Goal: Information Seeking & Learning: Find specific fact

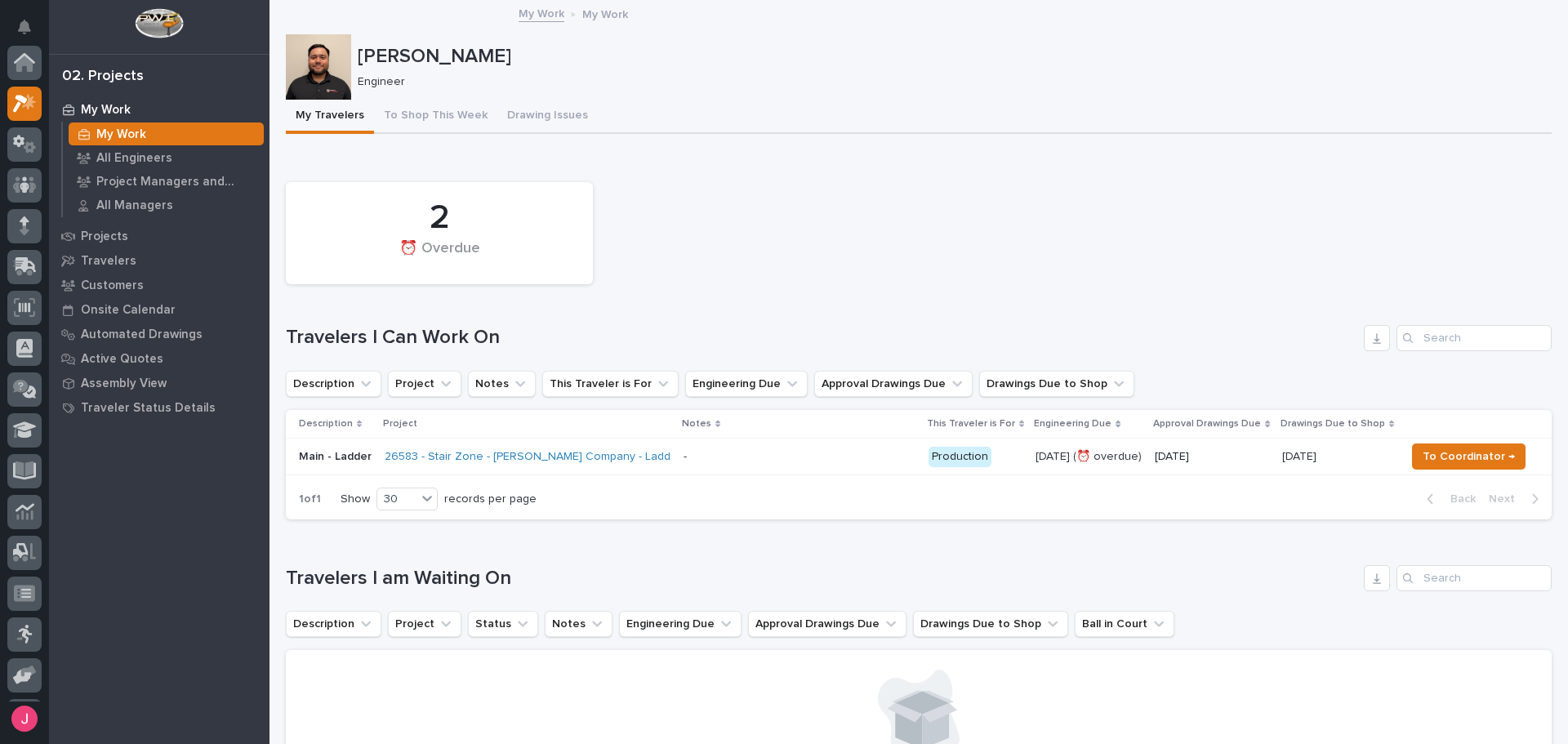
scroll to position [40, 0]
click at [759, 85] on p "Engineer" at bounding box center [948, 82] width 1181 height 13
click at [825, 450] on p at bounding box center [799, 457] width 232 height 13
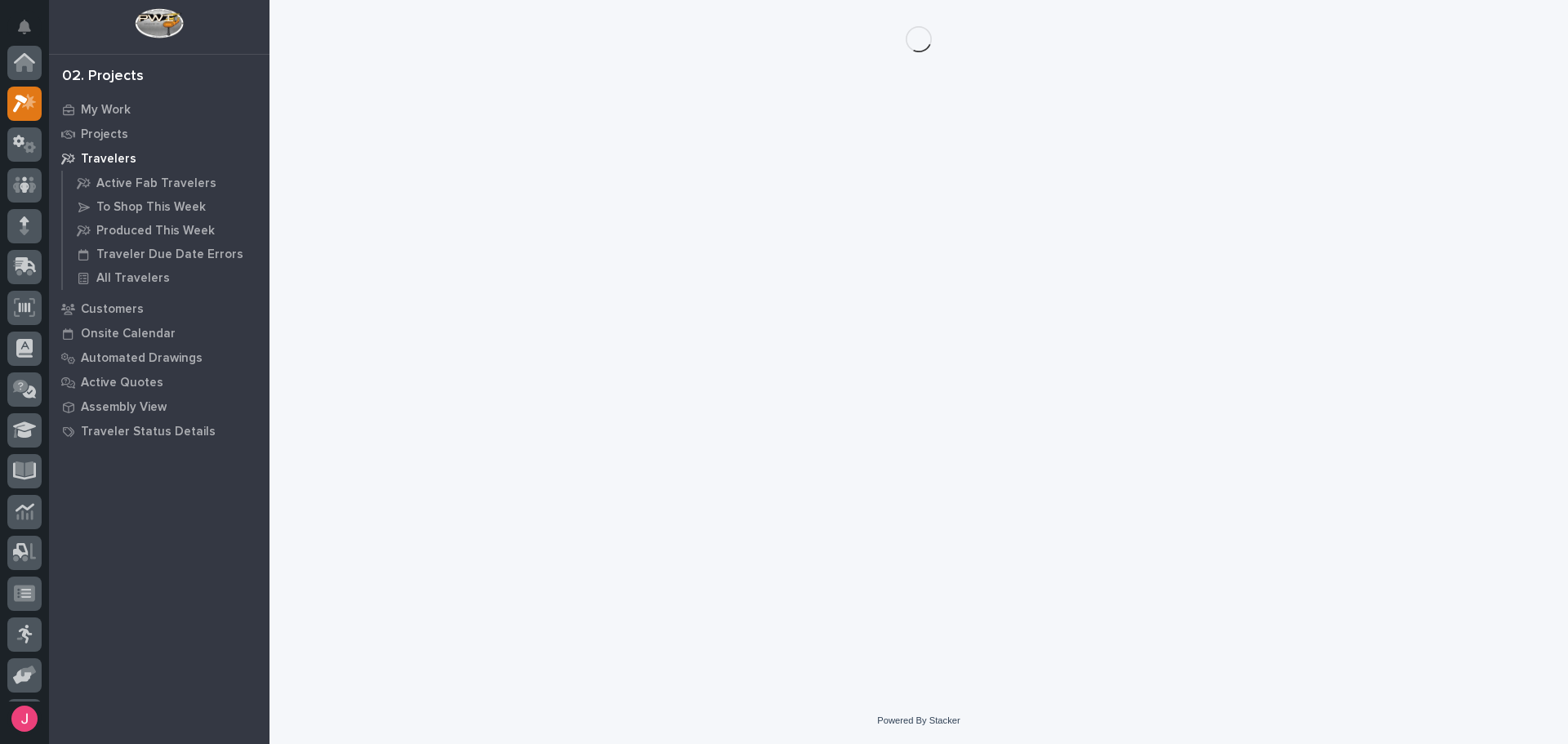
scroll to position [40, 0]
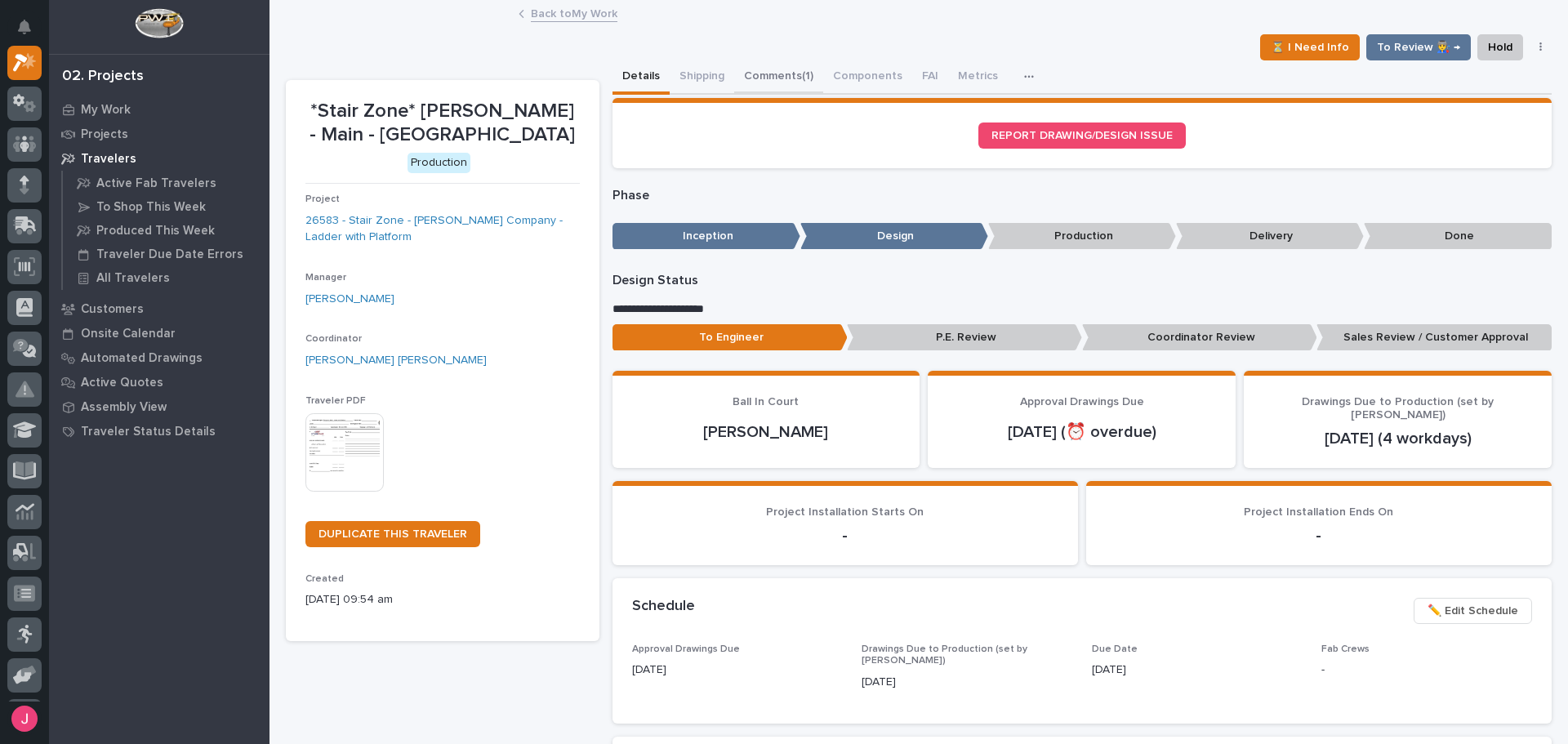
click at [778, 72] on button "Comments (1)" at bounding box center [779, 78] width 89 height 35
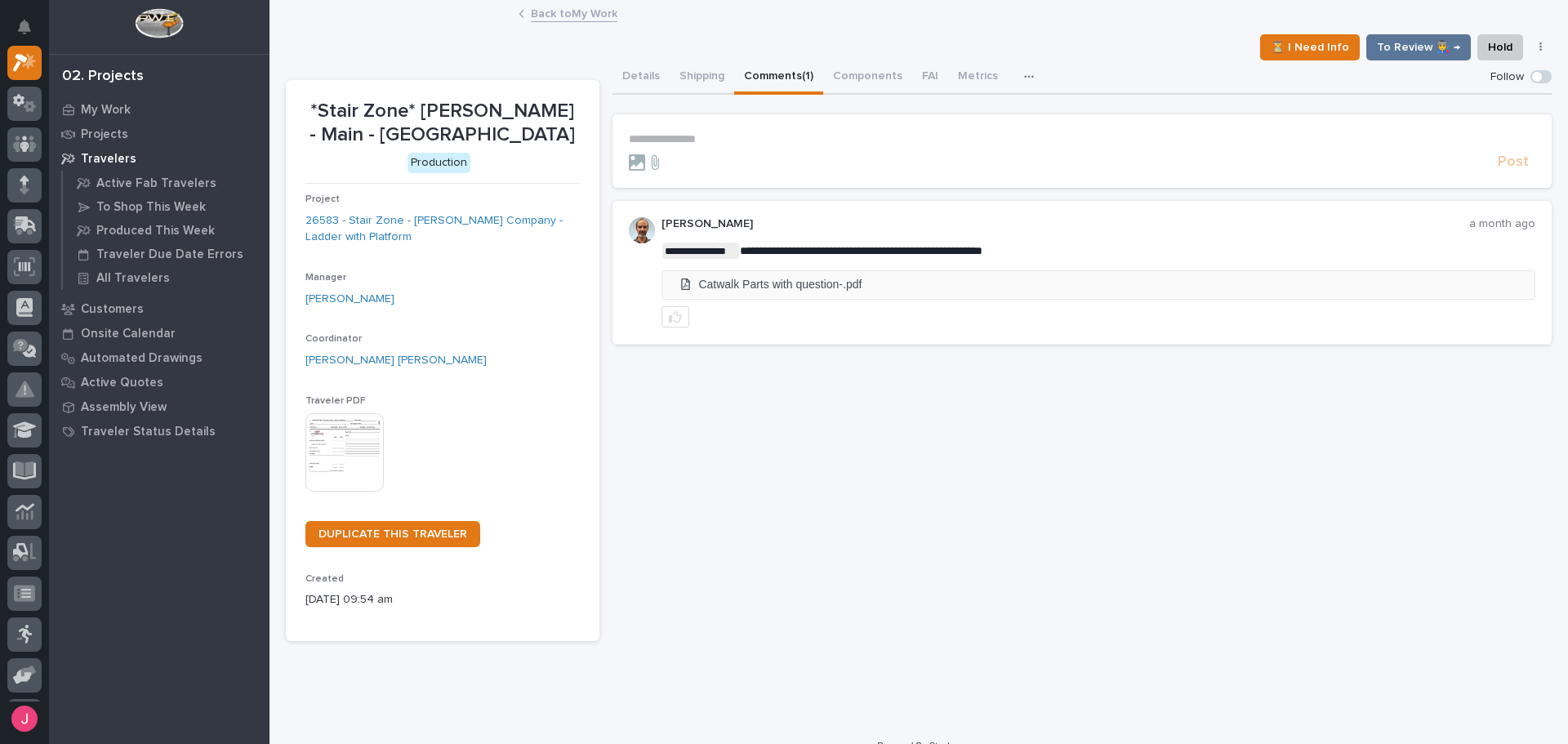
click at [801, 285] on li "Catwalk Parts with question-.pdf" at bounding box center [1099, 285] width 873 height 27
click at [592, 7] on link "Back to My Work" at bounding box center [574, 12] width 87 height 19
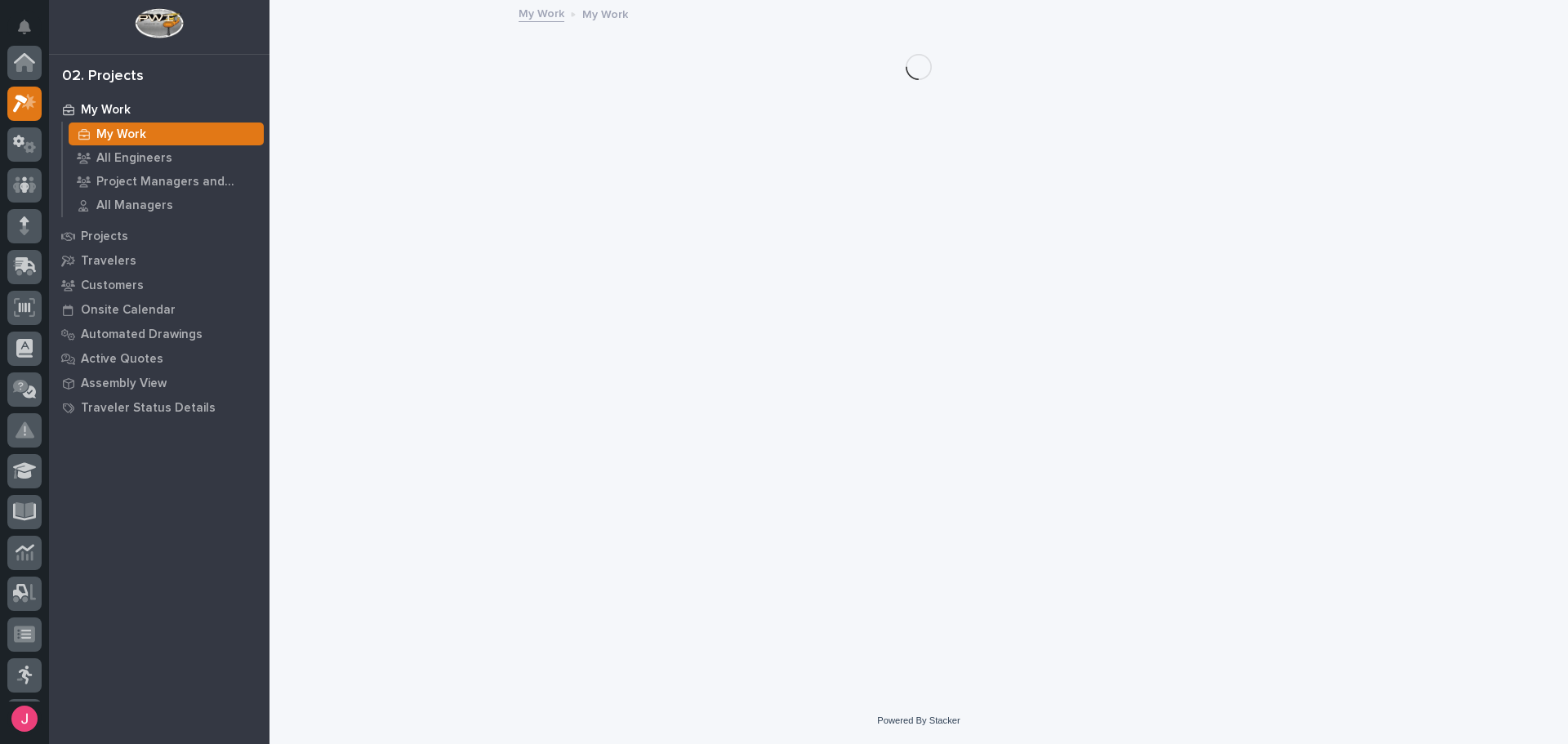
scroll to position [40, 0]
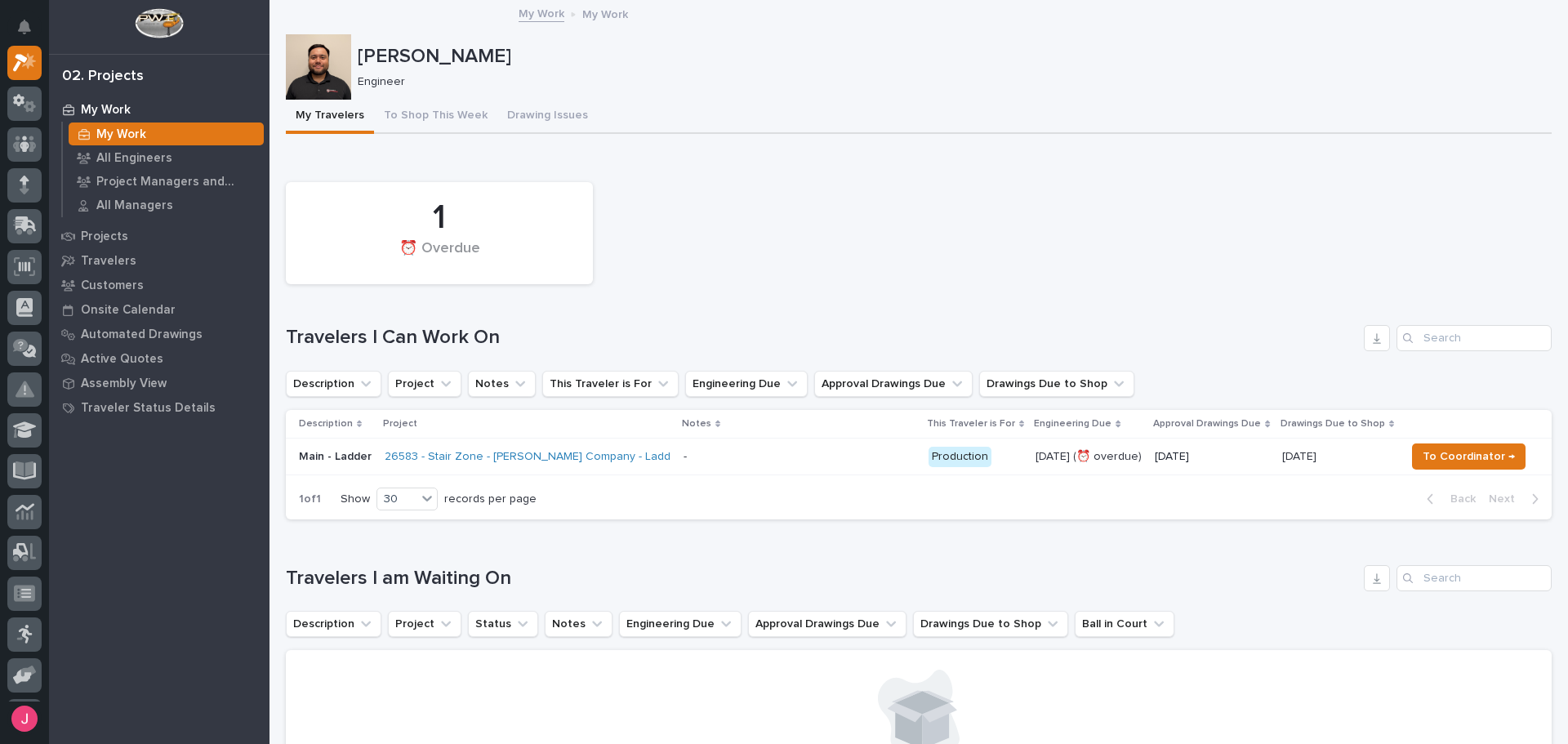
drag, startPoint x: 557, startPoint y: 0, endPoint x: 523, endPoint y: 19, distance: 38.9
click at [652, 79] on p "Engineer" at bounding box center [948, 82] width 1181 height 13
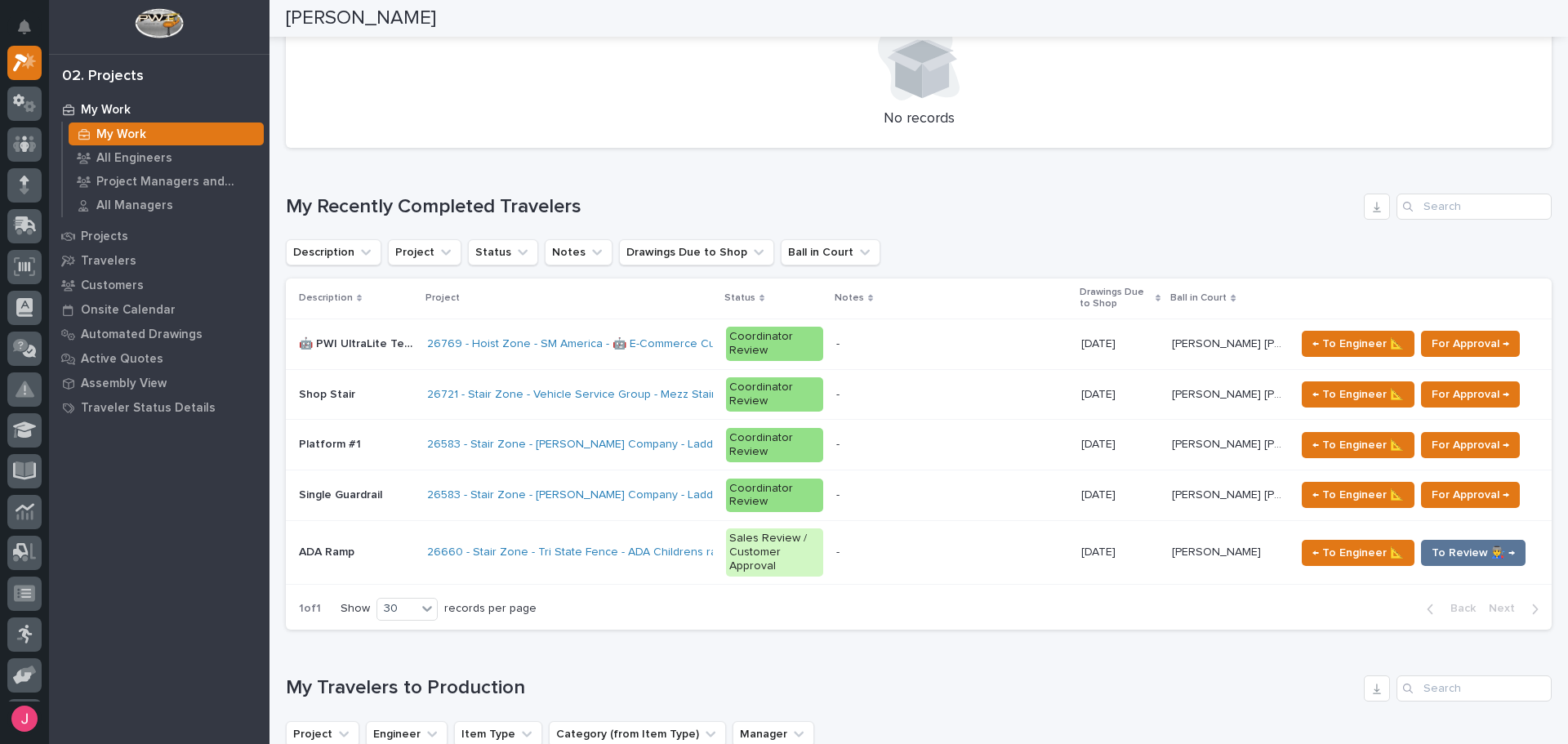
click at [1081, 204] on h1 "My Recently Completed Travelers" at bounding box center [821, 207] width 1071 height 24
click at [1109, 182] on div "Loading... Saving… My Recently Completed Travelers Description Project Status N…" at bounding box center [918, 401] width 1266 height 482
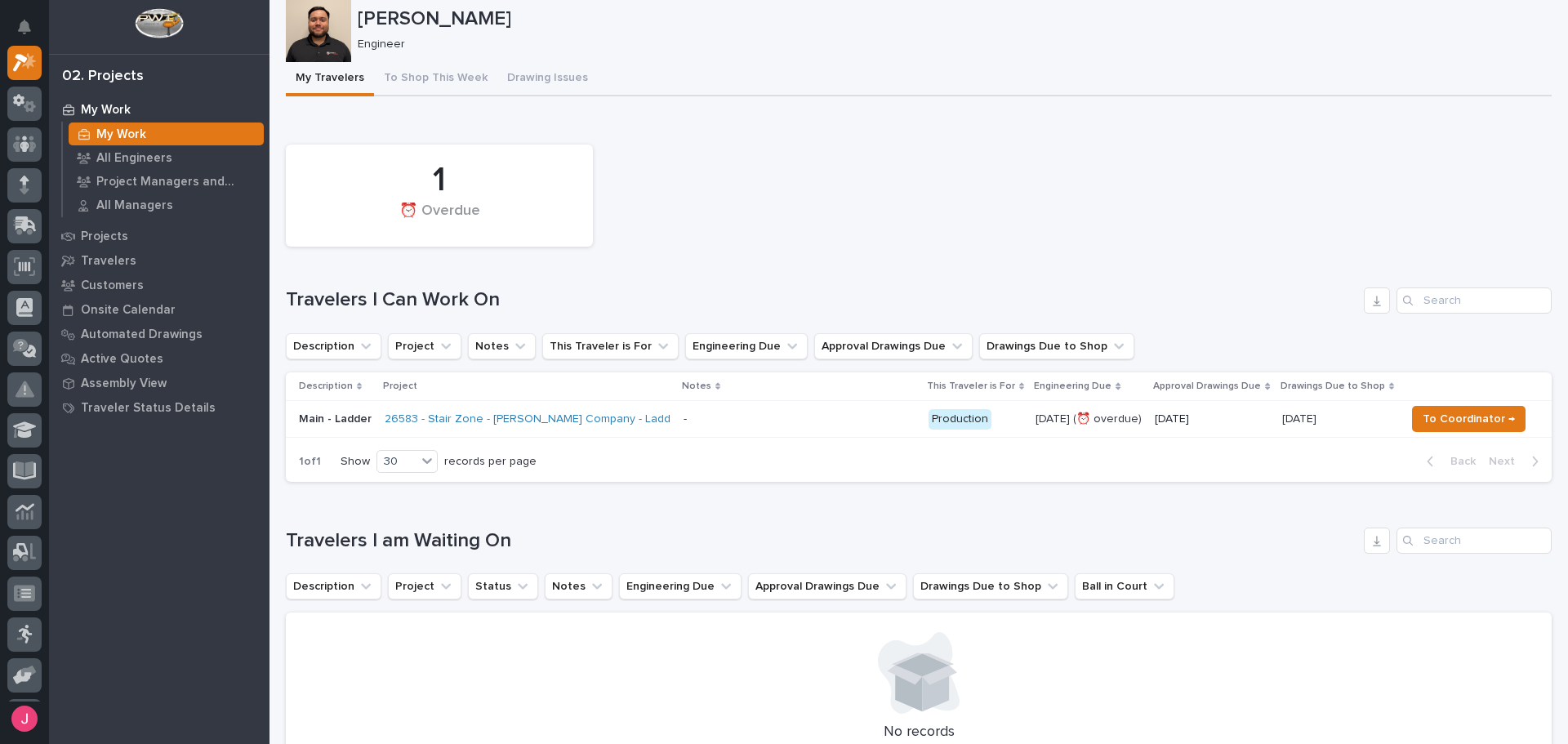
scroll to position [0, 0]
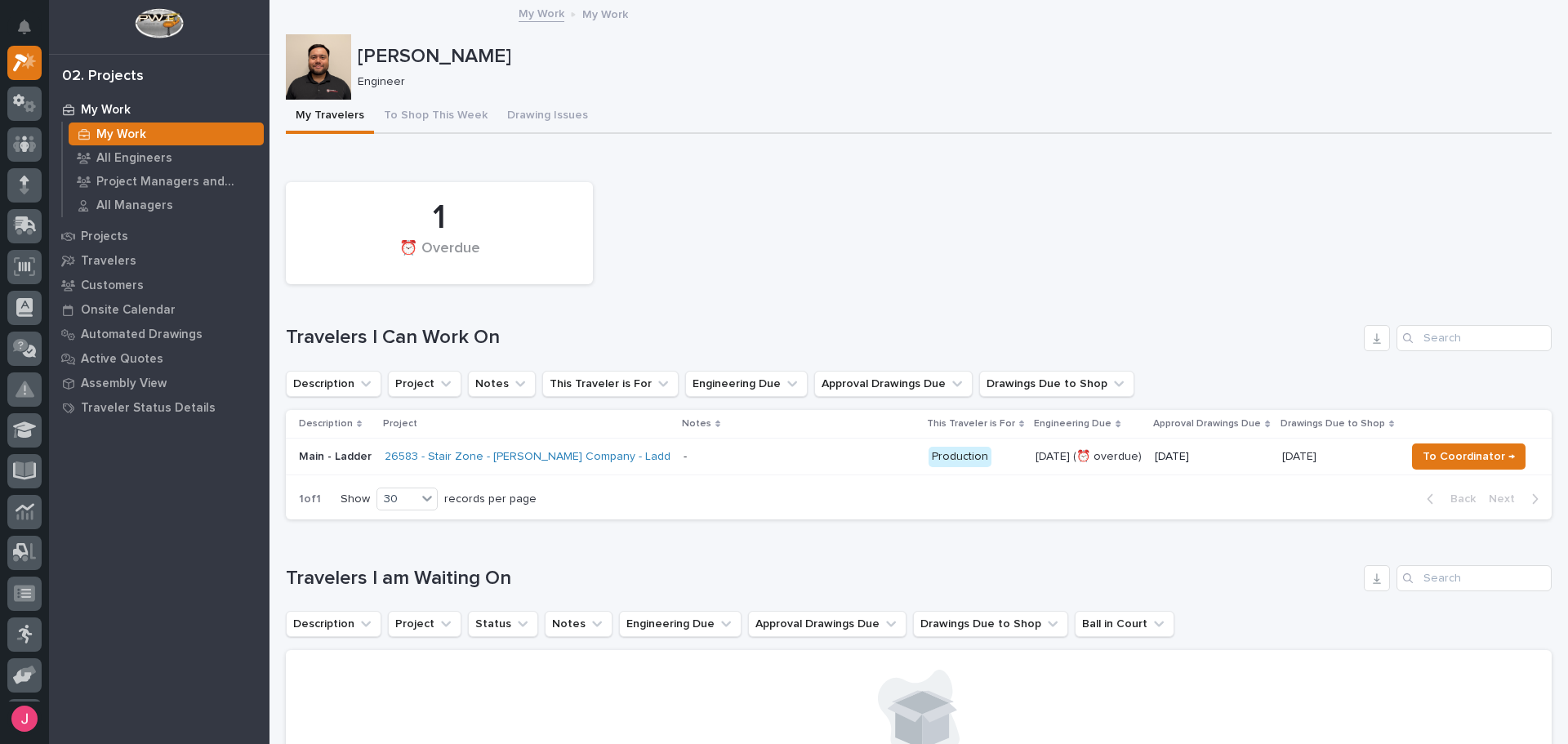
click at [832, 171] on div "Loading... Saving… 1 ⏰ Overdue Travelers I Can Work On Description Project Note…" at bounding box center [918, 343] width 1266 height 380
click at [810, 160] on div "Loading... Saving… 1 ⏰ Overdue Travelers I Can Work On Description Project Note…" at bounding box center [918, 343] width 1266 height 380
drag, startPoint x: 793, startPoint y: 262, endPoint x: 785, endPoint y: 254, distance: 11.3
click at [785, 254] on div "1 ⏰ Overdue" at bounding box center [919, 233] width 1282 height 118
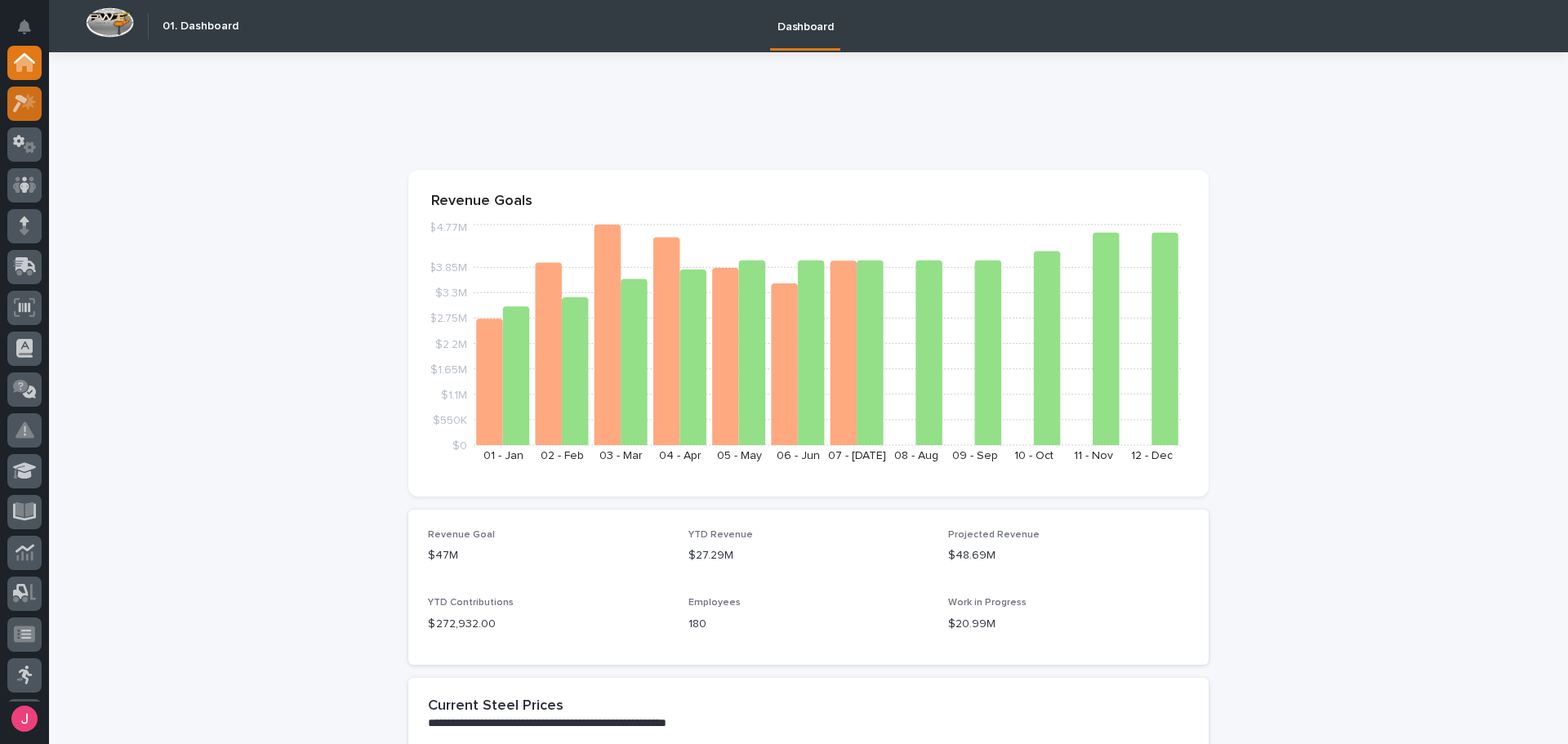
click at [20, 105] on icon at bounding box center [25, 104] width 24 height 19
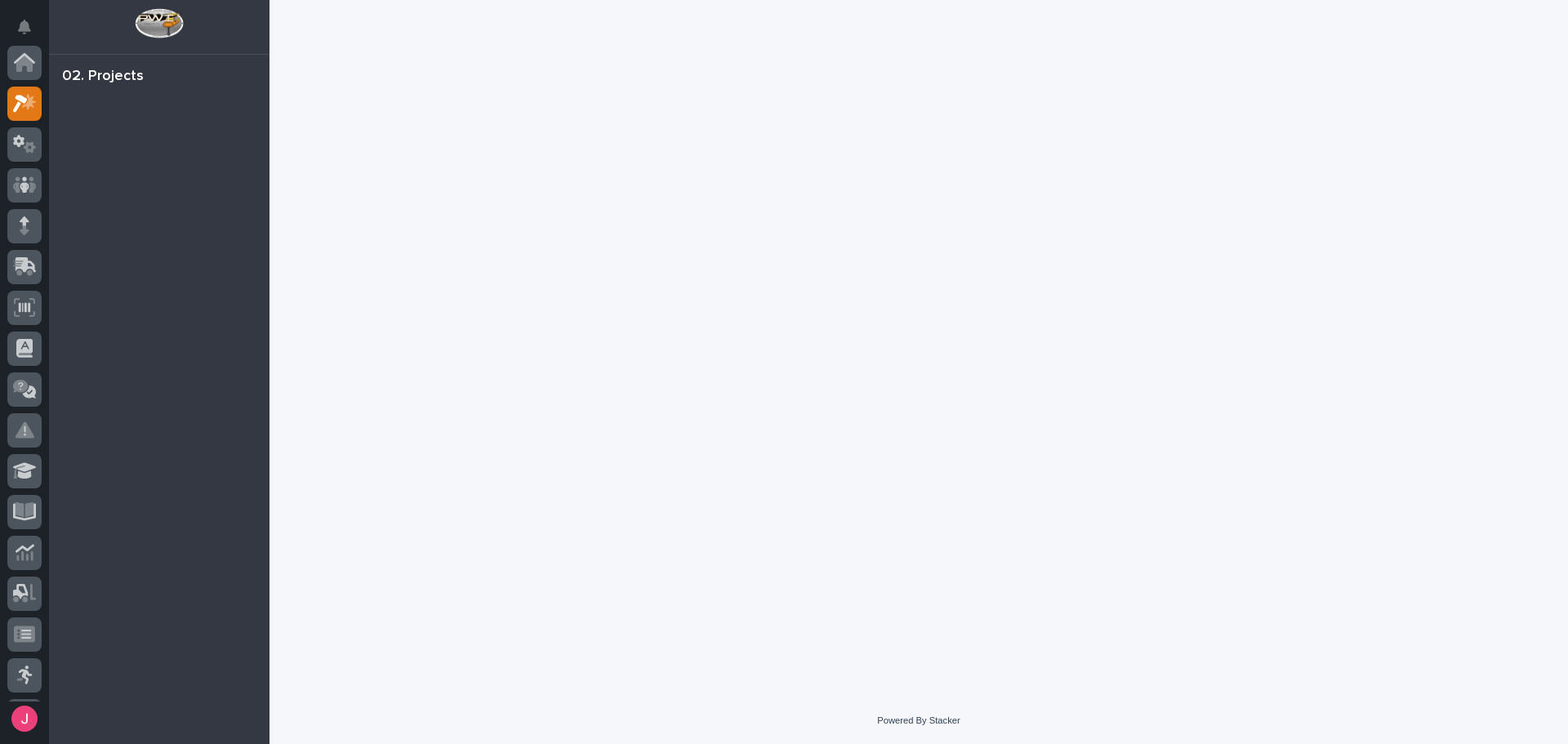
scroll to position [40, 0]
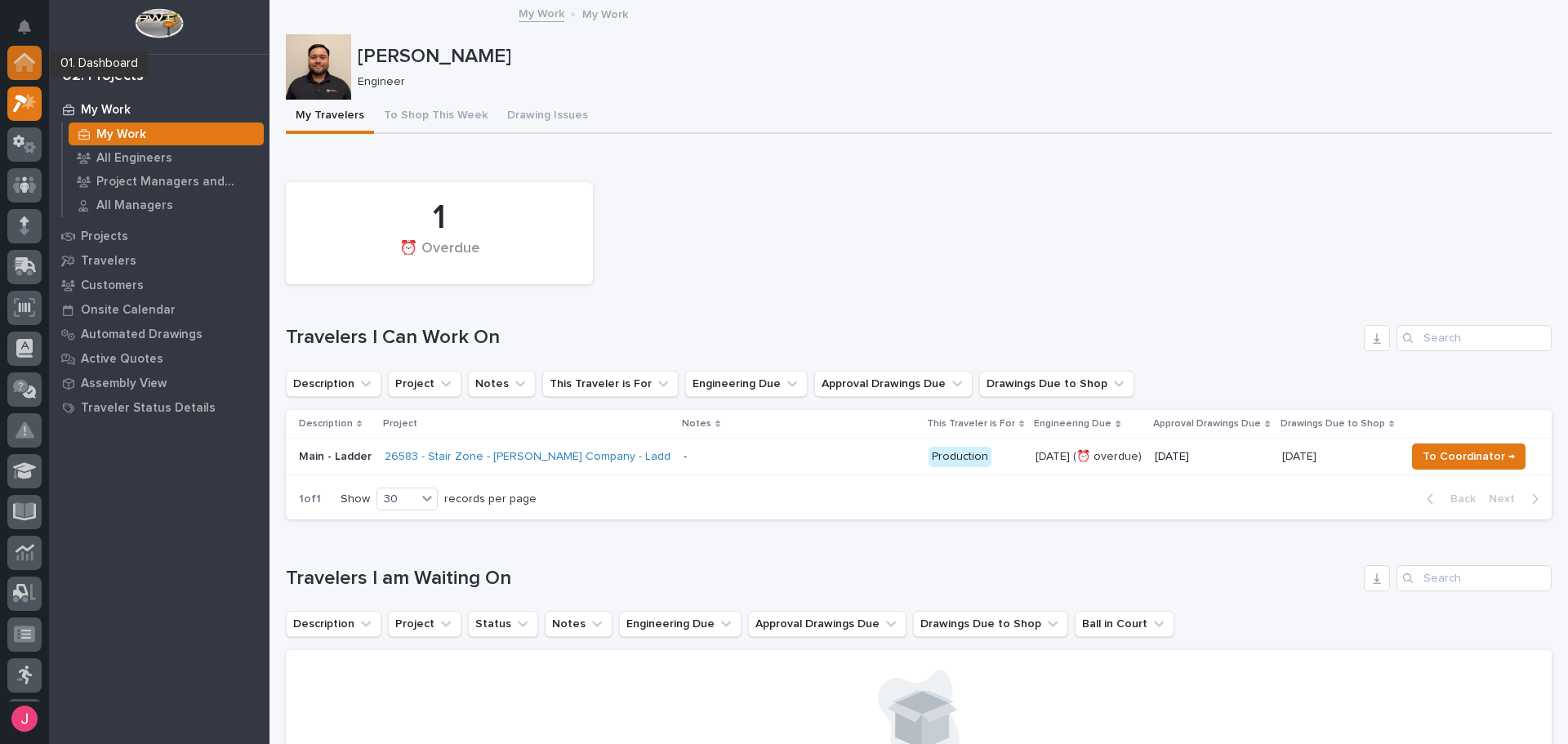
click at [31, 61] on g at bounding box center [24, 62] width 21 height 19
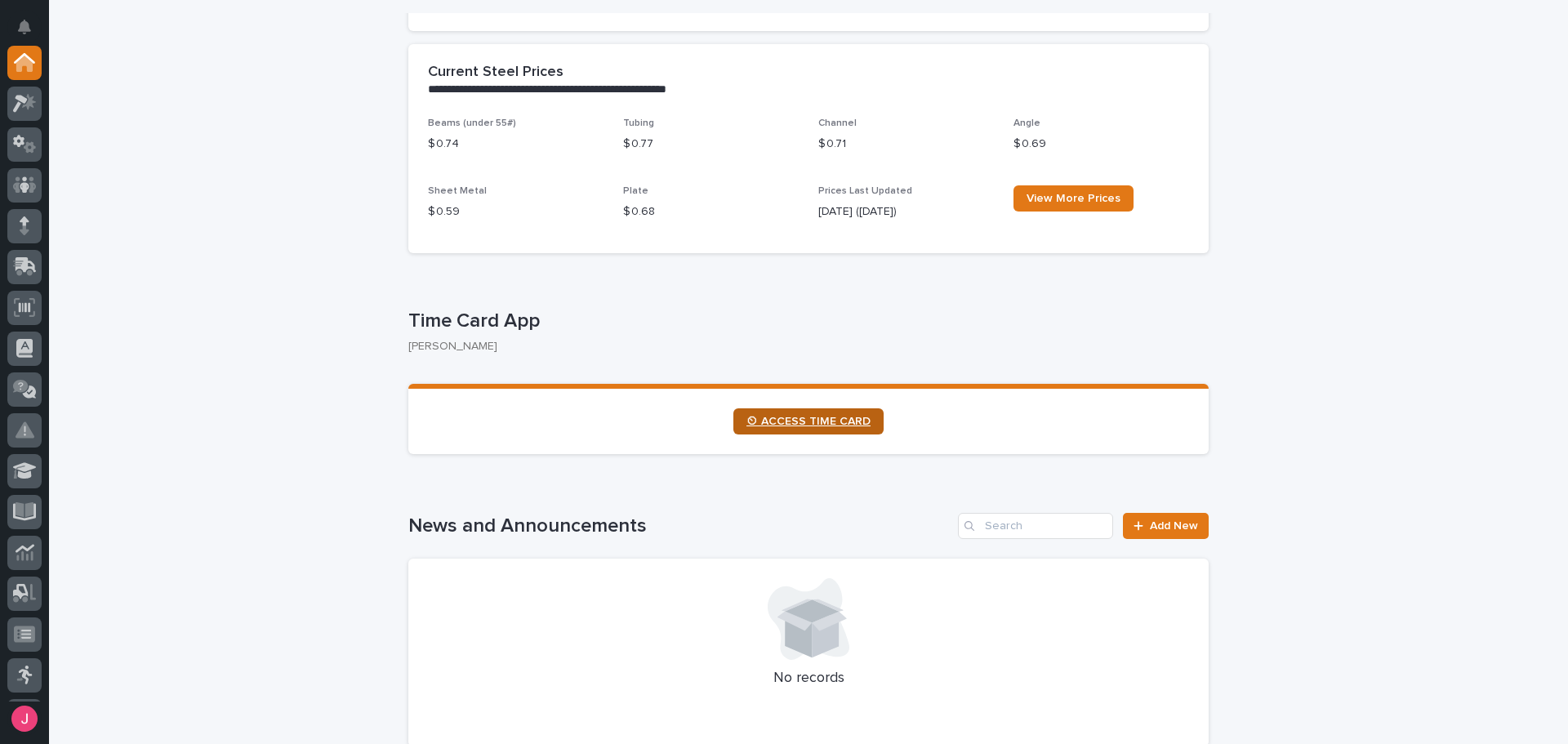
scroll to position [816, 0]
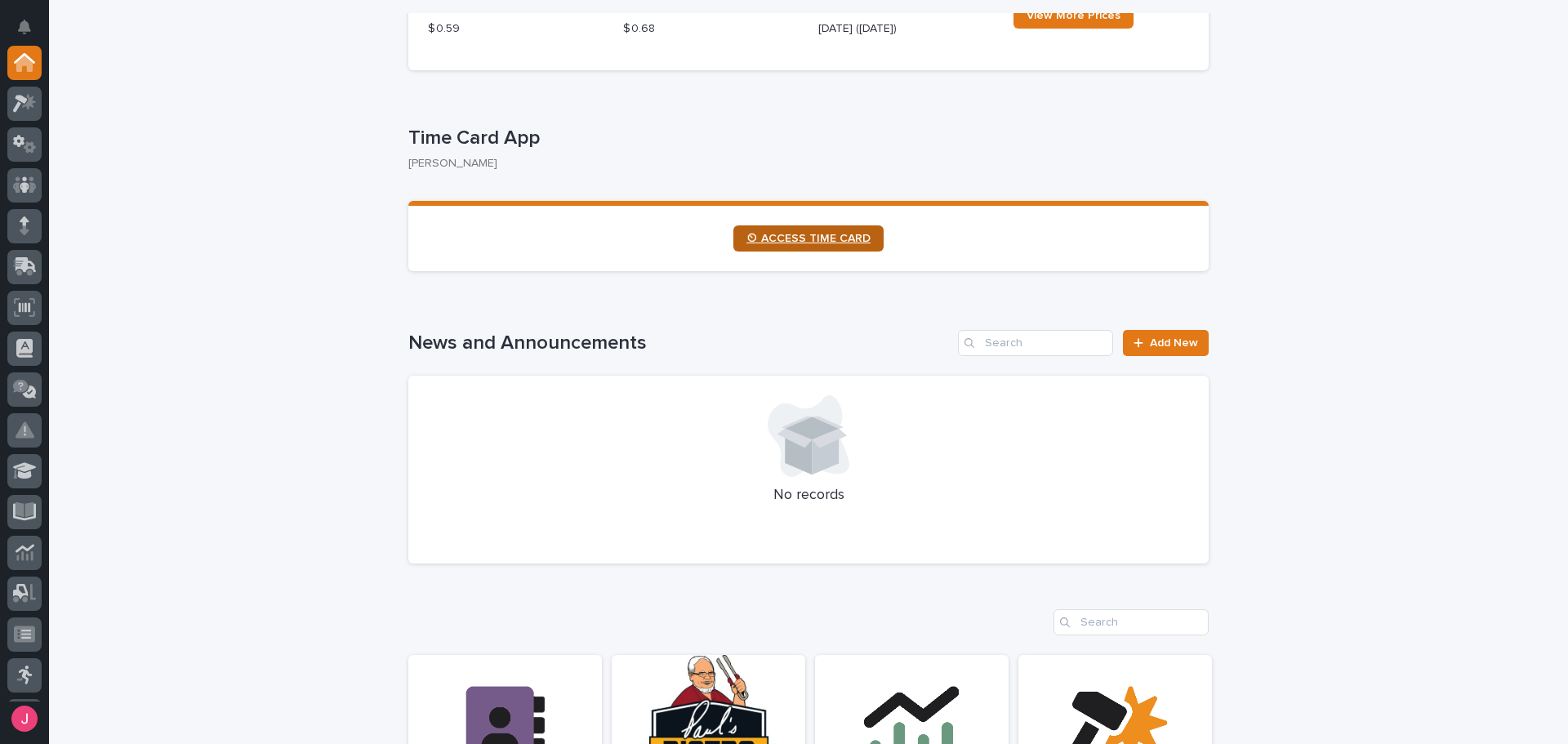
click at [787, 237] on span "⏲ ACCESS TIME CARD" at bounding box center [808, 238] width 124 height 12
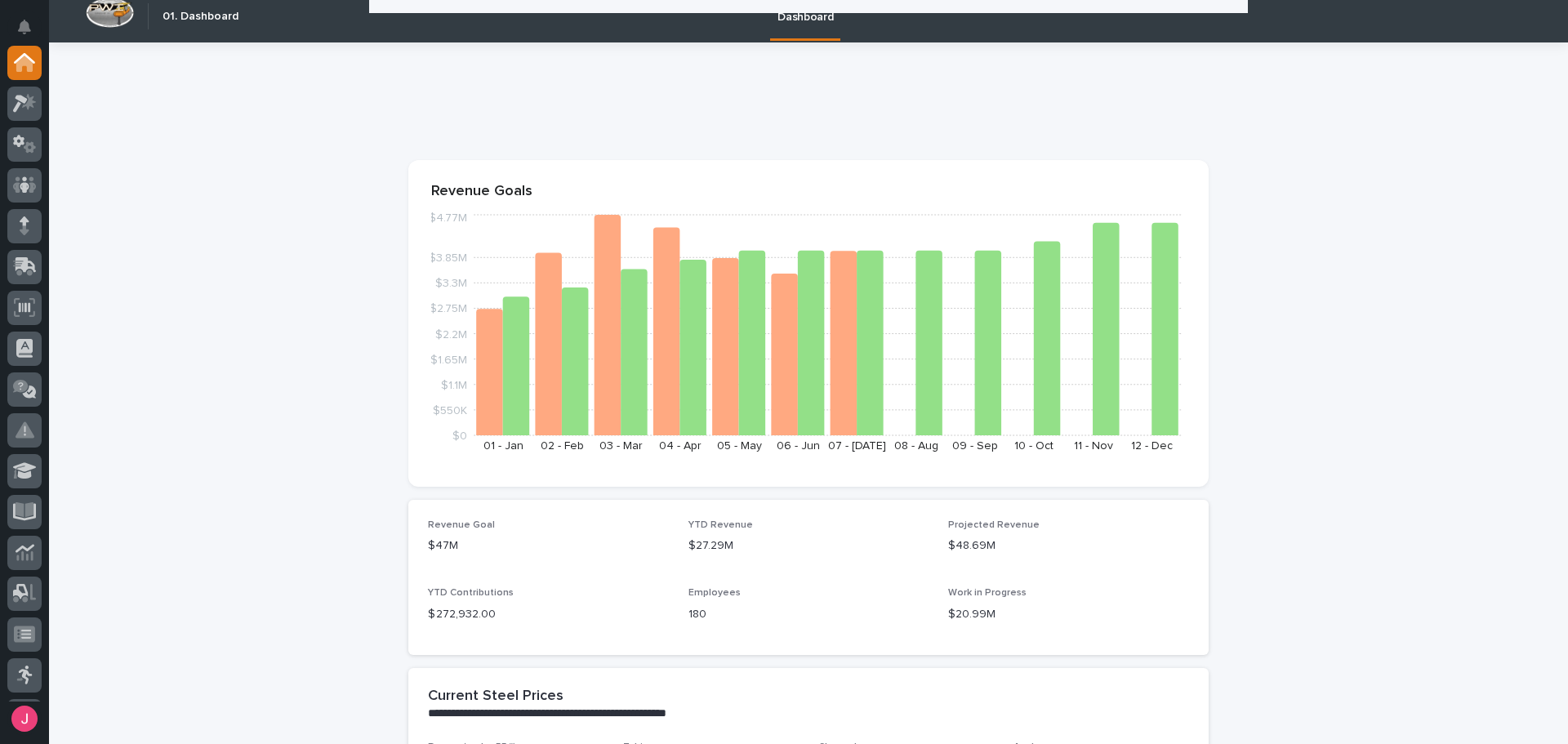
scroll to position [0, 0]
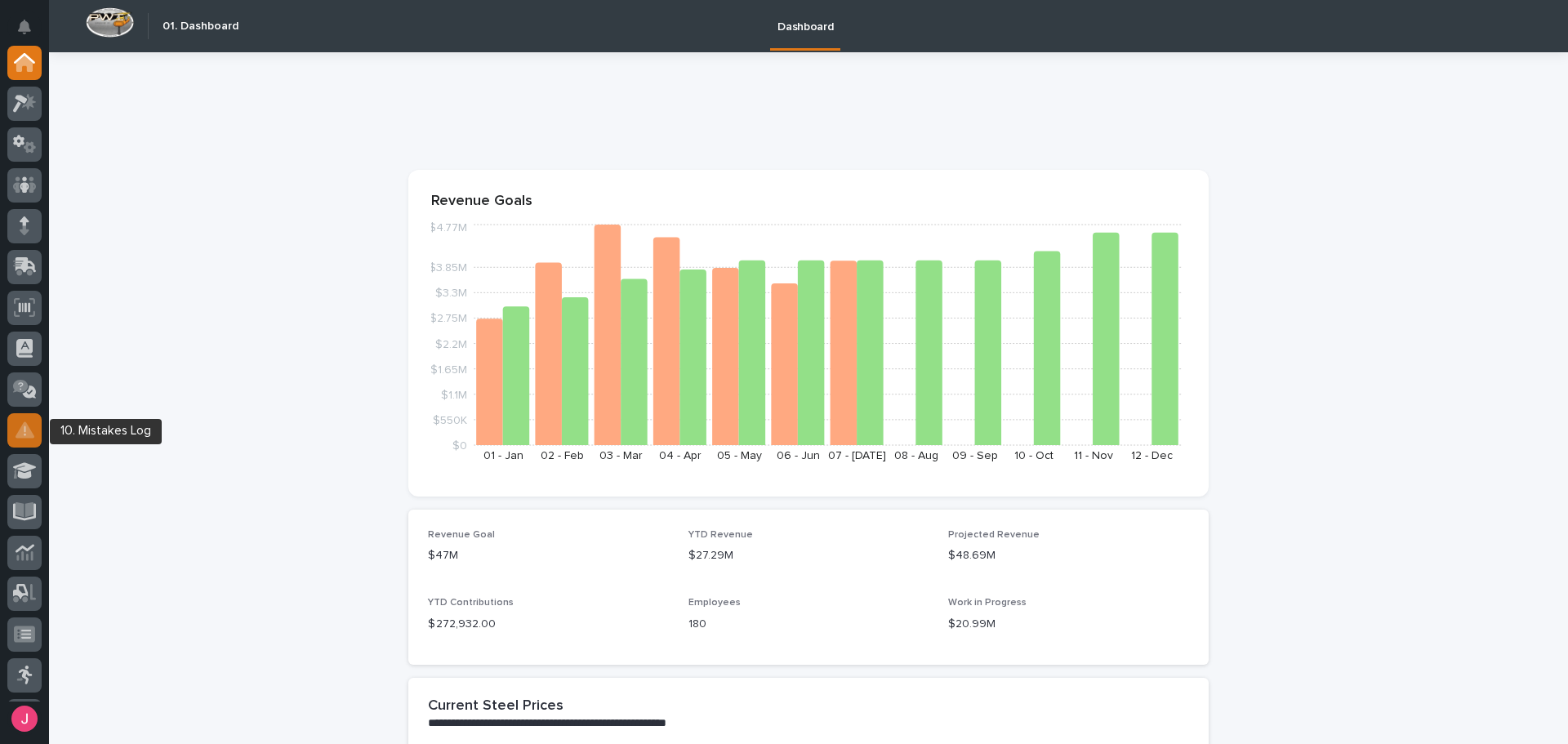
click at [36, 430] on div at bounding box center [25, 431] width 35 height 35
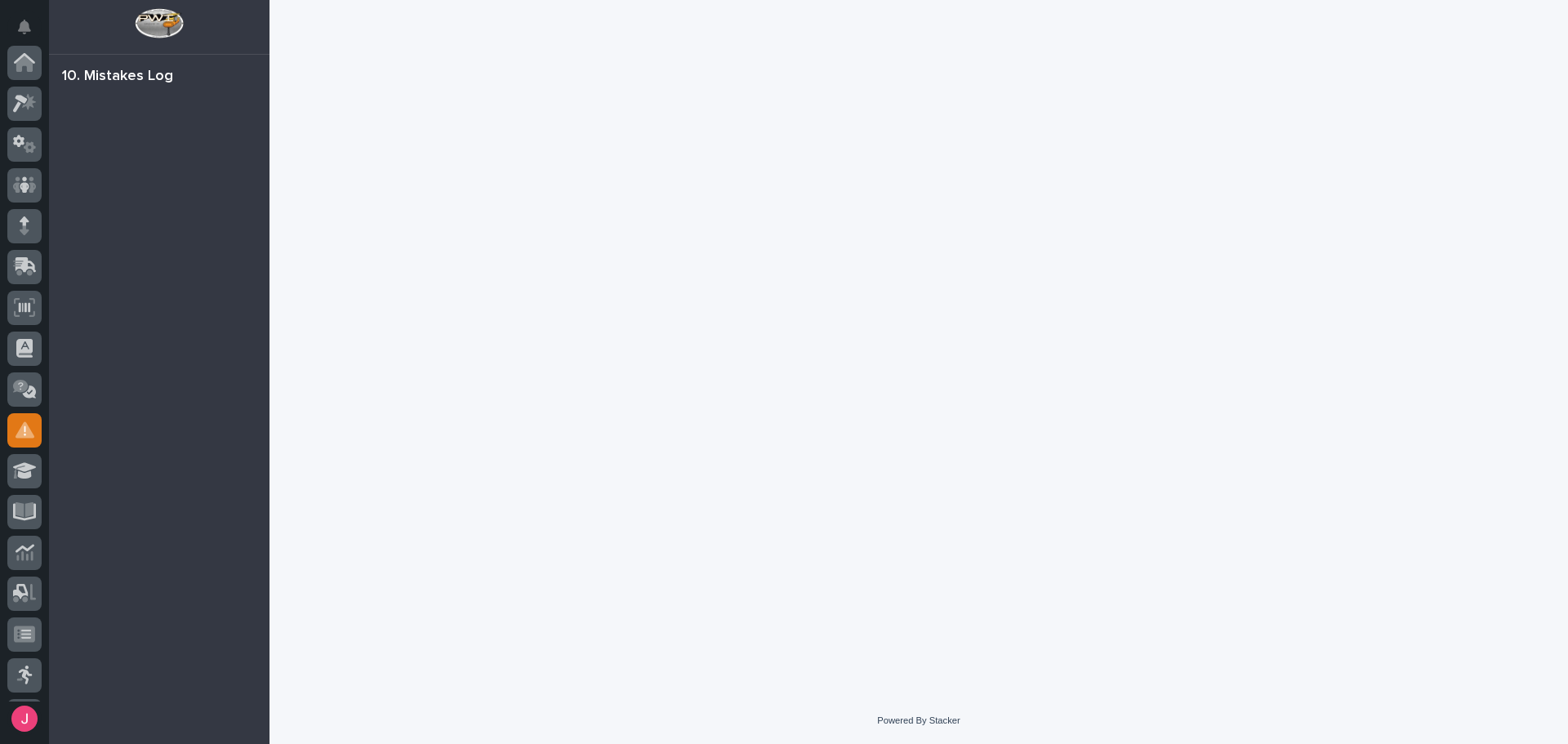
scroll to position [242, 0]
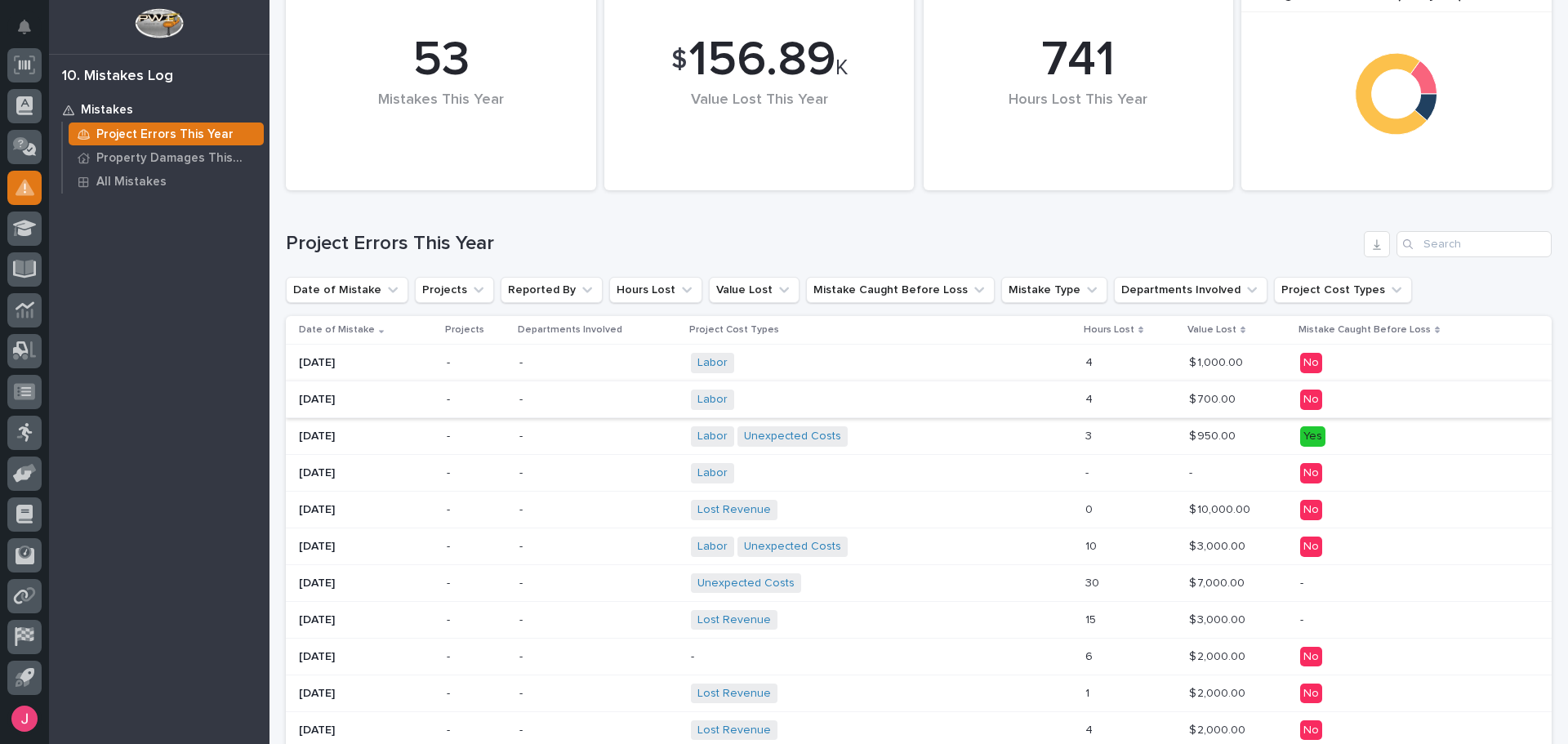
scroll to position [79, 0]
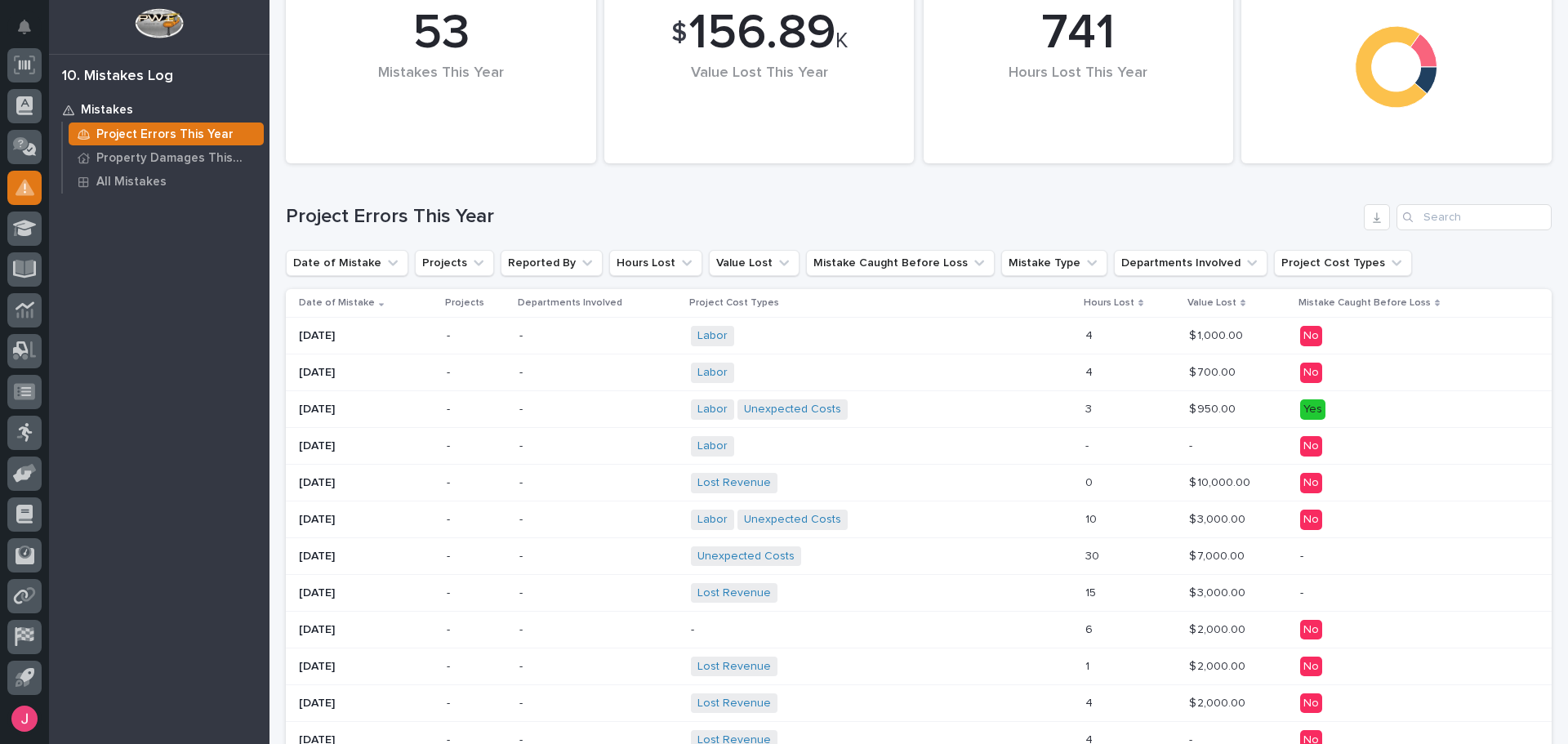
click at [902, 405] on div "Labor Unexpected Costs + 0" at bounding box center [834, 409] width 286 height 20
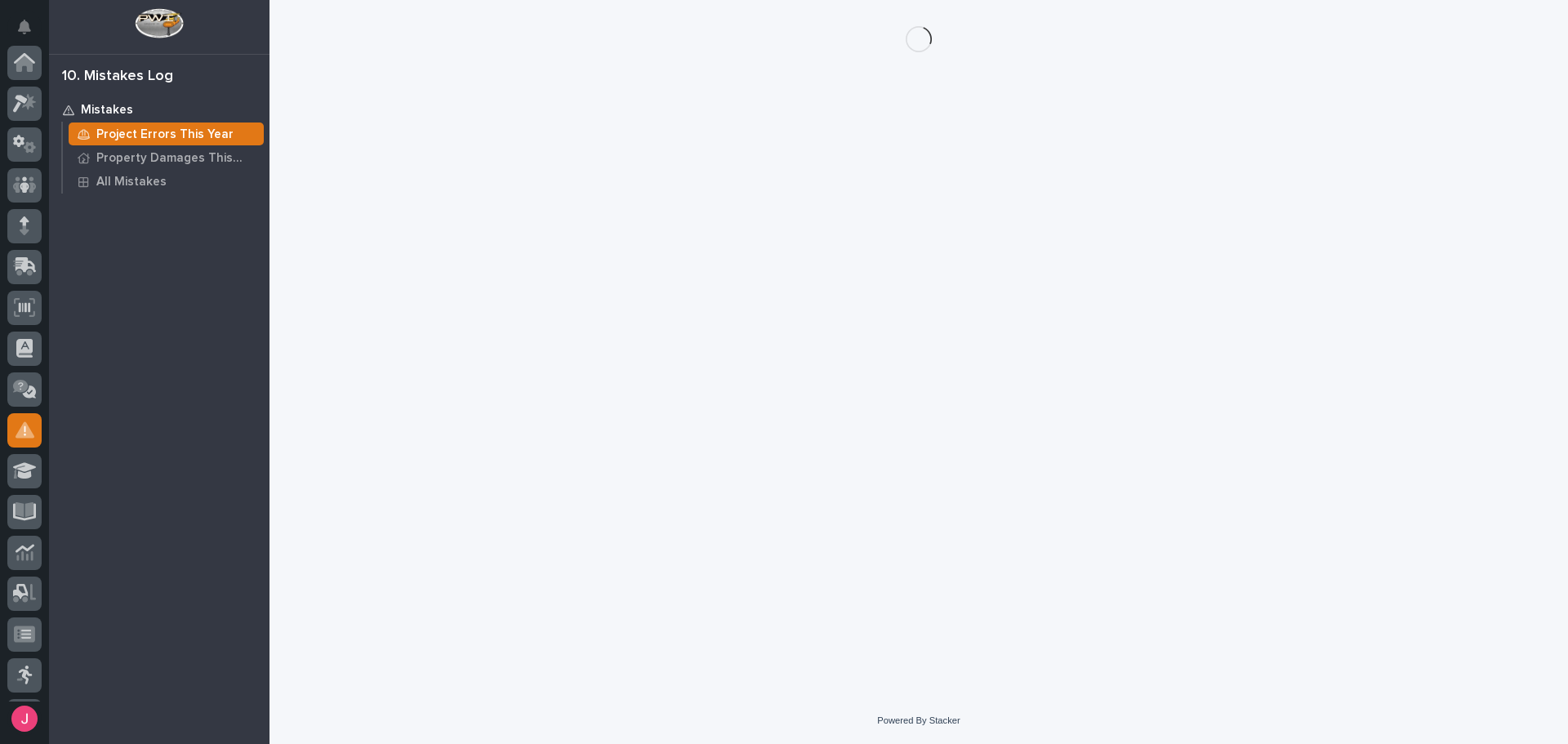
scroll to position [242, 0]
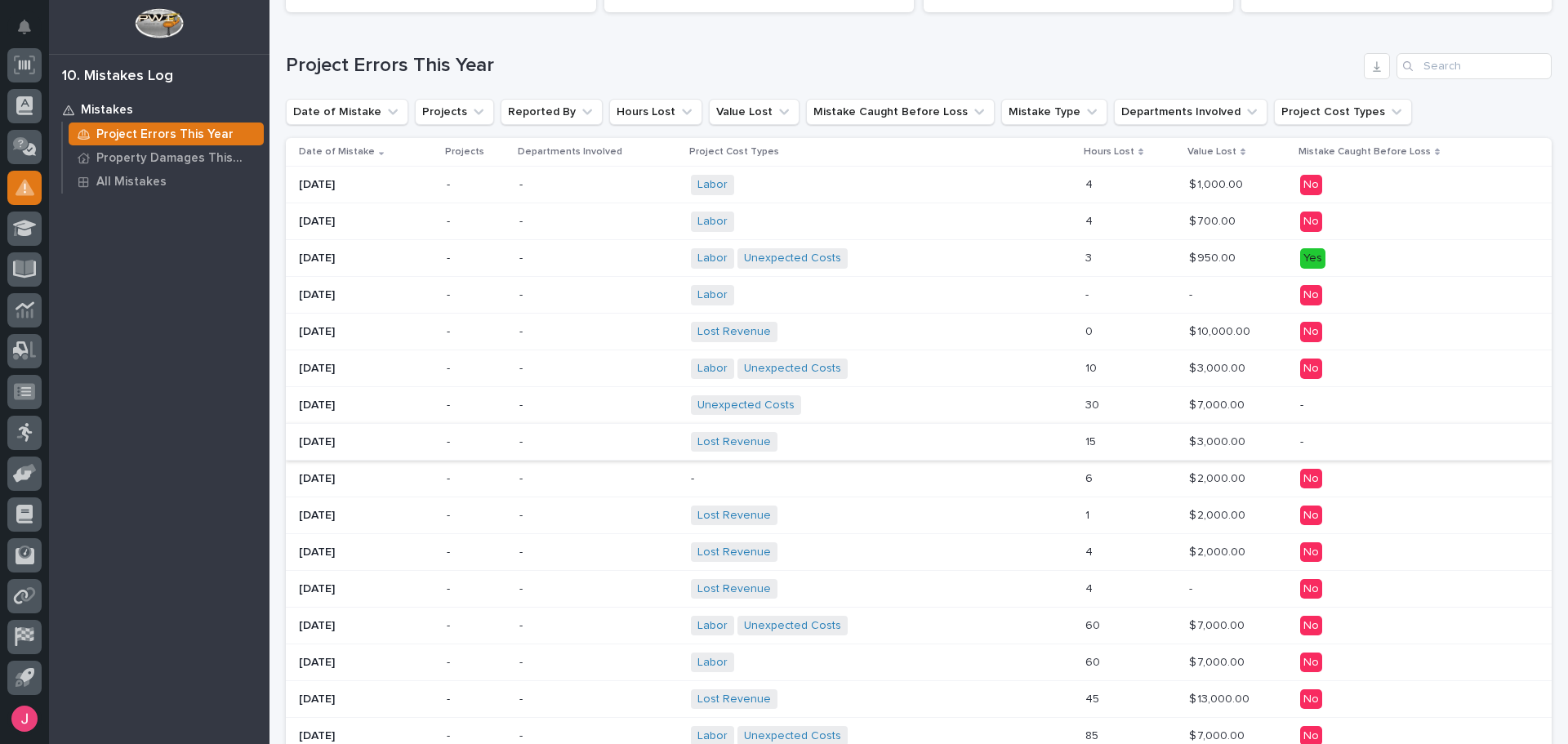
scroll to position [245, 0]
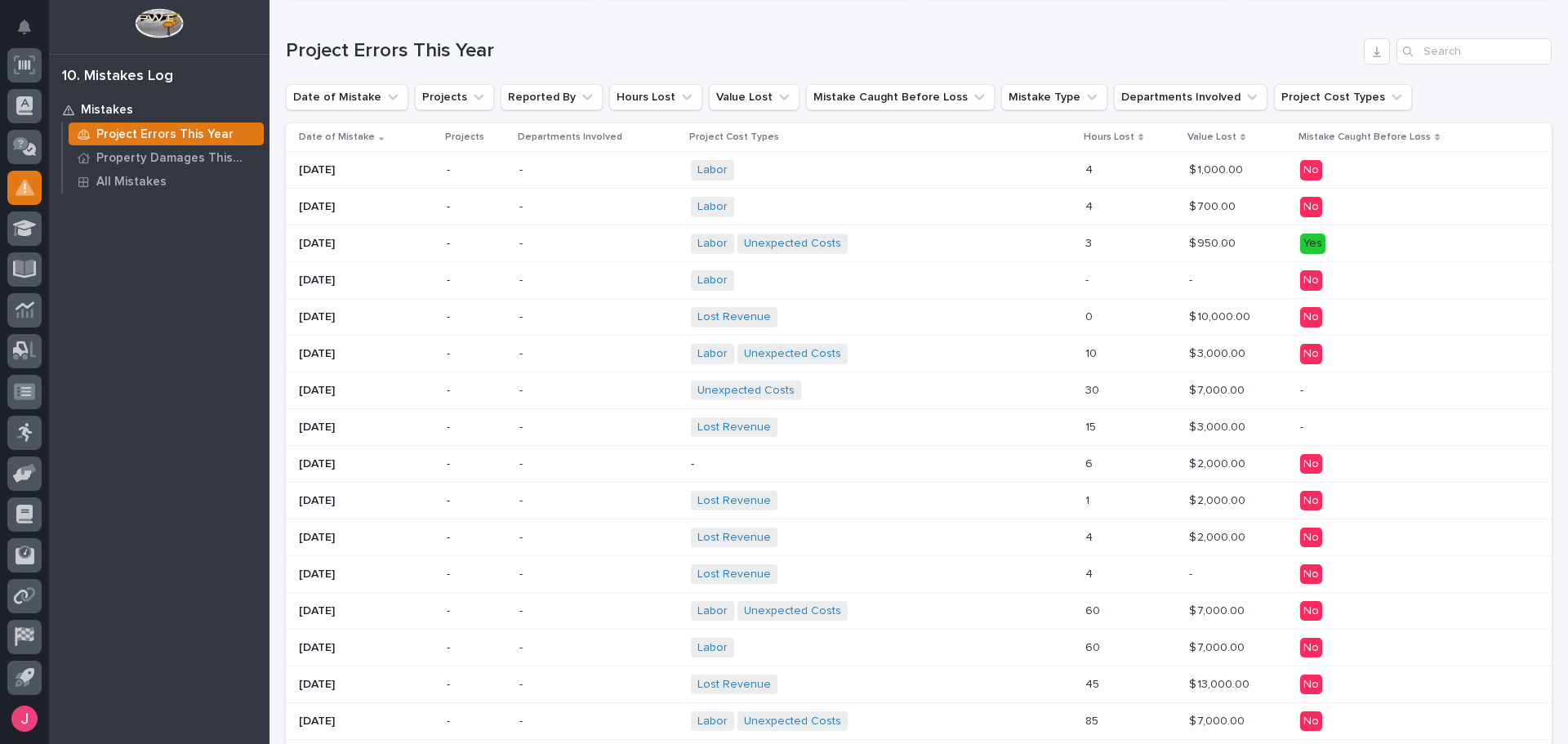
click at [850, 415] on div "Lost Revenue + 0" at bounding box center [882, 427] width 382 height 34
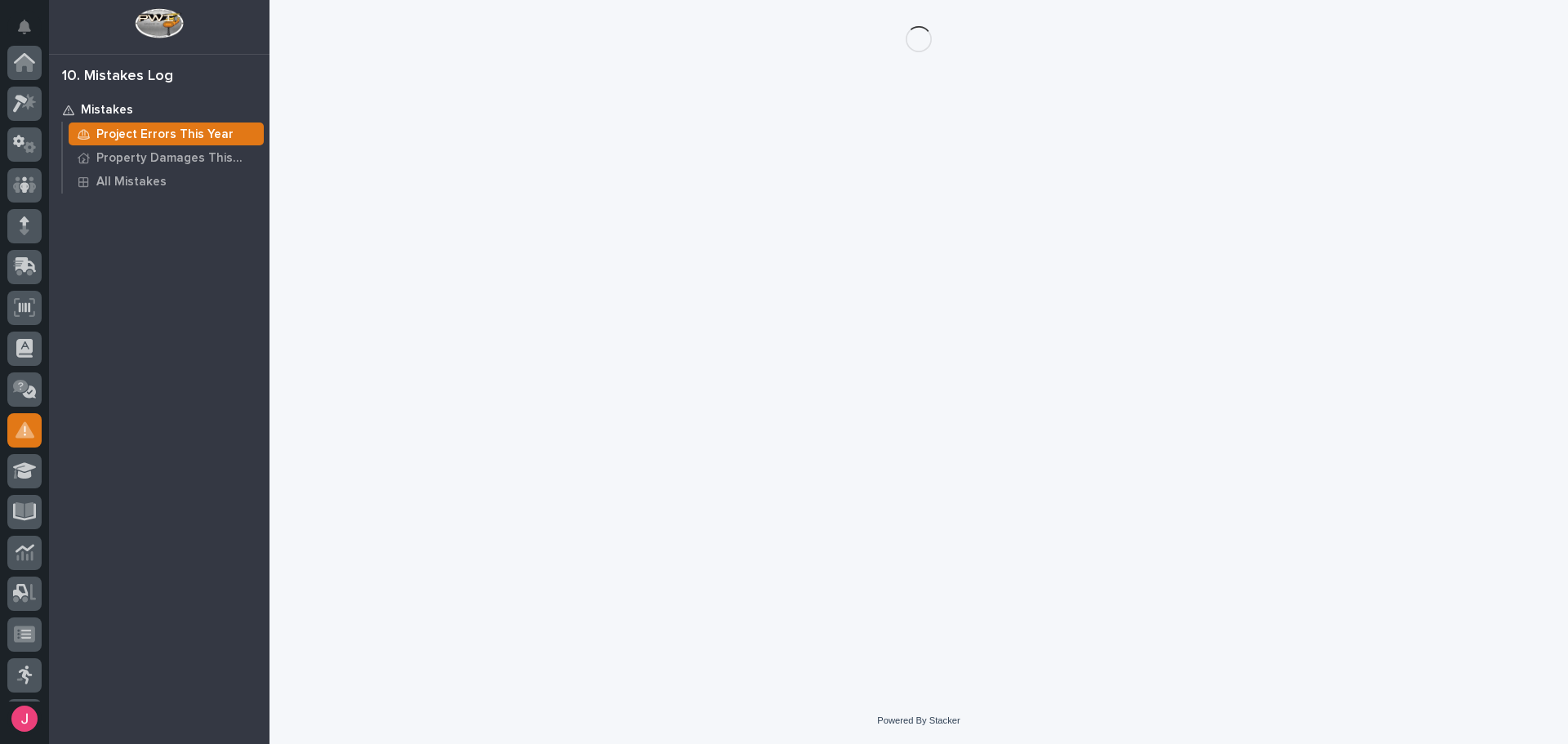
scroll to position [242, 0]
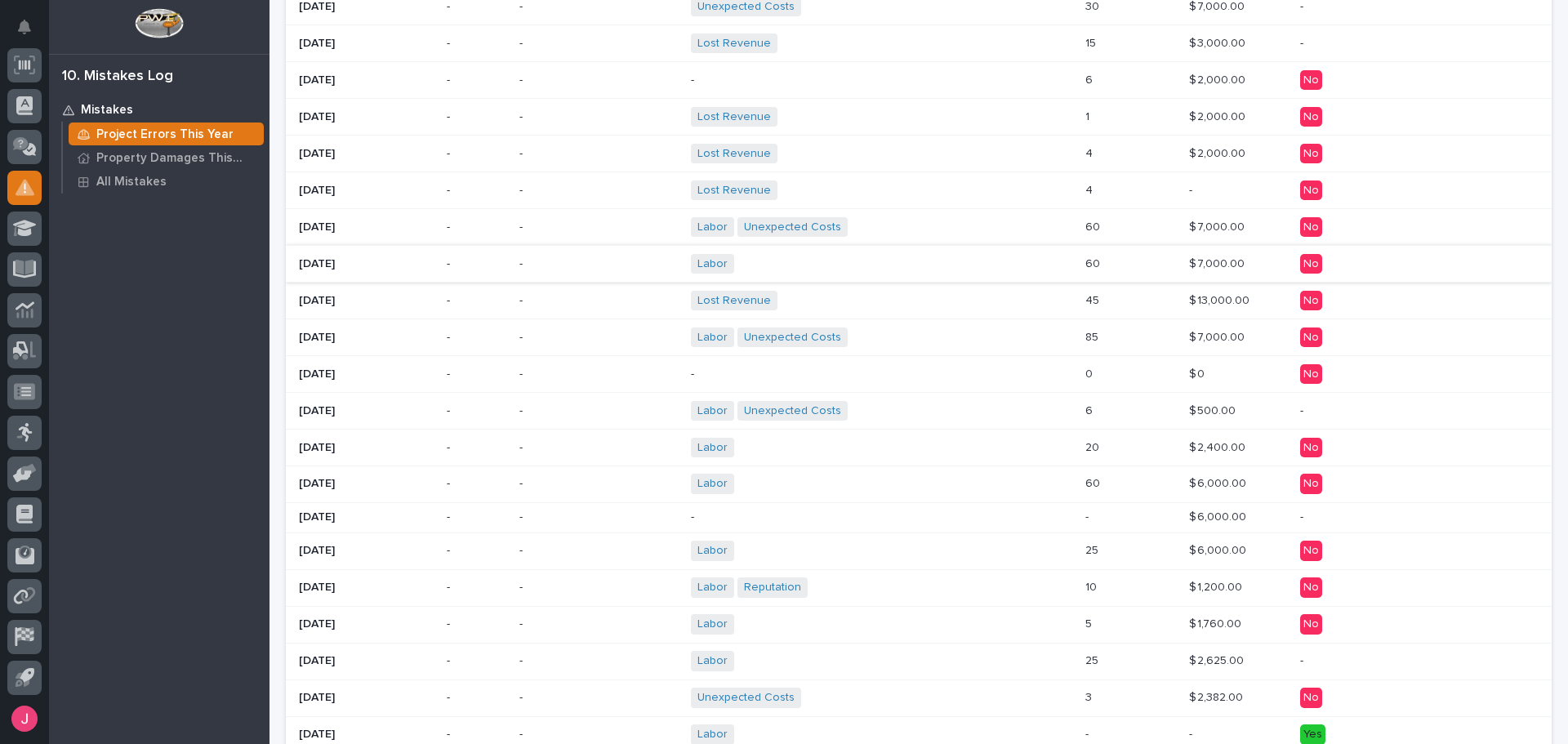
scroll to position [898, 0]
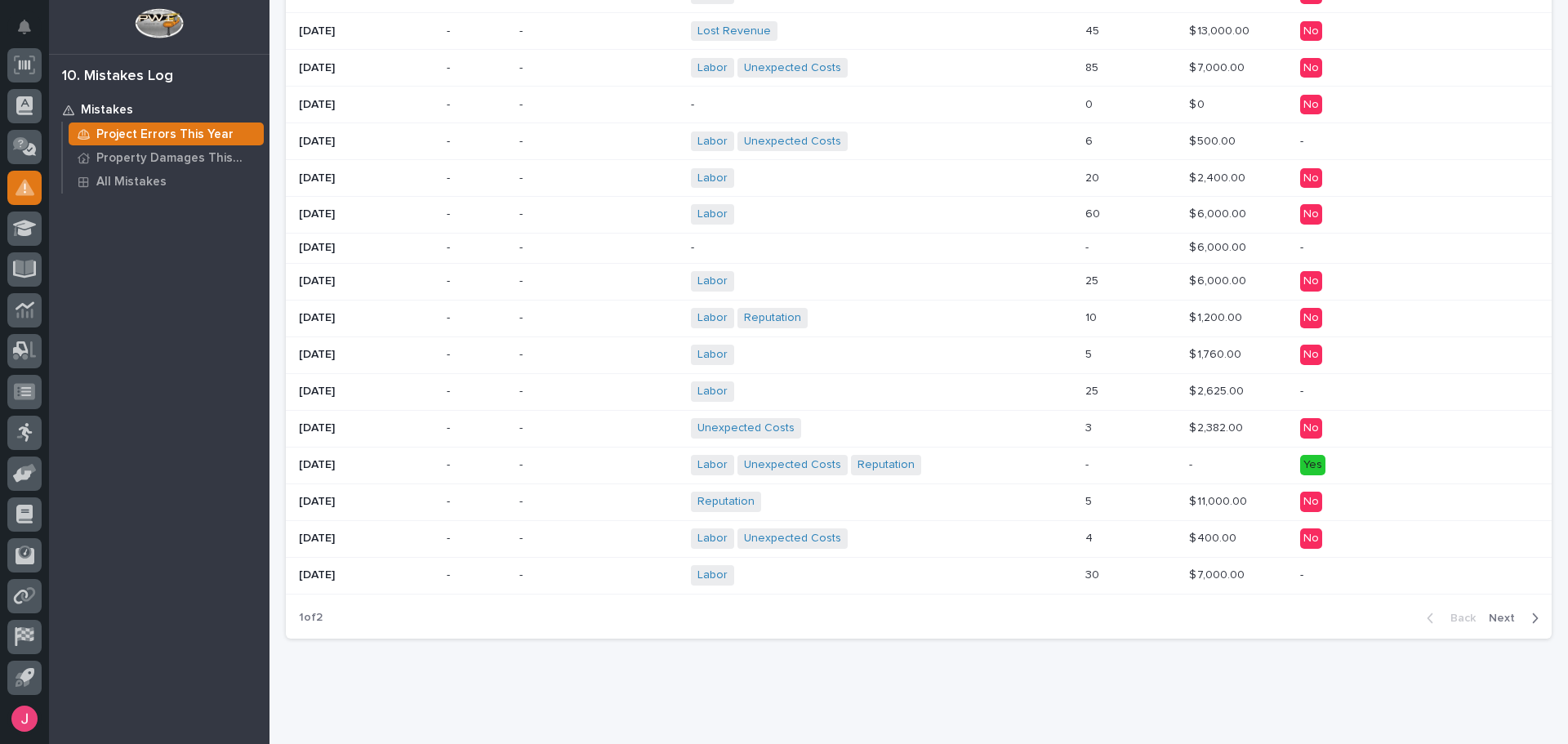
click at [859, 248] on p "-" at bounding box center [834, 248] width 286 height 13
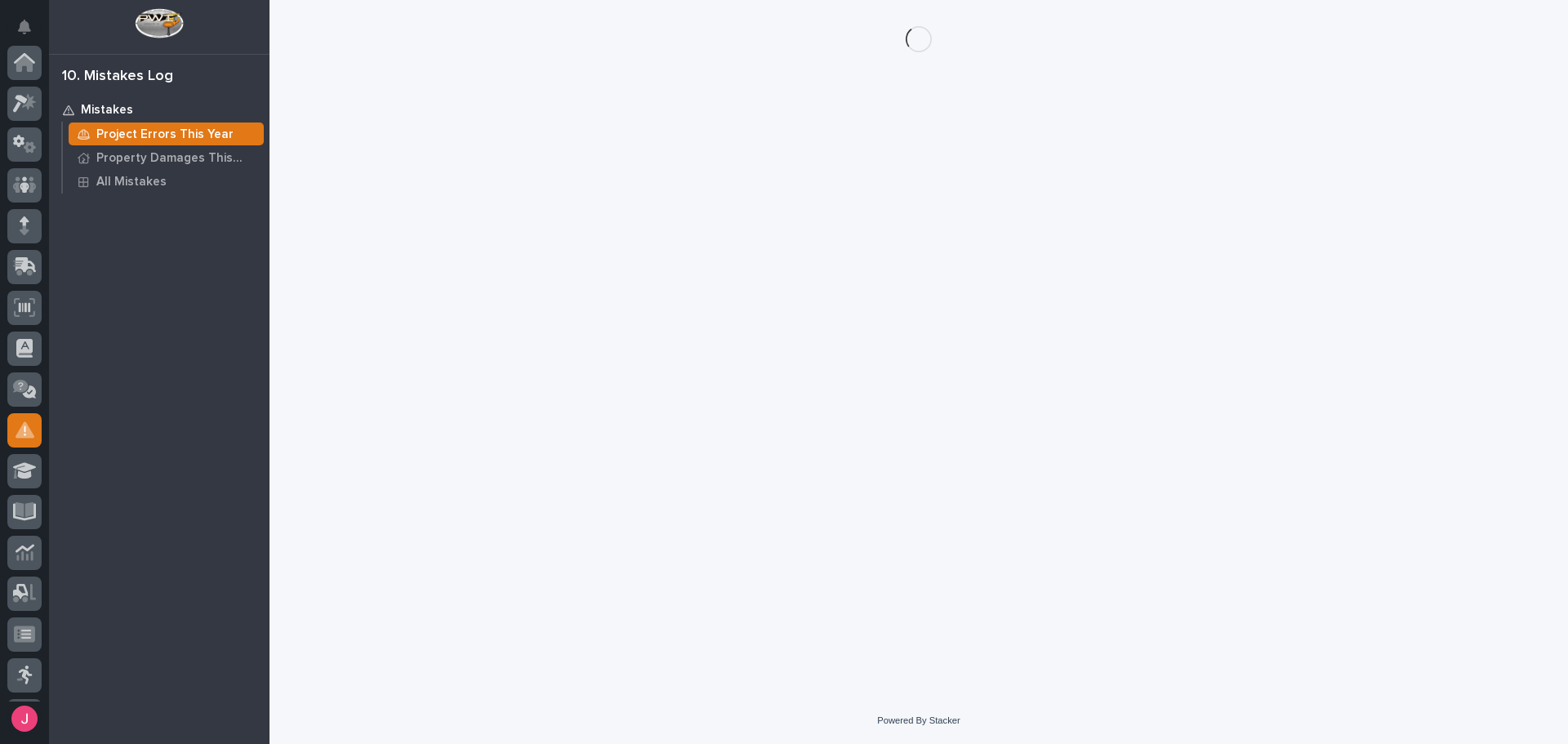
scroll to position [242, 0]
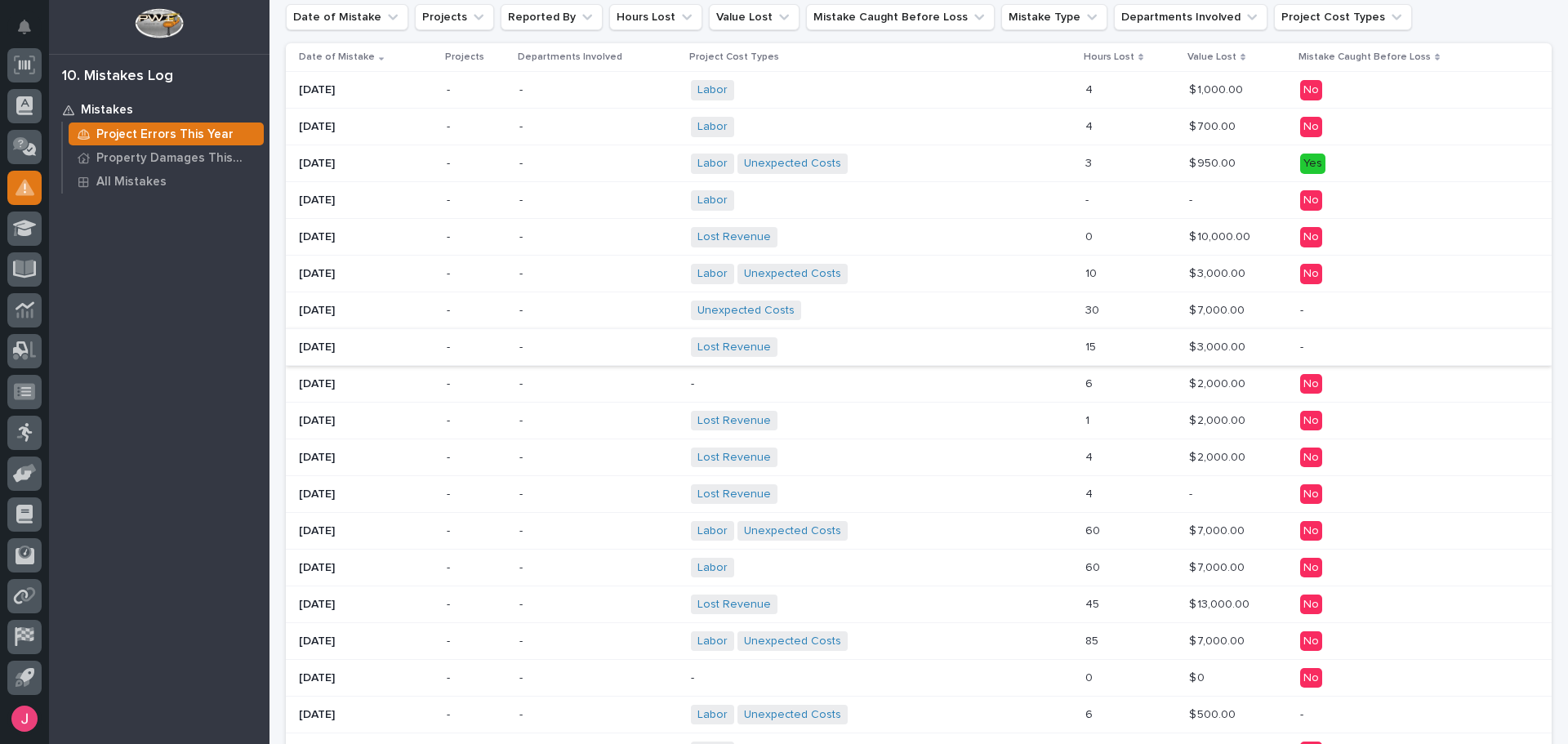
scroll to position [327, 0]
click at [793, 342] on div "Lost Revenue + 0" at bounding box center [834, 345] width 286 height 20
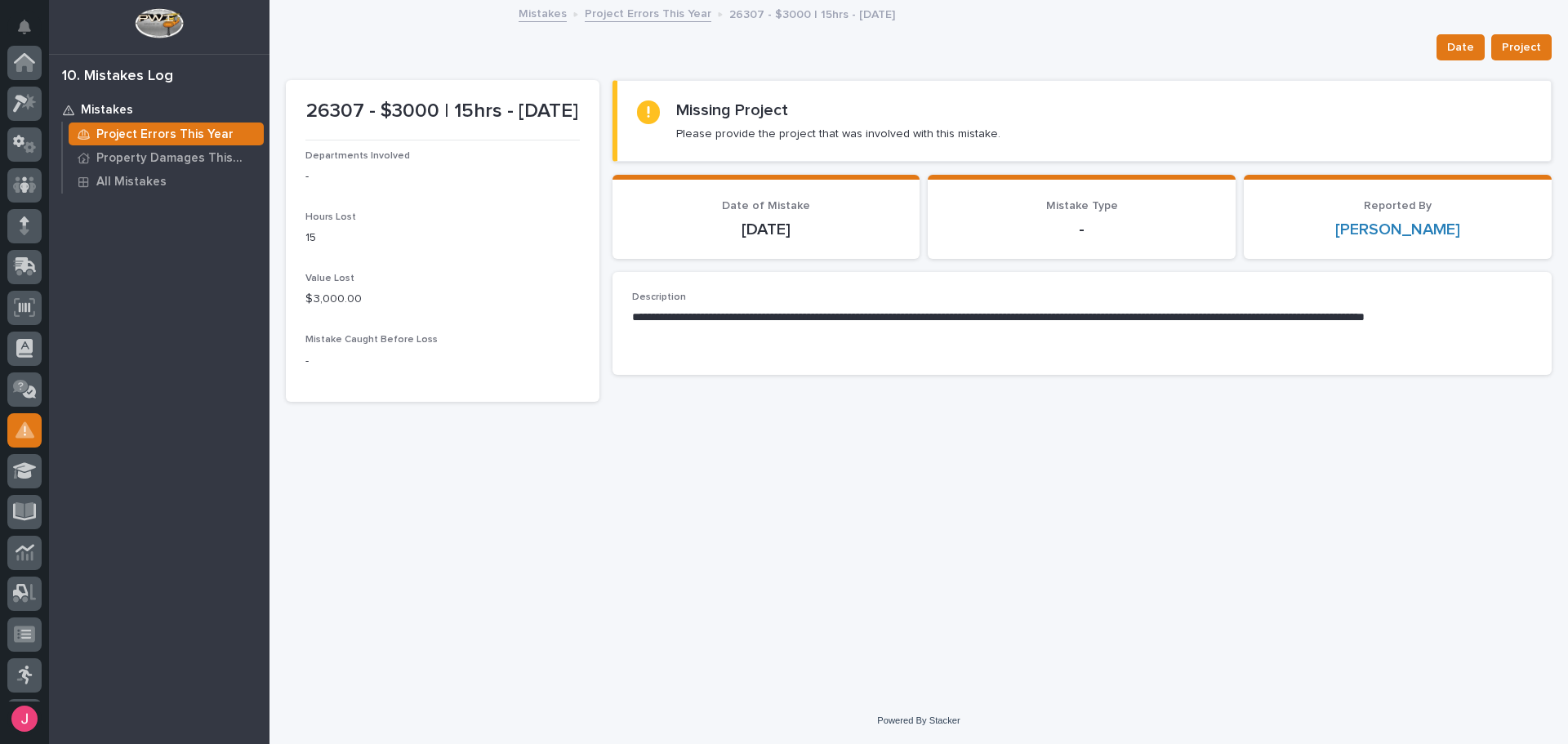
scroll to position [242, 0]
drag, startPoint x: 352, startPoint y: 108, endPoint x: 409, endPoint y: 108, distance: 57.0
click at [409, 108] on p "26307 - $3000 | 15hrs - 6/27/2025" at bounding box center [442, 112] width 274 height 24
click at [463, 123] on p "26307 - $3000 | 15hrs - 6/27/2025" at bounding box center [442, 112] width 274 height 24
click at [891, 383] on div "**********" at bounding box center [1083, 330] width 940 height 116
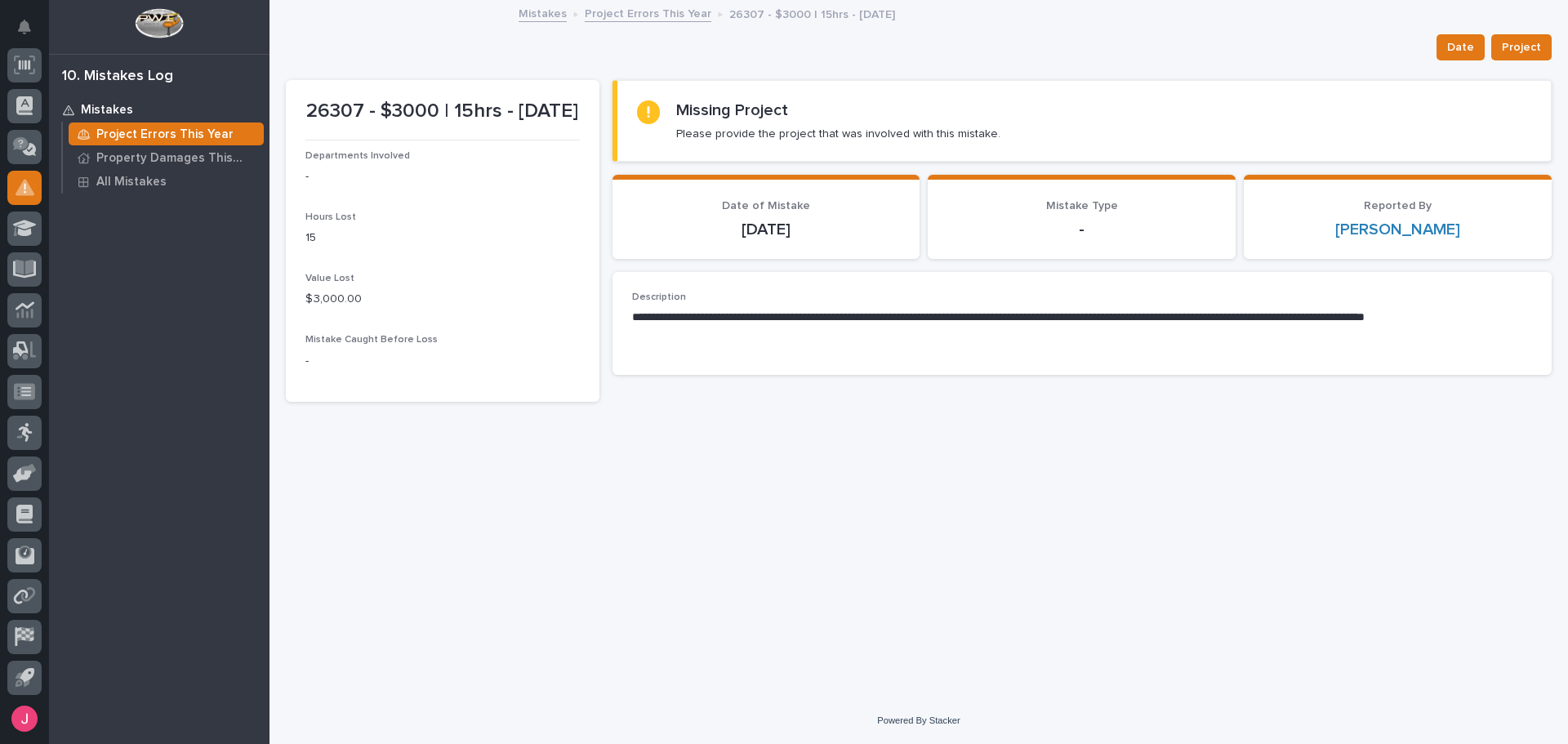
drag, startPoint x: 851, startPoint y: 82, endPoint x: 683, endPoint y: 288, distance: 265.8
click at [682, 288] on div "**********" at bounding box center [1083, 323] width 940 height 103
drag, startPoint x: 674, startPoint y: 323, endPoint x: 750, endPoint y: 323, distance: 76.0
click at [750, 323] on p "**********" at bounding box center [1082, 326] width 900 height 33
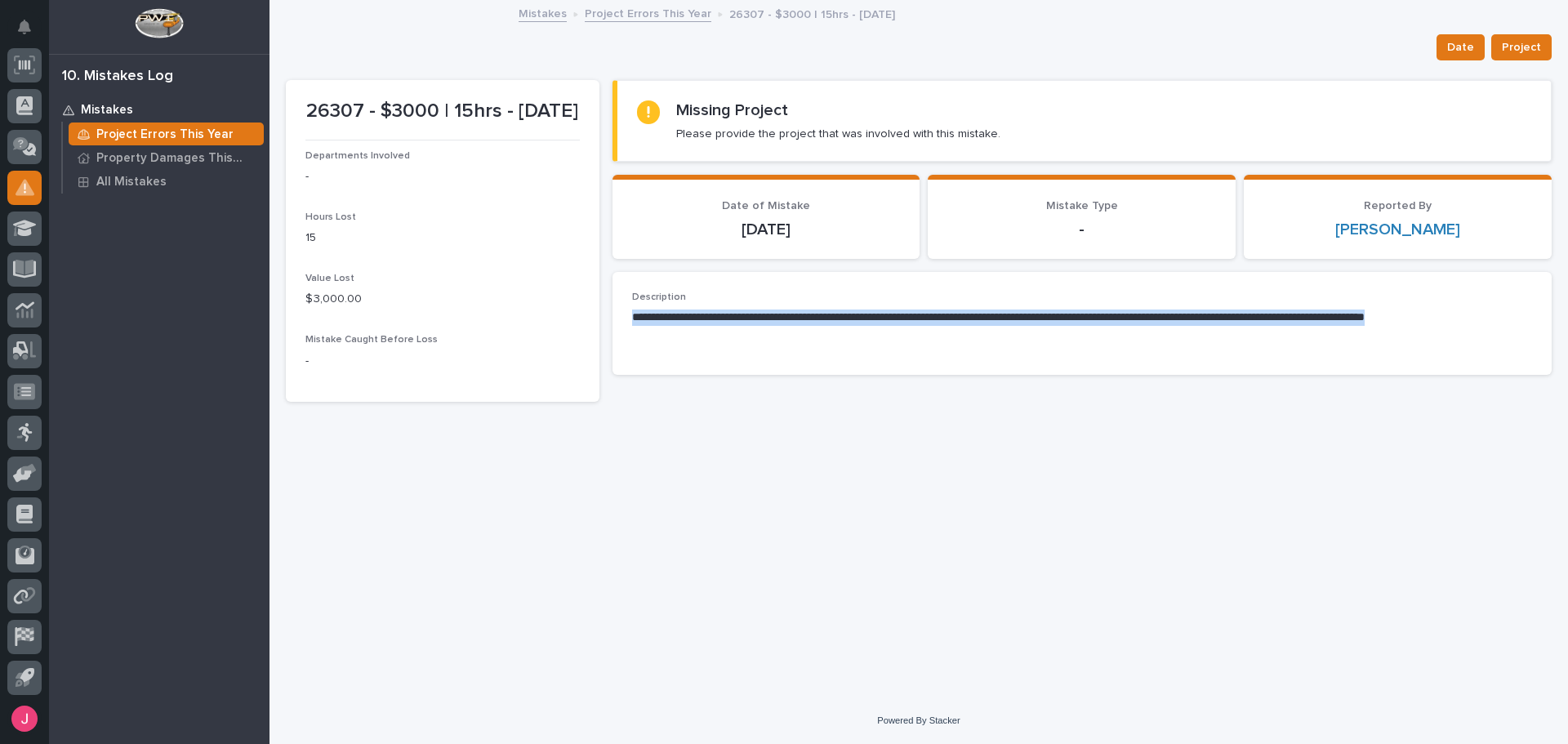
drag, startPoint x: 632, startPoint y: 324, endPoint x: 823, endPoint y: 330, distance: 191.1
click at [823, 330] on div "**********" at bounding box center [1083, 323] width 940 height 103
click at [869, 334] on p "**********" at bounding box center [1082, 326] width 900 height 33
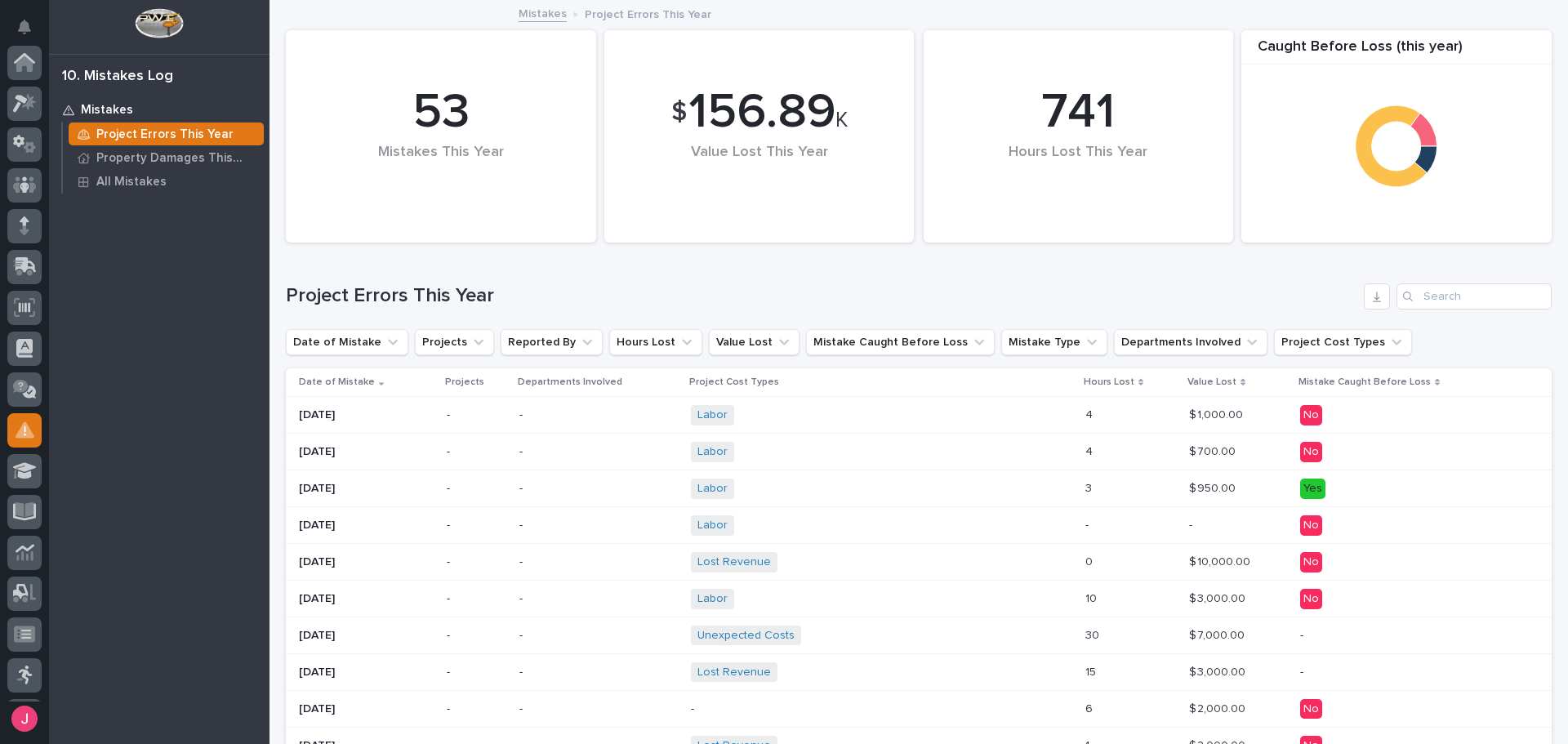
scroll to position [242, 0]
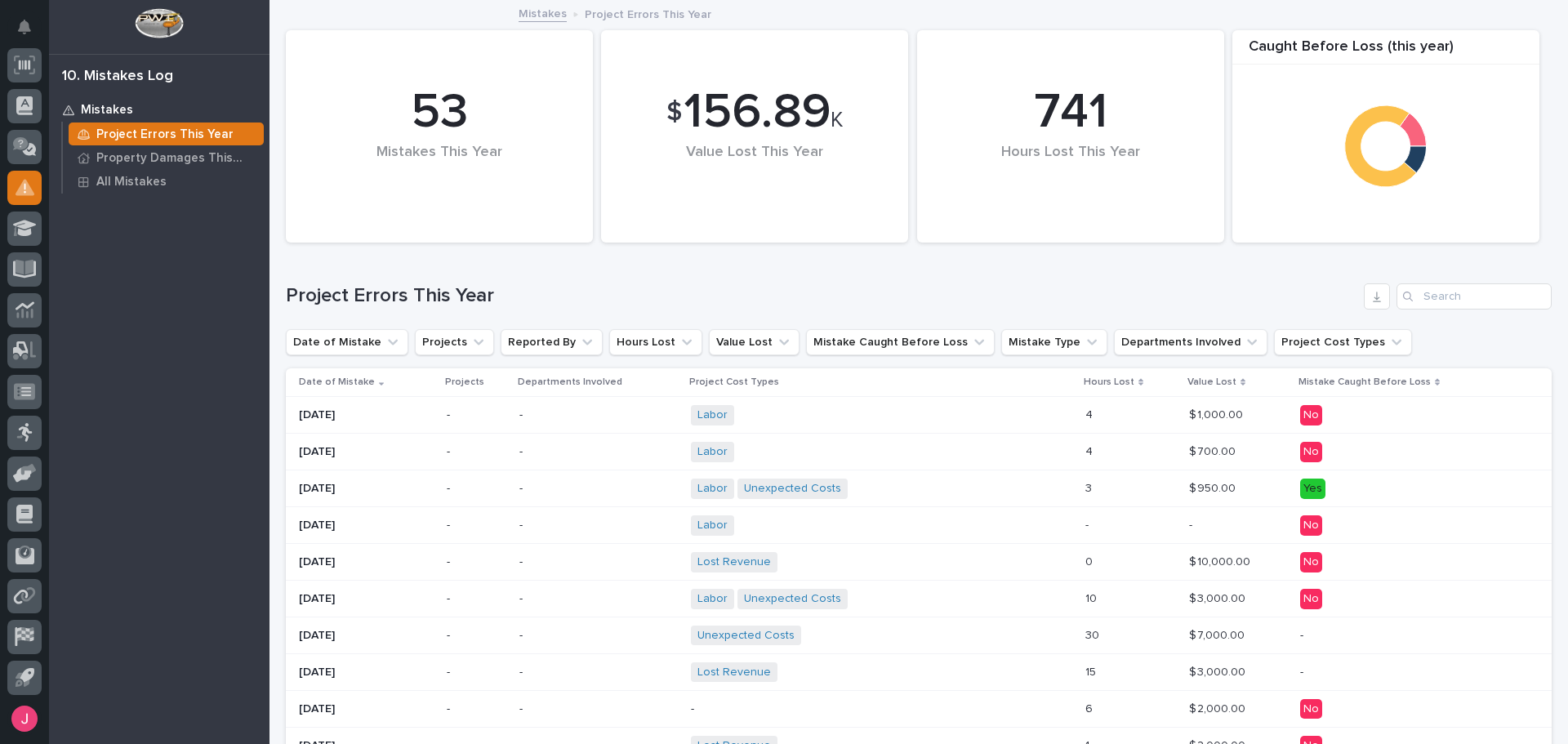
click at [1212, 370] on th "Value Lost" at bounding box center [1238, 383] width 112 height 29
click at [1216, 380] on p "Value Lost" at bounding box center [1211, 382] width 49 height 18
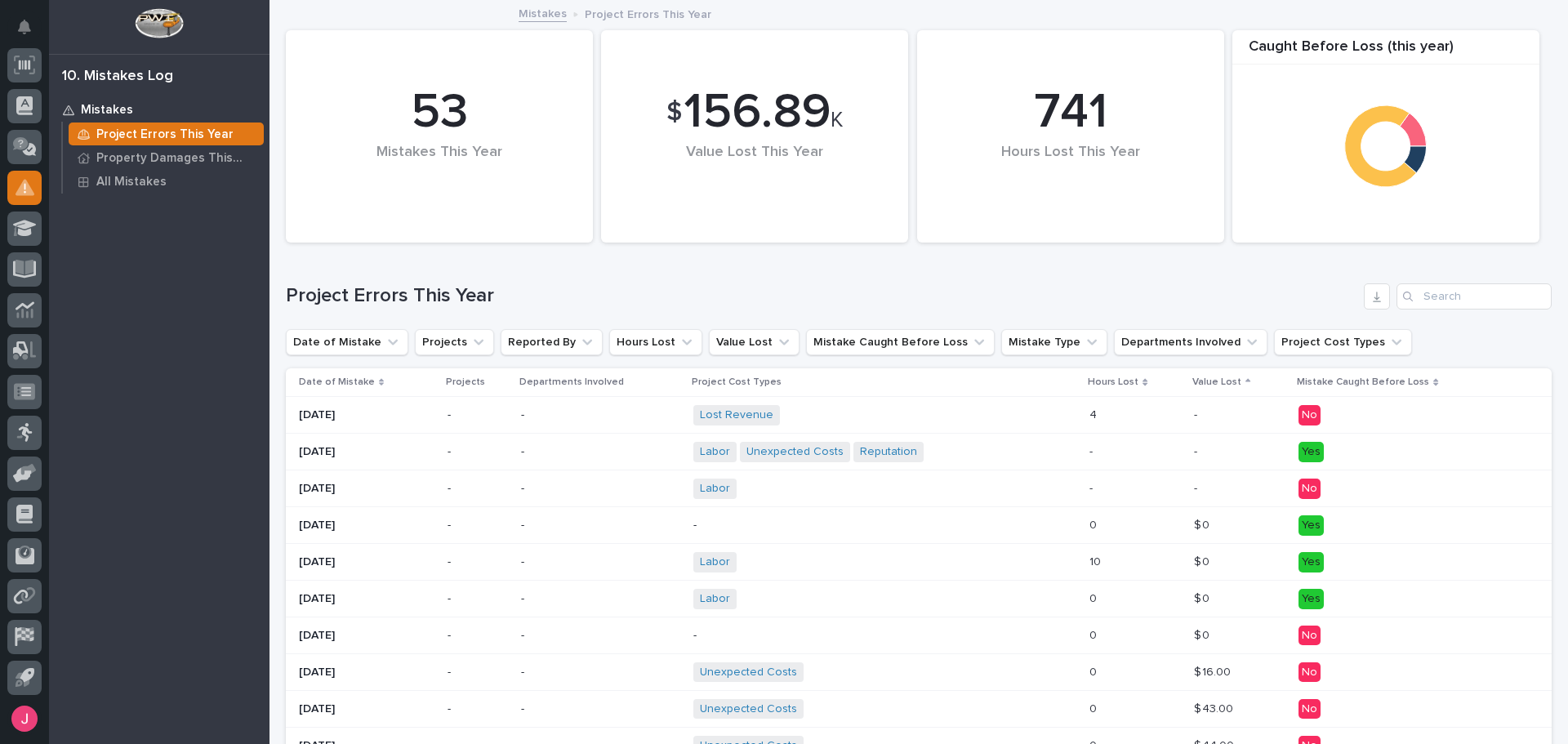
click at [1217, 384] on p "Value Lost" at bounding box center [1216, 382] width 49 height 18
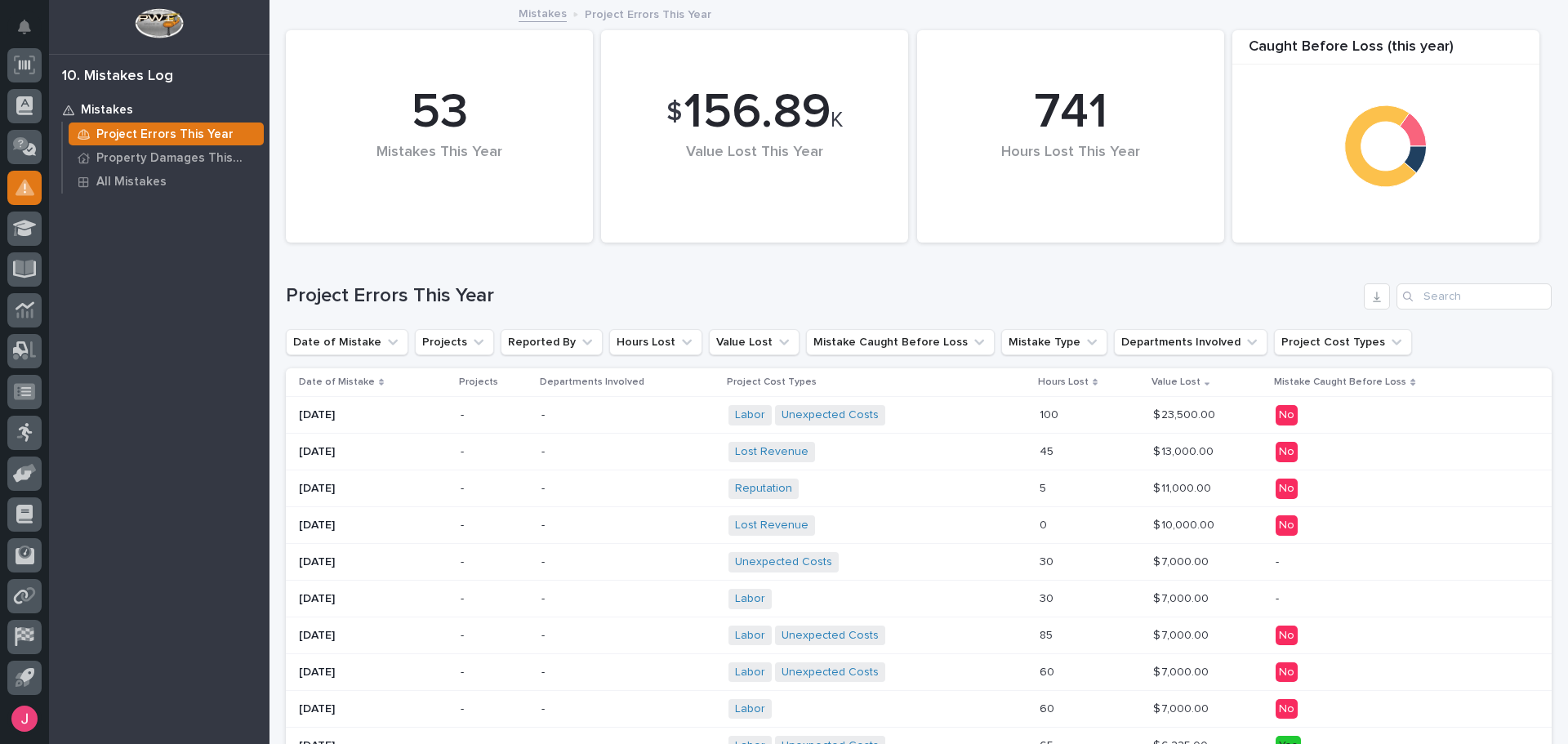
click at [1077, 420] on p at bounding box center [1089, 415] width 100 height 13
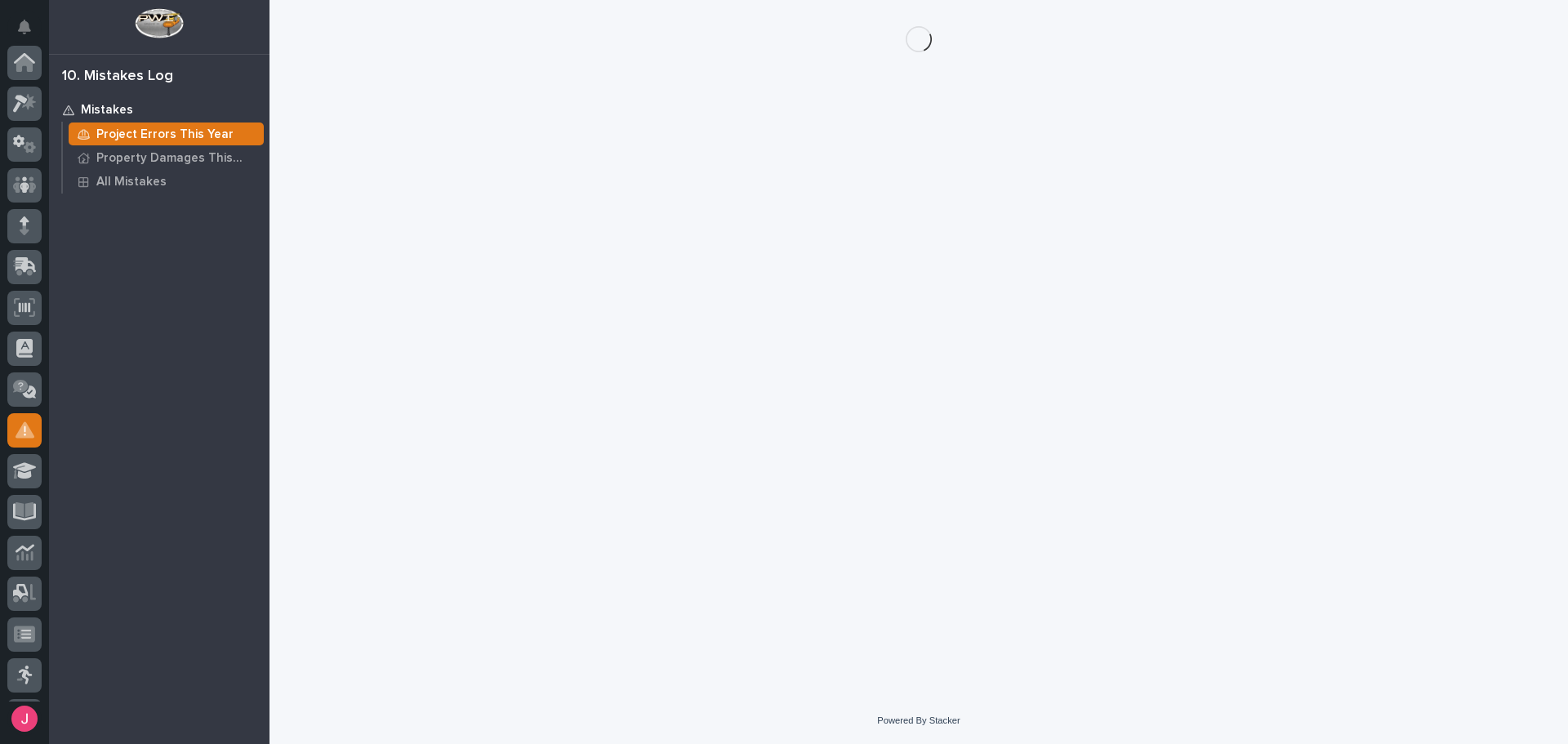
scroll to position [242, 0]
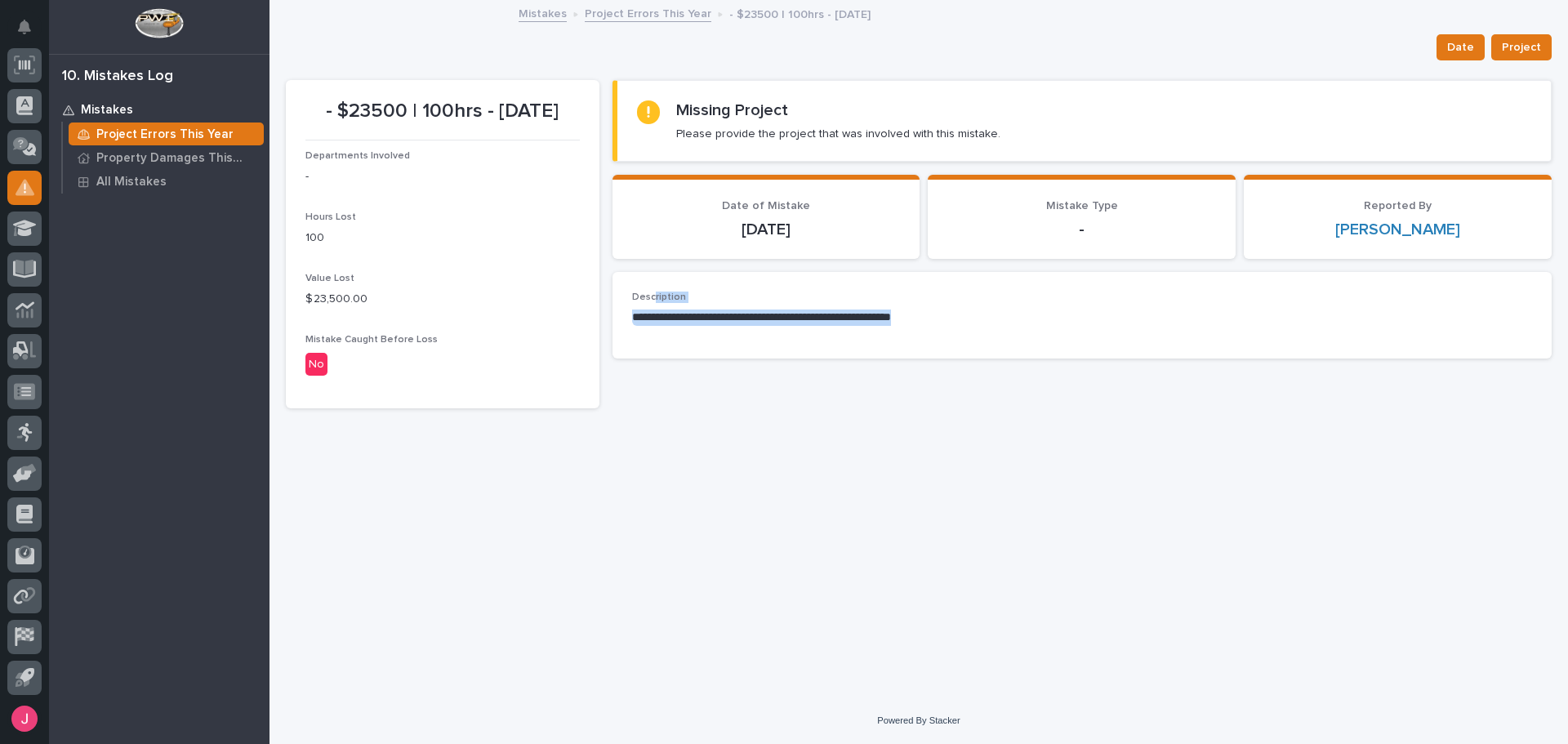
drag, startPoint x: 697, startPoint y: 311, endPoint x: 951, endPoint y: 331, distance: 254.8
click at [945, 331] on div "**********" at bounding box center [1082, 314] width 900 height 47
click at [951, 331] on div "**********" at bounding box center [1082, 314] width 900 height 47
drag, startPoint x: 673, startPoint y: 323, endPoint x: 810, endPoint y: 313, distance: 137.4
click at [780, 316] on p "**********" at bounding box center [1082, 317] width 900 height 16
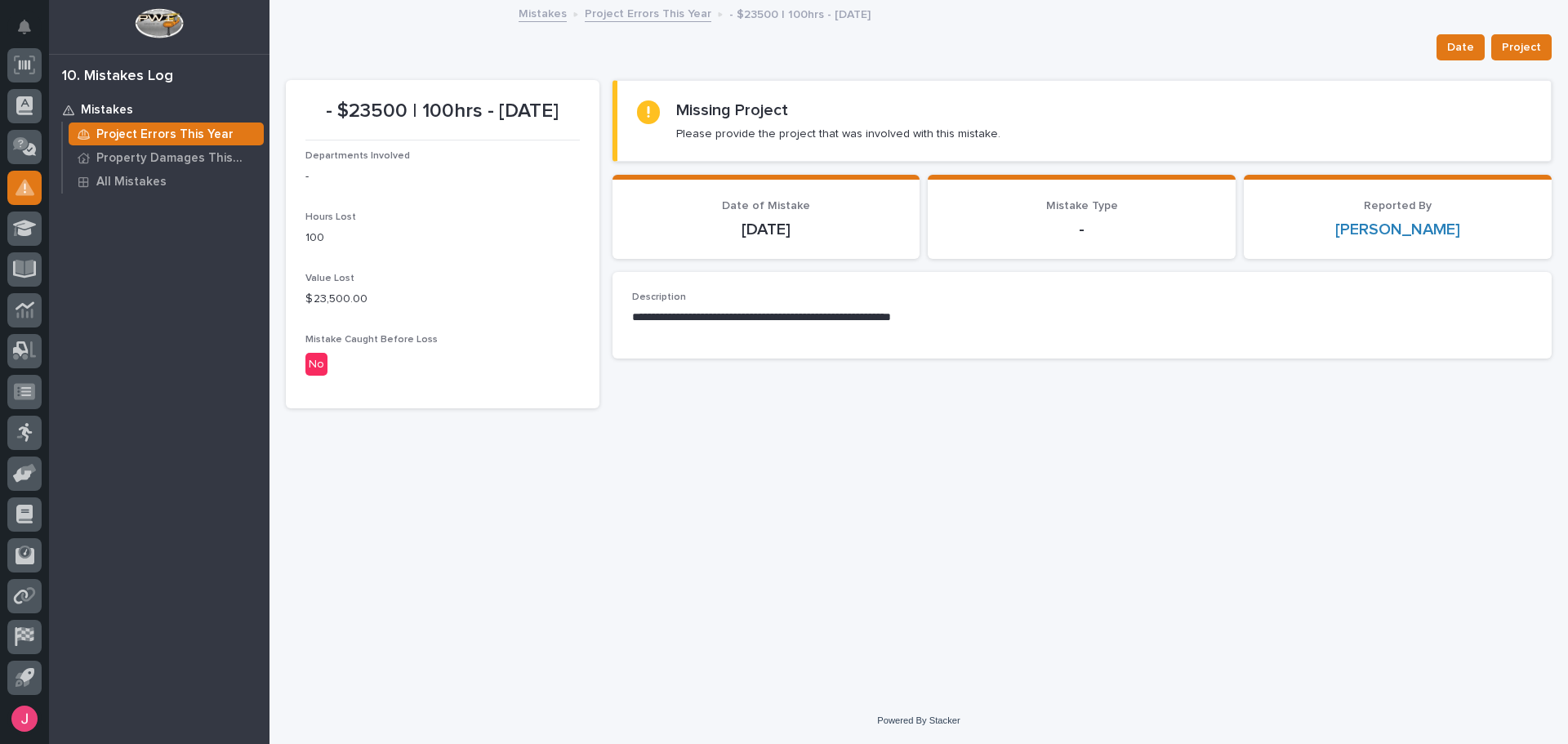
click at [810, 313] on p "**********" at bounding box center [1082, 317] width 900 height 16
drag, startPoint x: 631, startPoint y: 319, endPoint x: 890, endPoint y: 317, distance: 259.0
click at [884, 317] on div "**********" at bounding box center [1083, 315] width 940 height 87
click at [890, 317] on p "**********" at bounding box center [1082, 317] width 900 height 16
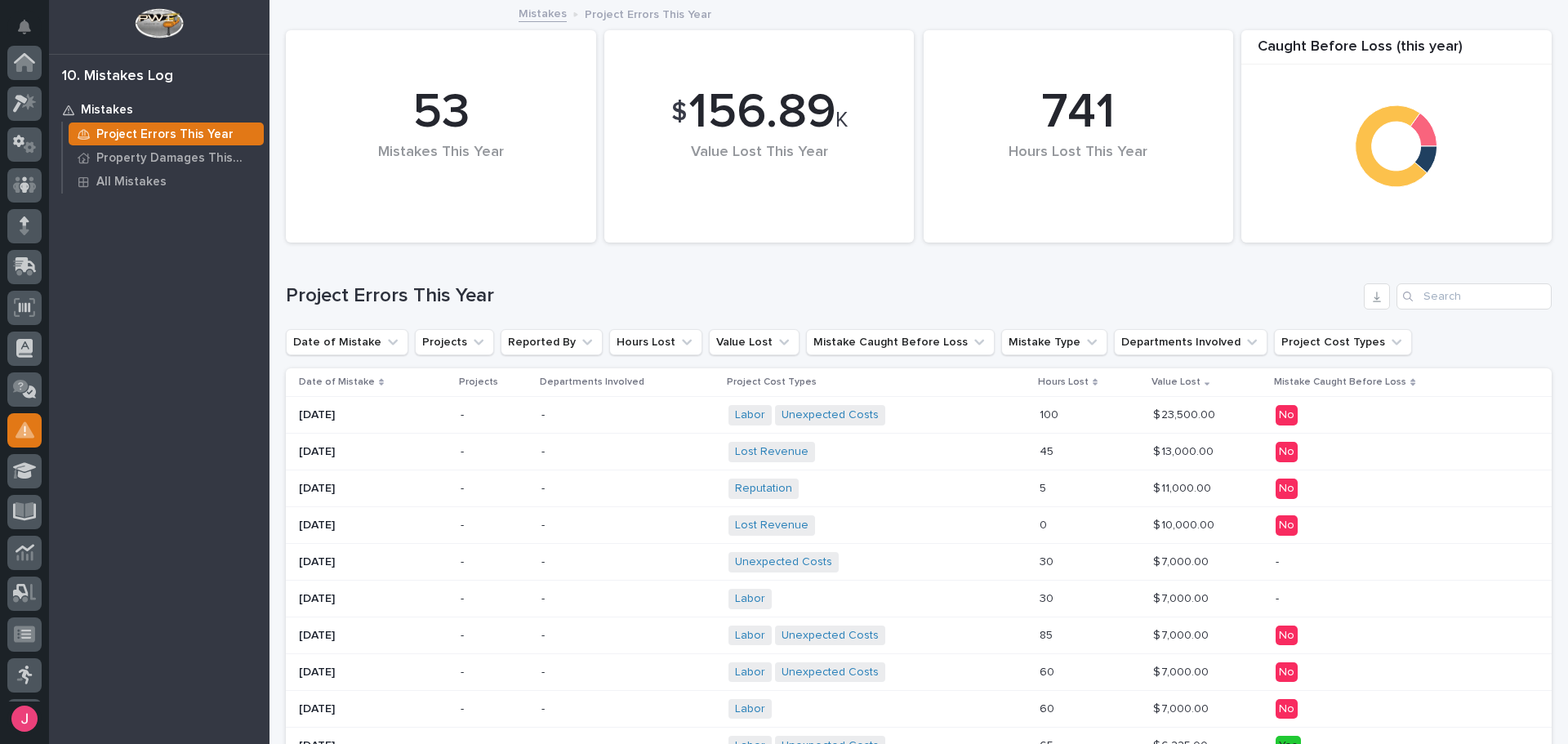
scroll to position [242, 0]
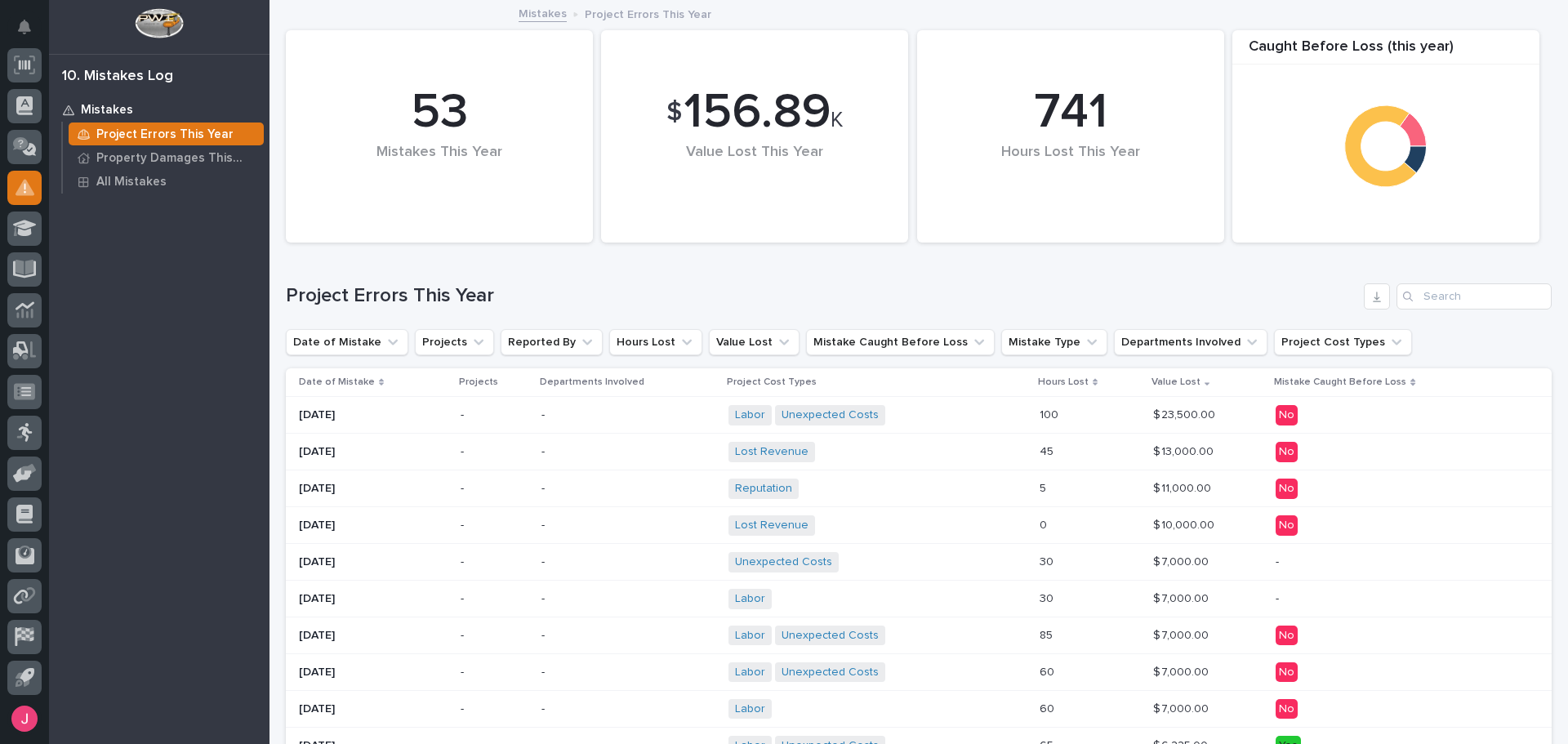
click at [963, 458] on div "Lost Revenue + 0" at bounding box center [871, 452] width 286 height 20
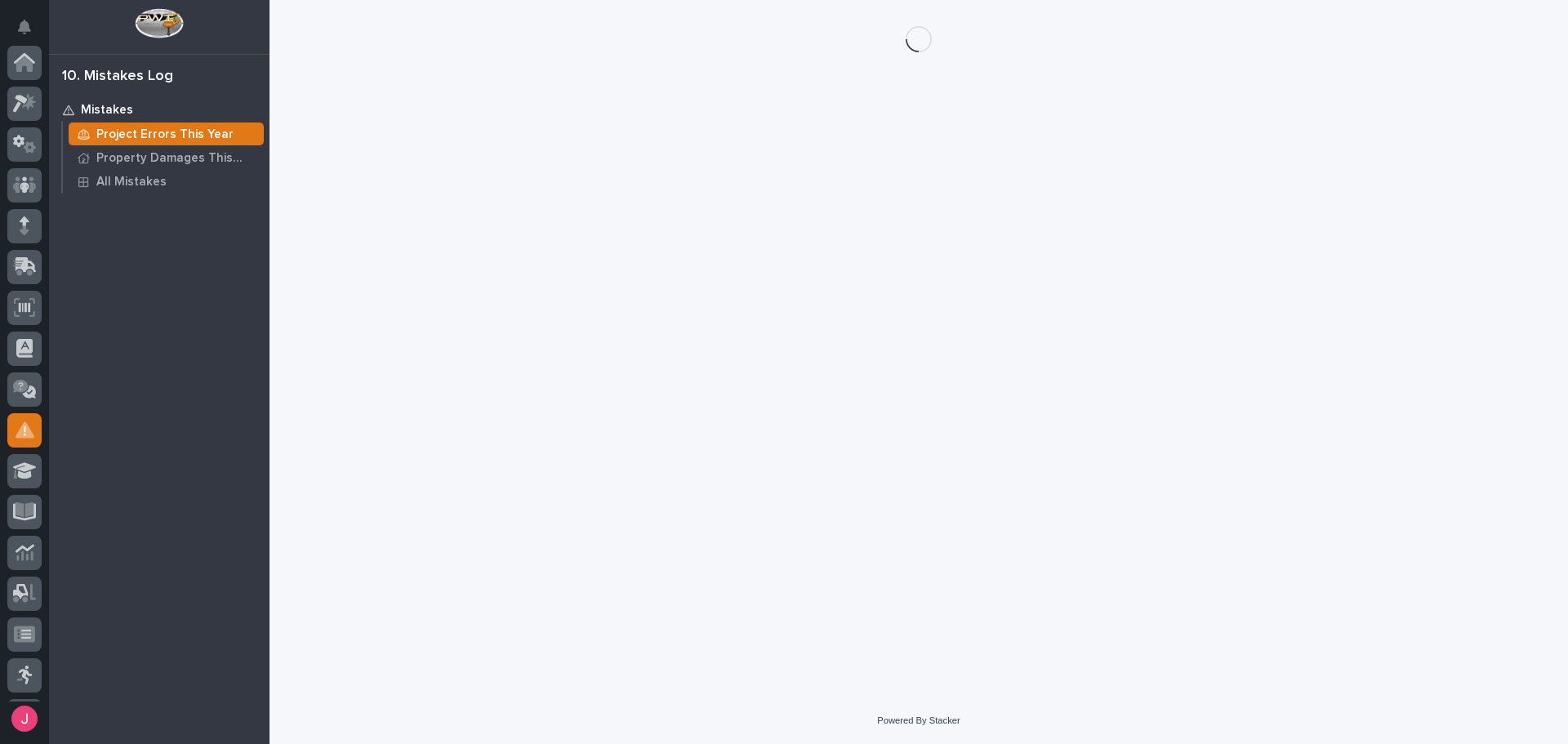
scroll to position [242, 0]
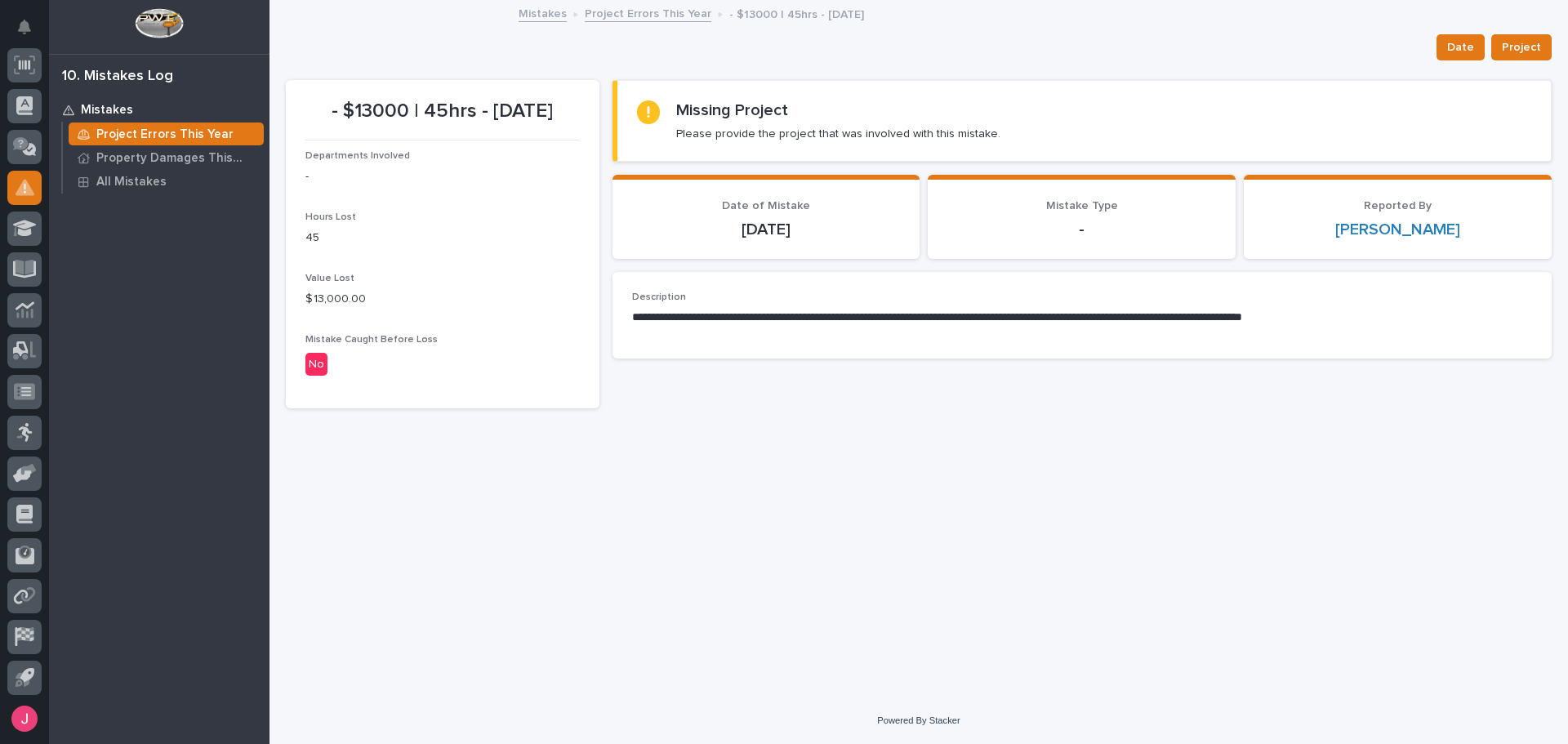
drag, startPoint x: 990, startPoint y: 550, endPoint x: 998, endPoint y: 543, distance: 10.6
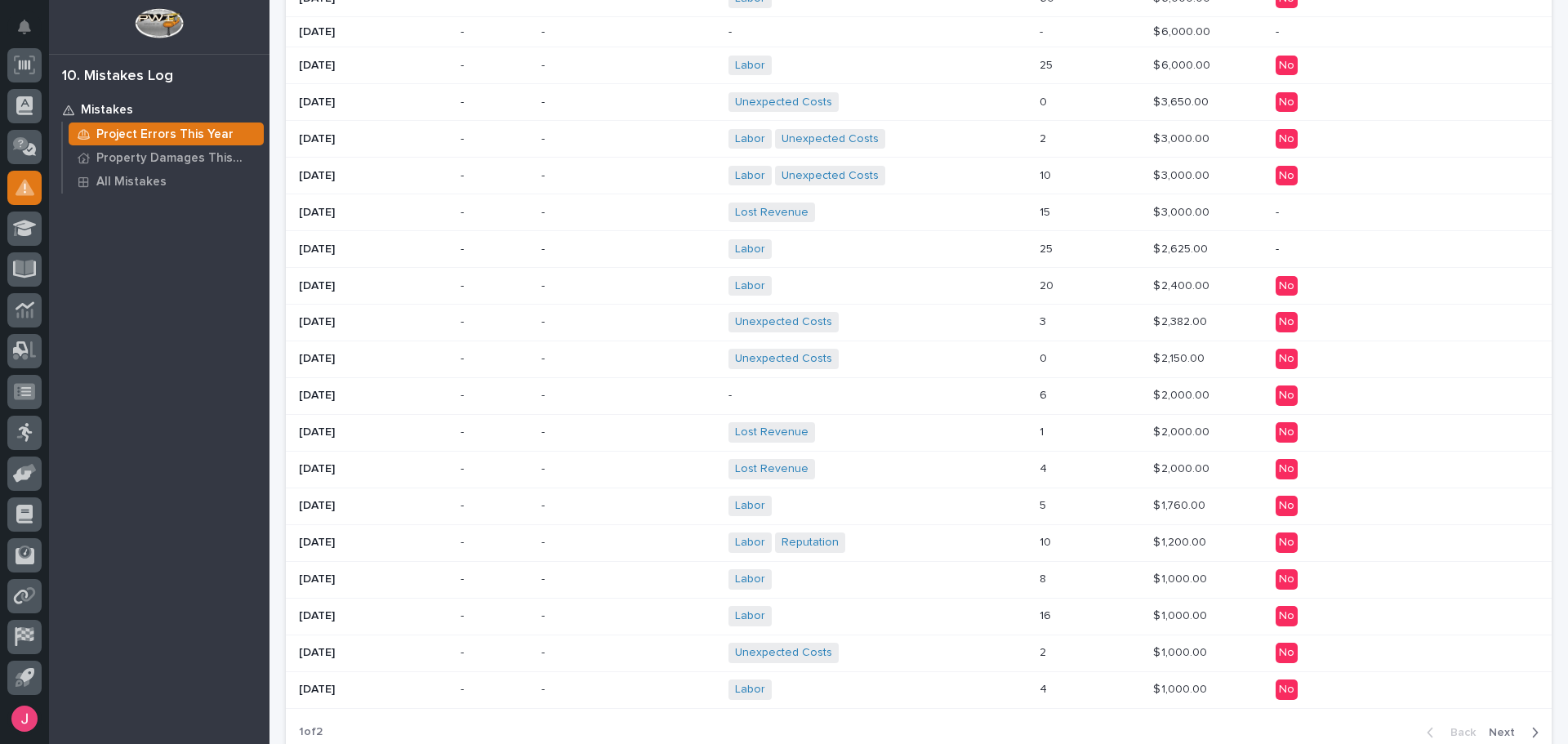
scroll to position [934, 0]
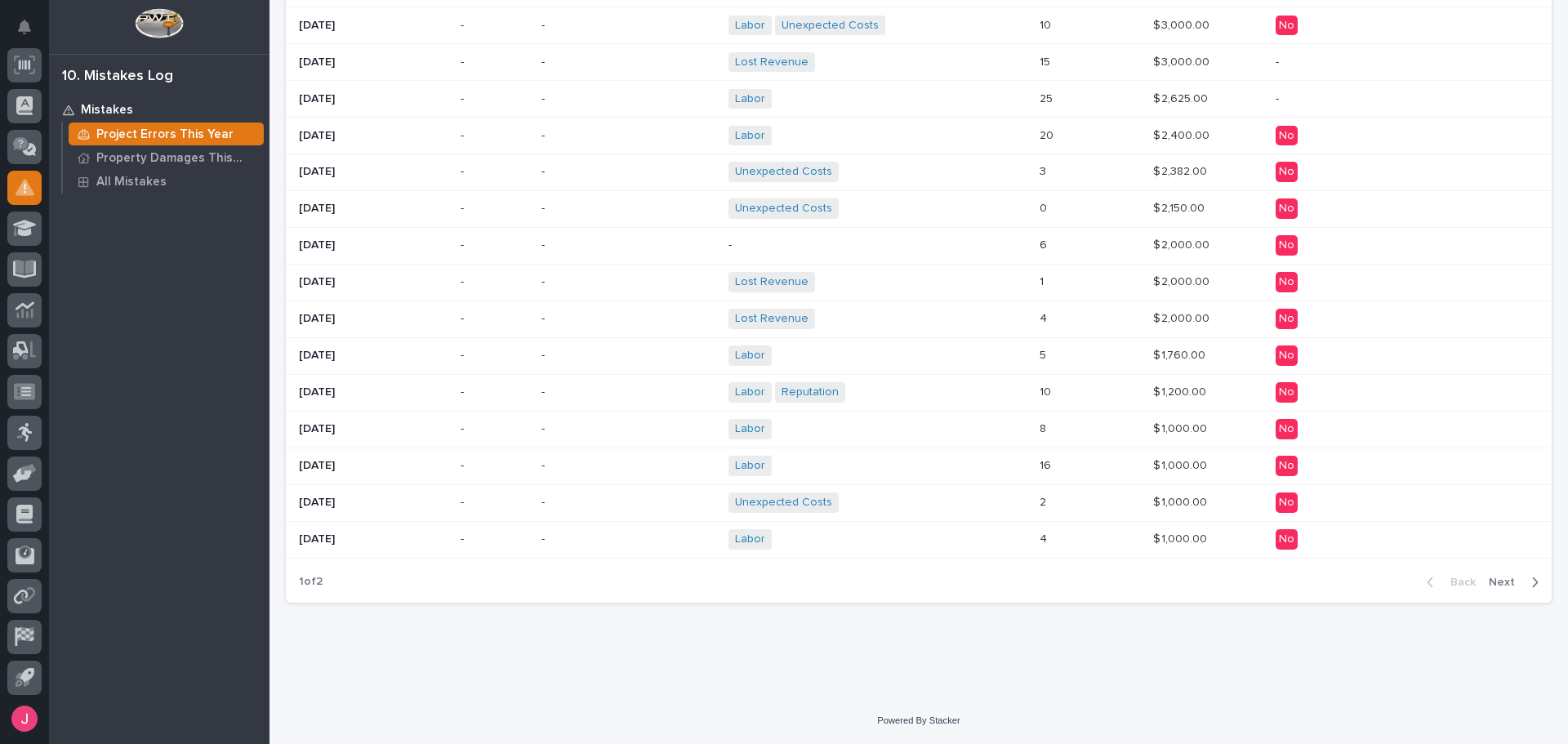
click at [1047, 386] on p at bounding box center [1089, 392] width 100 height 13
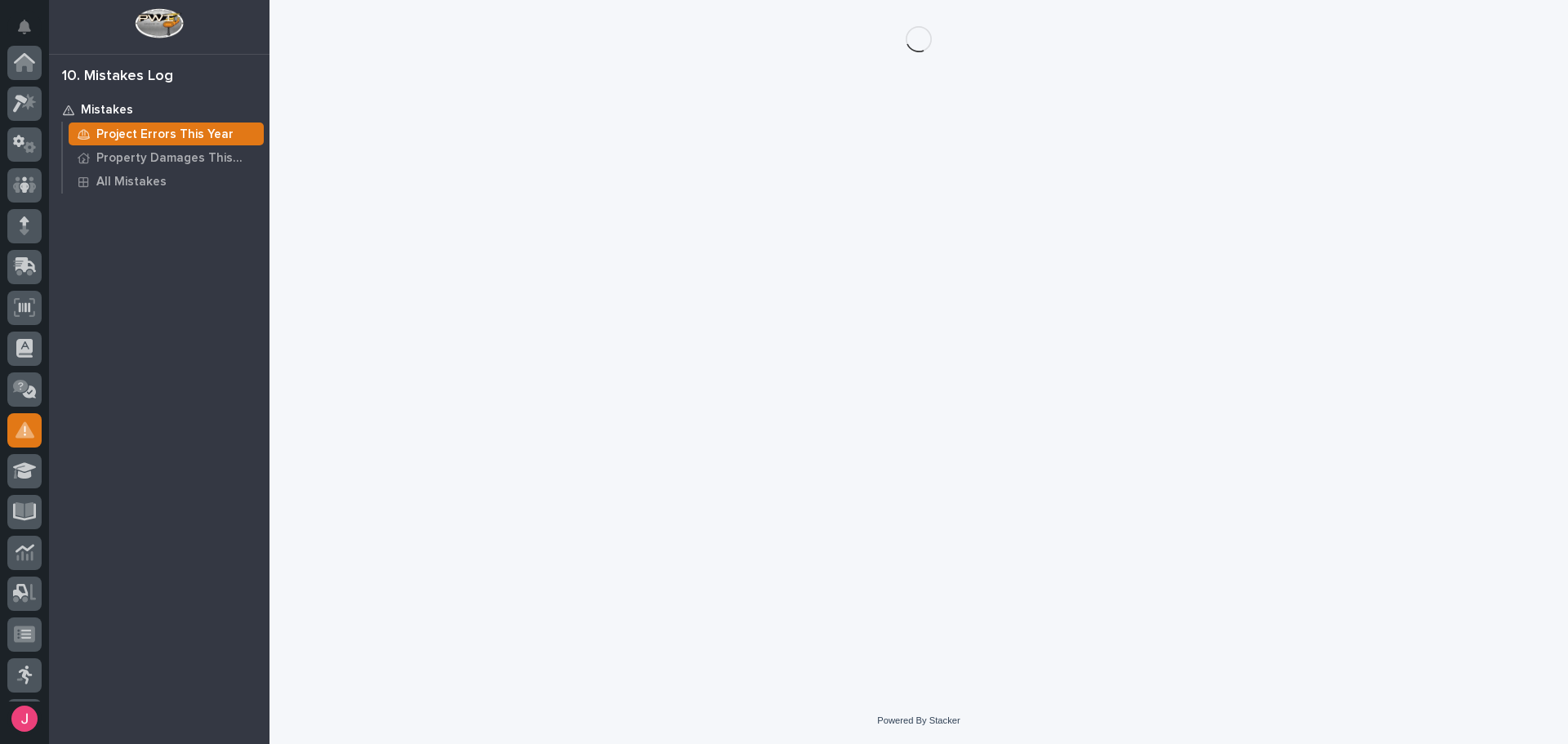
scroll to position [242, 0]
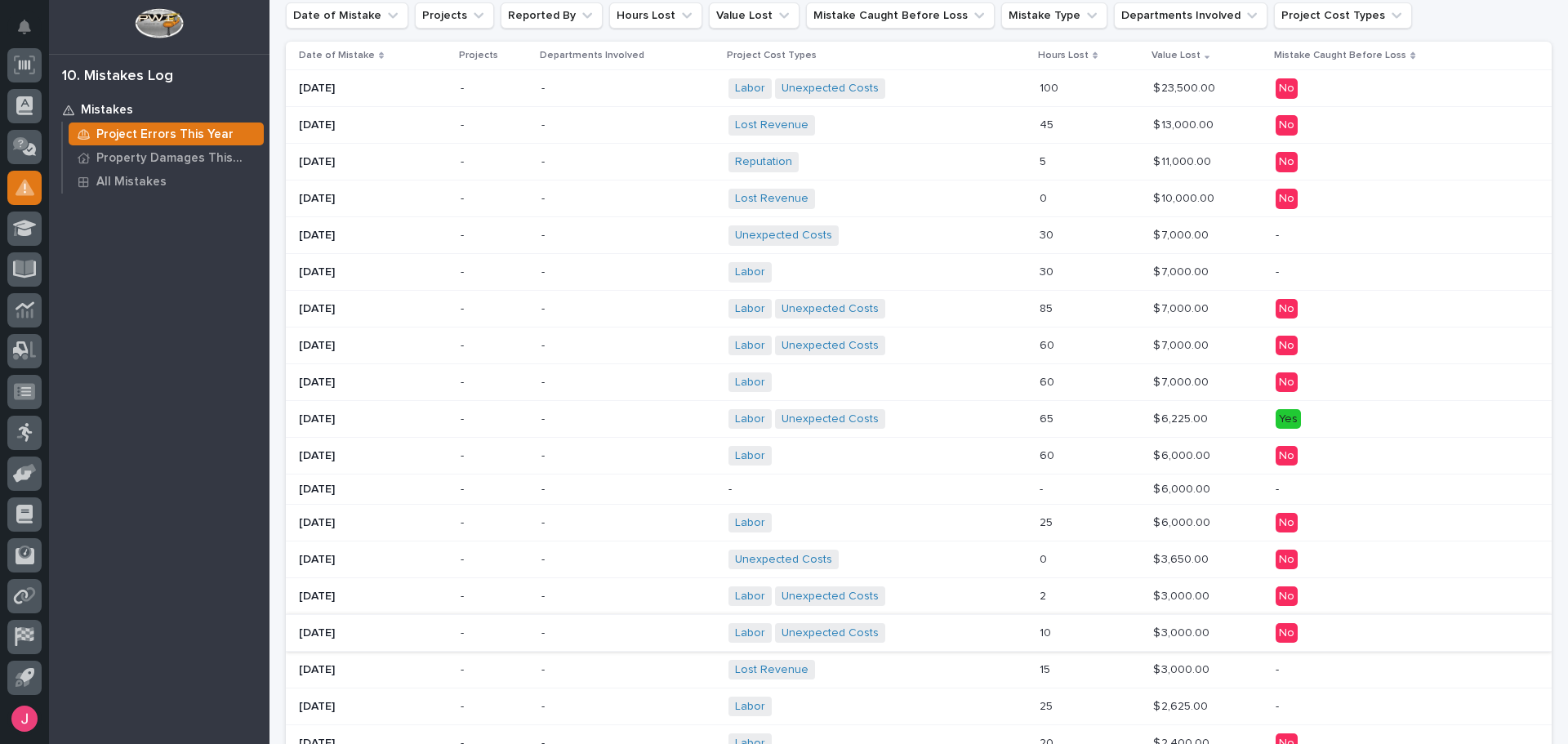
scroll to position [163, 0]
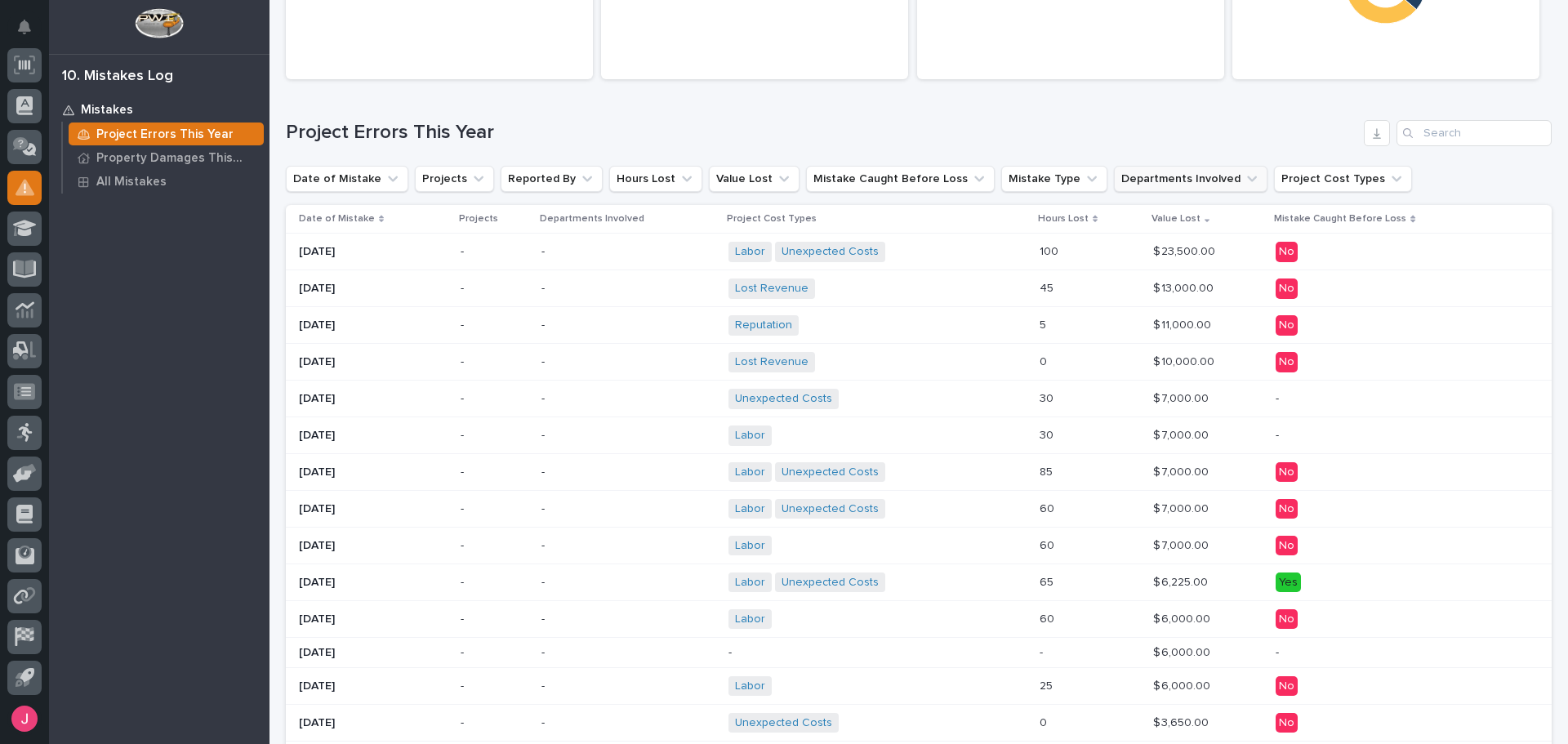
click at [1178, 182] on button "Departments Involved" at bounding box center [1191, 178] width 154 height 26
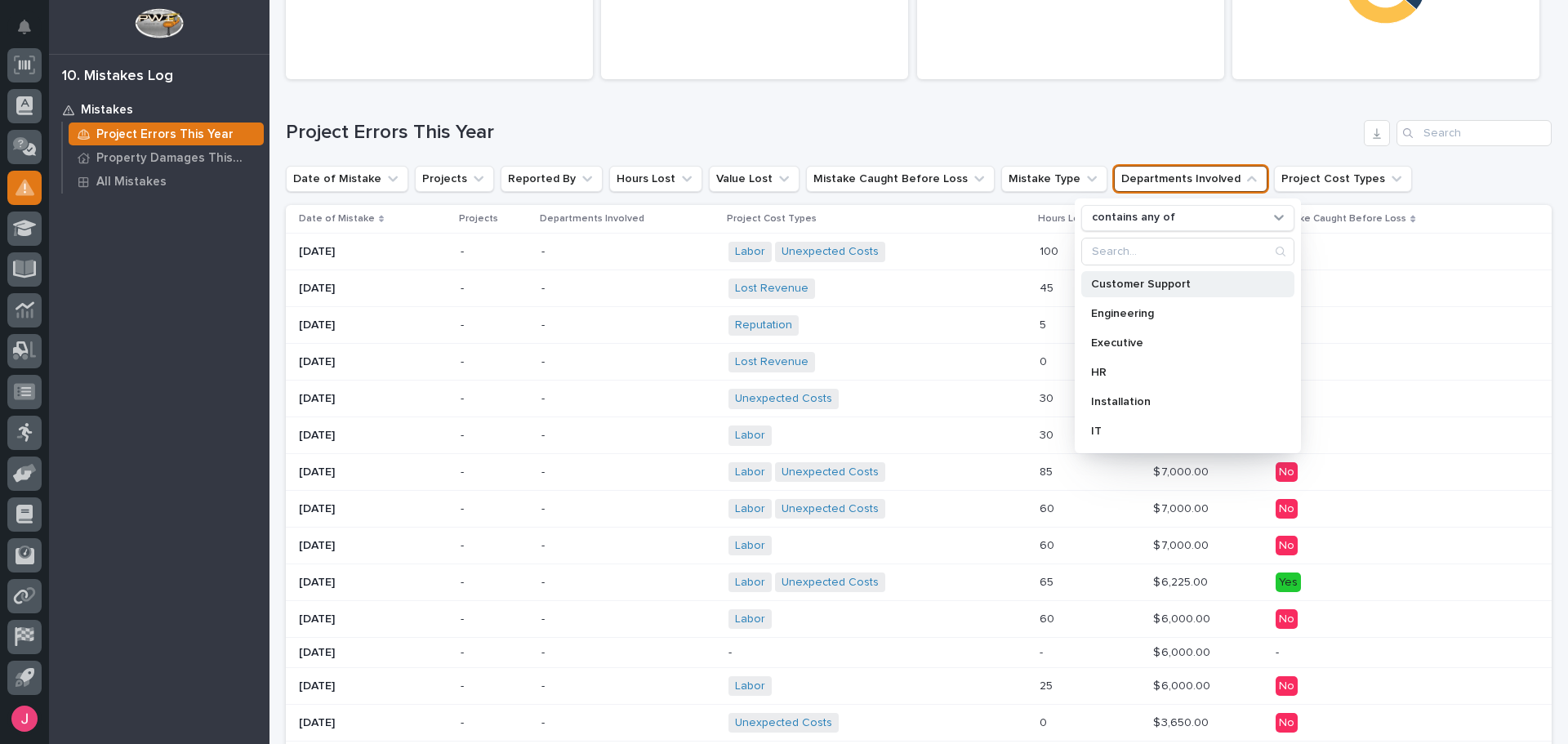
scroll to position [0, 0]
click at [1157, 339] on p "Engineering" at bounding box center [1180, 342] width 177 height 12
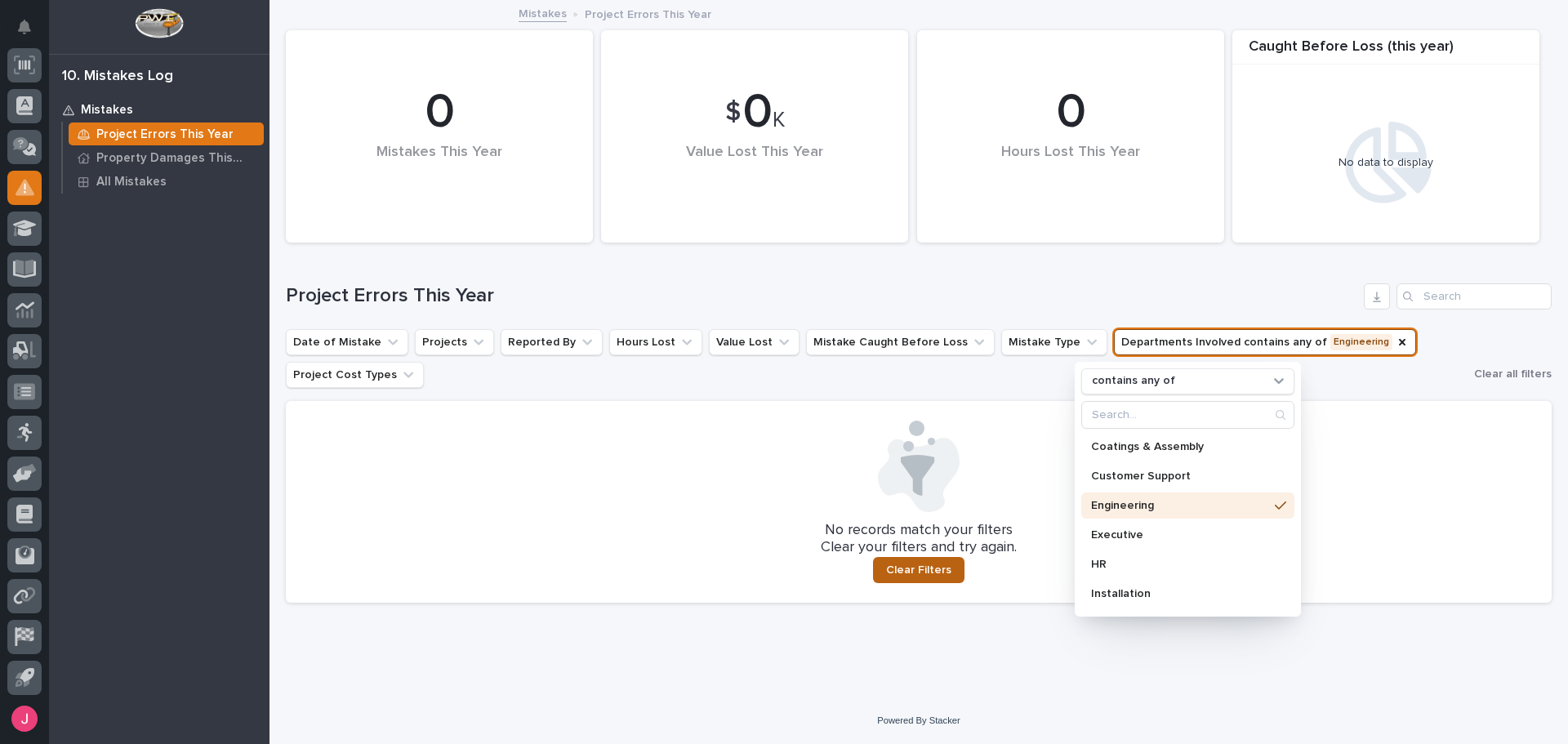
click at [931, 573] on span "Clear Filters" at bounding box center [919, 569] width 65 height 14
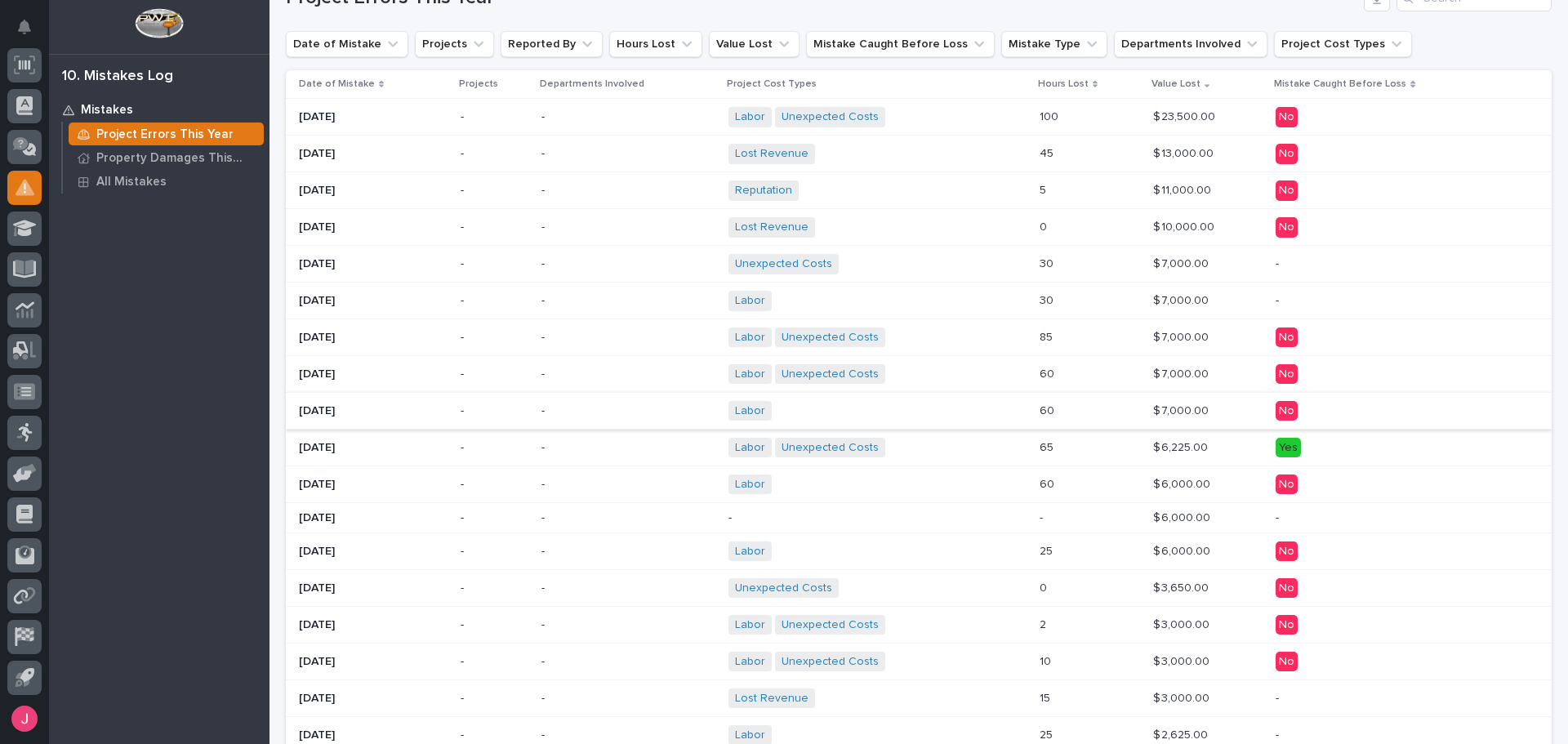
scroll to position [327, 0]
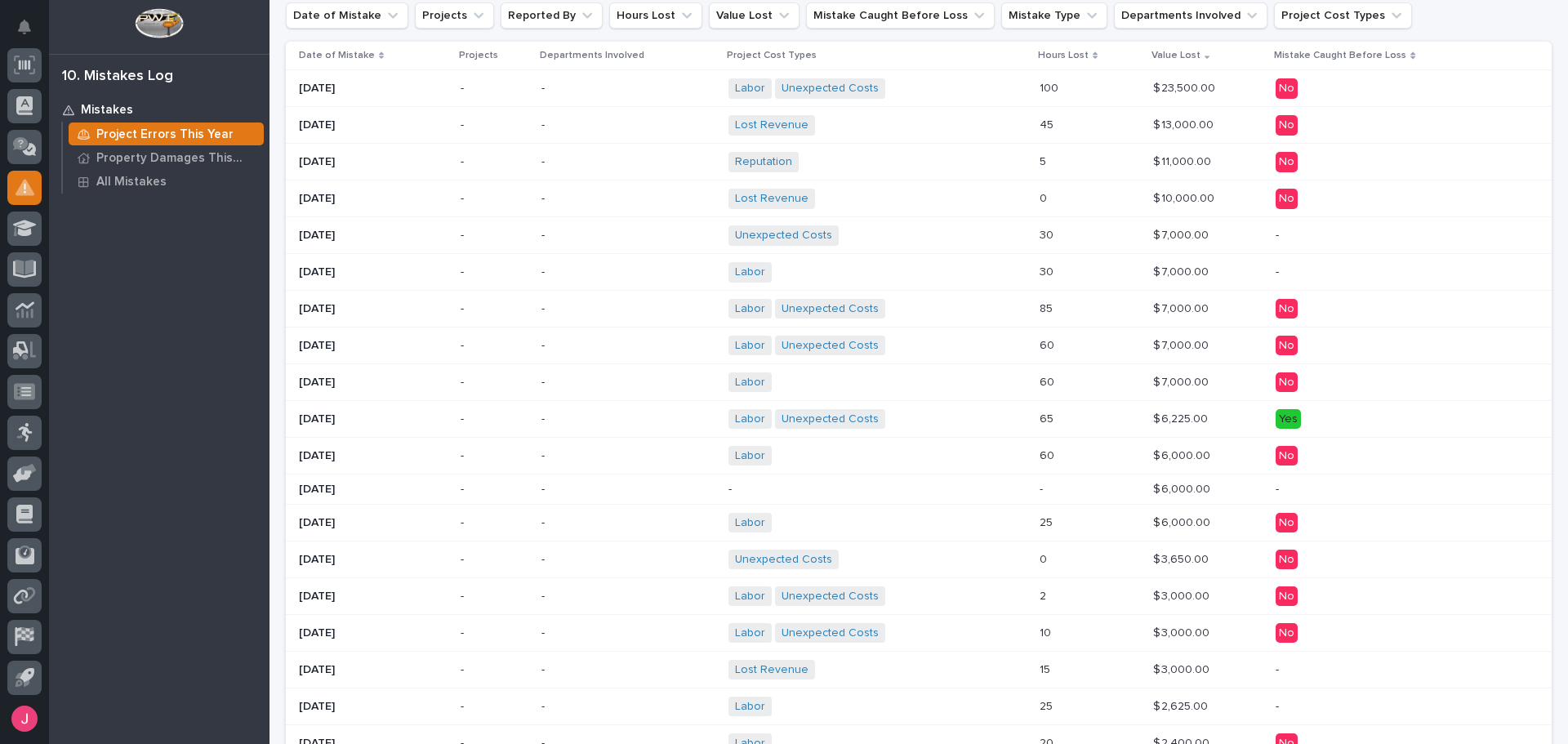
click at [984, 309] on div "Labor Unexpected Costs + 0" at bounding box center [871, 309] width 286 height 20
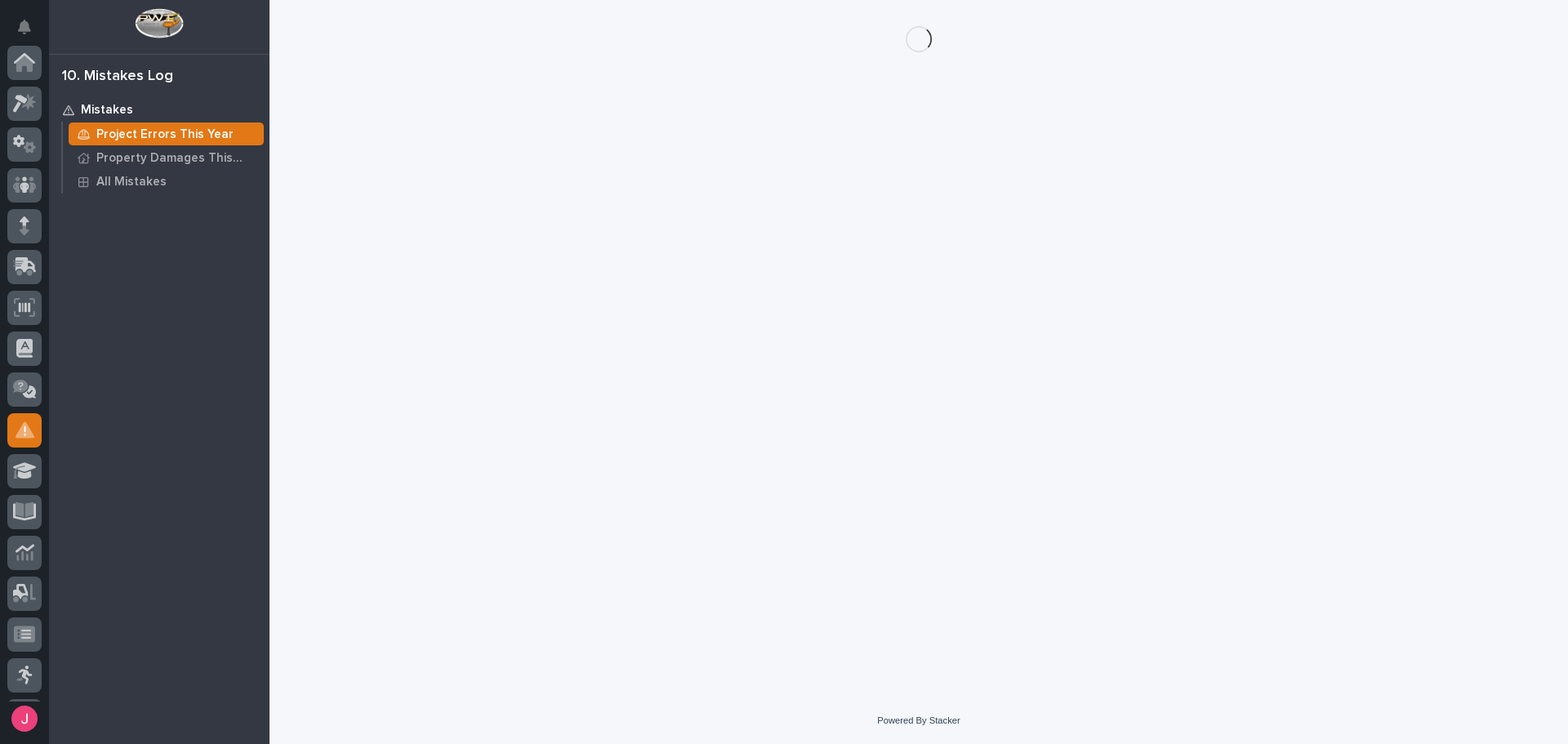
scroll to position [242, 0]
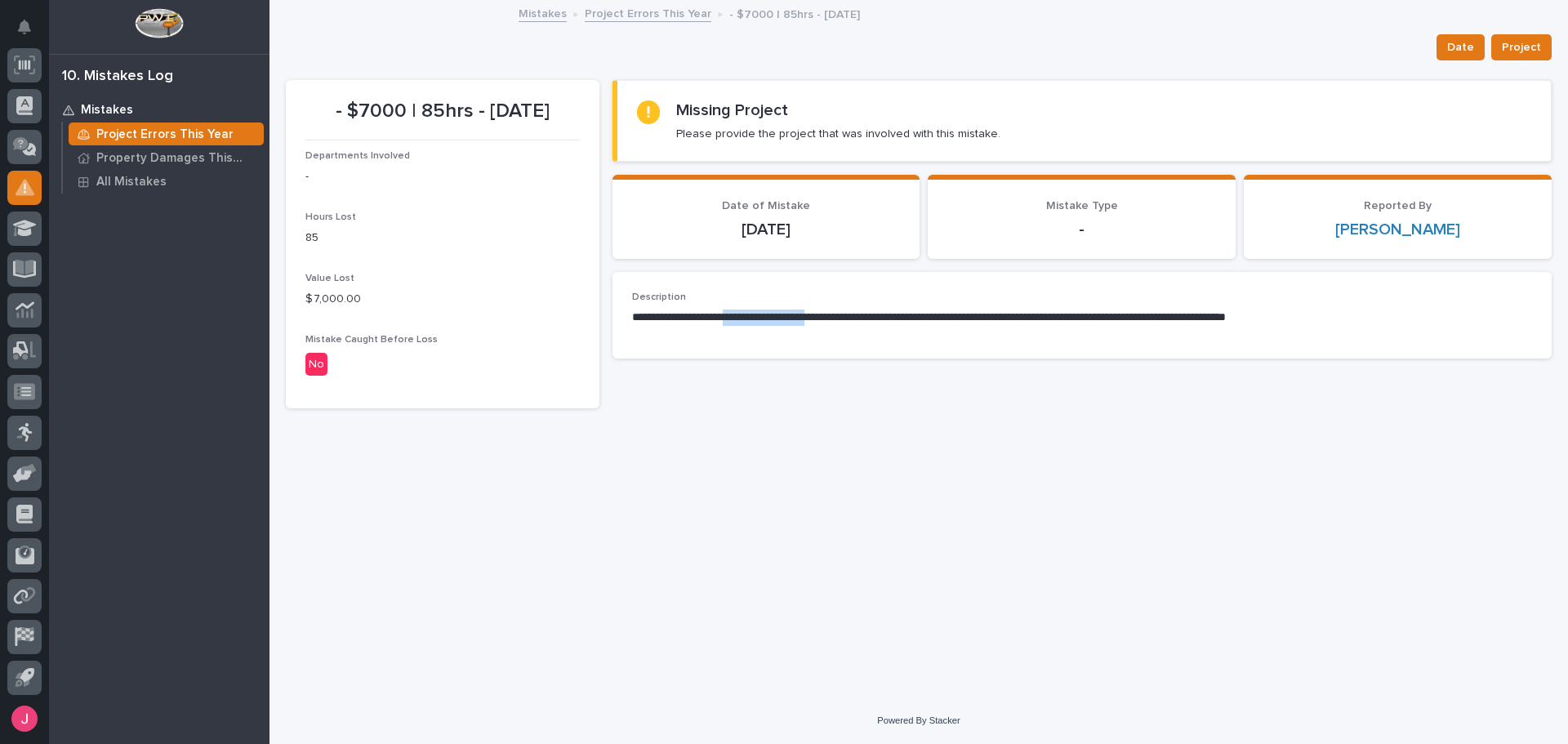
drag, startPoint x: 749, startPoint y: 323, endPoint x: 836, endPoint y: 321, distance: 87.0
click at [836, 321] on p "**********" at bounding box center [1082, 317] width 900 height 16
click at [849, 317] on p "**********" at bounding box center [1082, 317] width 900 height 16
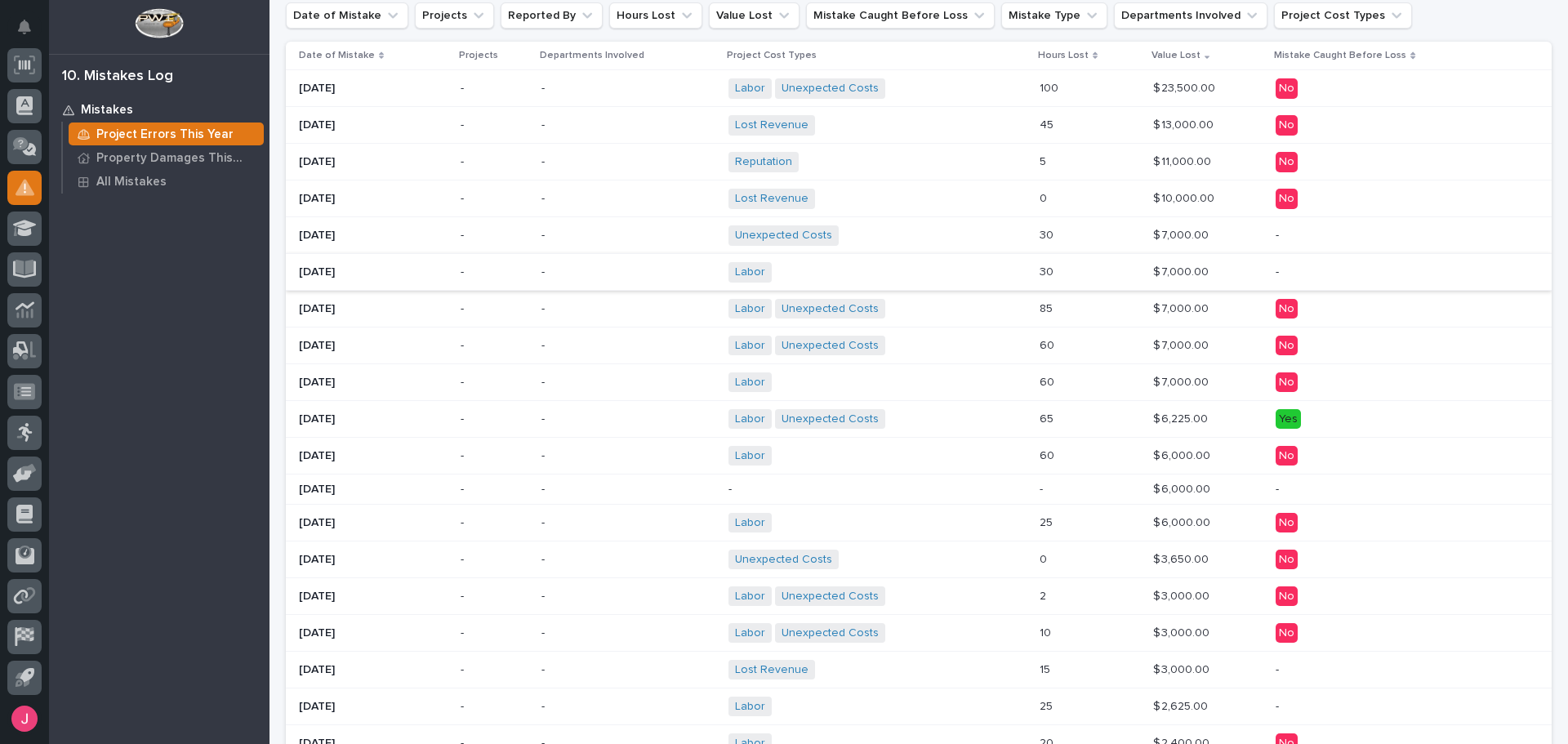
scroll to position [245, 0]
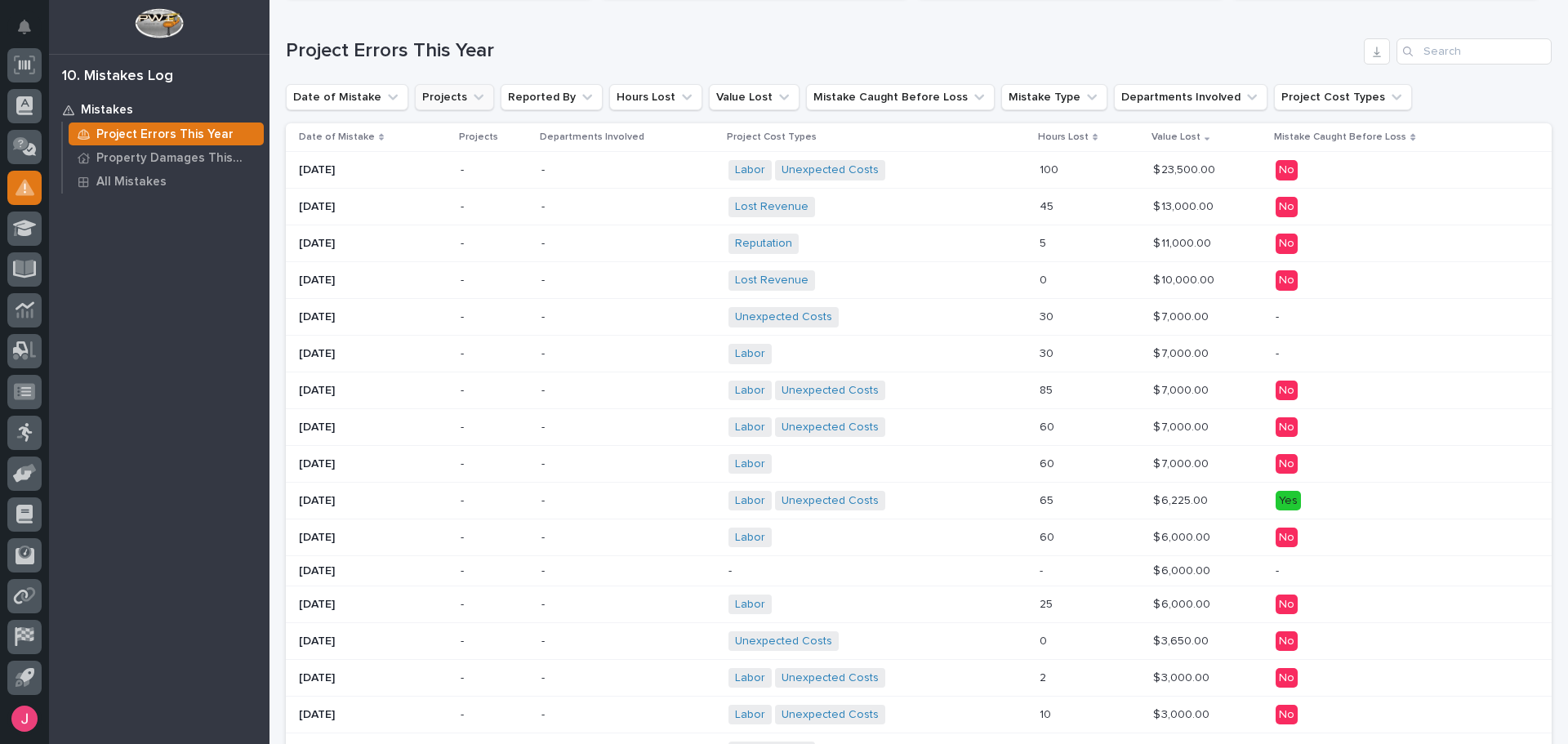
click at [448, 94] on button "Projects" at bounding box center [455, 96] width 79 height 26
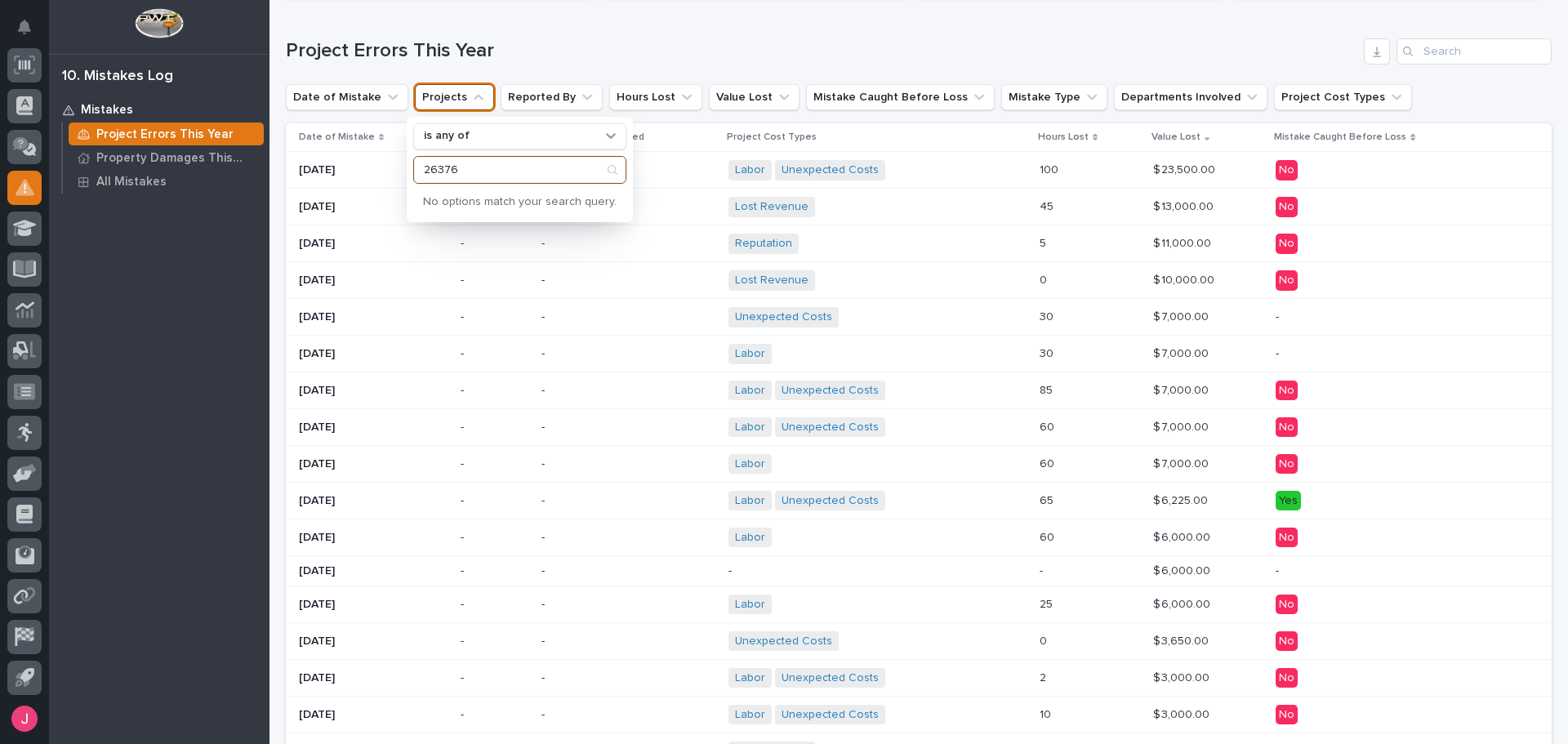
type input "26376"
click at [861, 38] on div "Project Errors This Year" at bounding box center [918, 51] width 1266 height 26
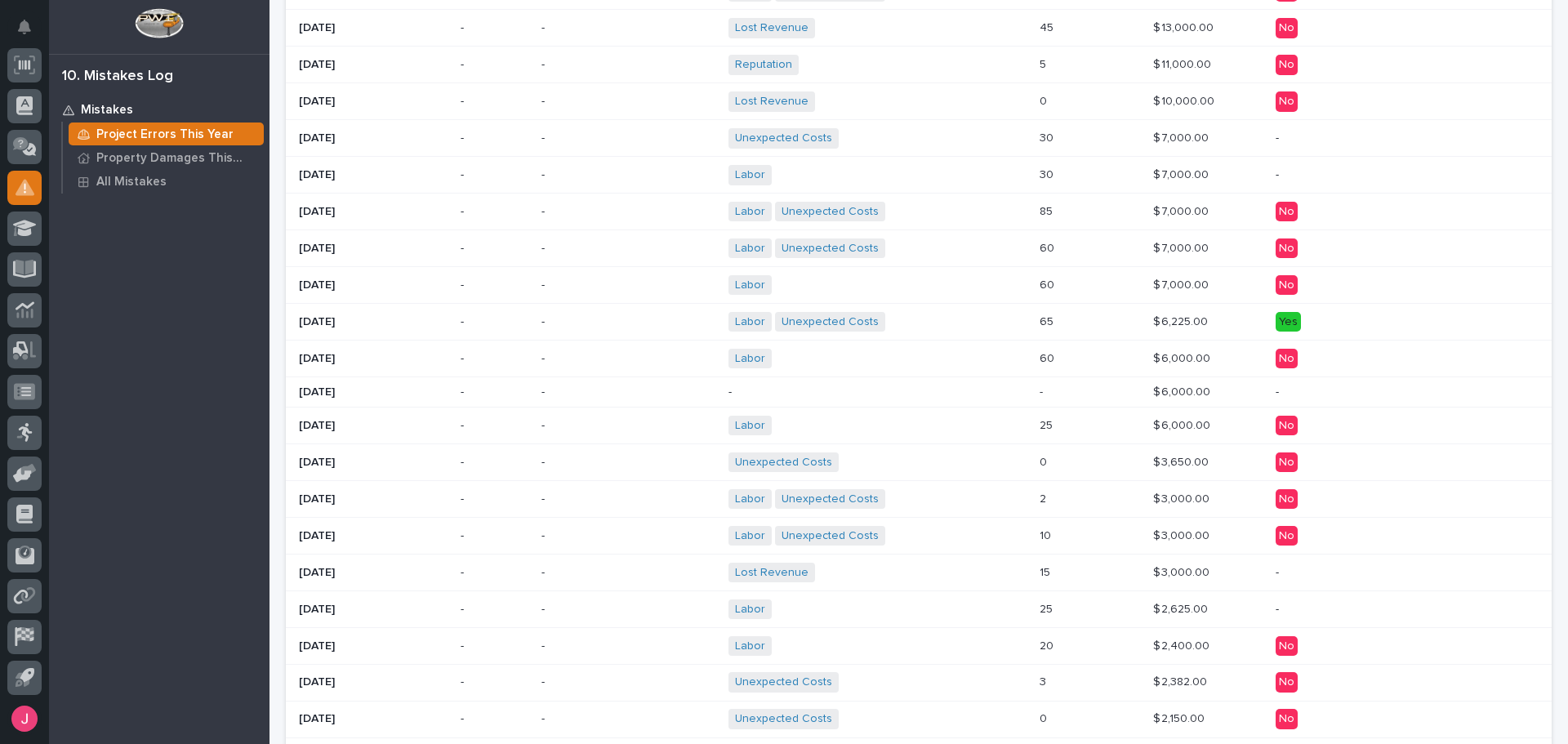
scroll to position [0, 0]
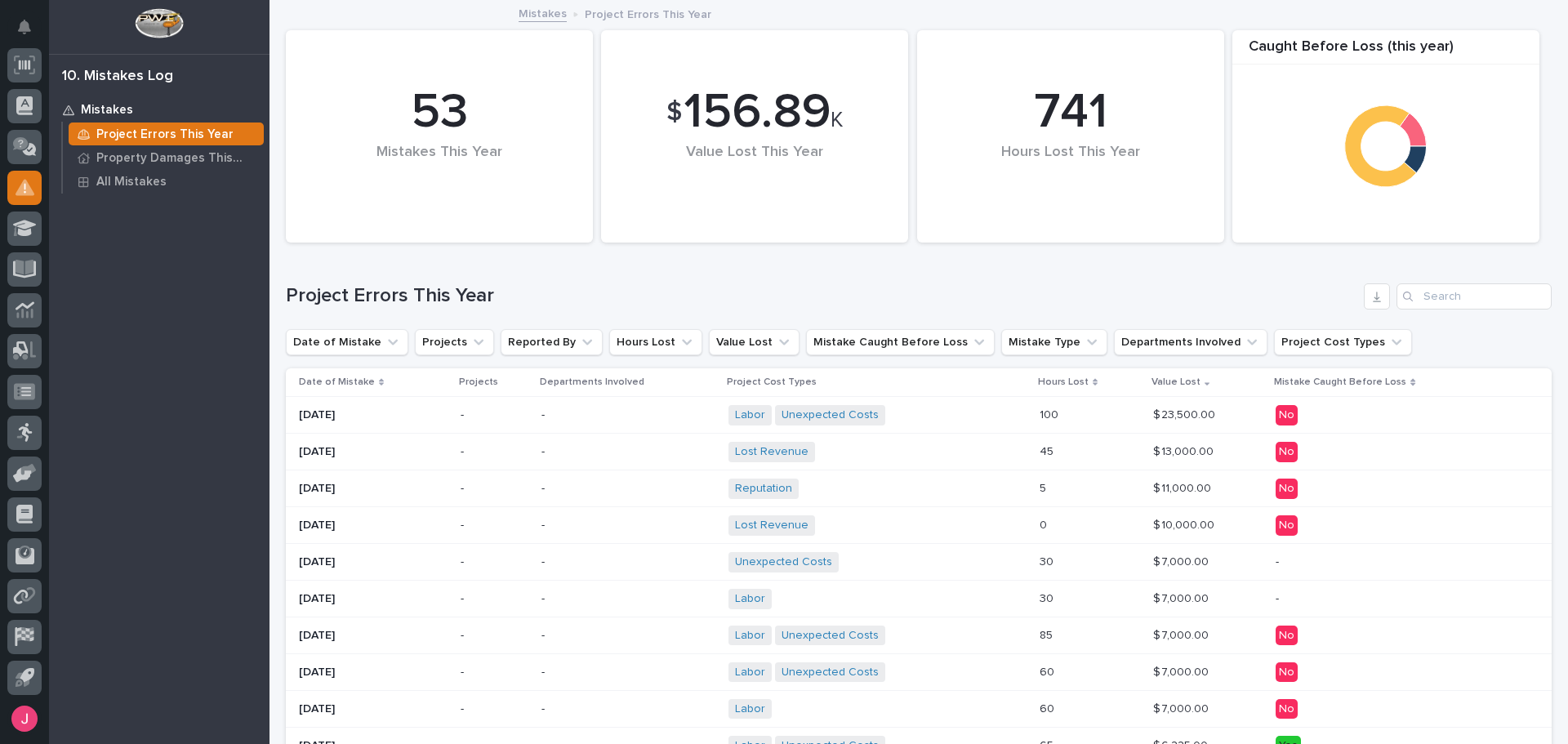
click at [363, 389] on p "Date of Mistake" at bounding box center [336, 382] width 76 height 18
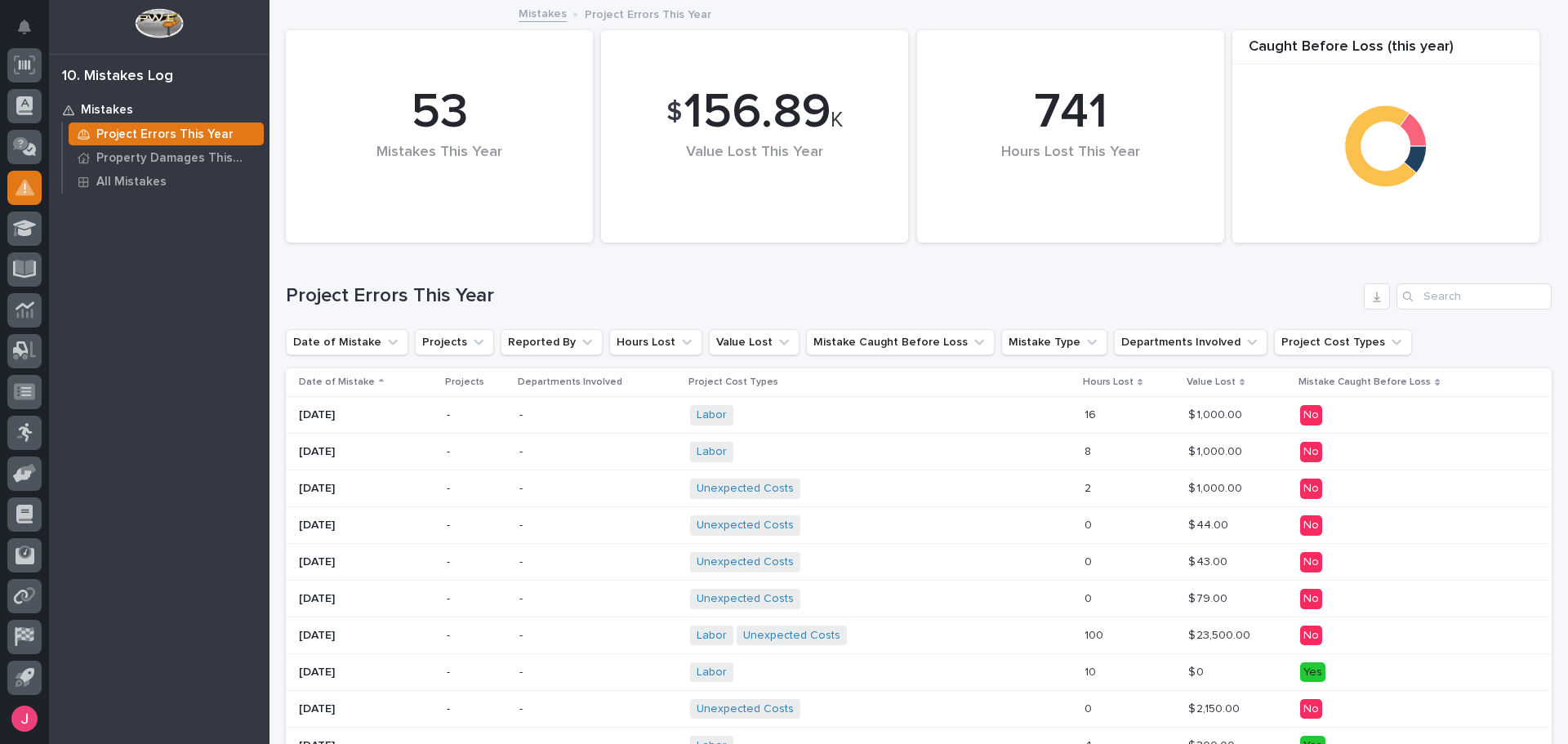
click at [367, 382] on p "Date of Mistake" at bounding box center [336, 382] width 76 height 18
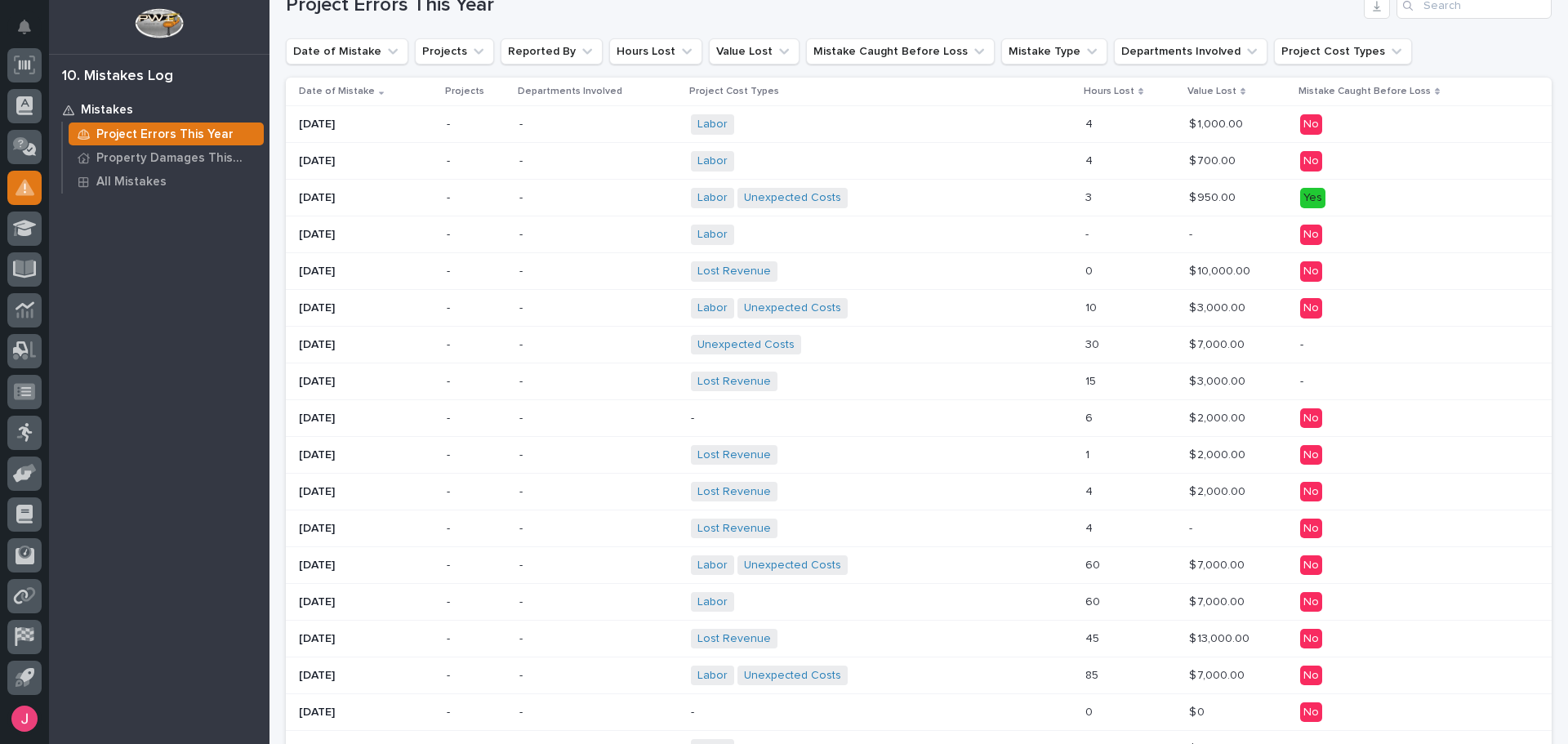
scroll to position [327, 0]
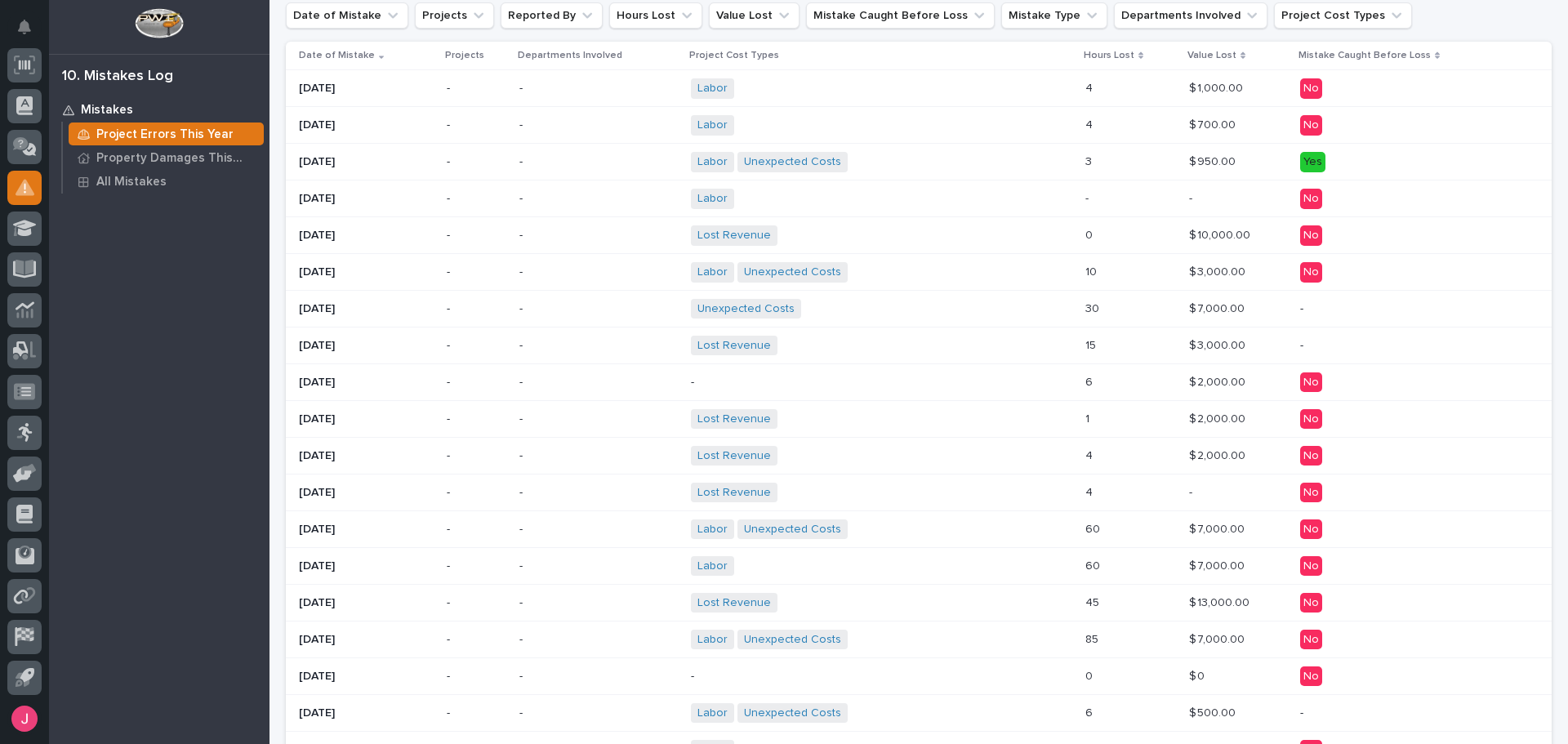
click at [938, 395] on div "-" at bounding box center [882, 383] width 382 height 27
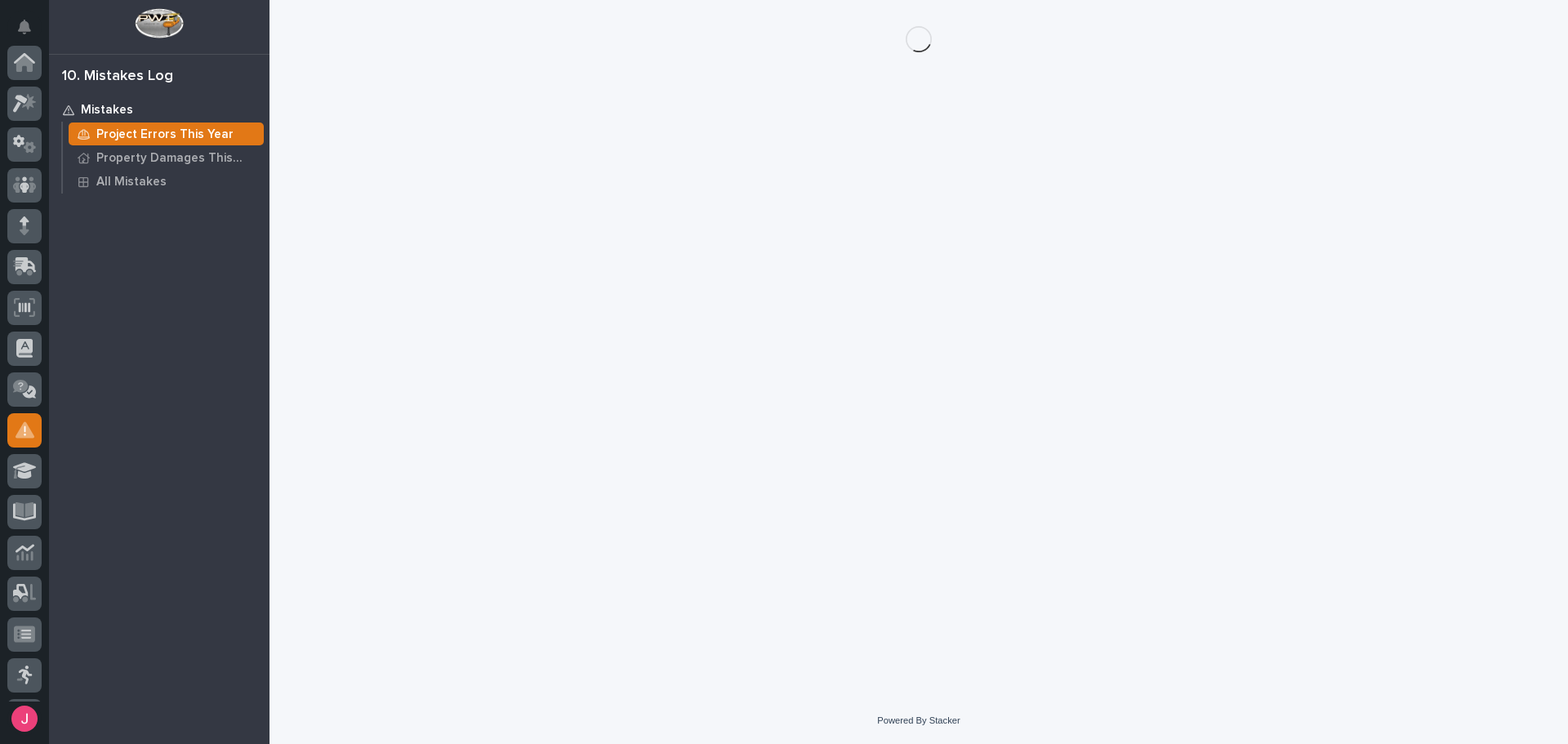
scroll to position [242, 0]
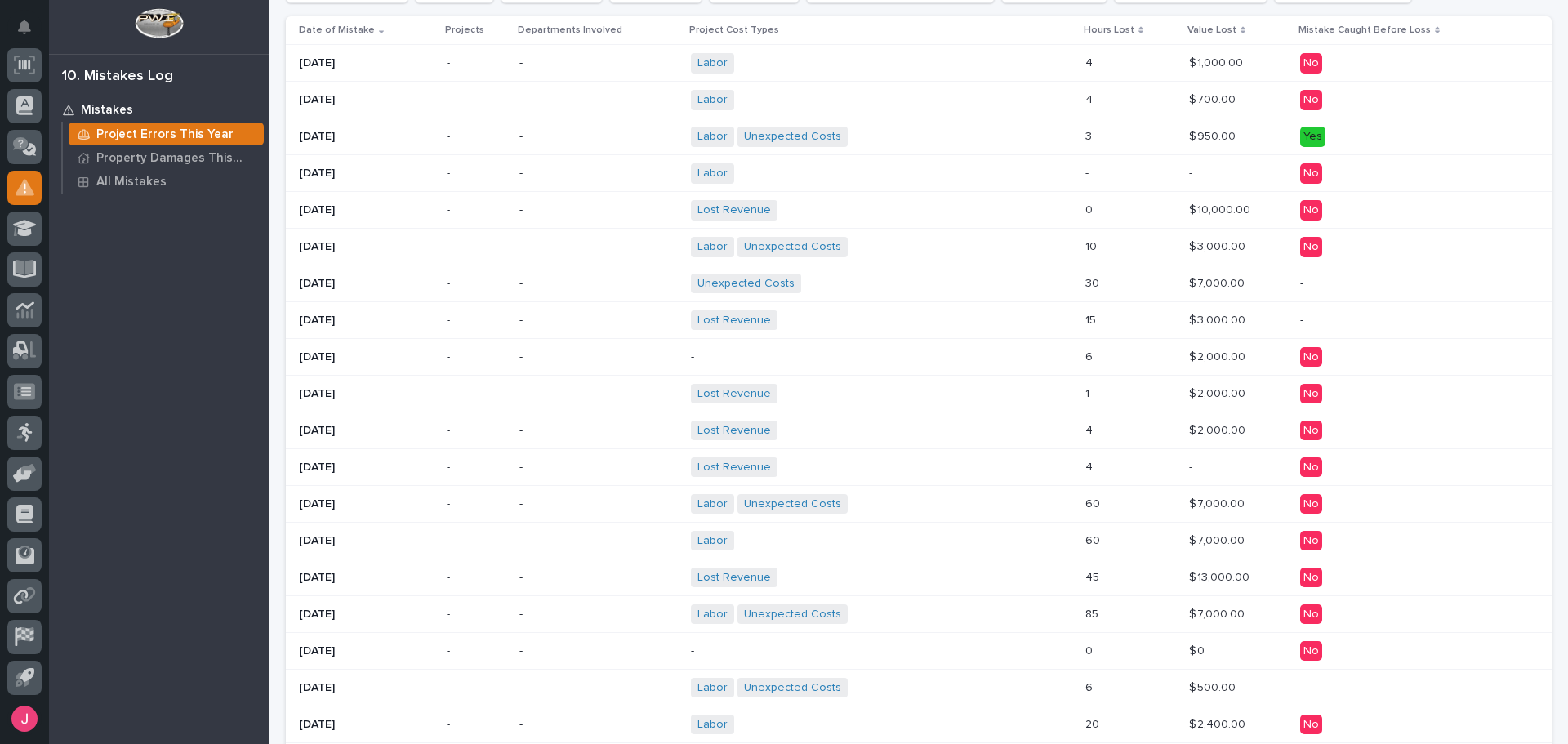
scroll to position [117, 0]
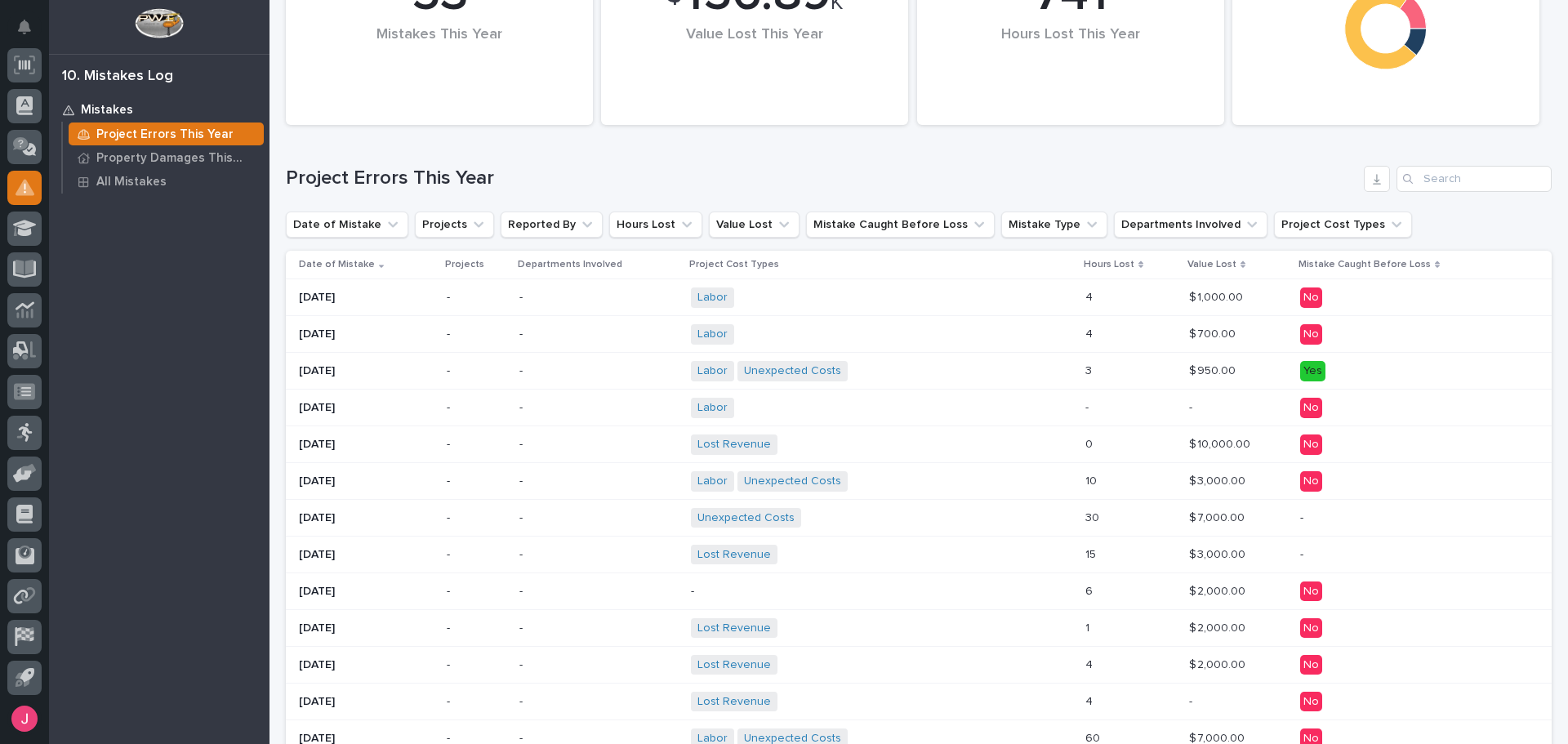
click at [1200, 258] on p "Value Lost" at bounding box center [1211, 264] width 49 height 18
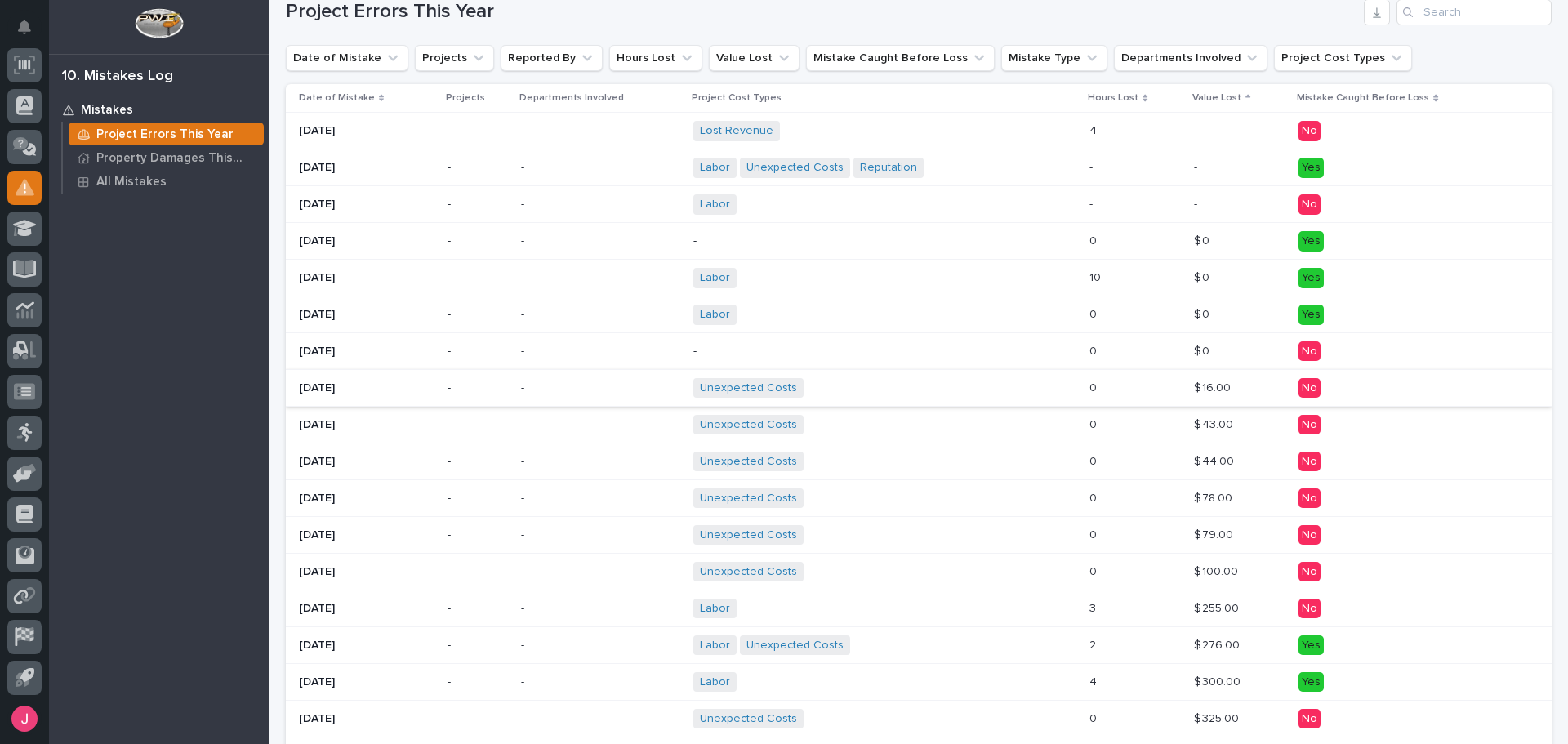
scroll to position [366, 0]
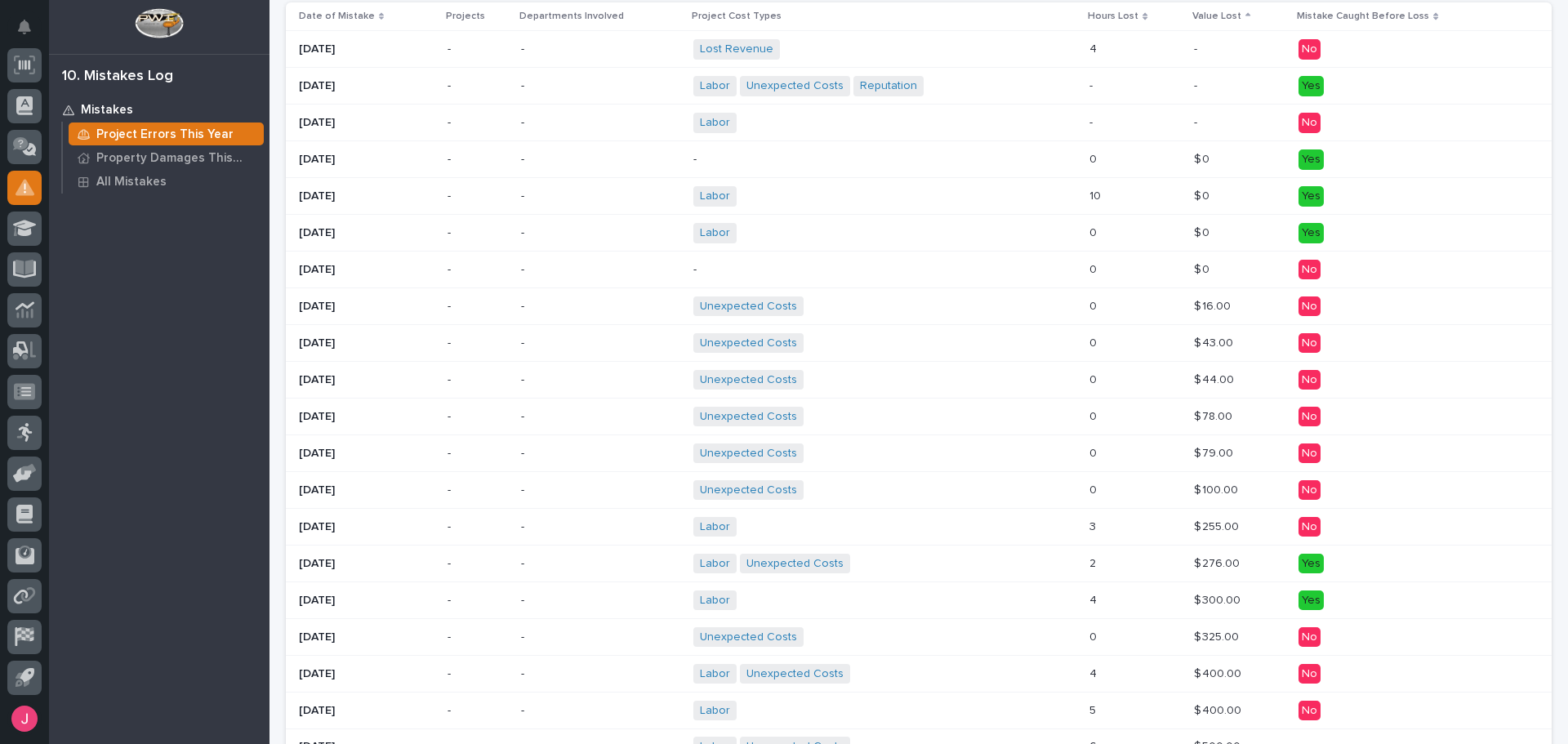
click at [1137, 304] on p at bounding box center [1134, 307] width 91 height 13
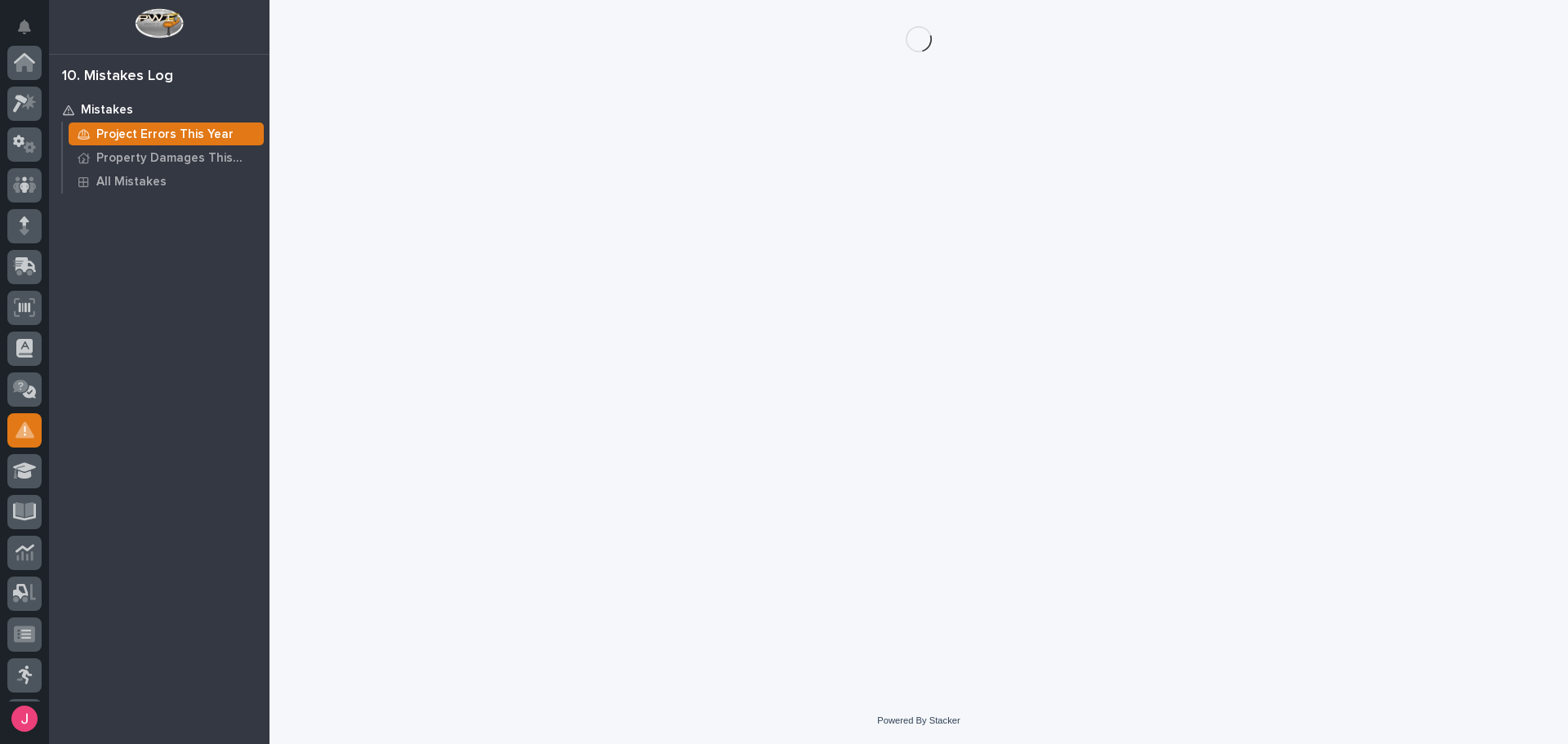
scroll to position [242, 0]
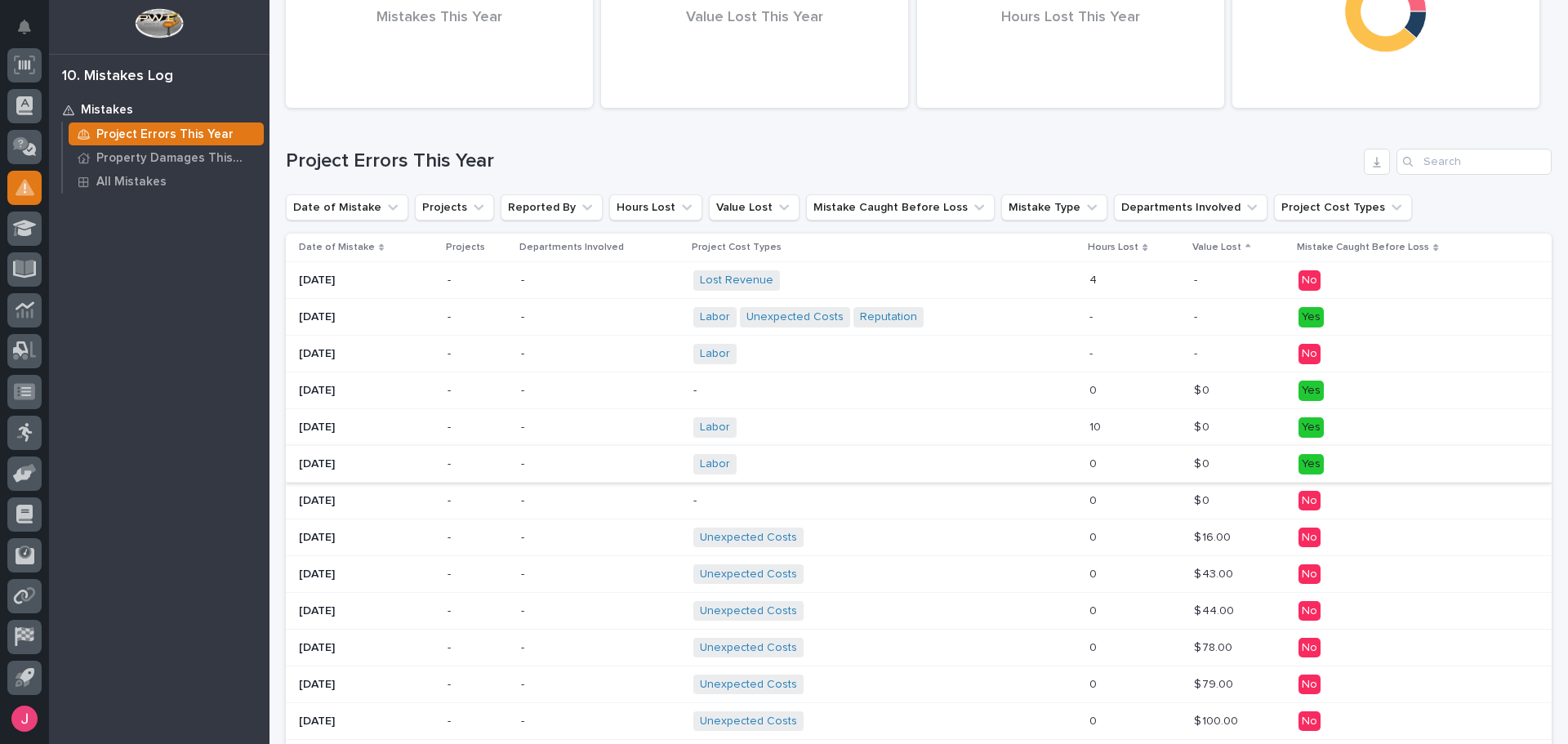
scroll to position [163, 0]
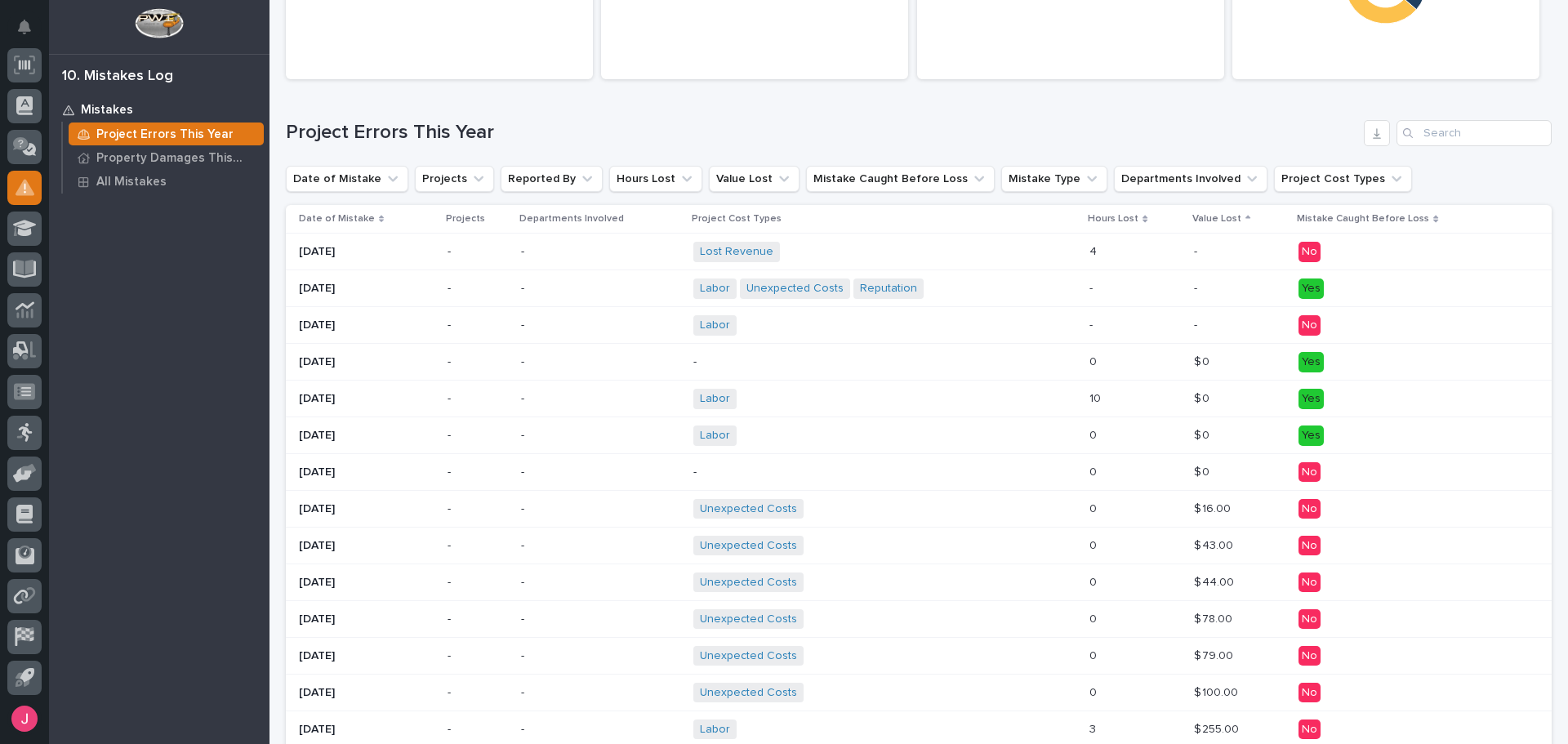
click at [1149, 496] on div "0 0" at bounding box center [1134, 509] width 91 height 27
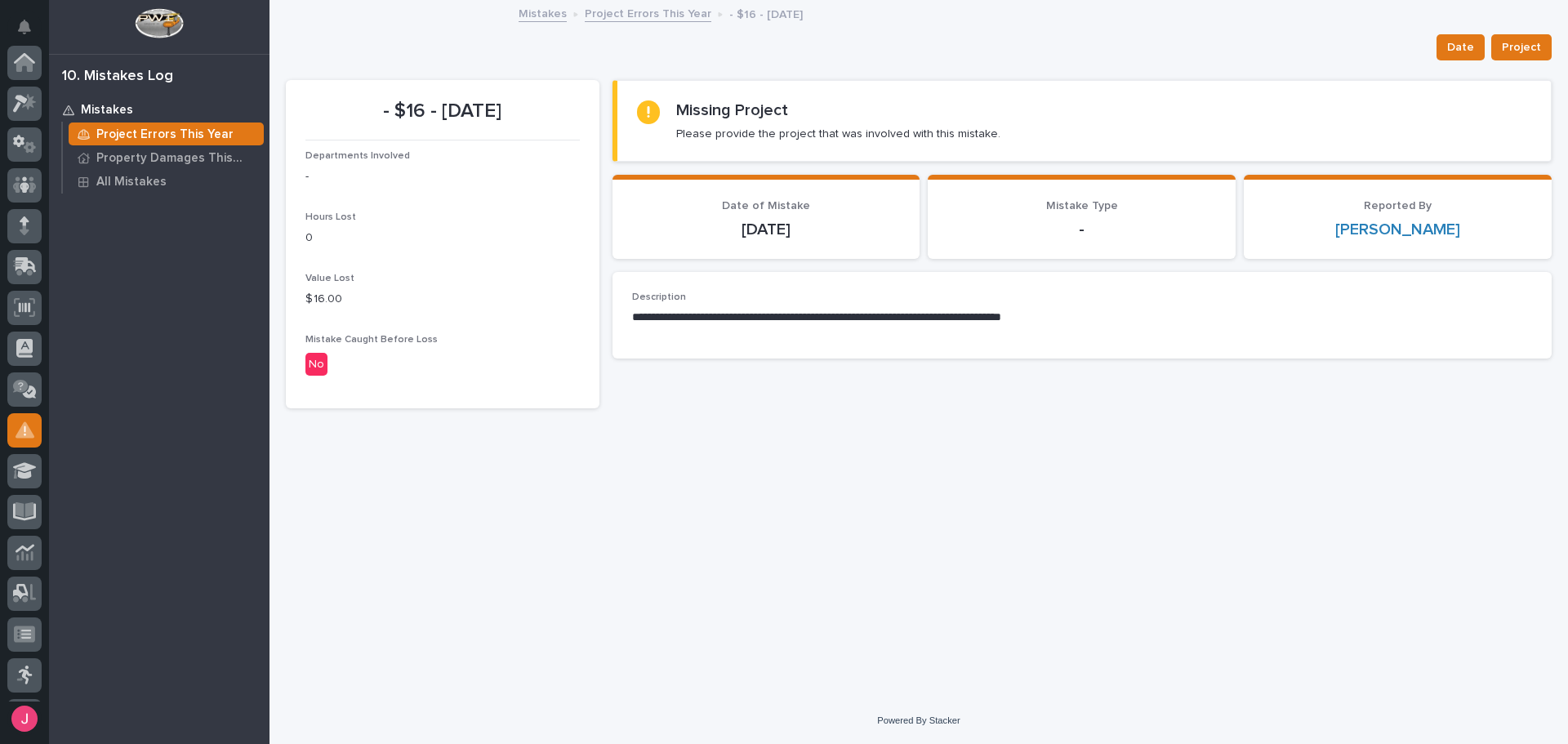
scroll to position [242, 0]
drag, startPoint x: 1095, startPoint y: 492, endPoint x: 1104, endPoint y: 482, distance: 13.5
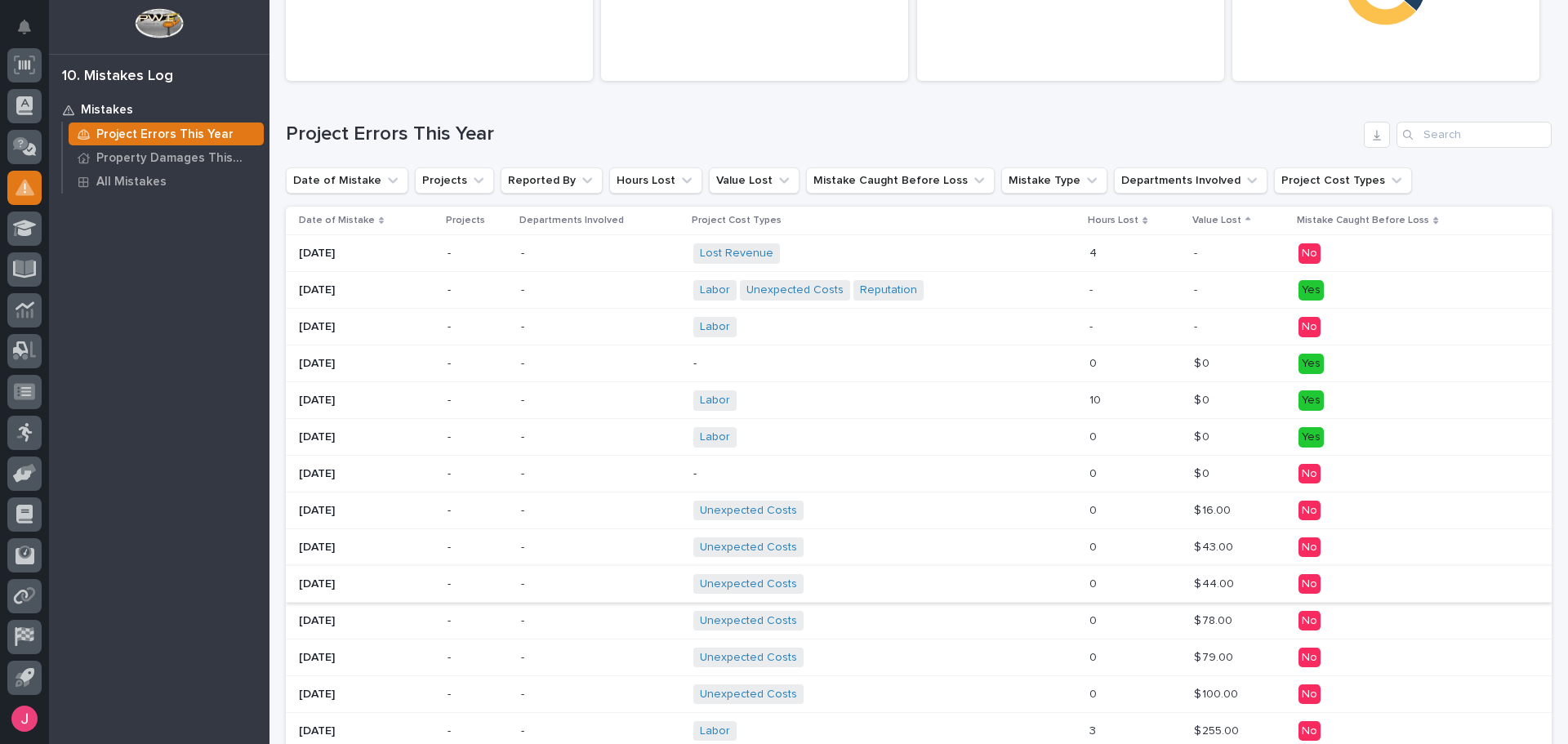
scroll to position [163, 0]
click at [1155, 553] on div "0 0" at bounding box center [1134, 546] width 91 height 27
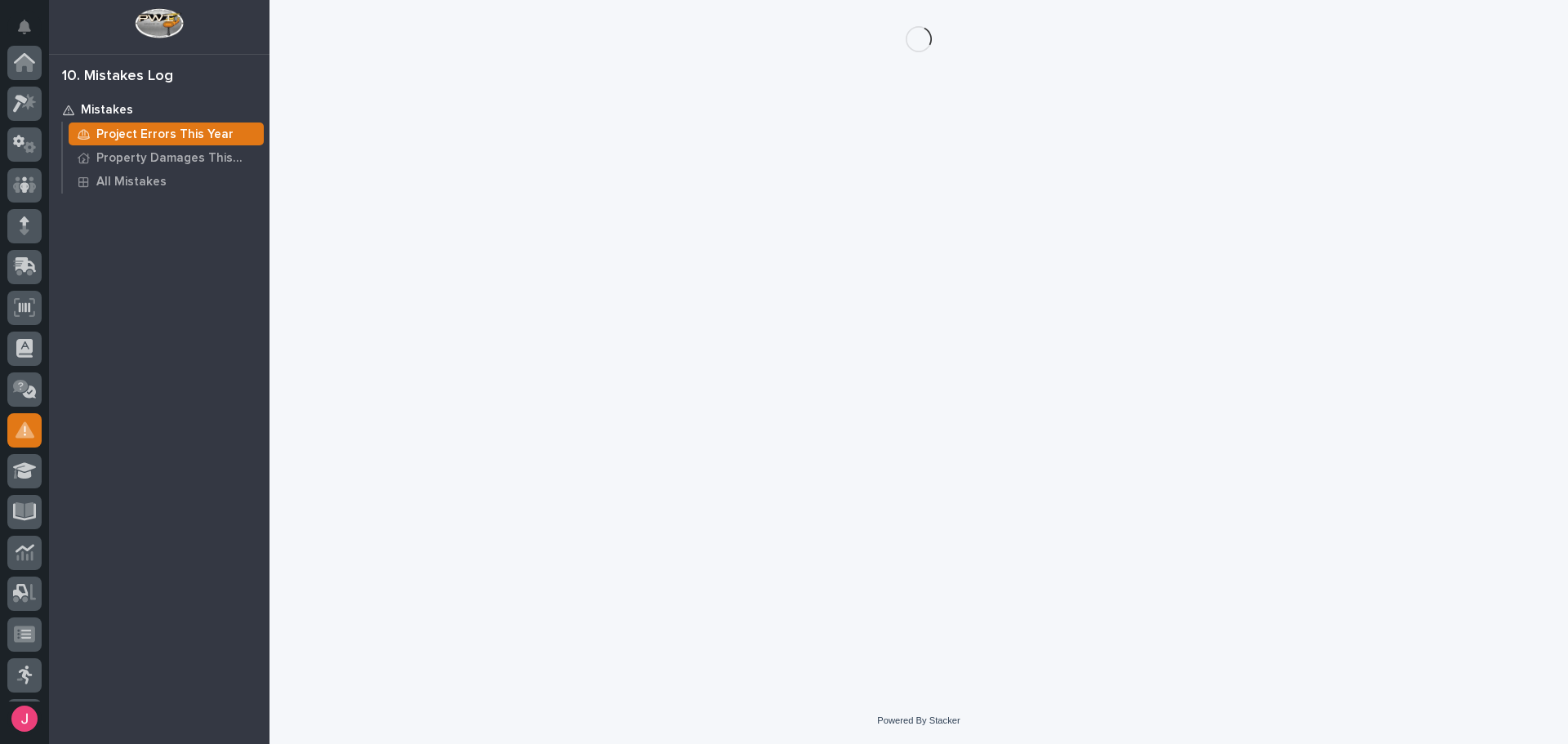
scroll to position [242, 0]
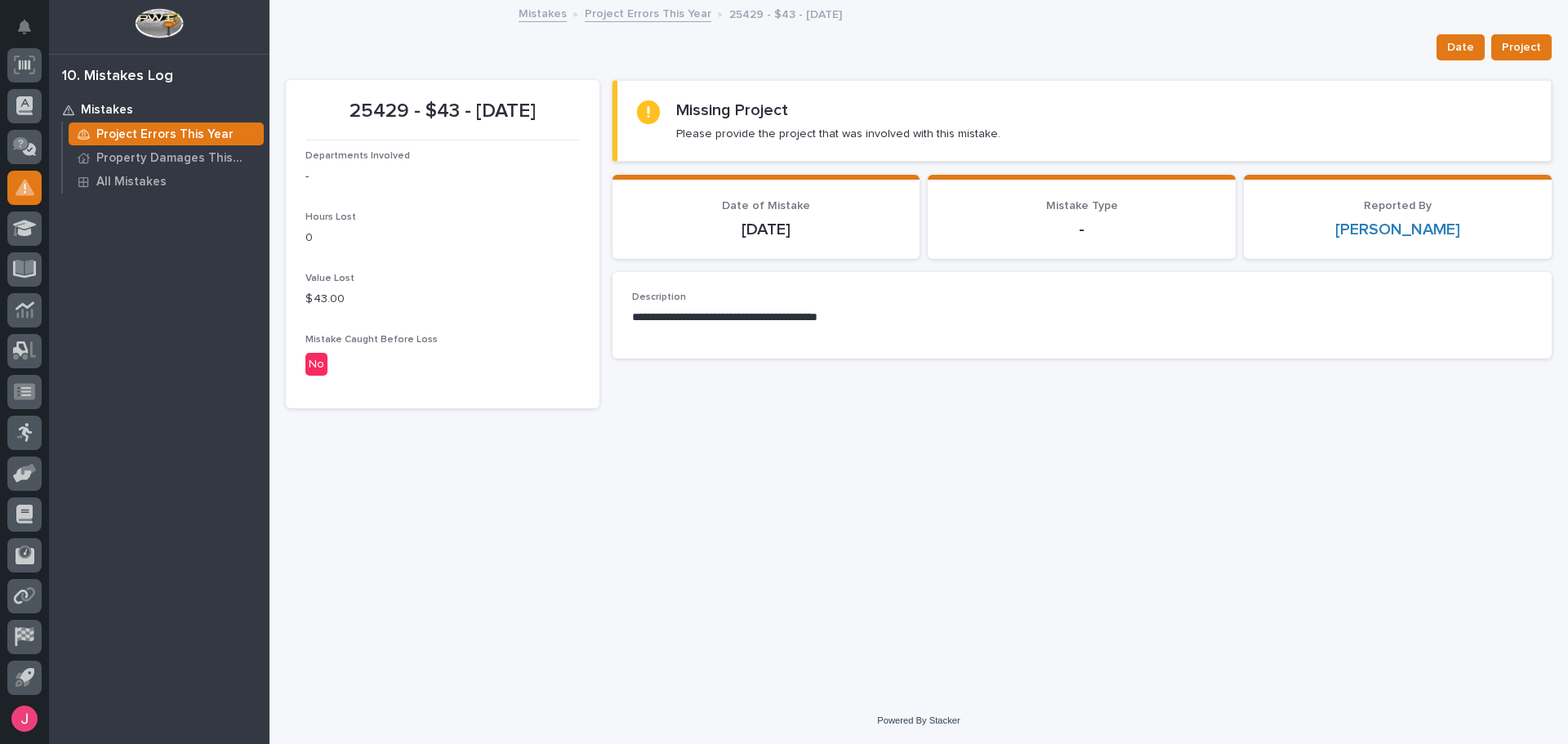
drag, startPoint x: 910, startPoint y: 443, endPoint x: 930, endPoint y: 447, distance: 20.4
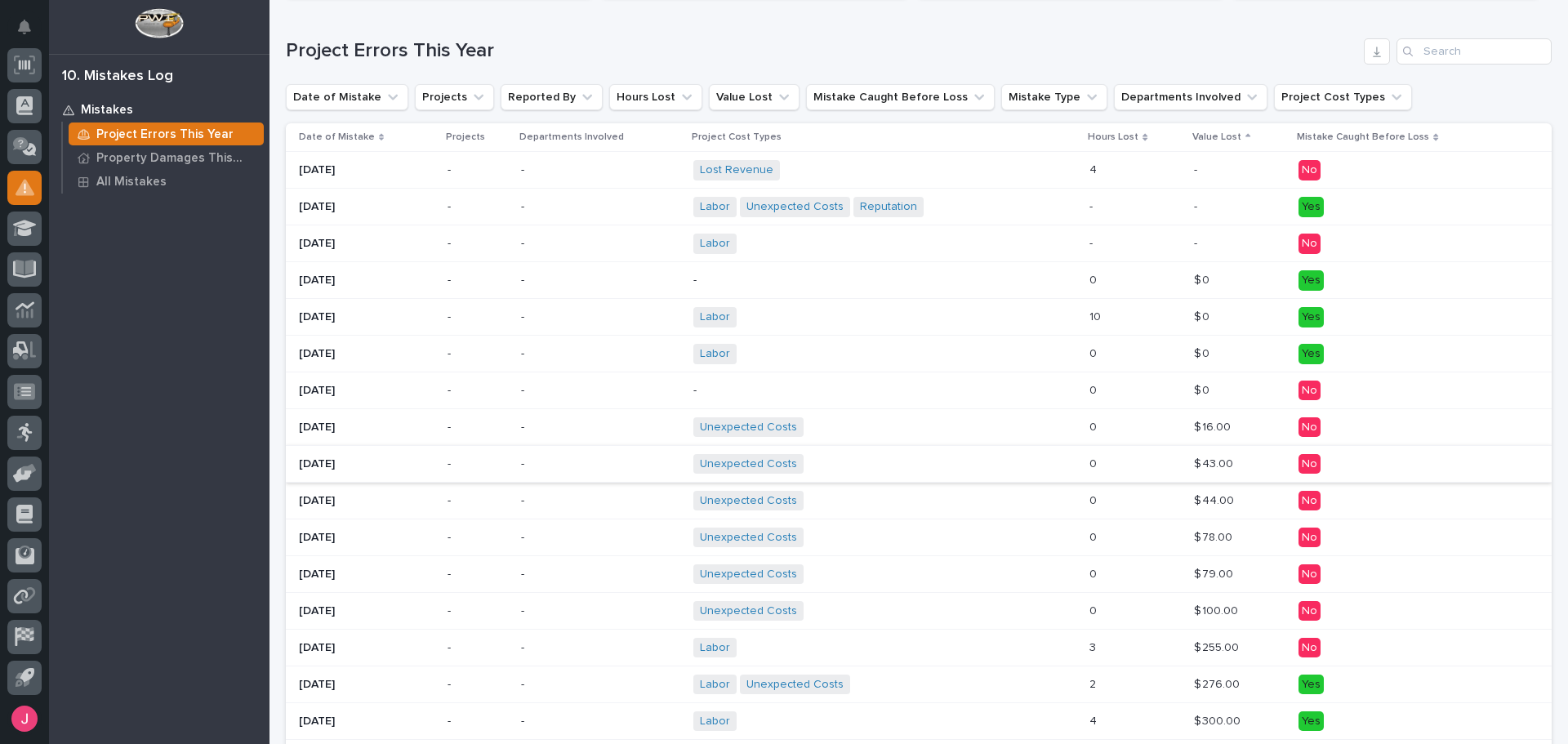
scroll to position [327, 0]
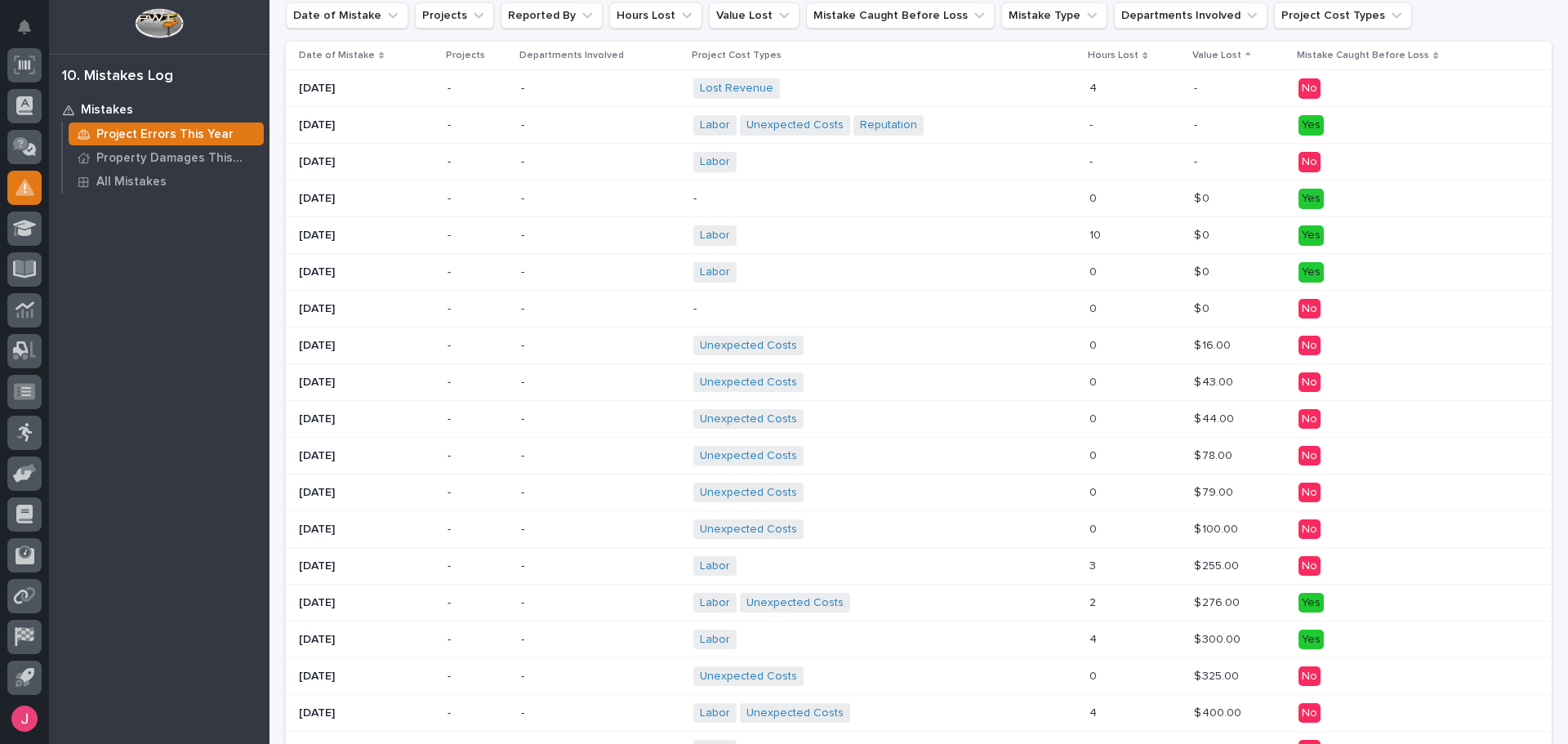
click at [1132, 480] on div "0 0" at bounding box center [1134, 493] width 91 height 27
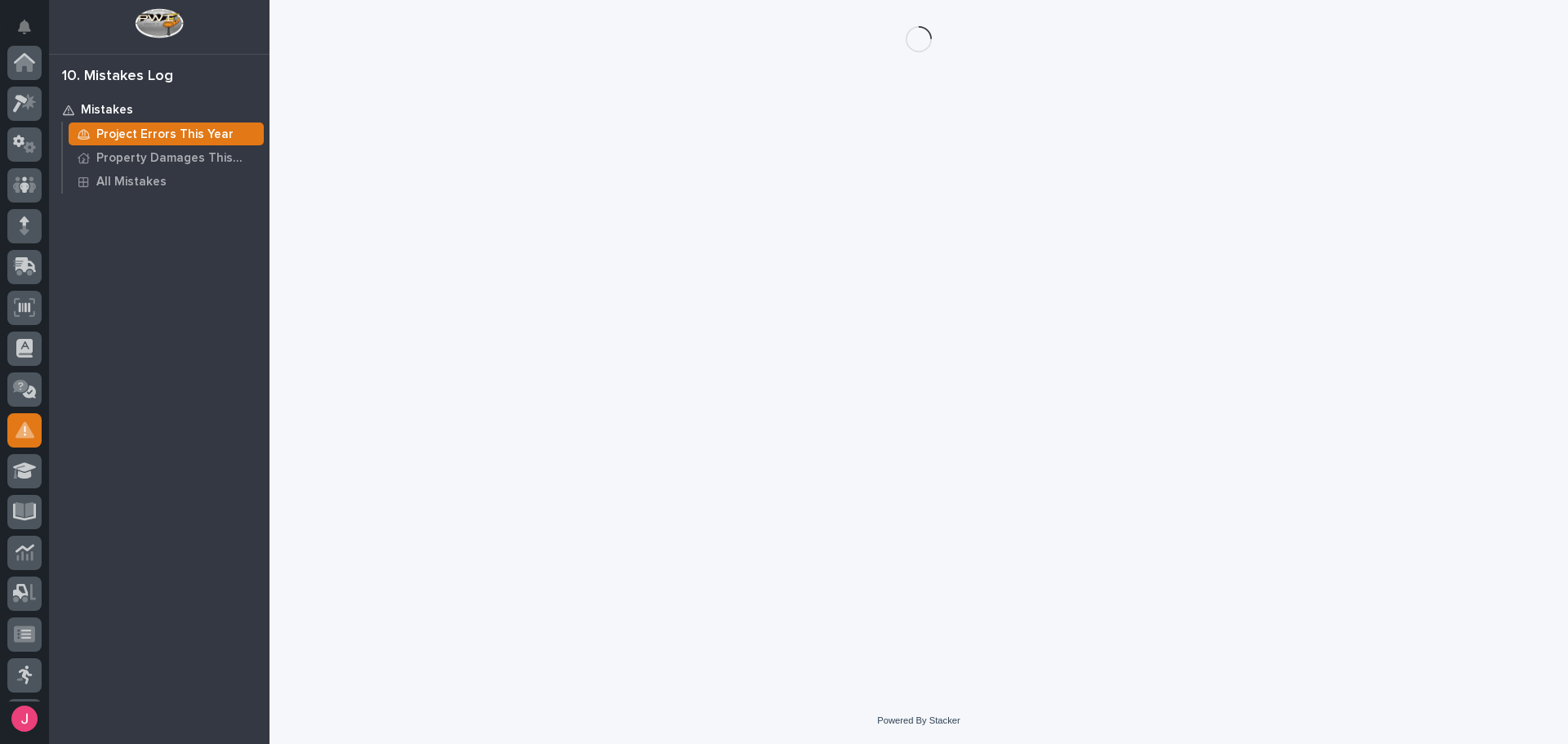
scroll to position [242, 0]
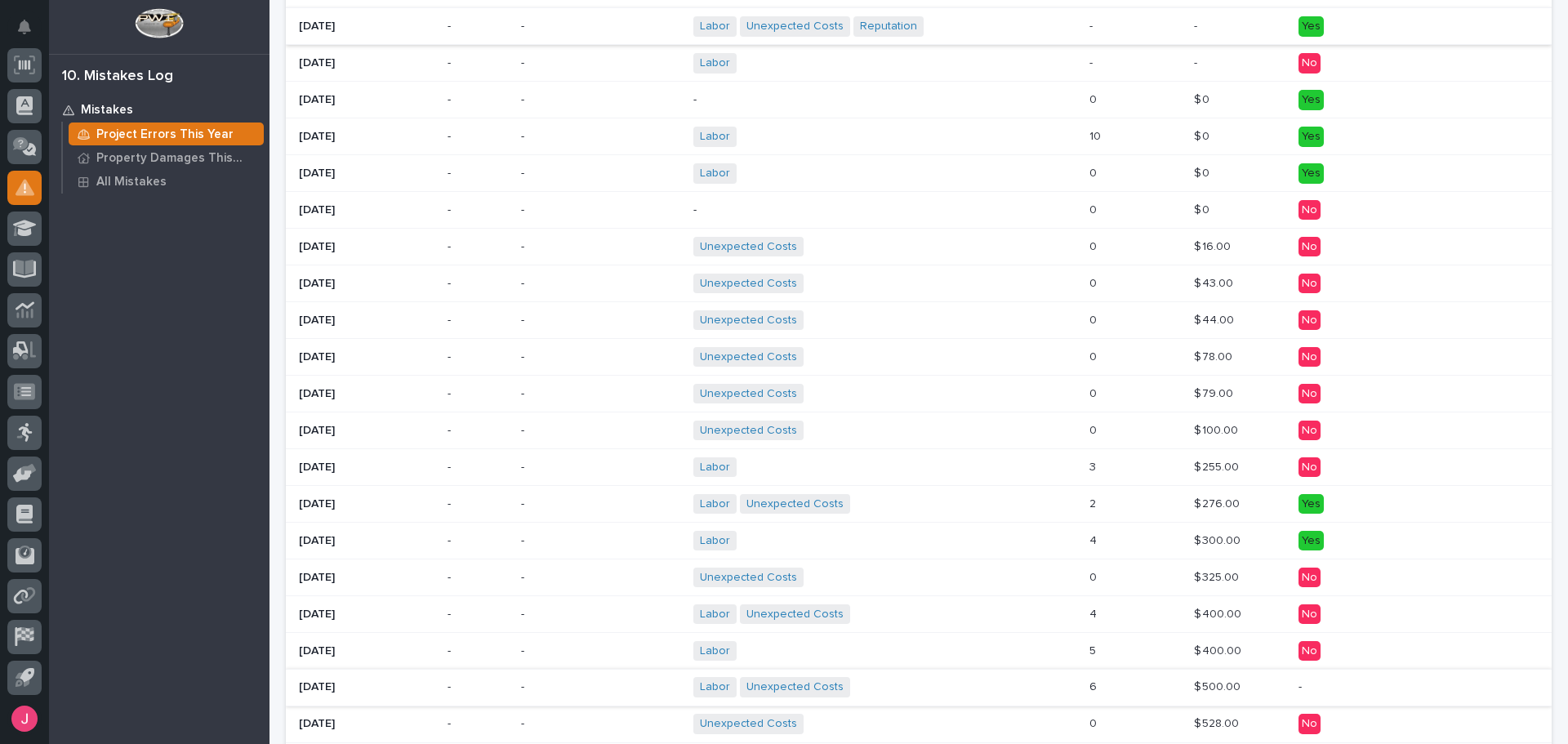
scroll to position [409, 0]
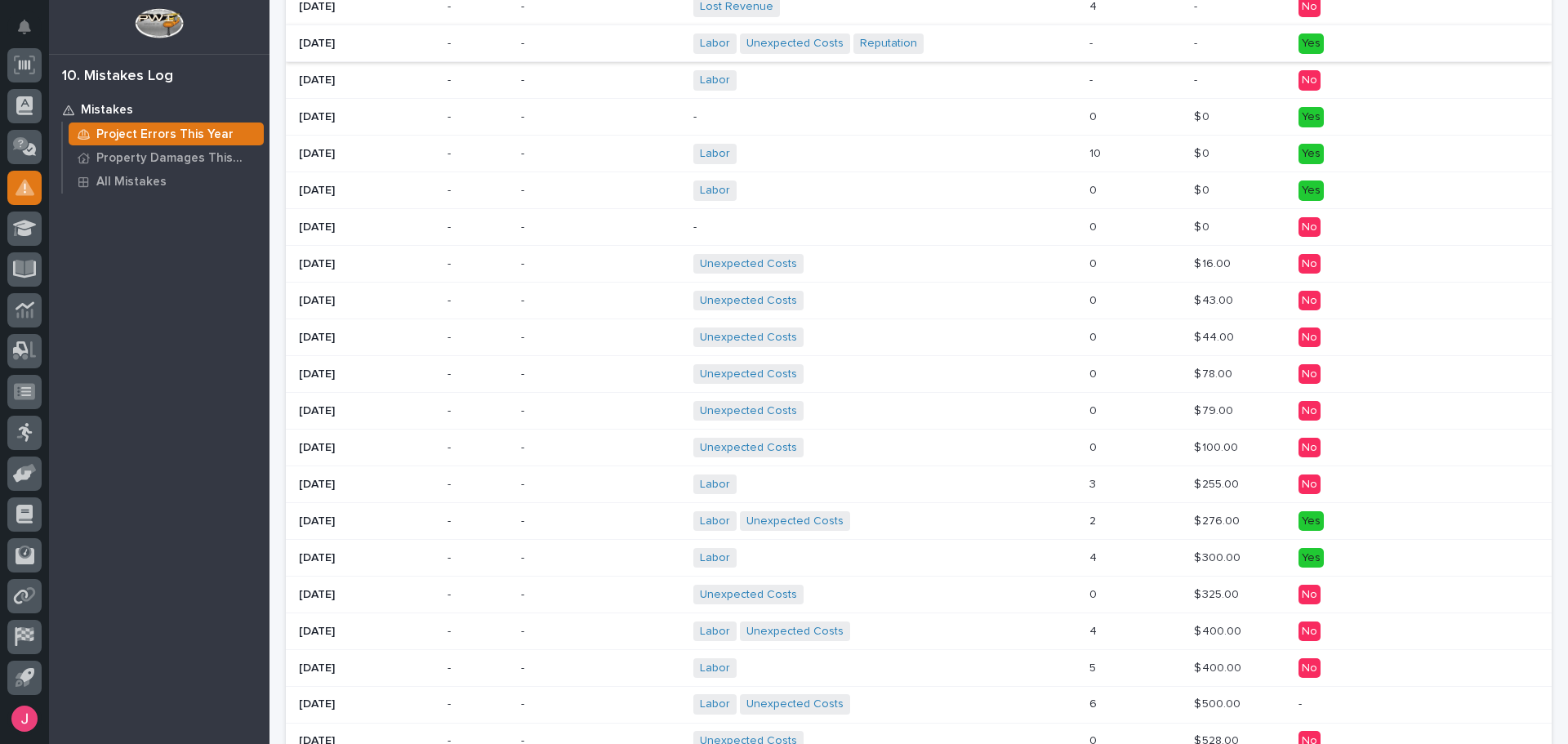
click at [1122, 451] on p at bounding box center [1134, 448] width 91 height 13
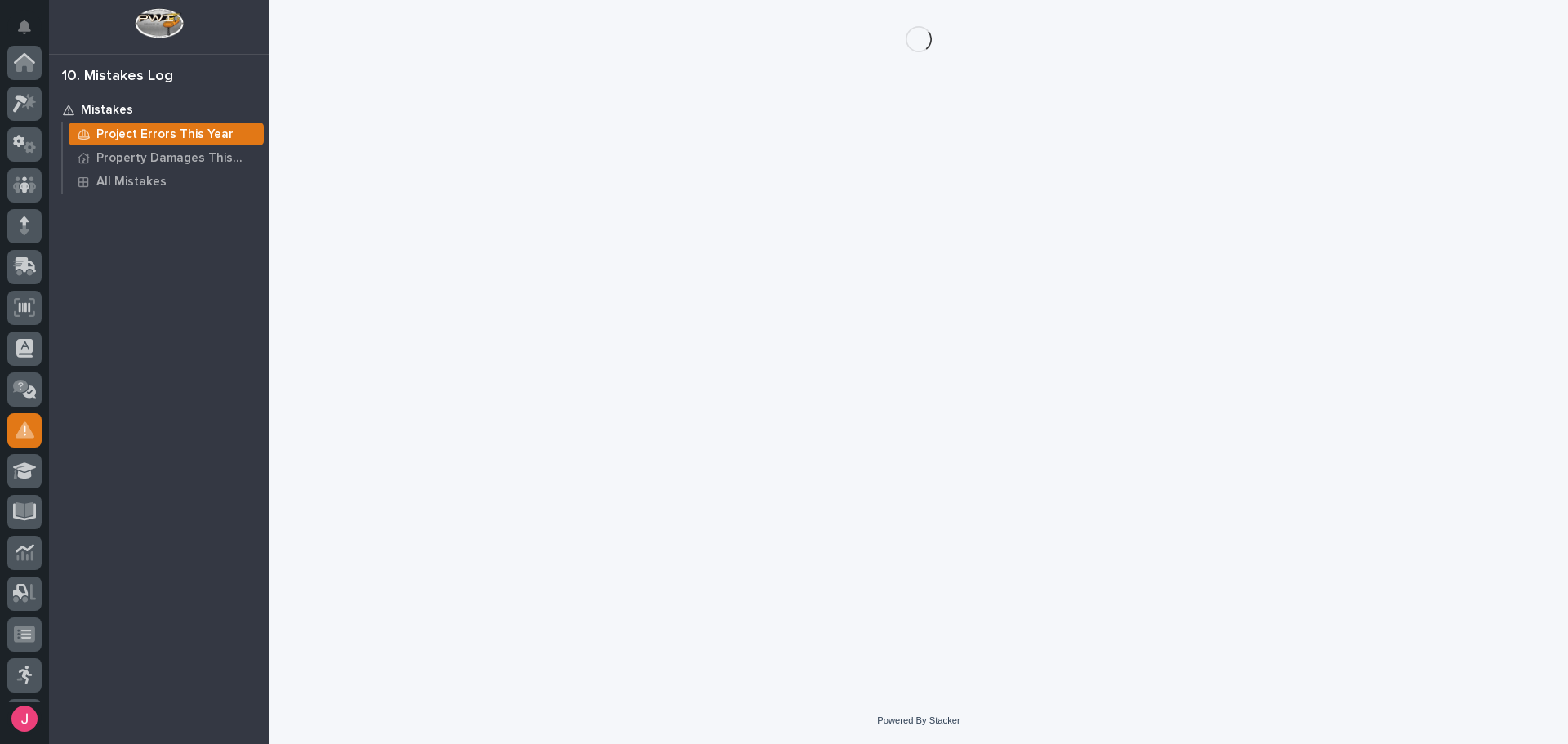
scroll to position [242, 0]
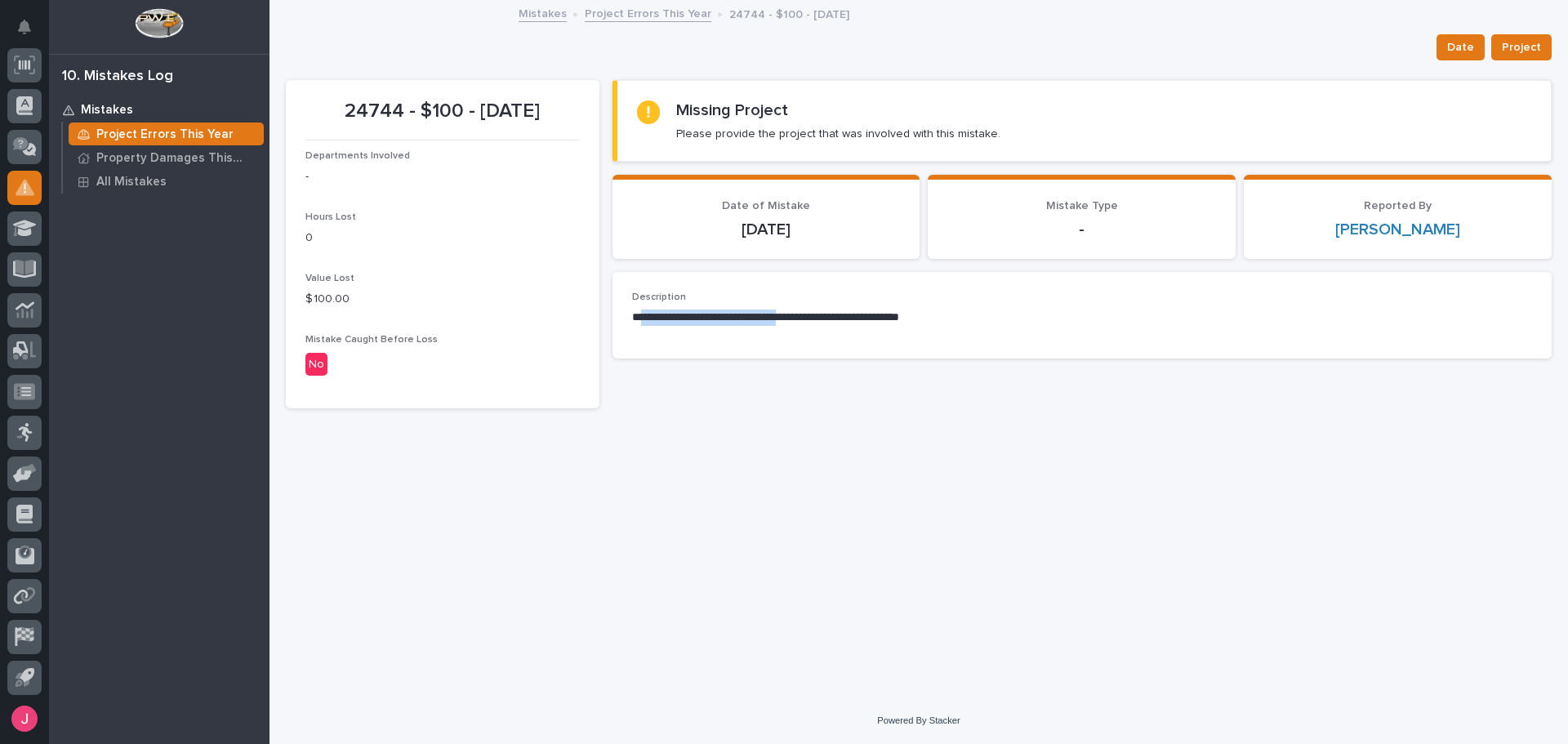
drag, startPoint x: 646, startPoint y: 317, endPoint x: 814, endPoint y: 323, distance: 168.1
click at [814, 323] on p "**********" at bounding box center [1082, 317] width 900 height 16
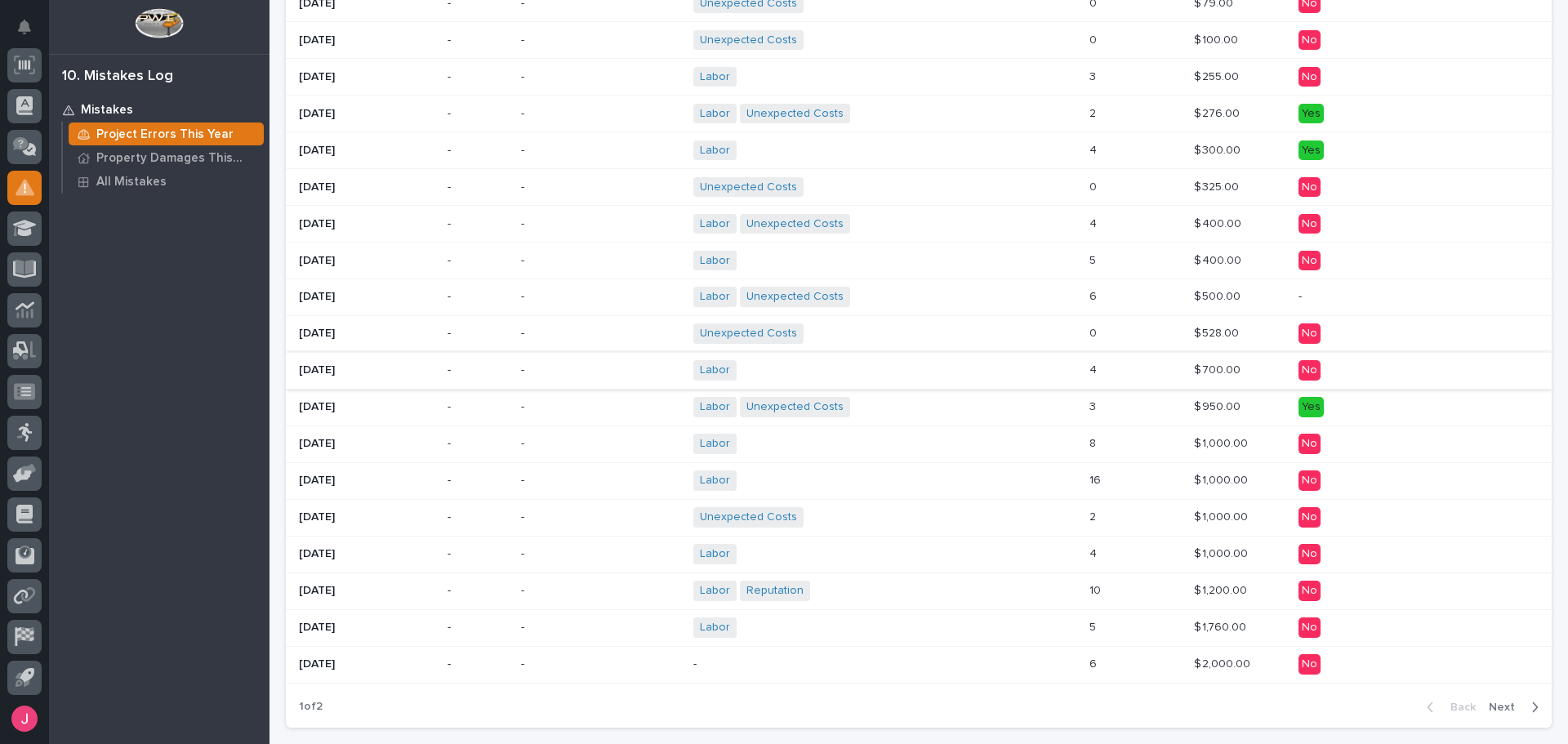
scroll to position [816, 0]
click at [1132, 513] on p at bounding box center [1134, 516] width 91 height 13
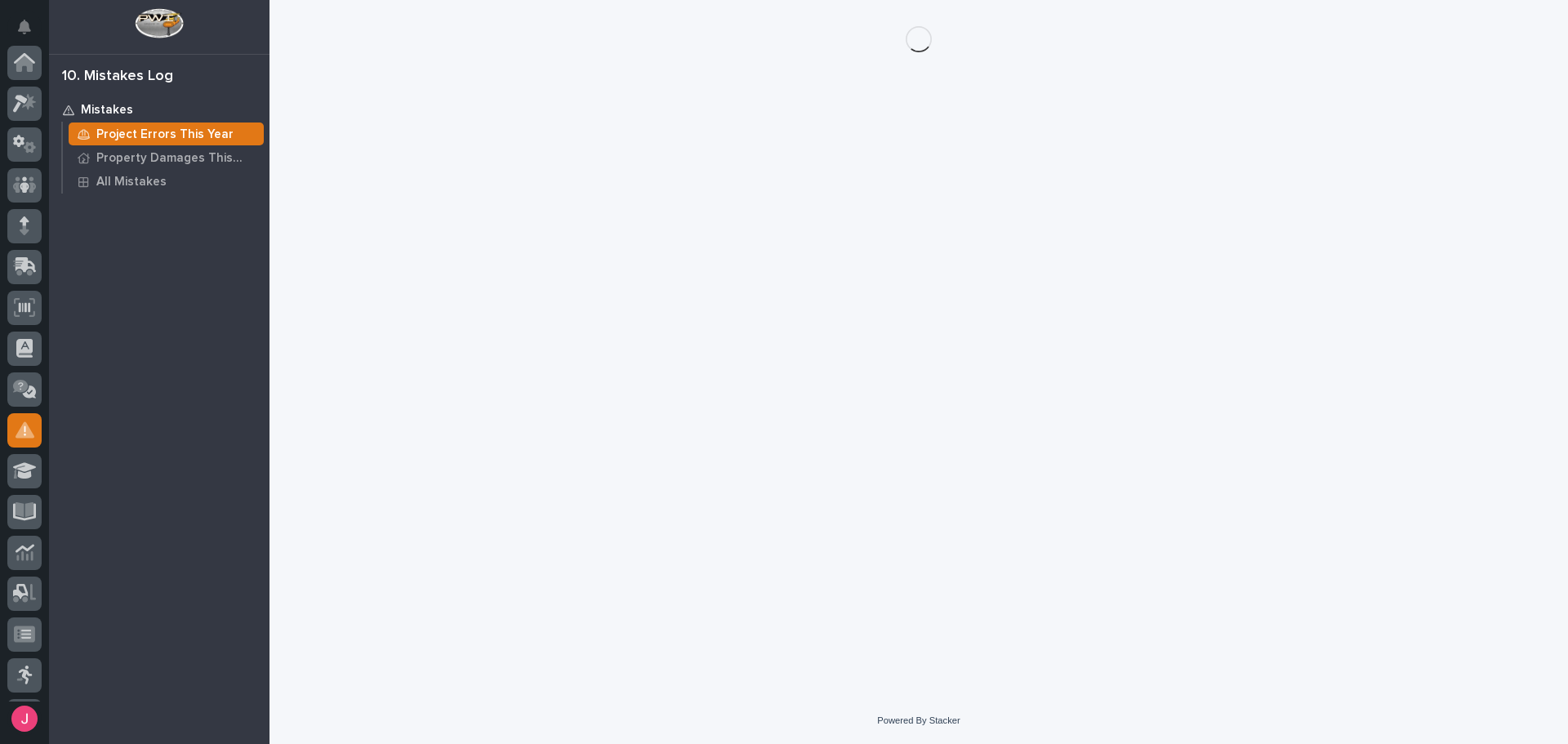
scroll to position [242, 0]
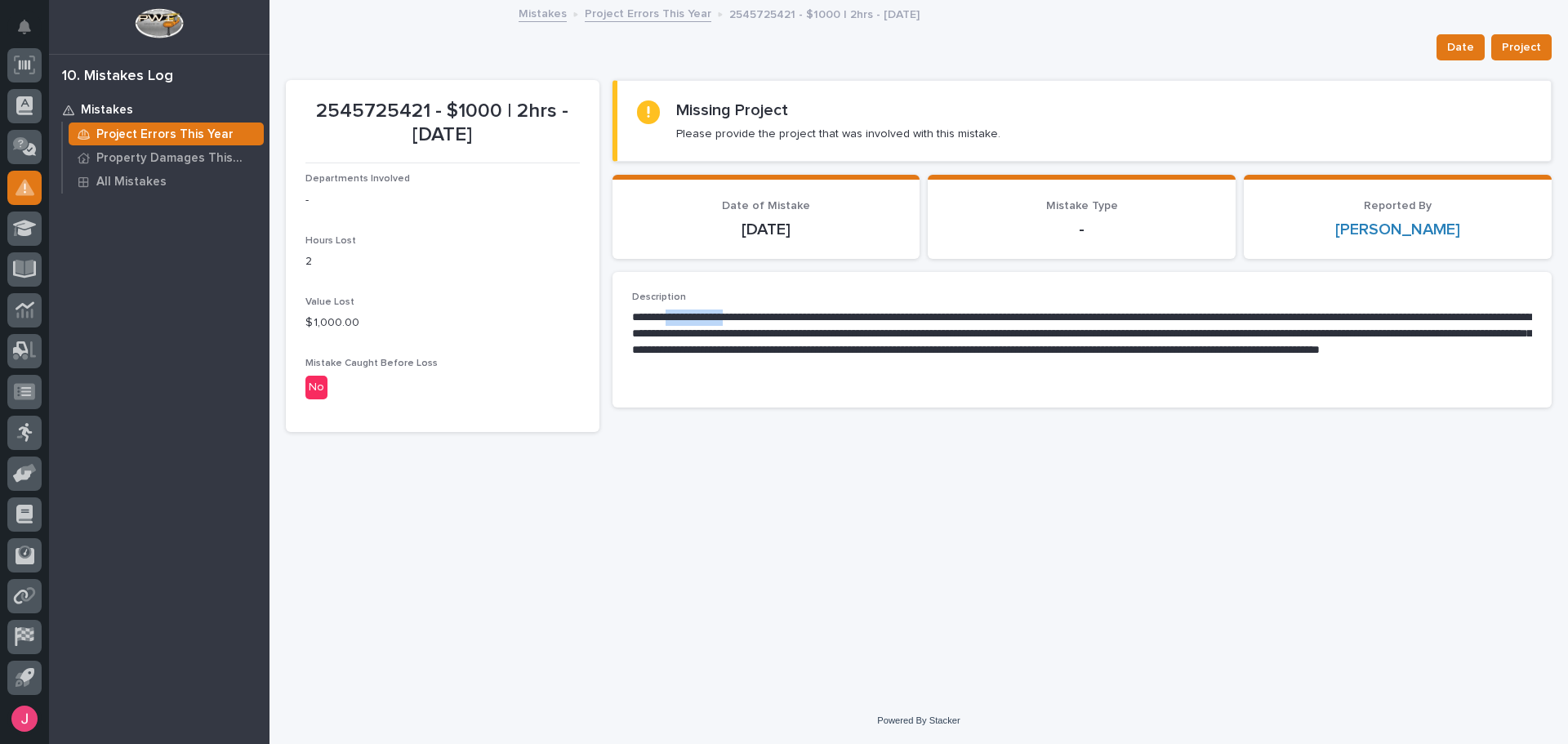
drag, startPoint x: 676, startPoint y: 323, endPoint x: 741, endPoint y: 321, distance: 65.0
click at [741, 321] on p "**********" at bounding box center [1082, 342] width 900 height 65
click at [799, 322] on p "**********" at bounding box center [1082, 342] width 900 height 65
click at [996, 334] on p "**********" at bounding box center [1082, 342] width 900 height 65
click at [1108, 329] on p "**********" at bounding box center [1082, 342] width 900 height 65
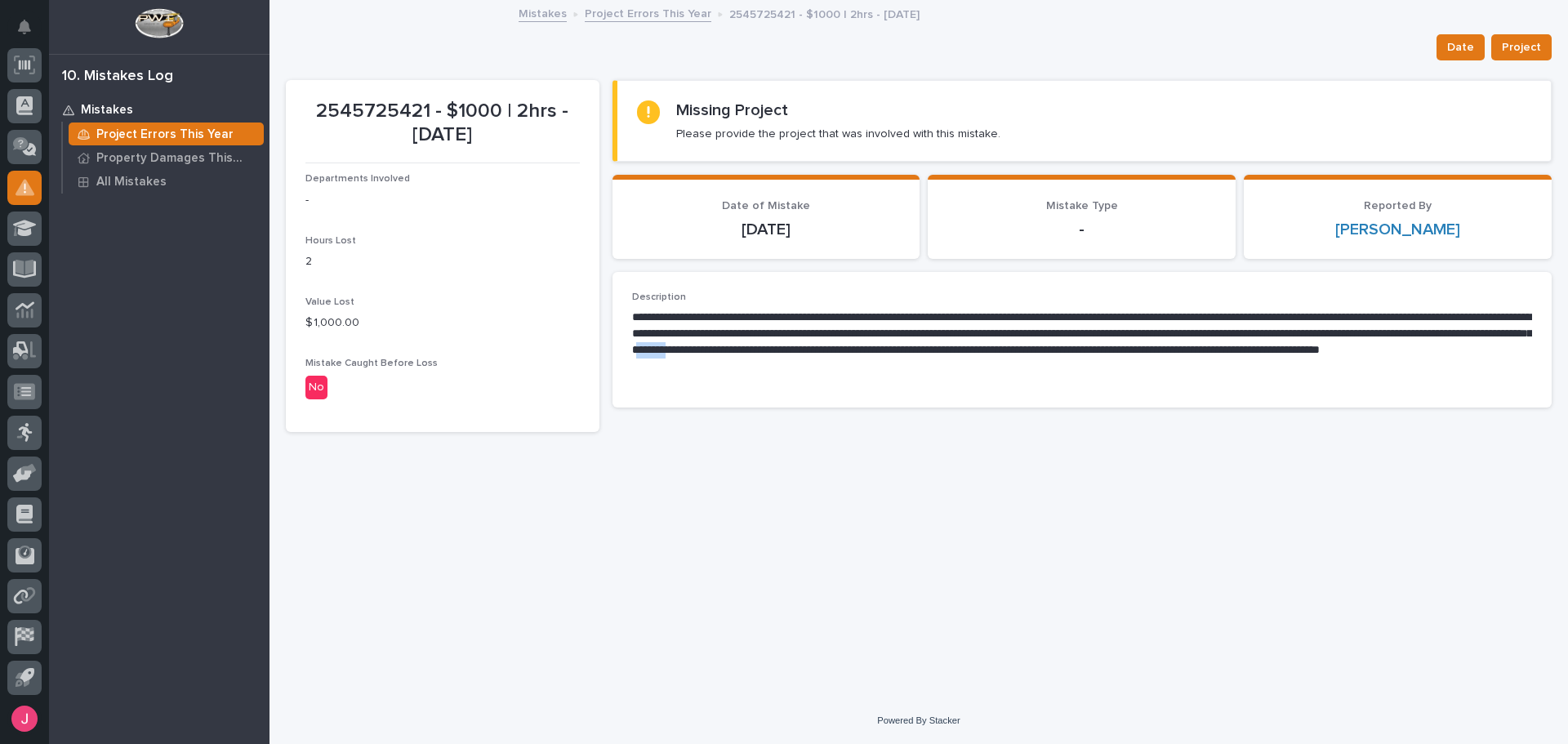
drag, startPoint x: 1060, startPoint y: 351, endPoint x: 1120, endPoint y: 339, distance: 61.2
click at [1076, 346] on p "**********" at bounding box center [1082, 342] width 900 height 65
click at [1129, 337] on p "**********" at bounding box center [1082, 342] width 900 height 65
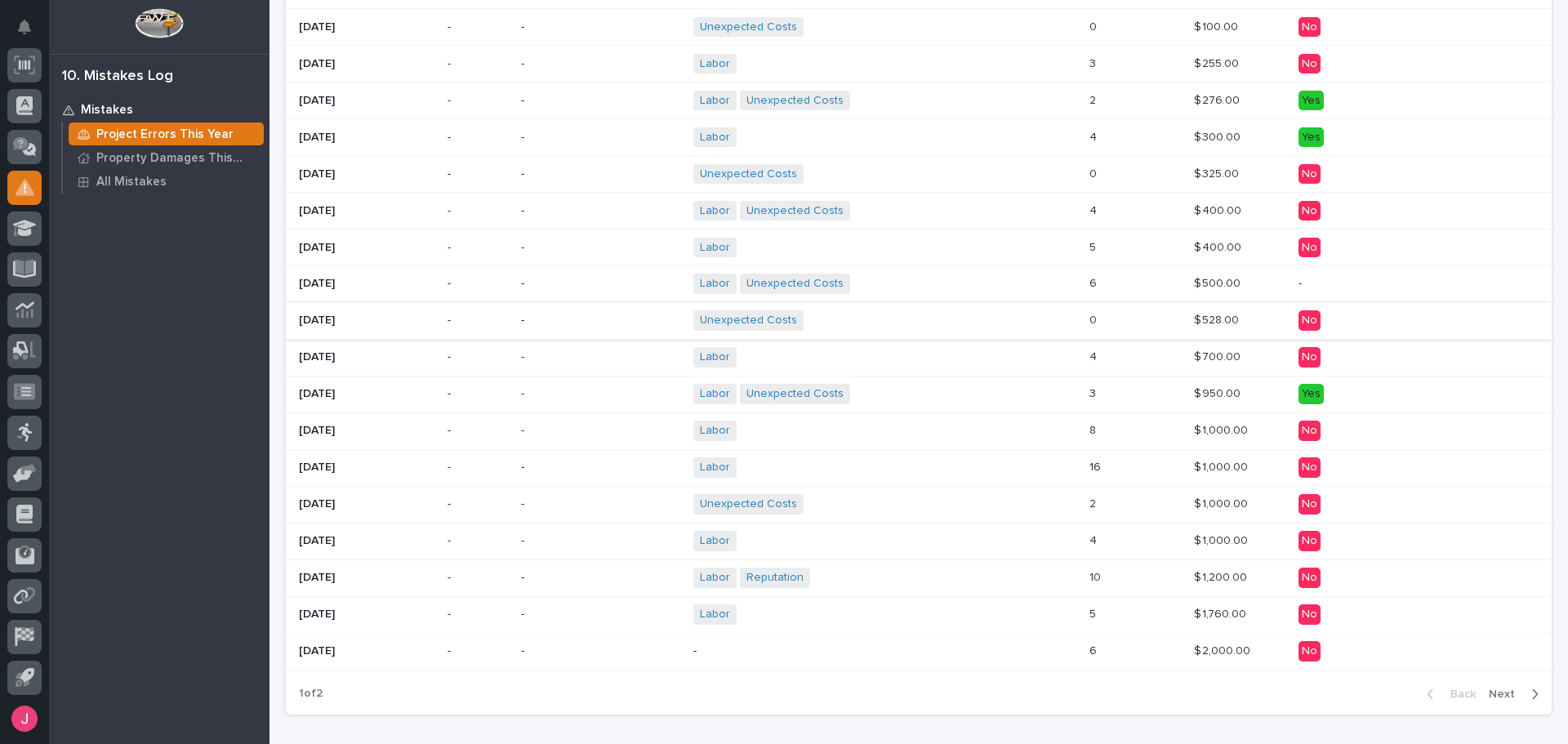
scroll to position [941, 0]
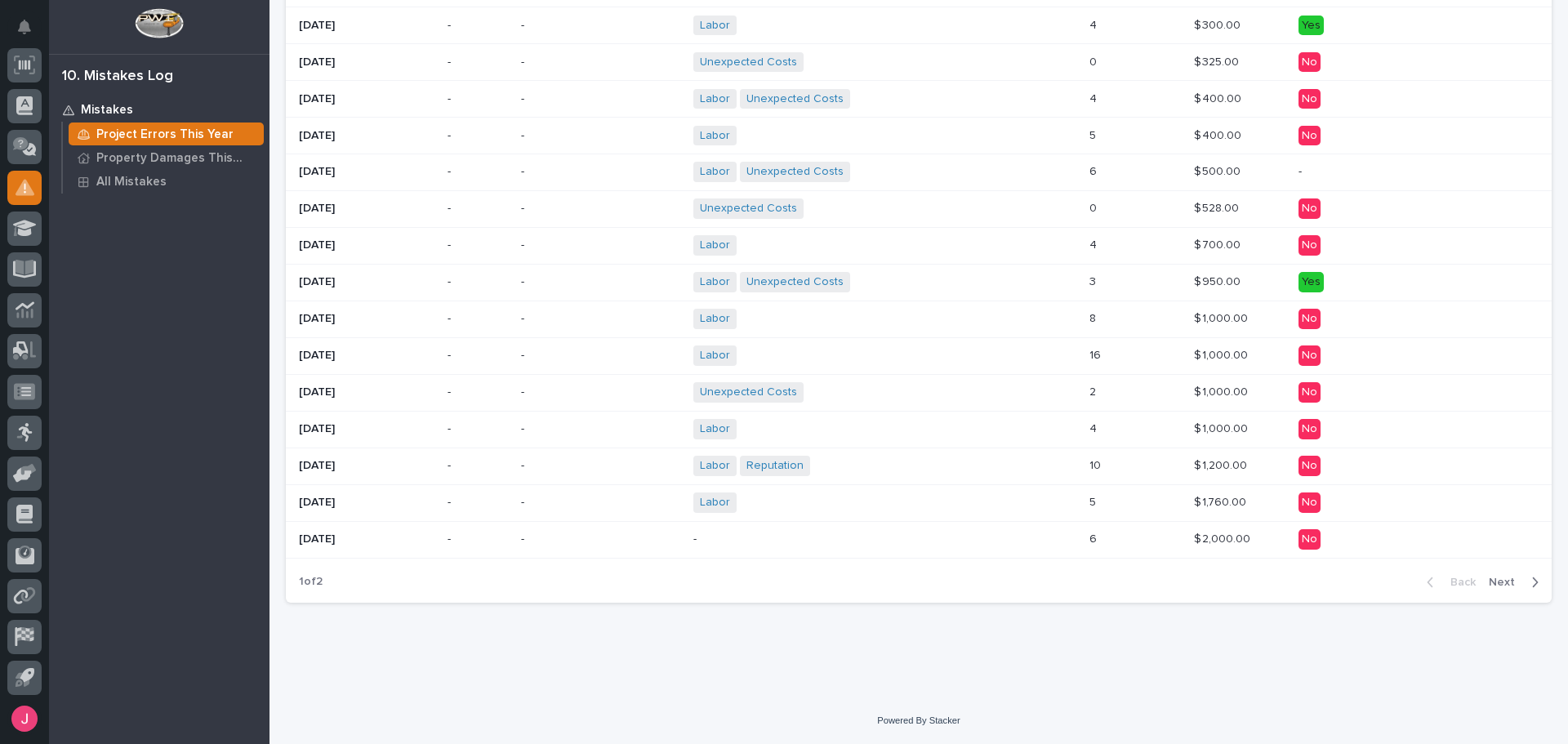
click at [1131, 431] on p at bounding box center [1134, 429] width 91 height 13
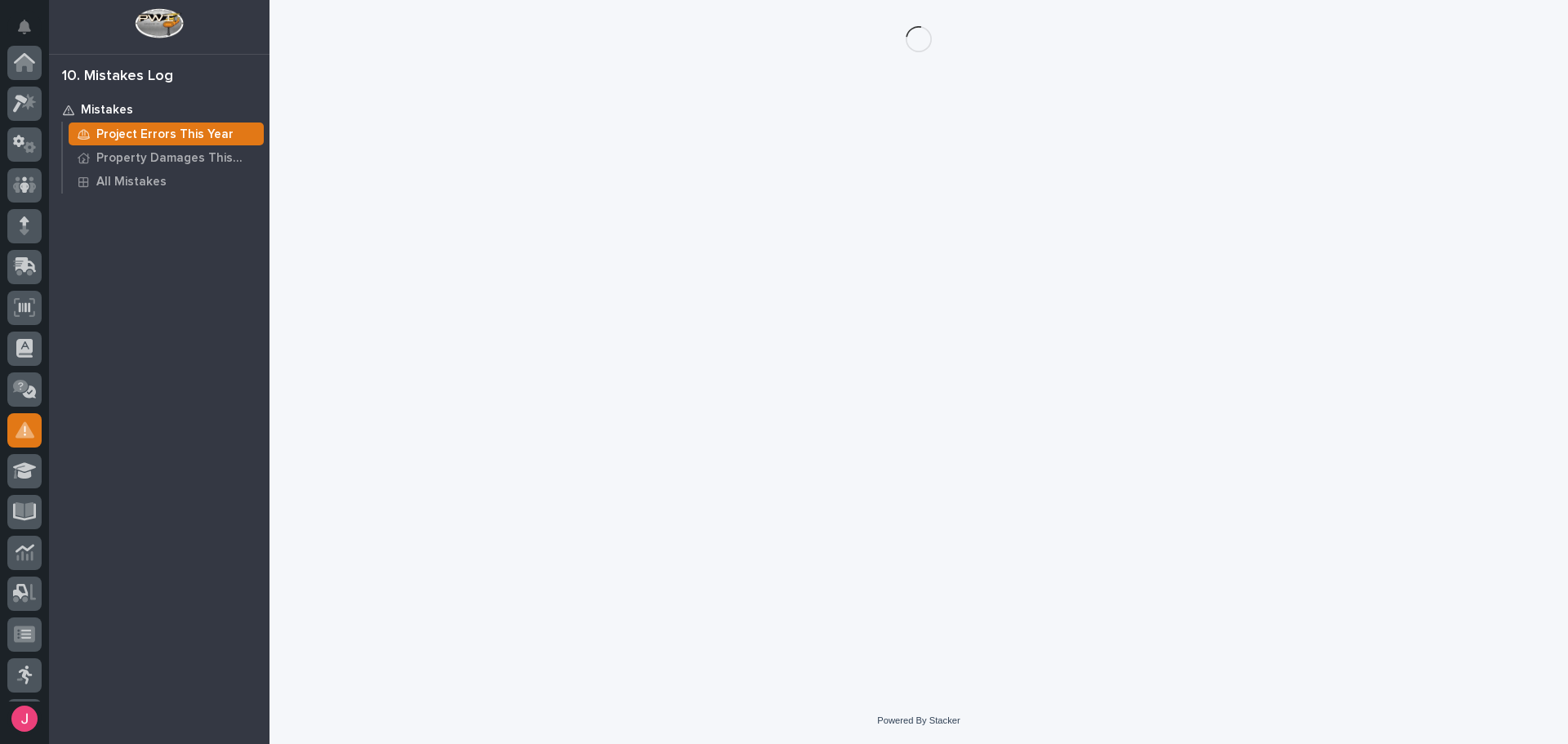
scroll to position [242, 0]
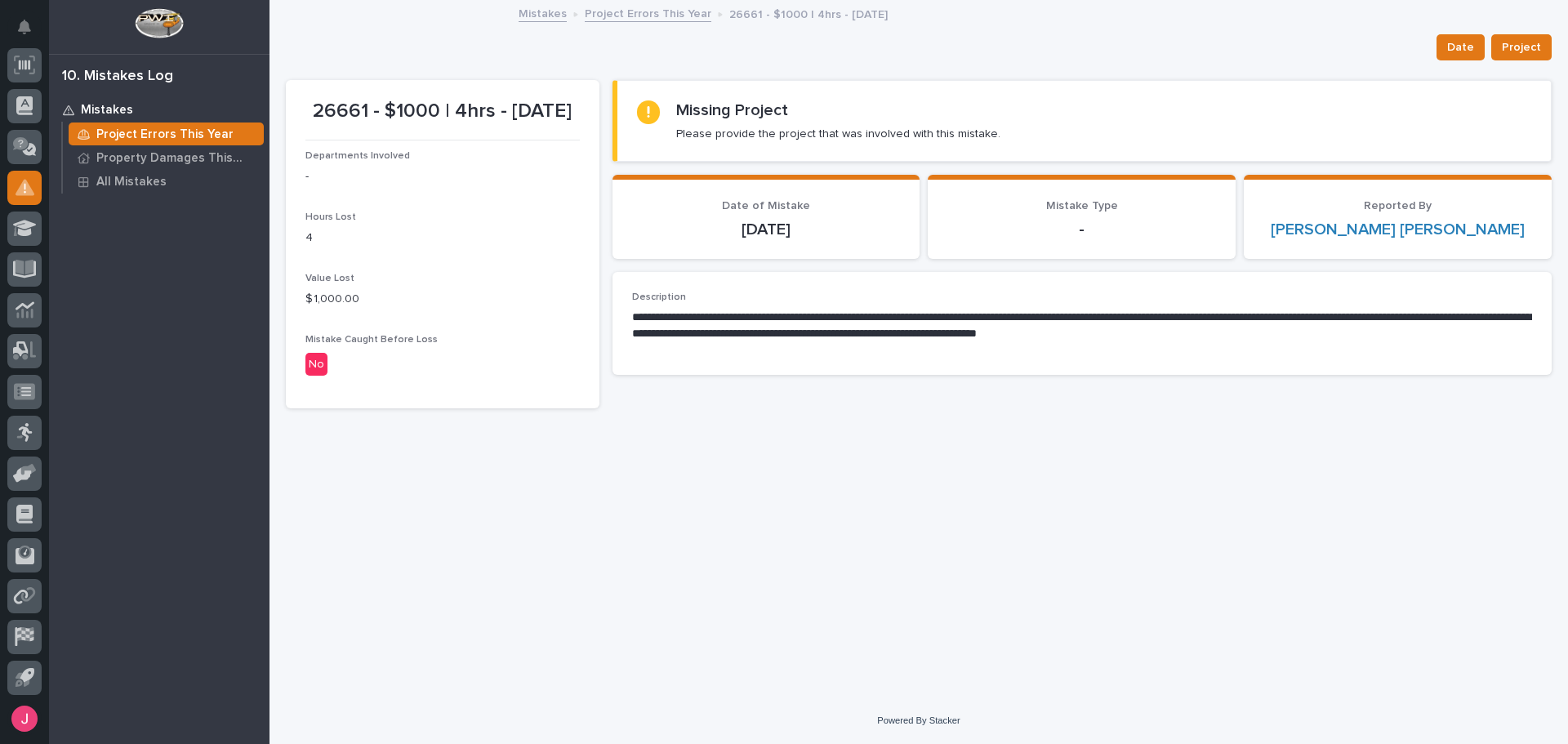
drag, startPoint x: 1127, startPoint y: 434, endPoint x: 1132, endPoint y: 426, distance: 9.4
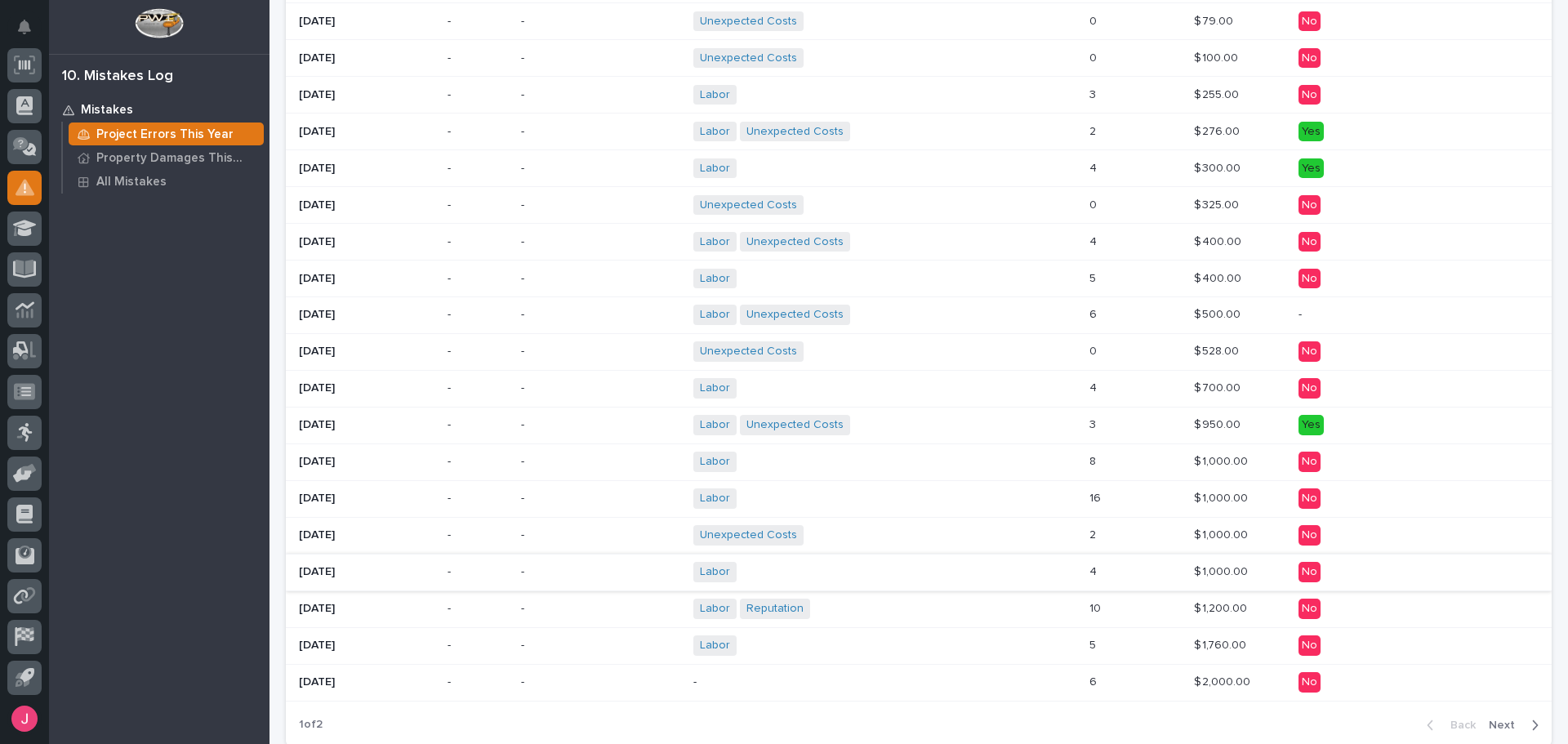
scroll to position [941, 0]
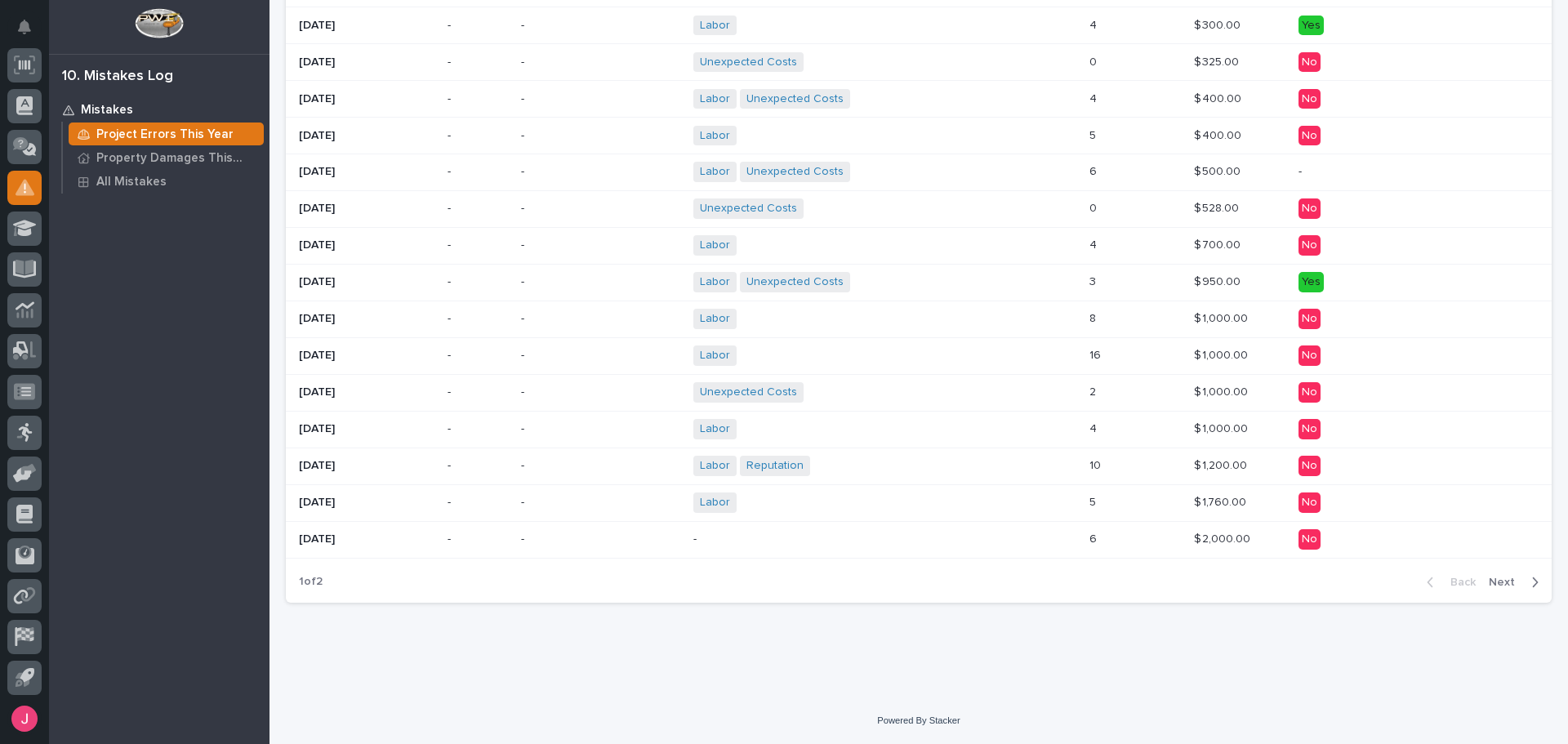
click at [1116, 537] on p at bounding box center [1134, 539] width 91 height 13
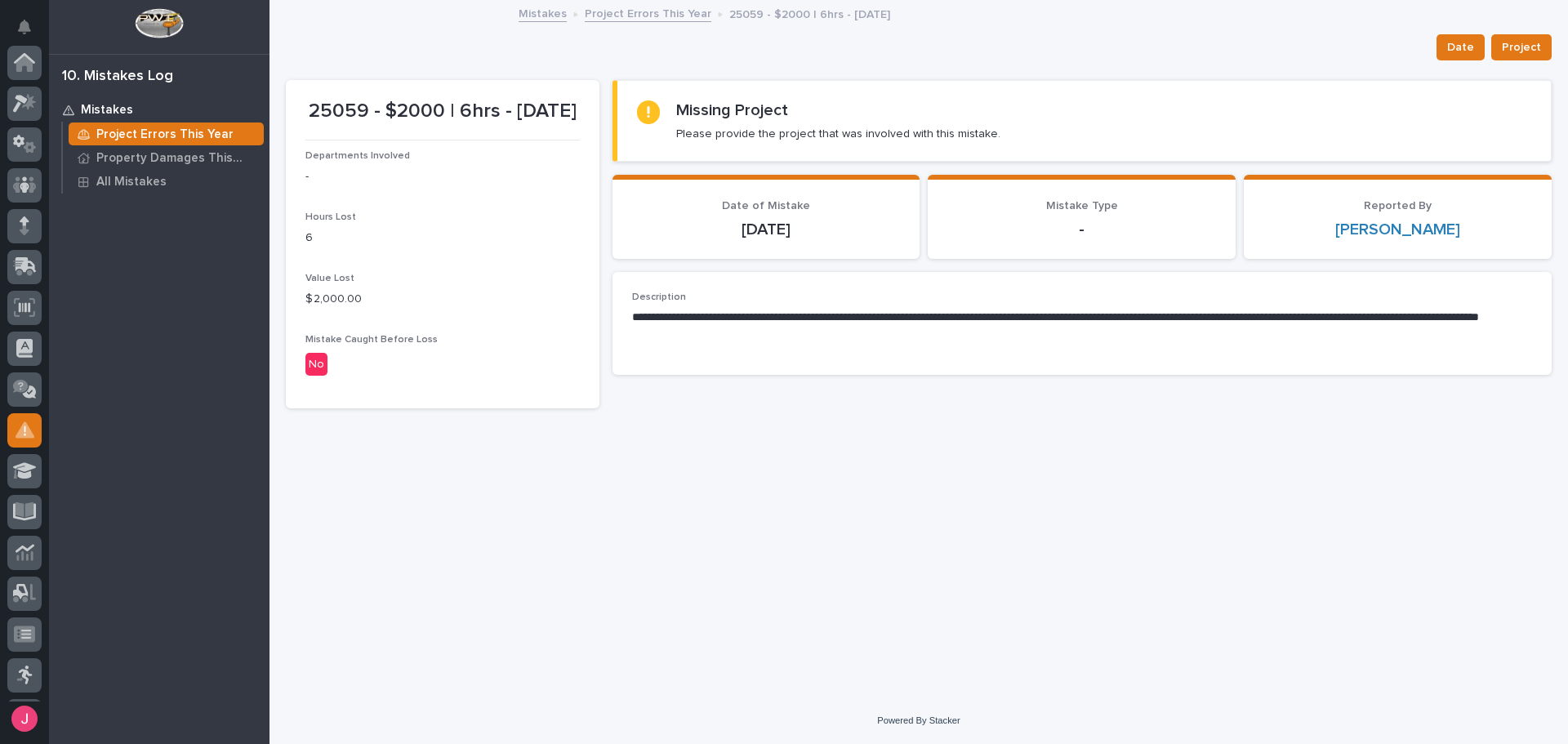
scroll to position [242, 0]
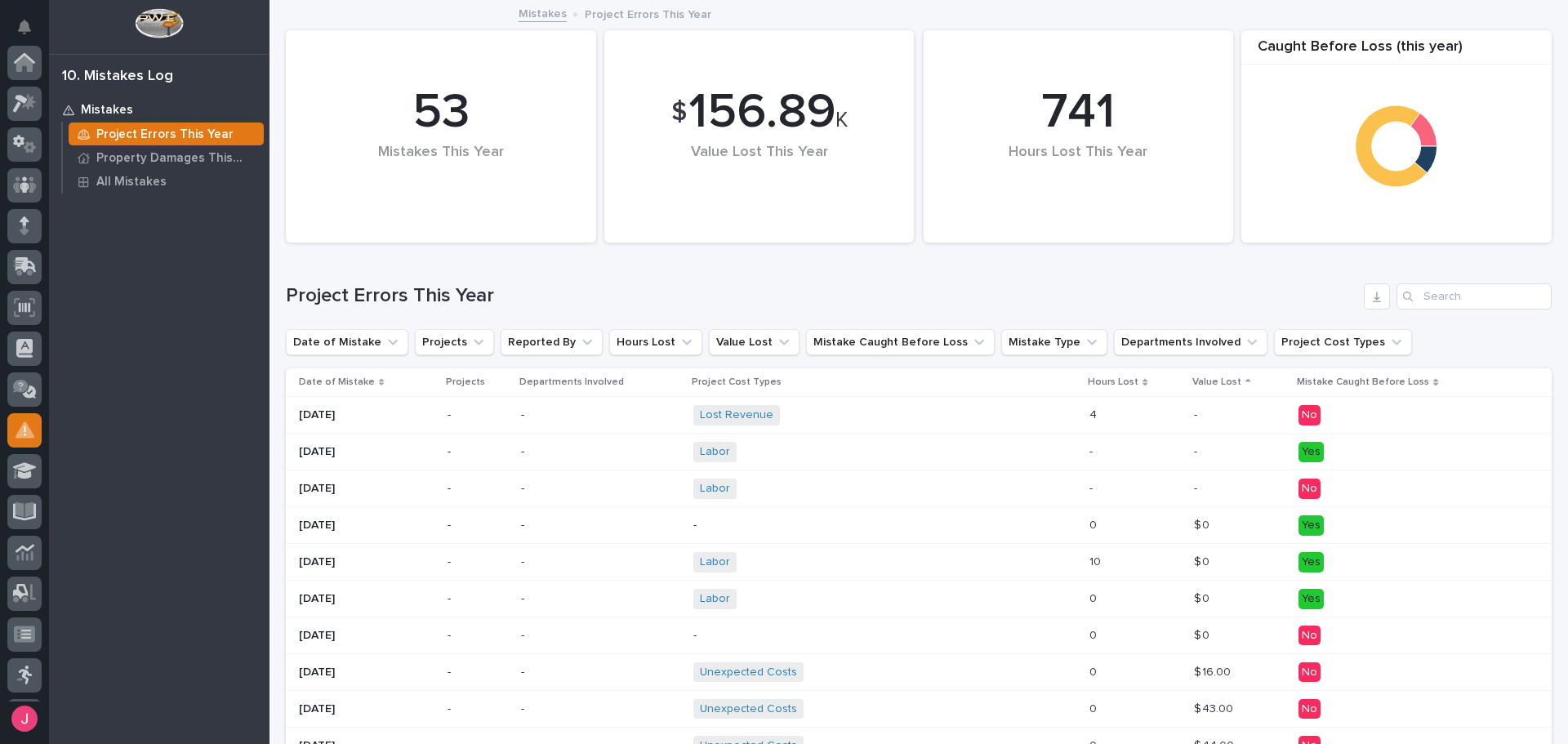
scroll to position [242, 0]
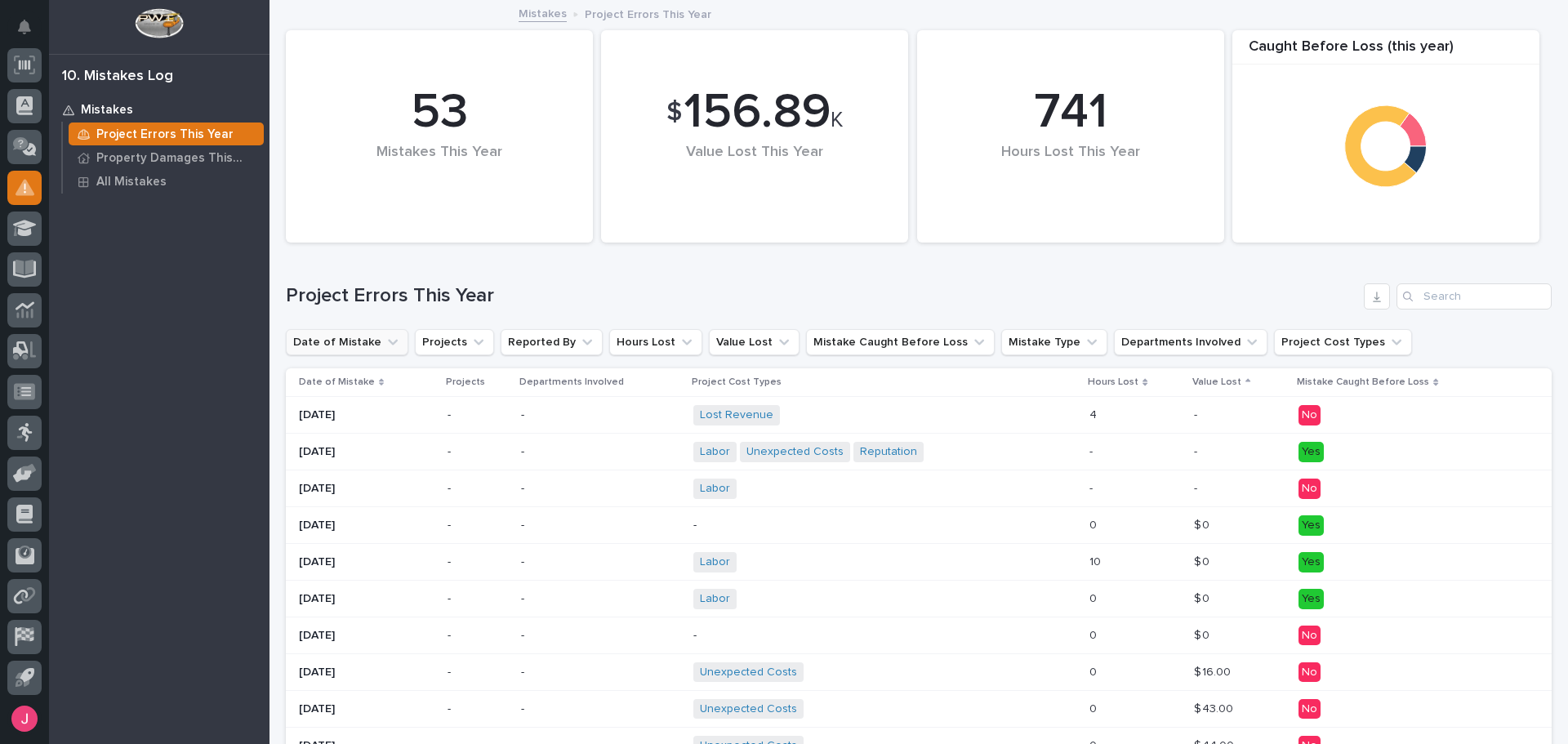
drag, startPoint x: 333, startPoint y: 303, endPoint x: 344, endPoint y: 343, distance: 41.5
click at [333, 307] on h1 "Project Errors This Year" at bounding box center [821, 296] width 1071 height 24
click at [366, 341] on button "Date of Mistake" at bounding box center [346, 341] width 122 height 26
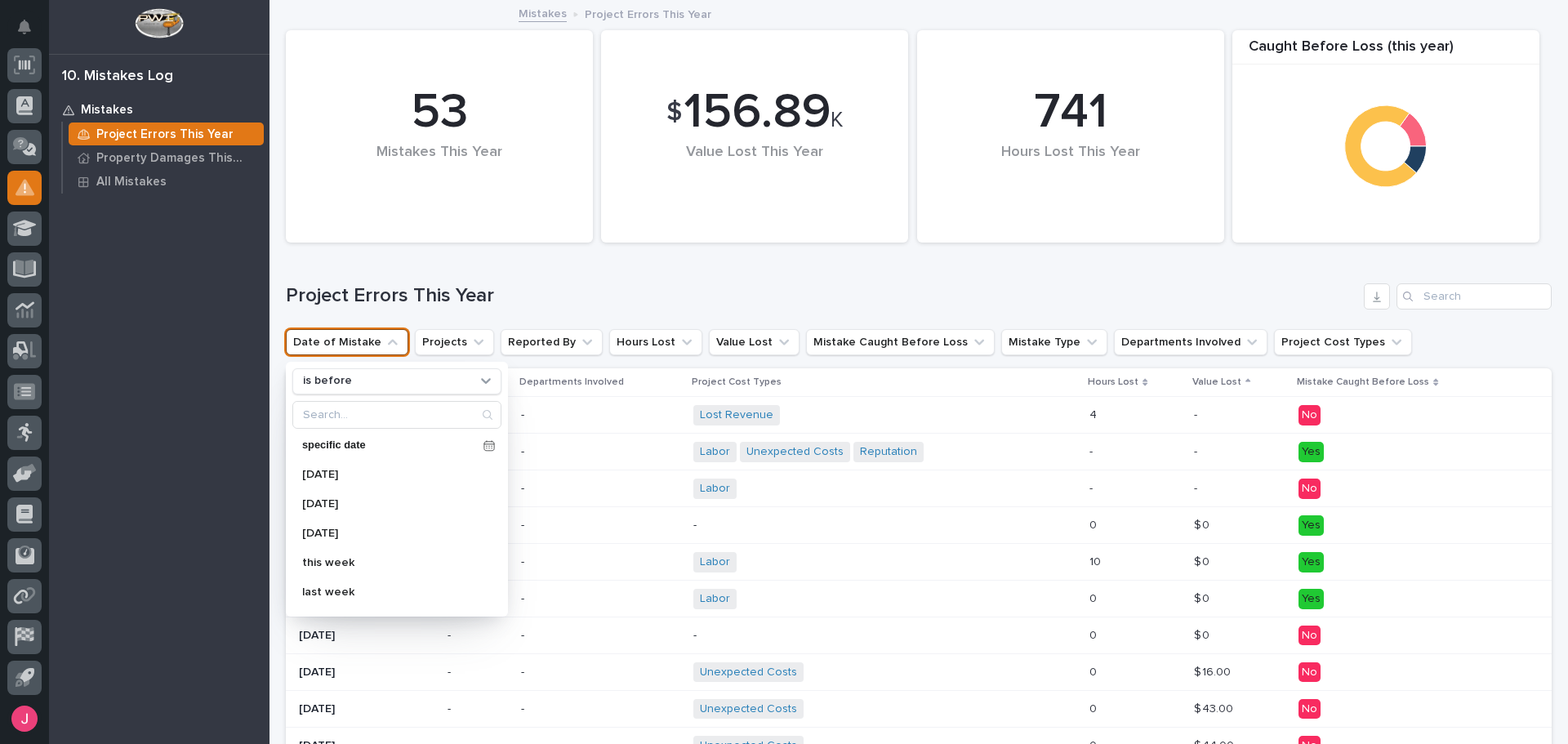
click at [486, 307] on h1 "Project Errors This Year" at bounding box center [821, 296] width 1071 height 24
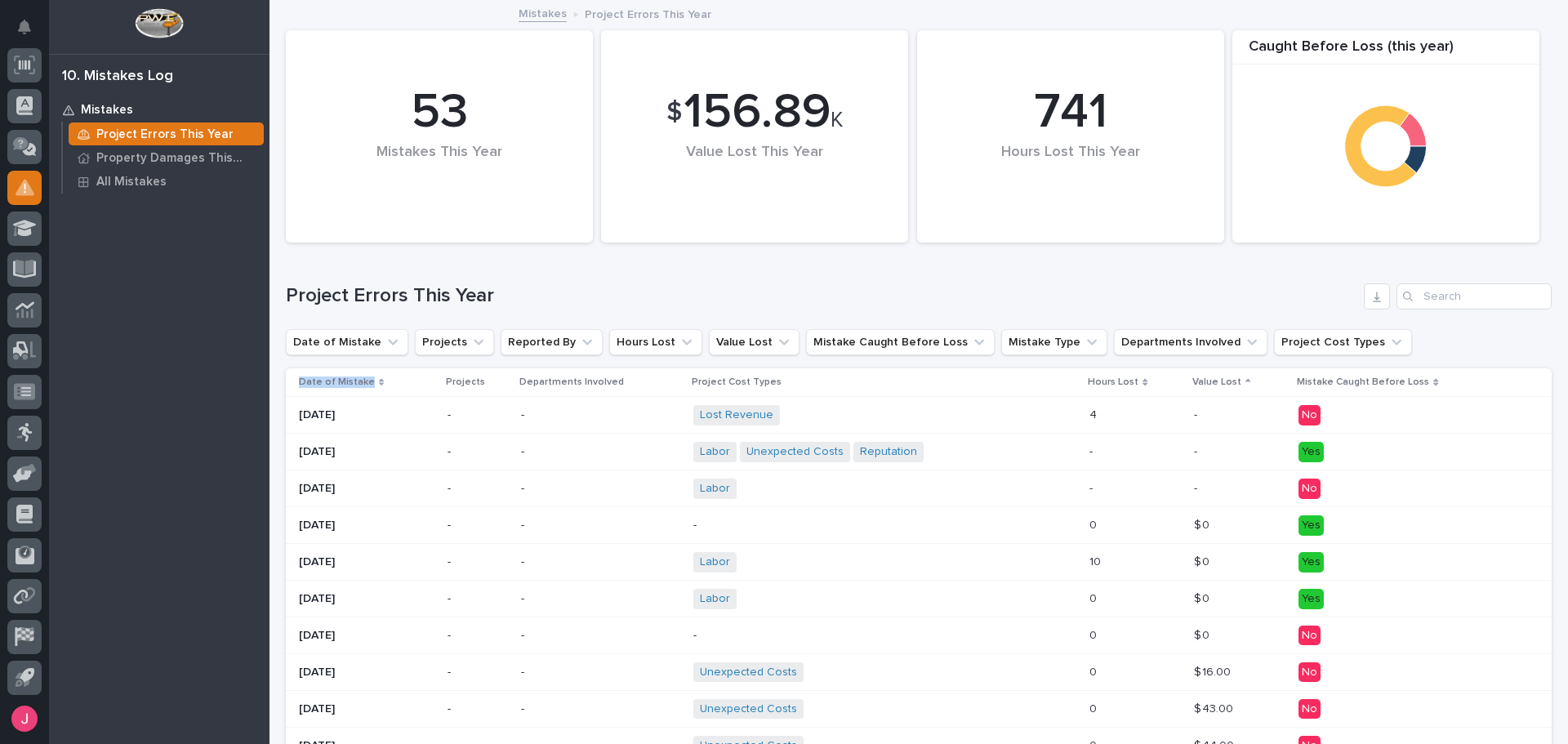
click at [365, 382] on p "Date of Mistake" at bounding box center [336, 382] width 76 height 18
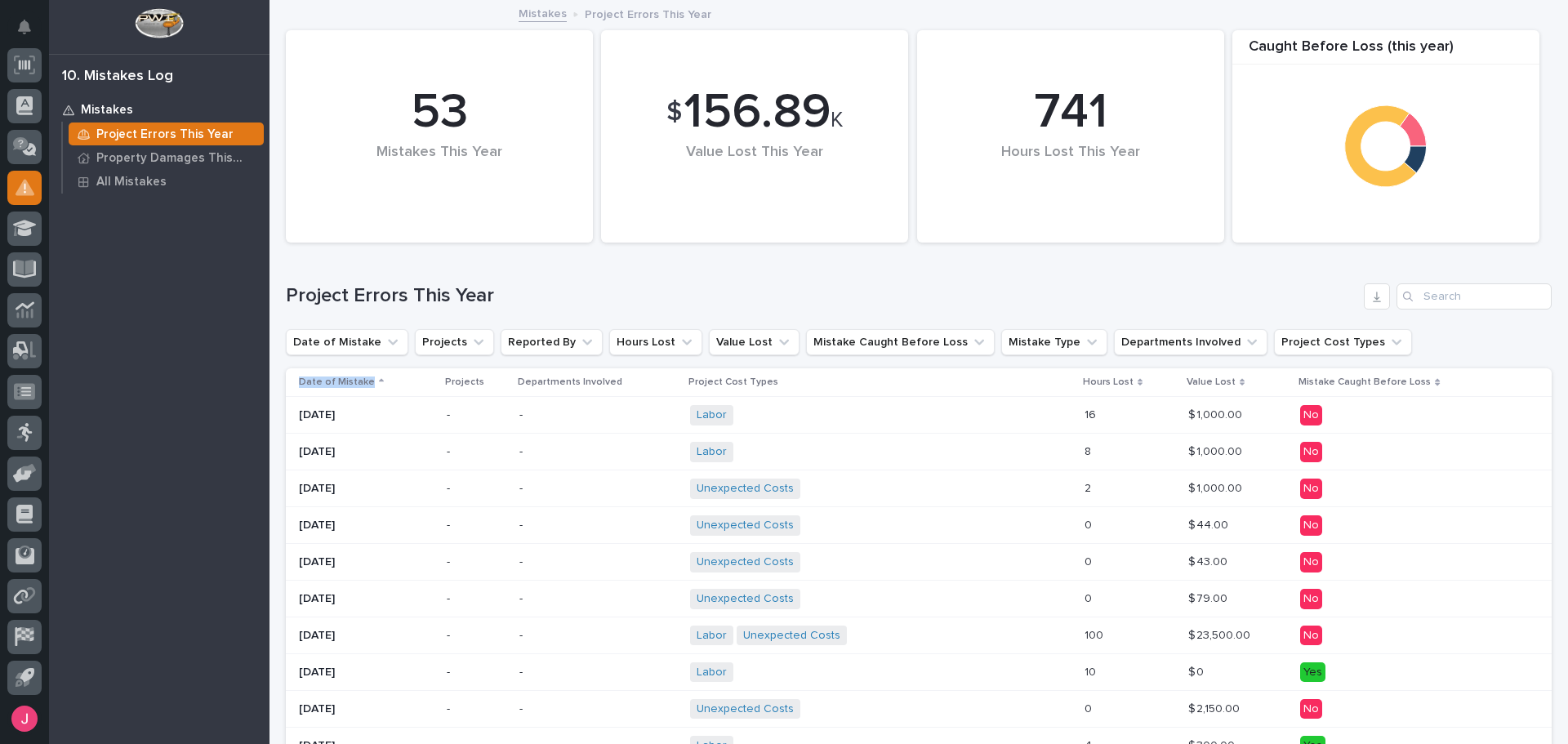
click at [362, 386] on p "Date of Mistake" at bounding box center [336, 382] width 76 height 18
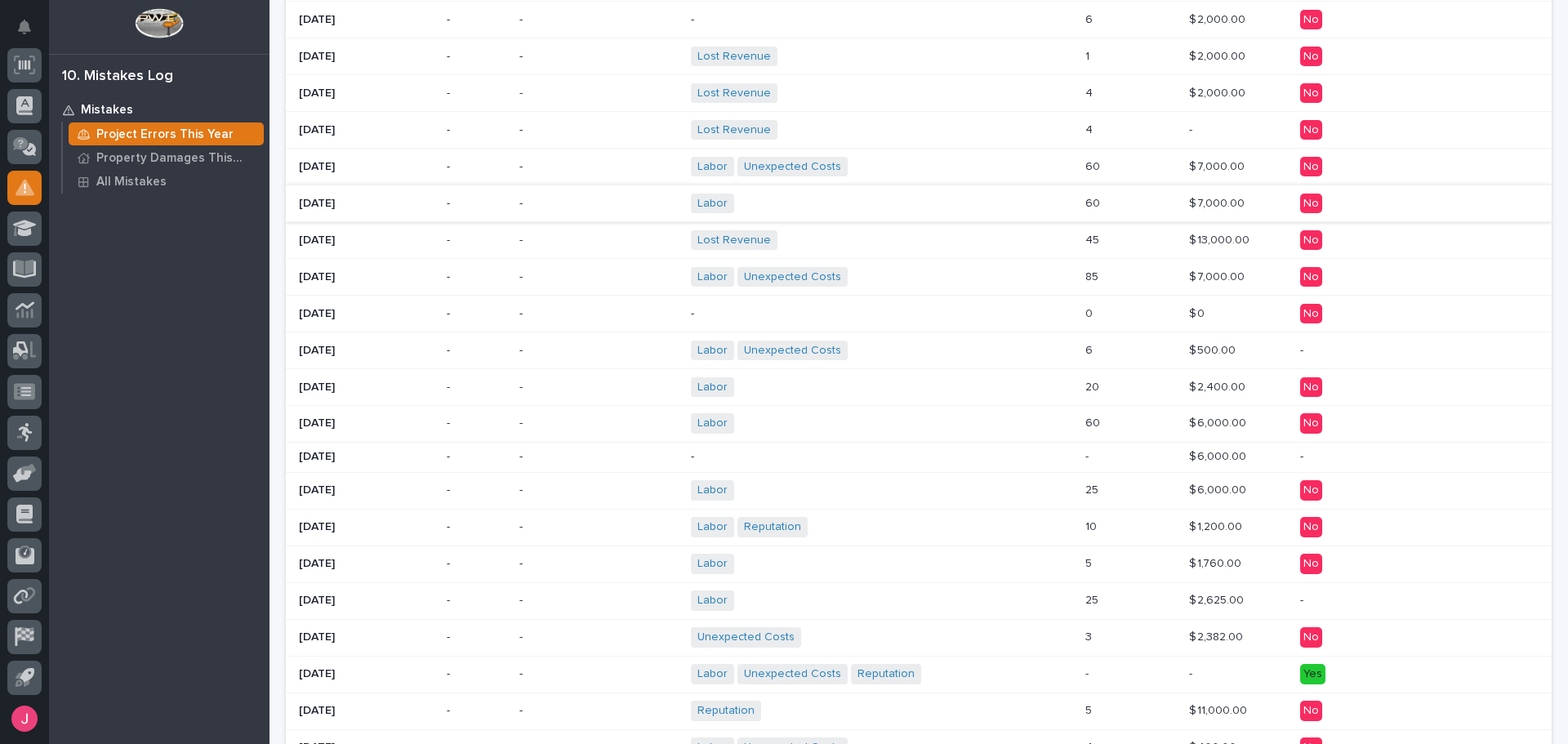
scroll to position [608, 0]
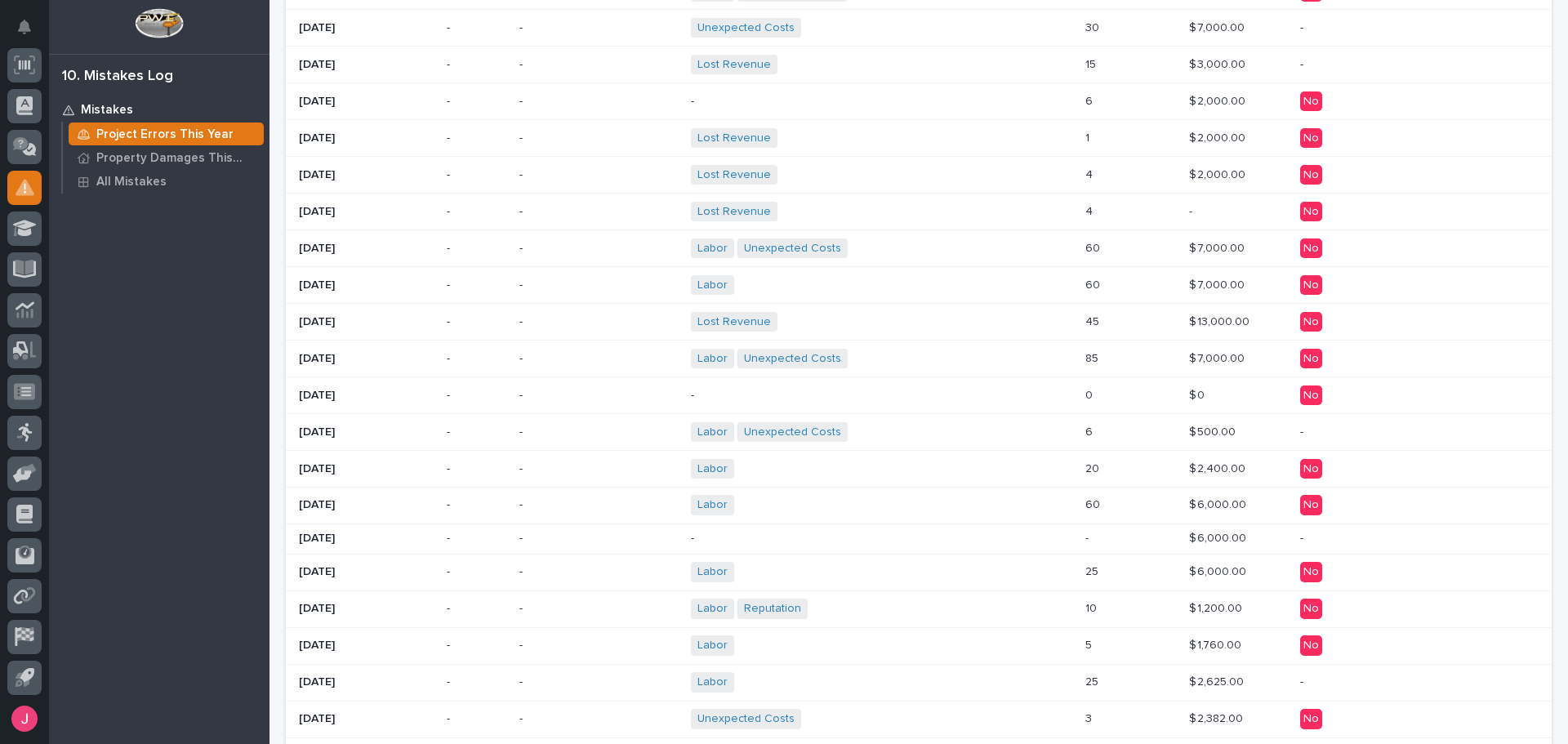
click at [908, 472] on div "Labor + 0" at bounding box center [834, 468] width 286 height 20
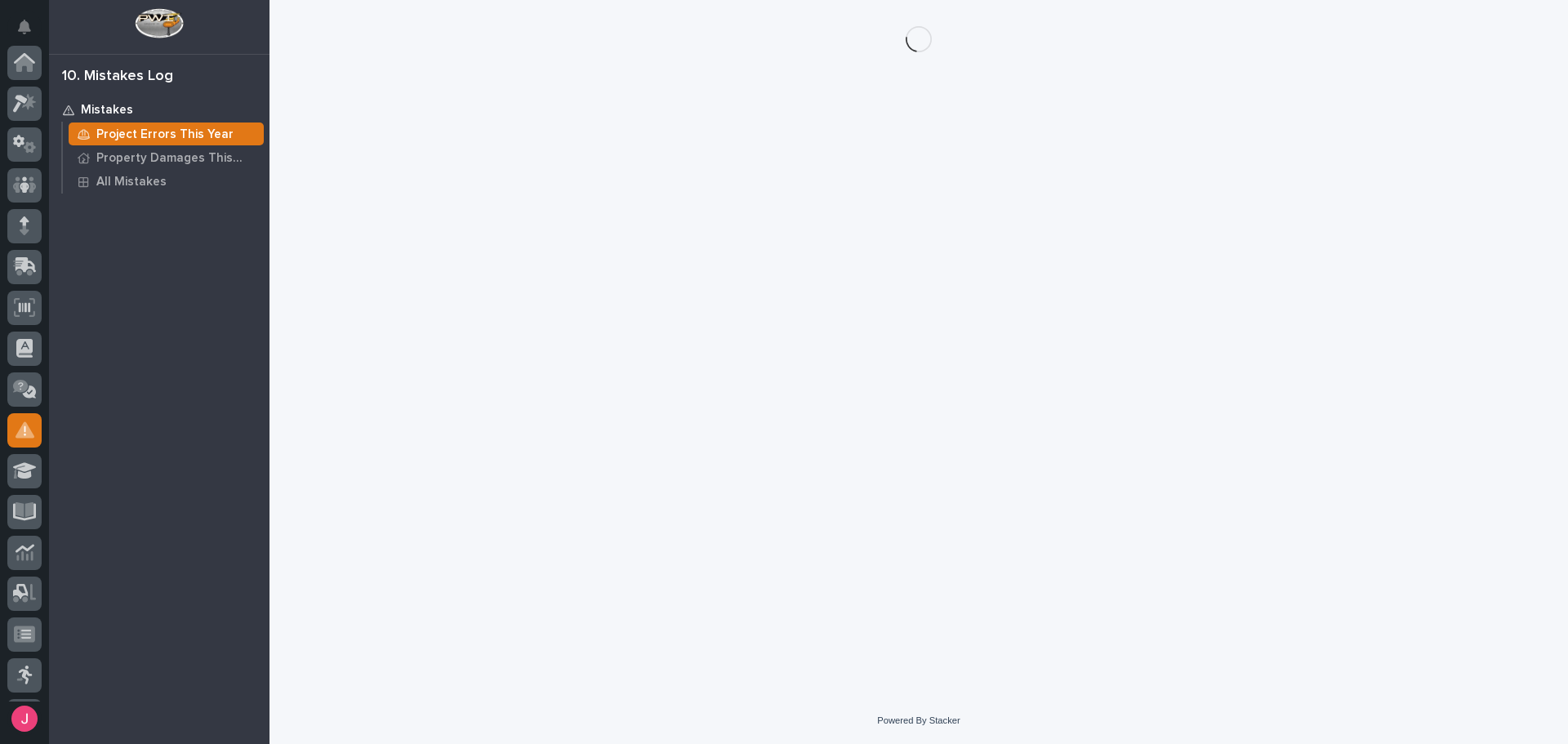
scroll to position [242, 0]
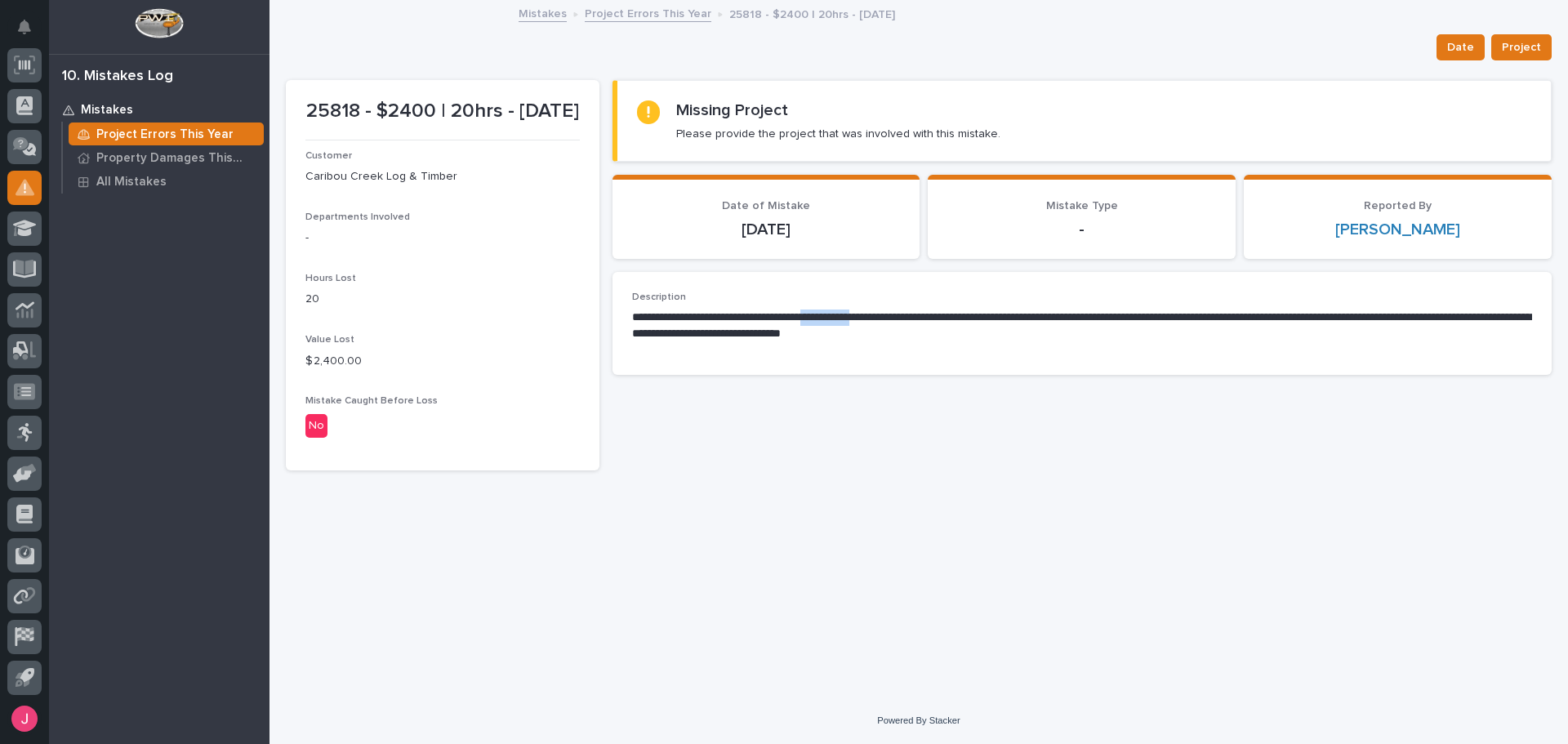
drag, startPoint x: 853, startPoint y: 314, endPoint x: 969, endPoint y: 316, distance: 116.0
click at [925, 314] on p "**********" at bounding box center [1082, 326] width 900 height 33
click at [972, 317] on p "**********" at bounding box center [1082, 326] width 900 height 33
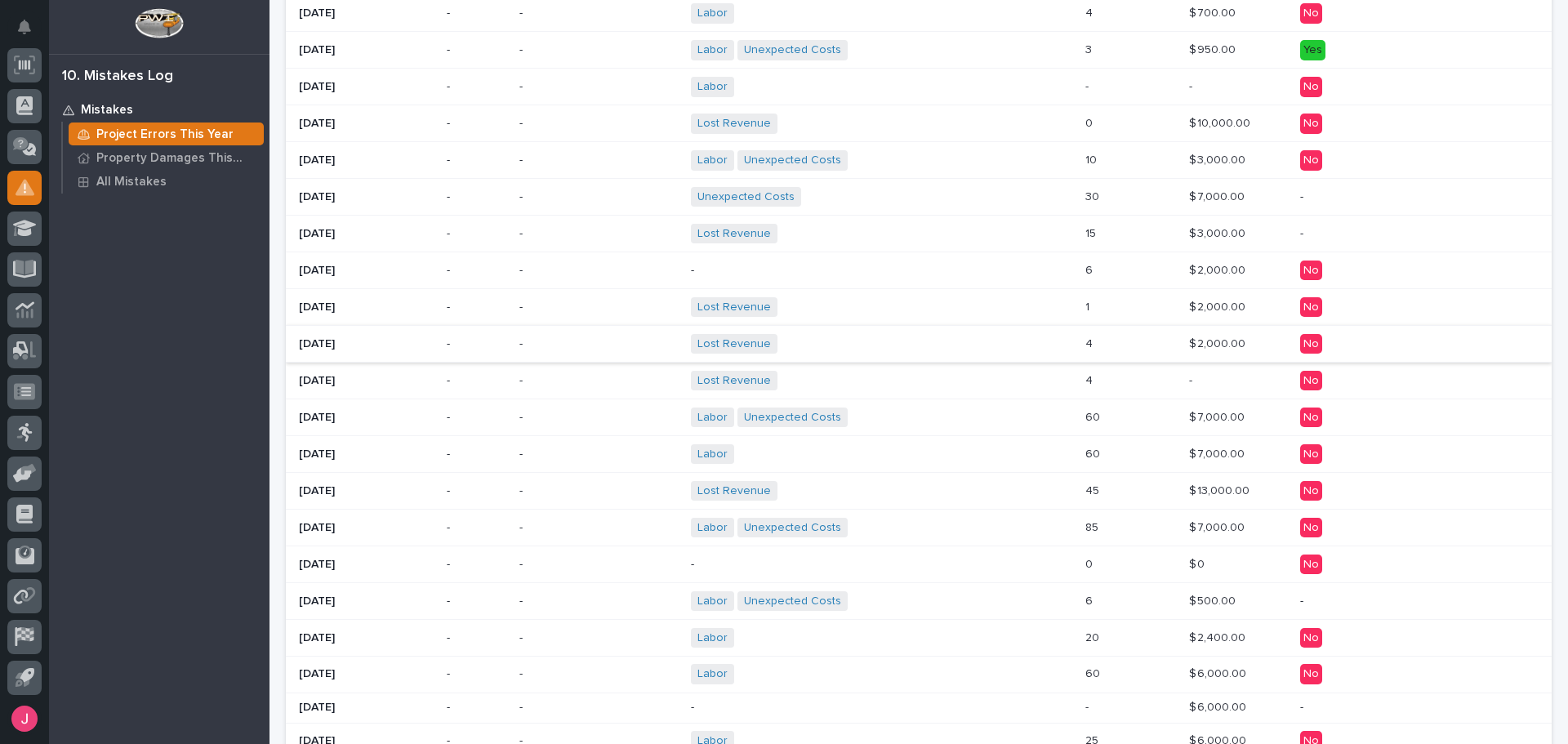
scroll to position [163, 0]
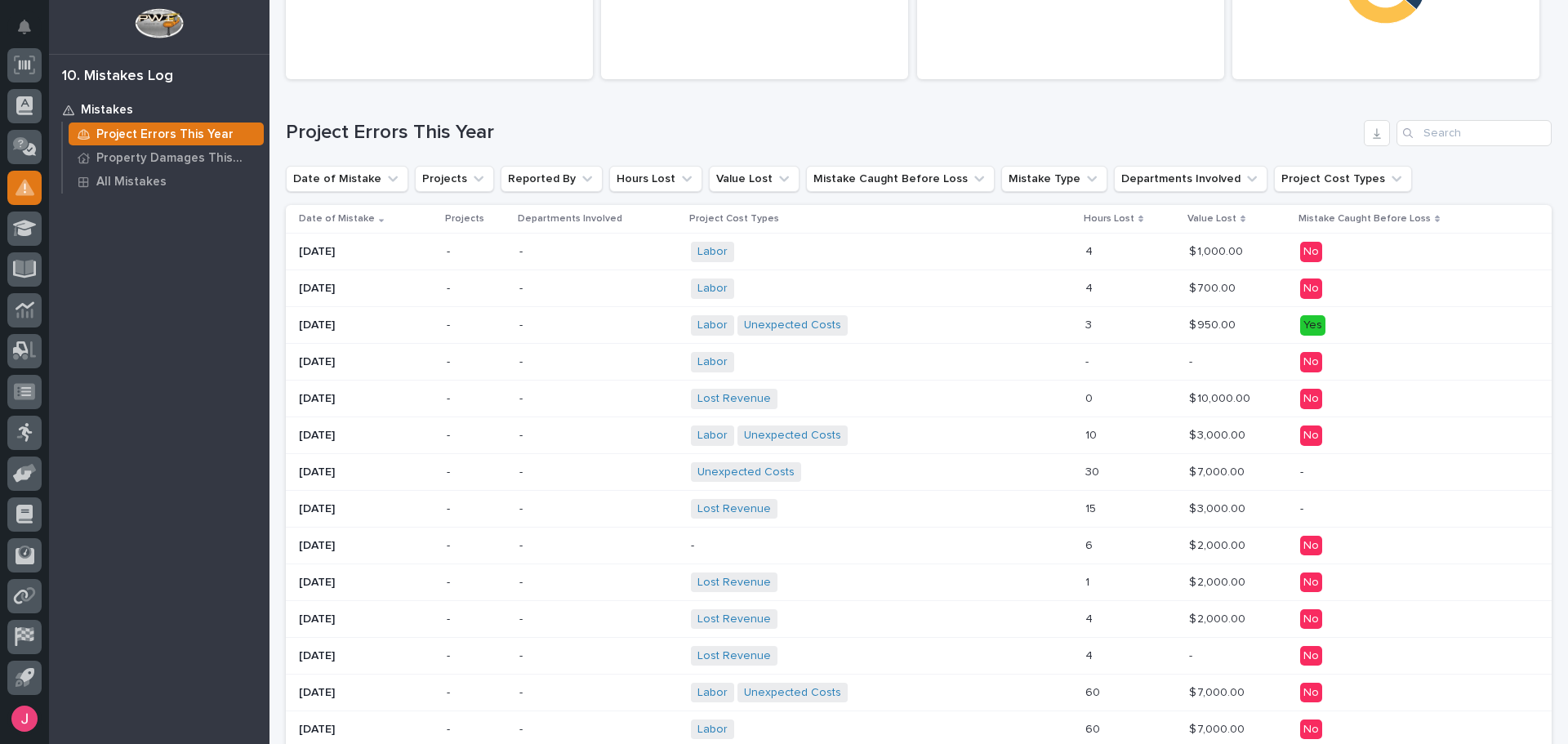
click at [958, 325] on div "Labor Unexpected Costs + 0" at bounding box center [834, 325] width 286 height 20
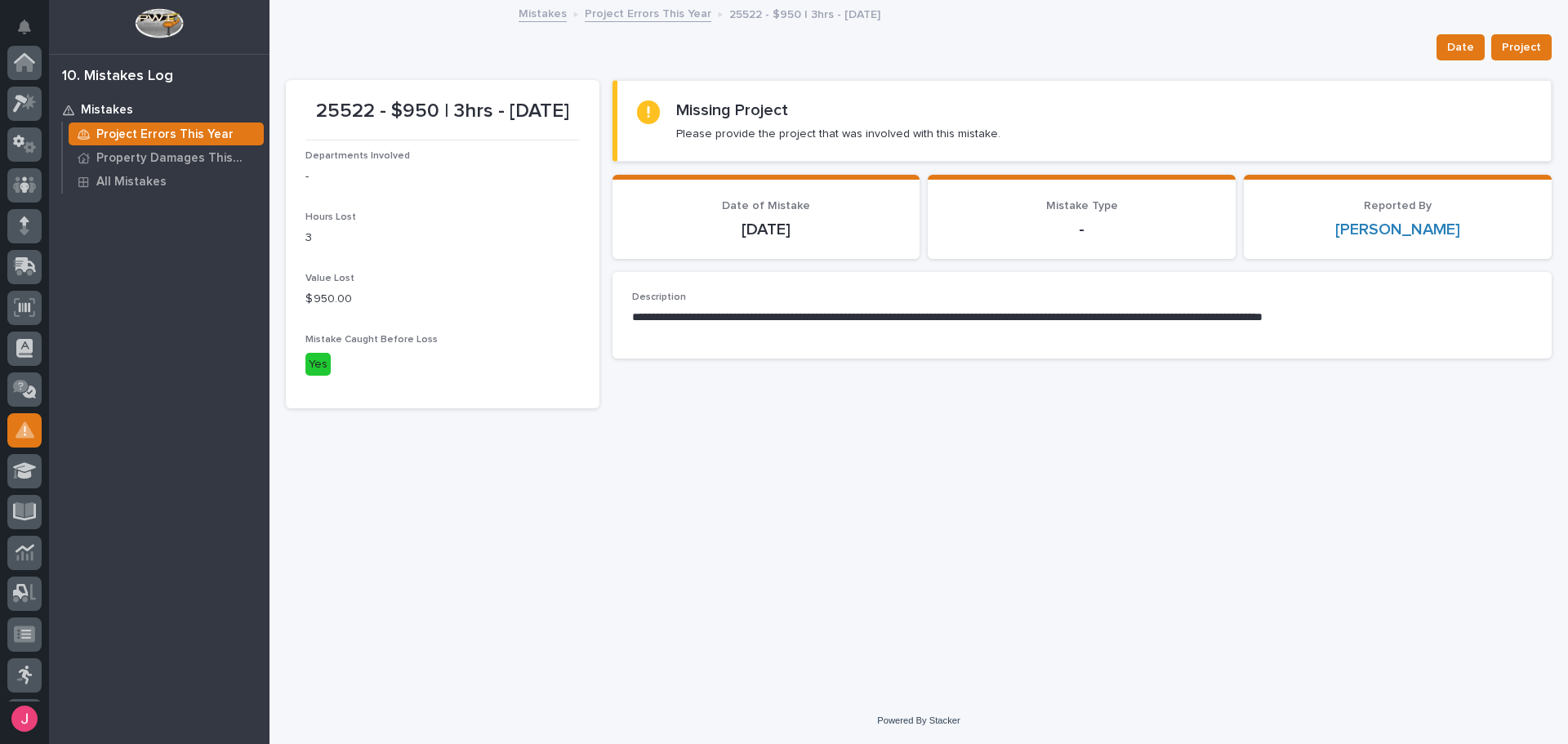
scroll to position [242, 0]
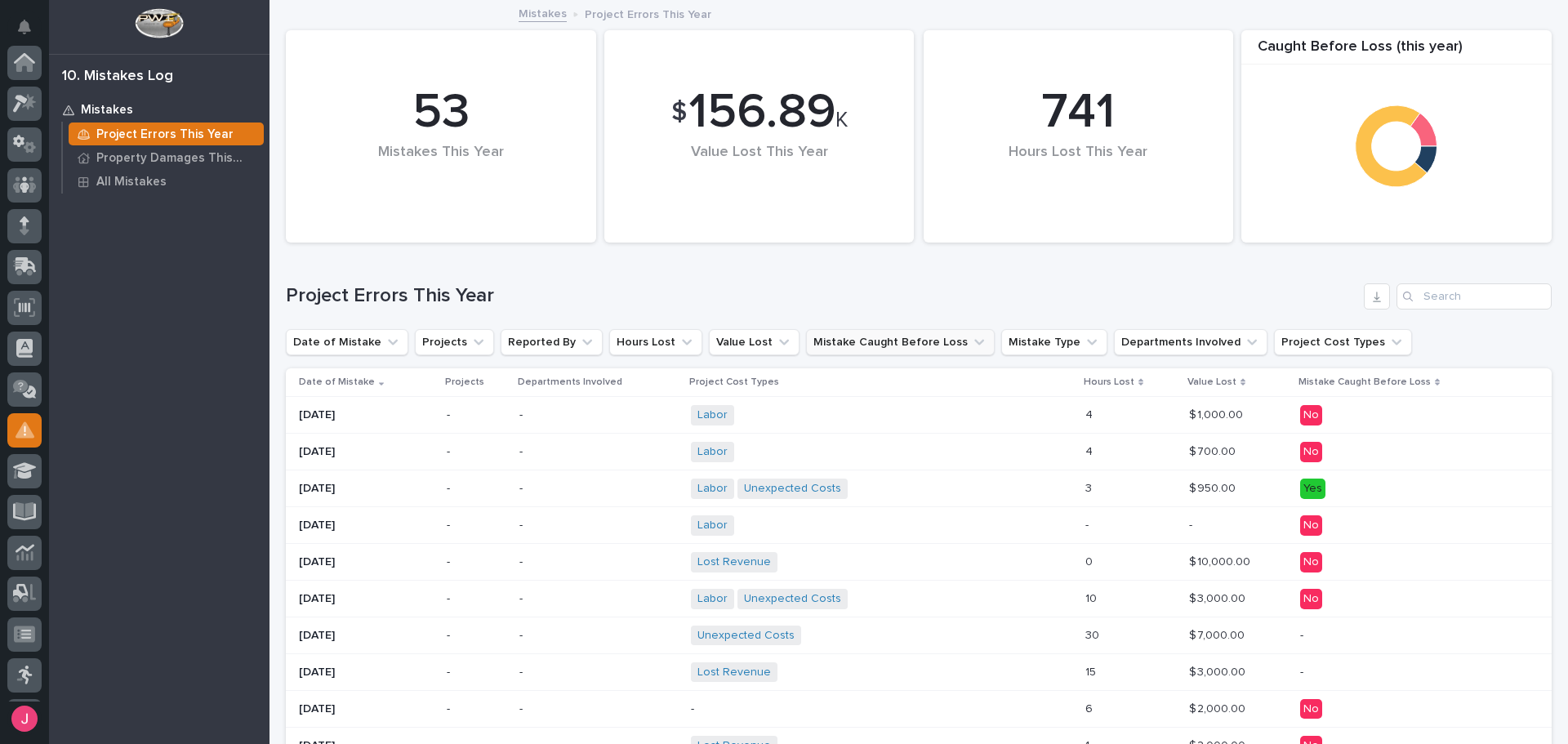
scroll to position [242, 0]
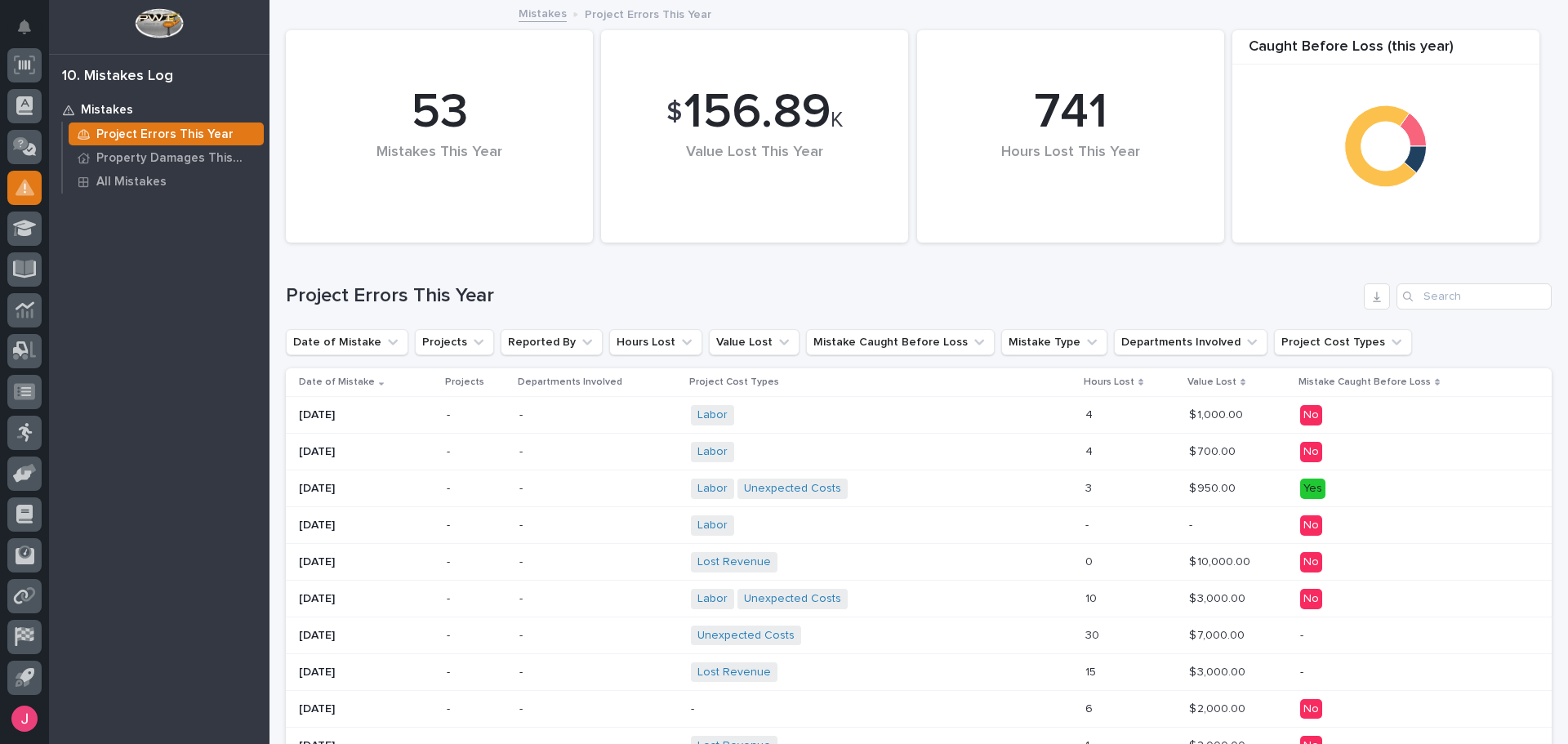
click at [1108, 529] on p at bounding box center [1131, 525] width 90 height 13
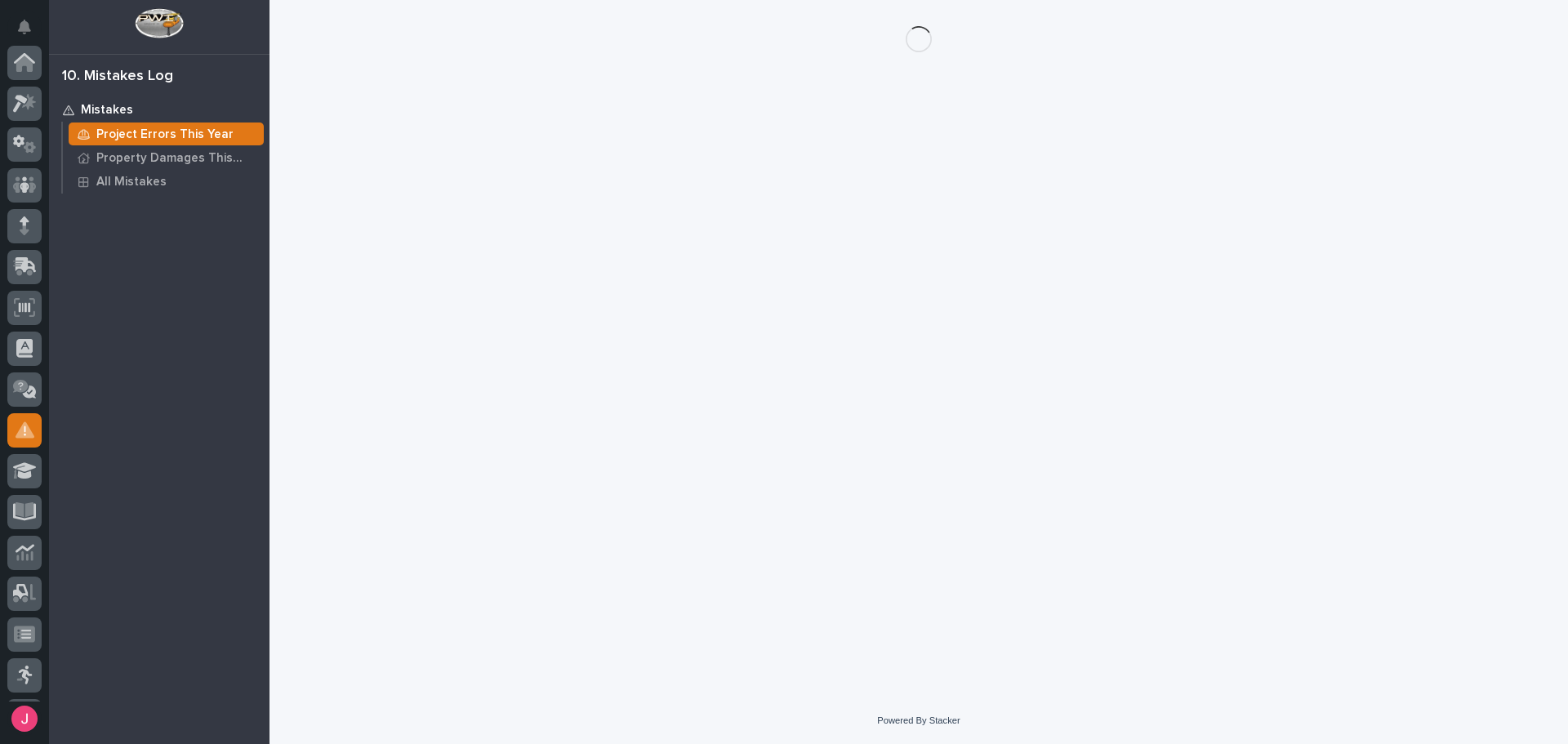
scroll to position [242, 0]
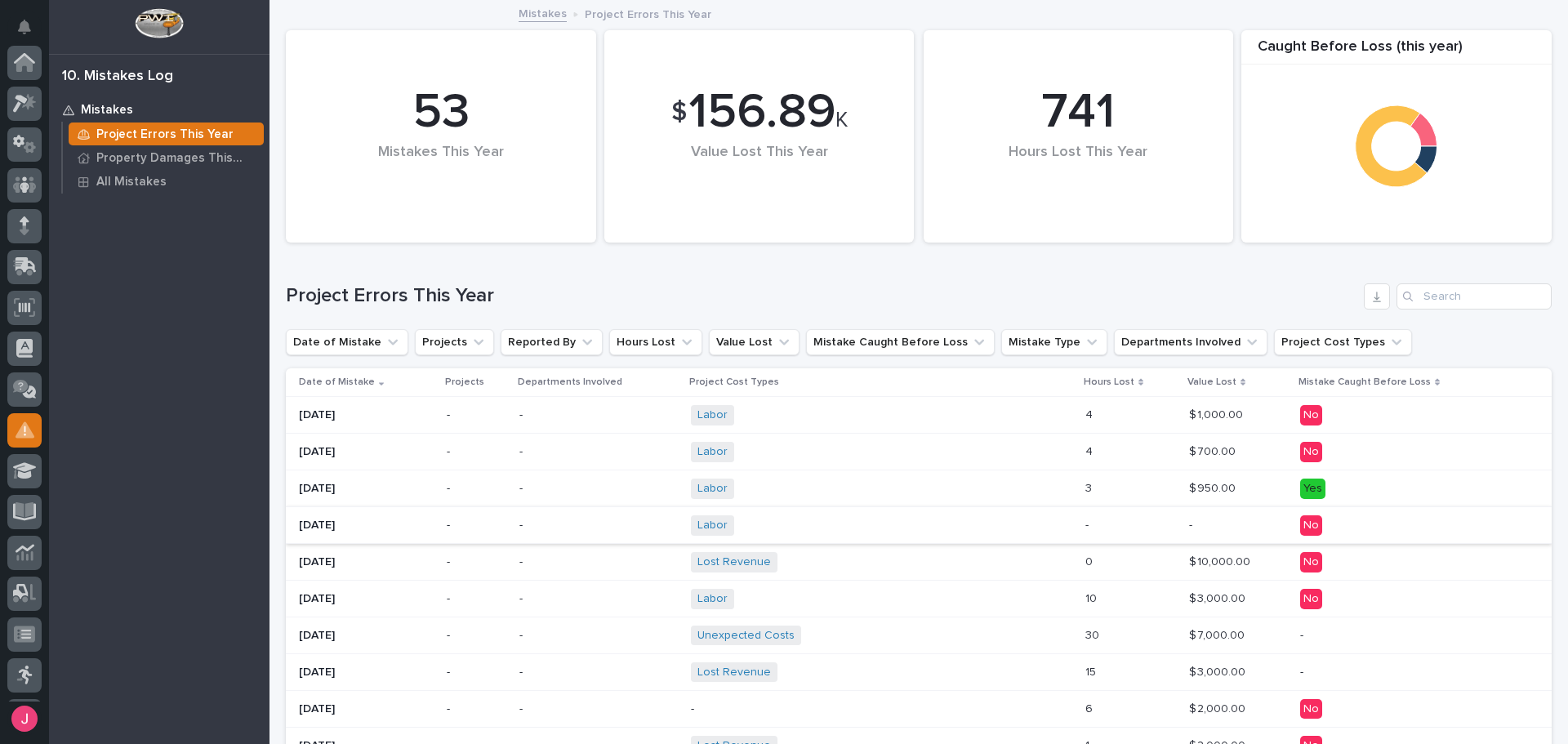
scroll to position [242, 0]
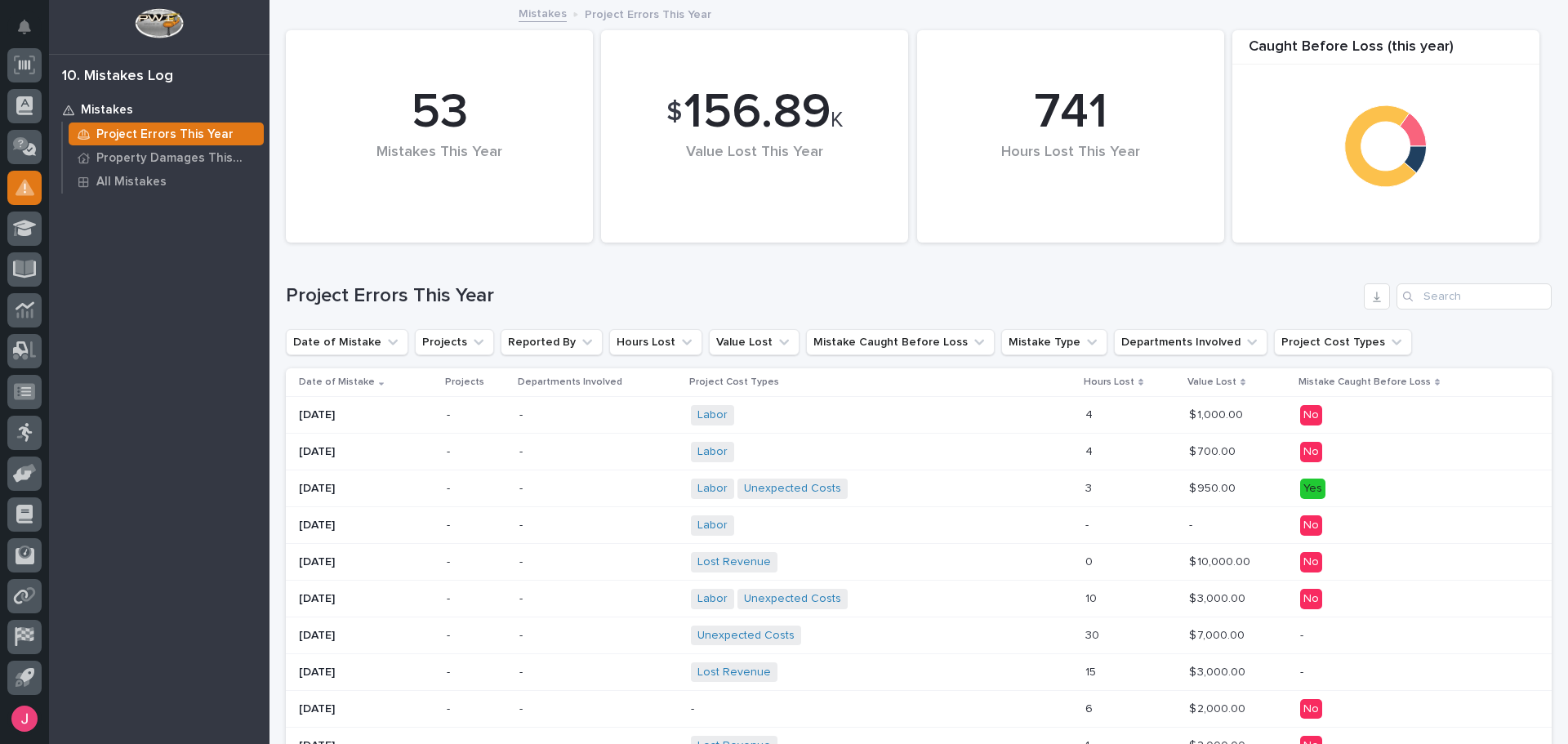
click at [988, 459] on div "Labor + 0" at bounding box center [882, 452] width 382 height 34
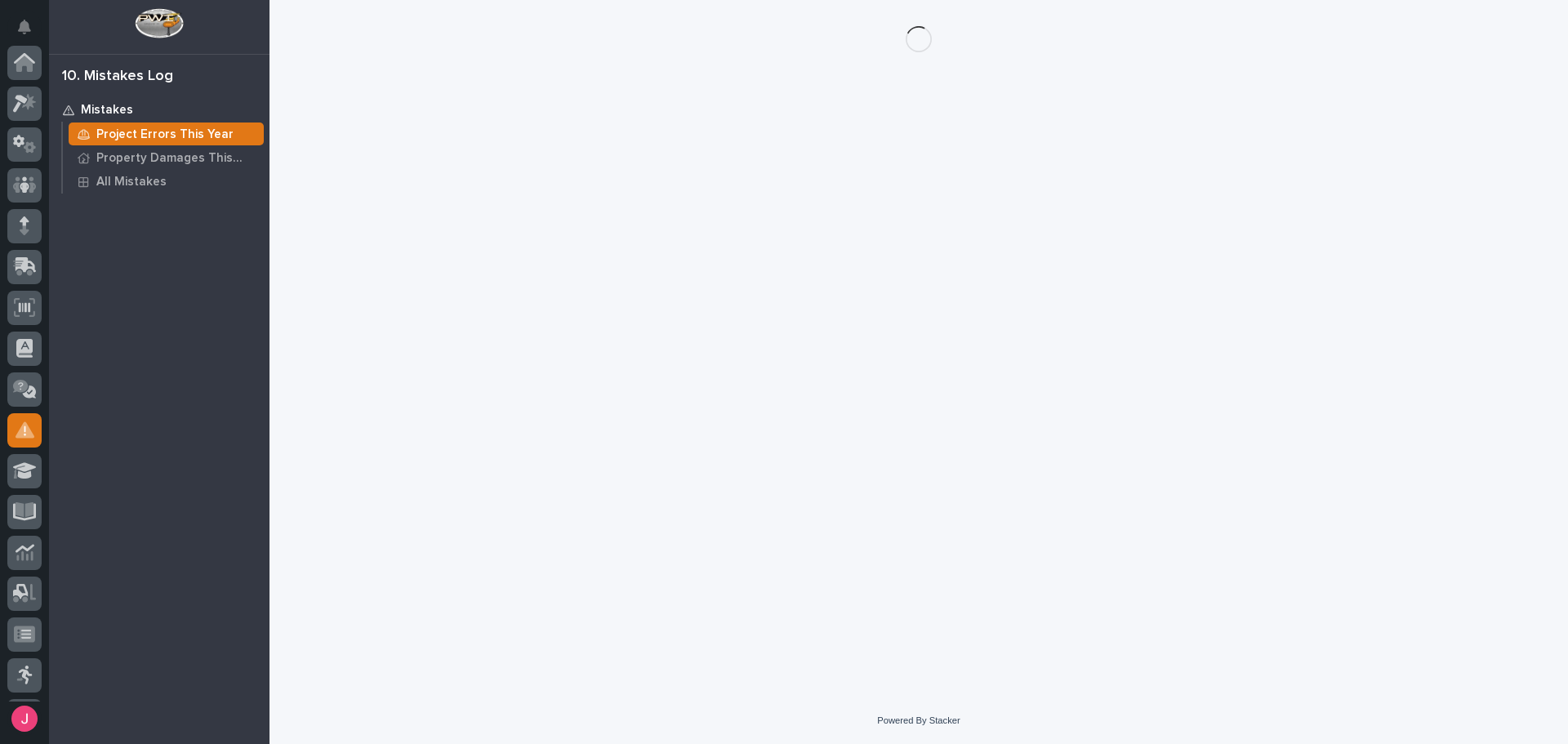
scroll to position [242, 0]
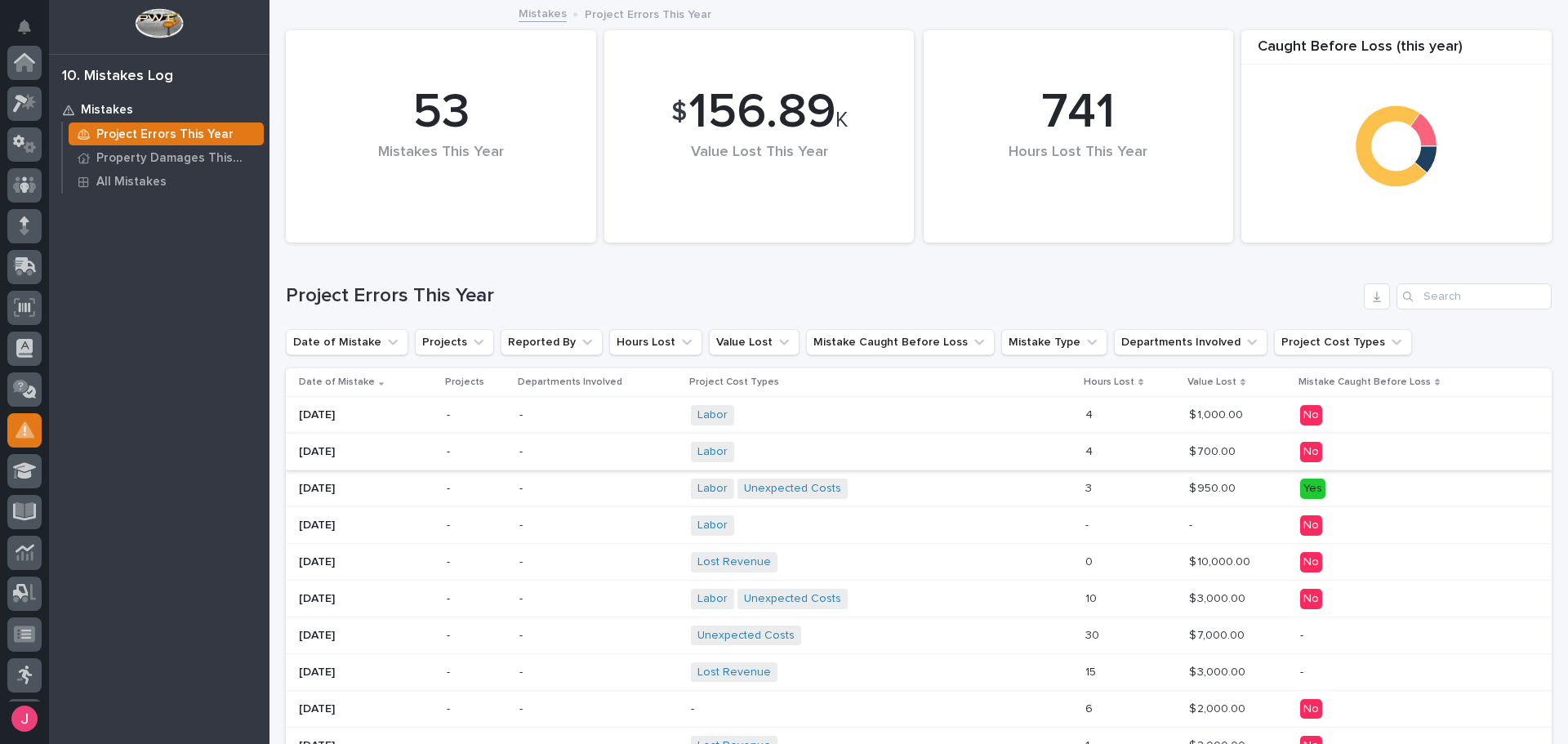
scroll to position [242, 0]
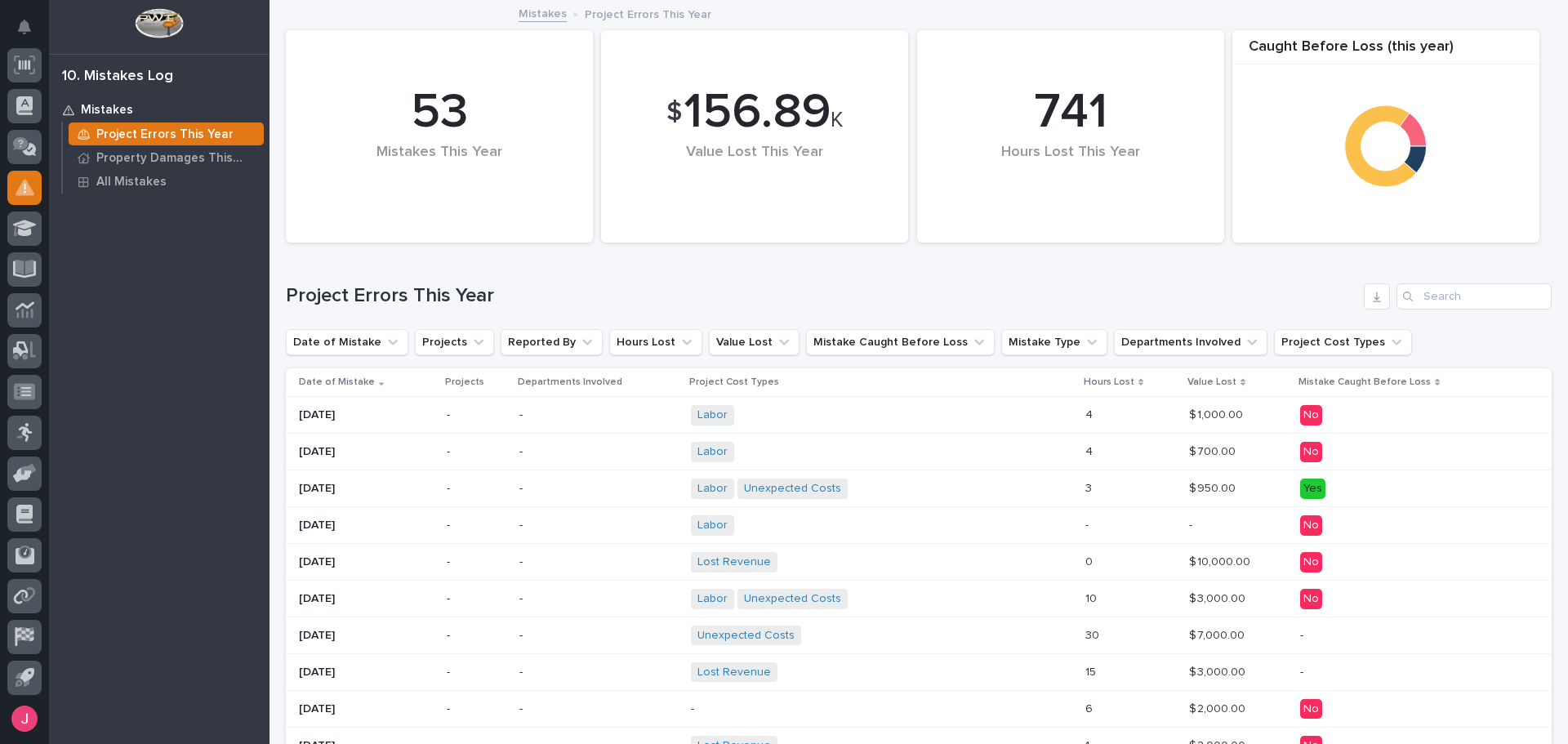
click at [979, 416] on div "Labor + 0" at bounding box center [882, 415] width 382 height 34
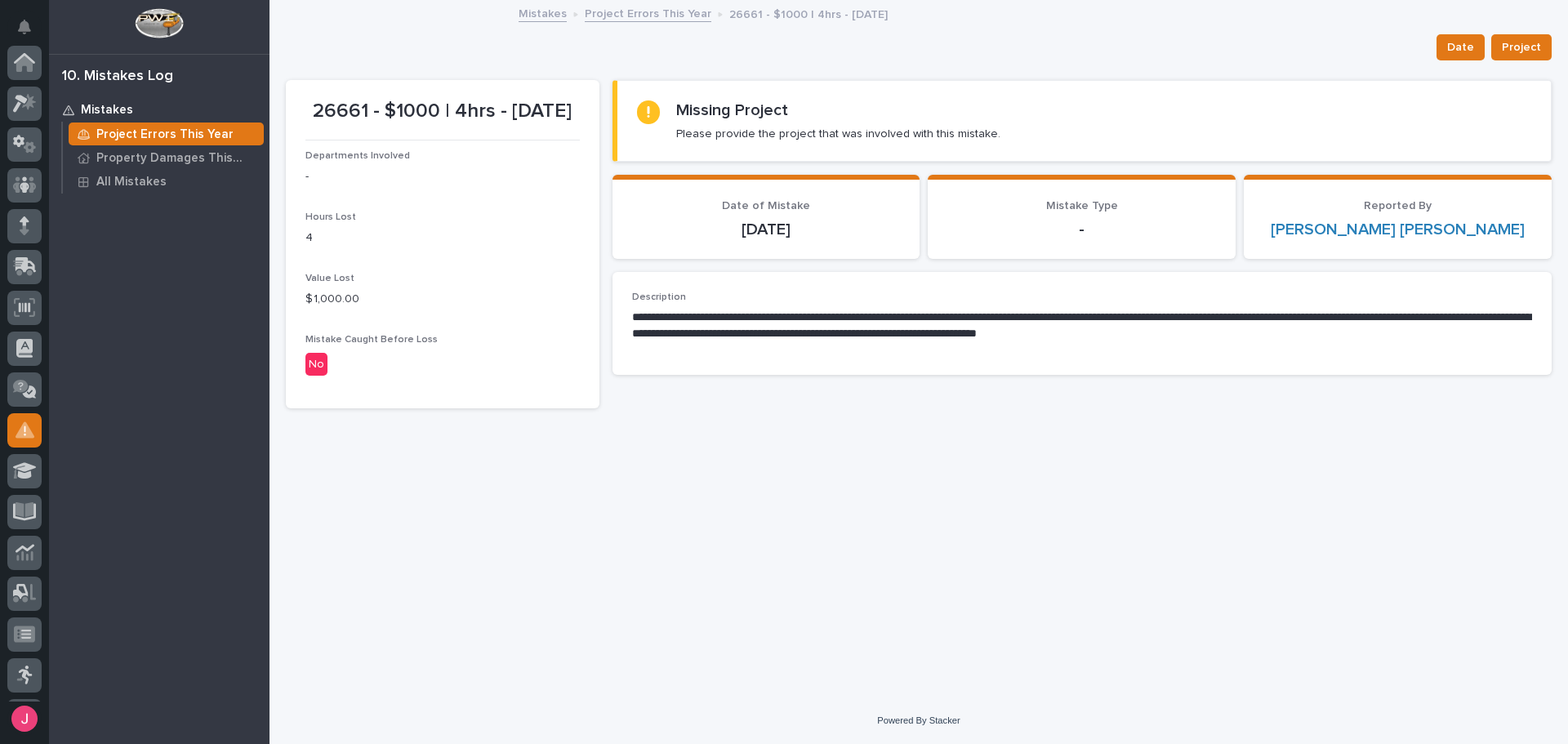
scroll to position [242, 0]
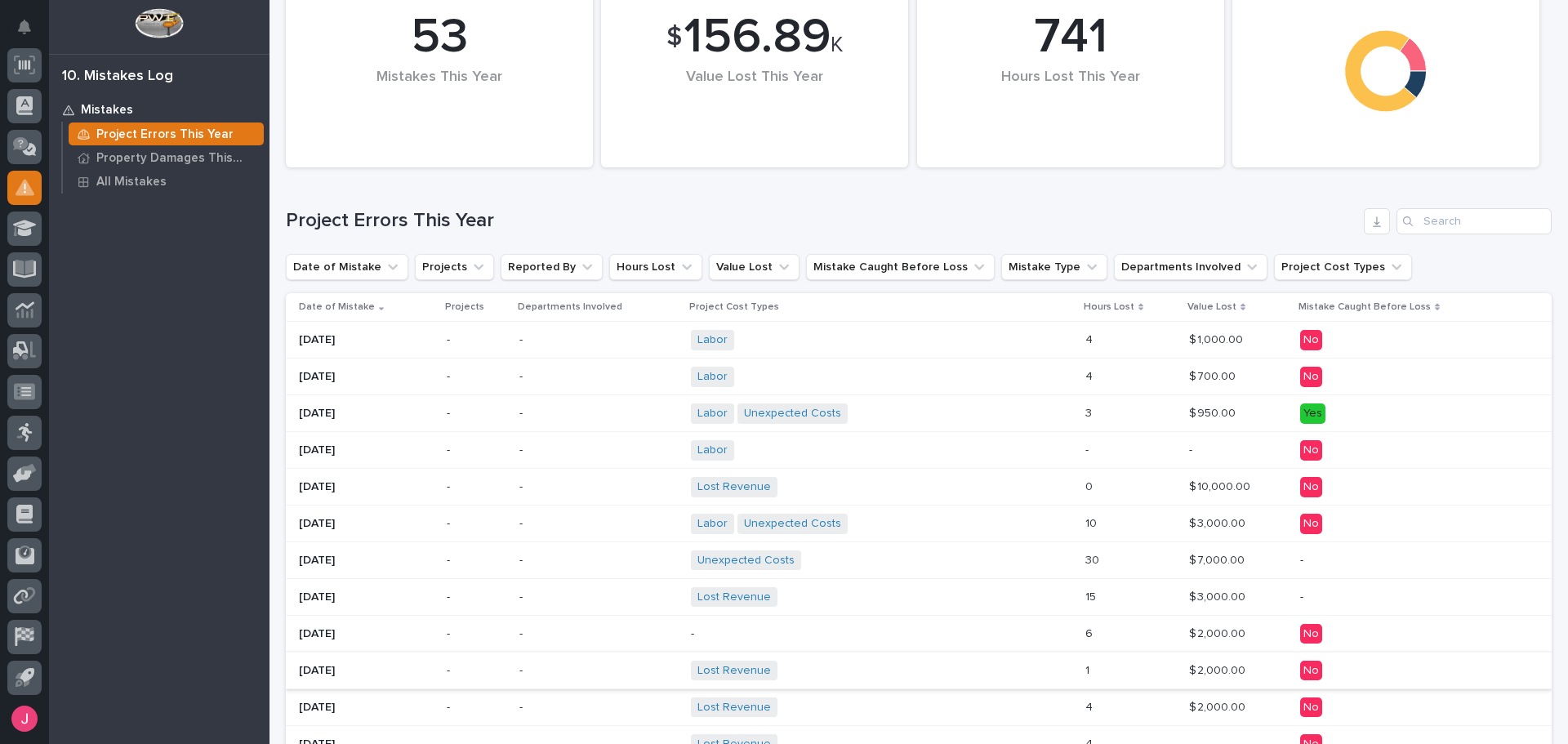
scroll to position [163, 0]
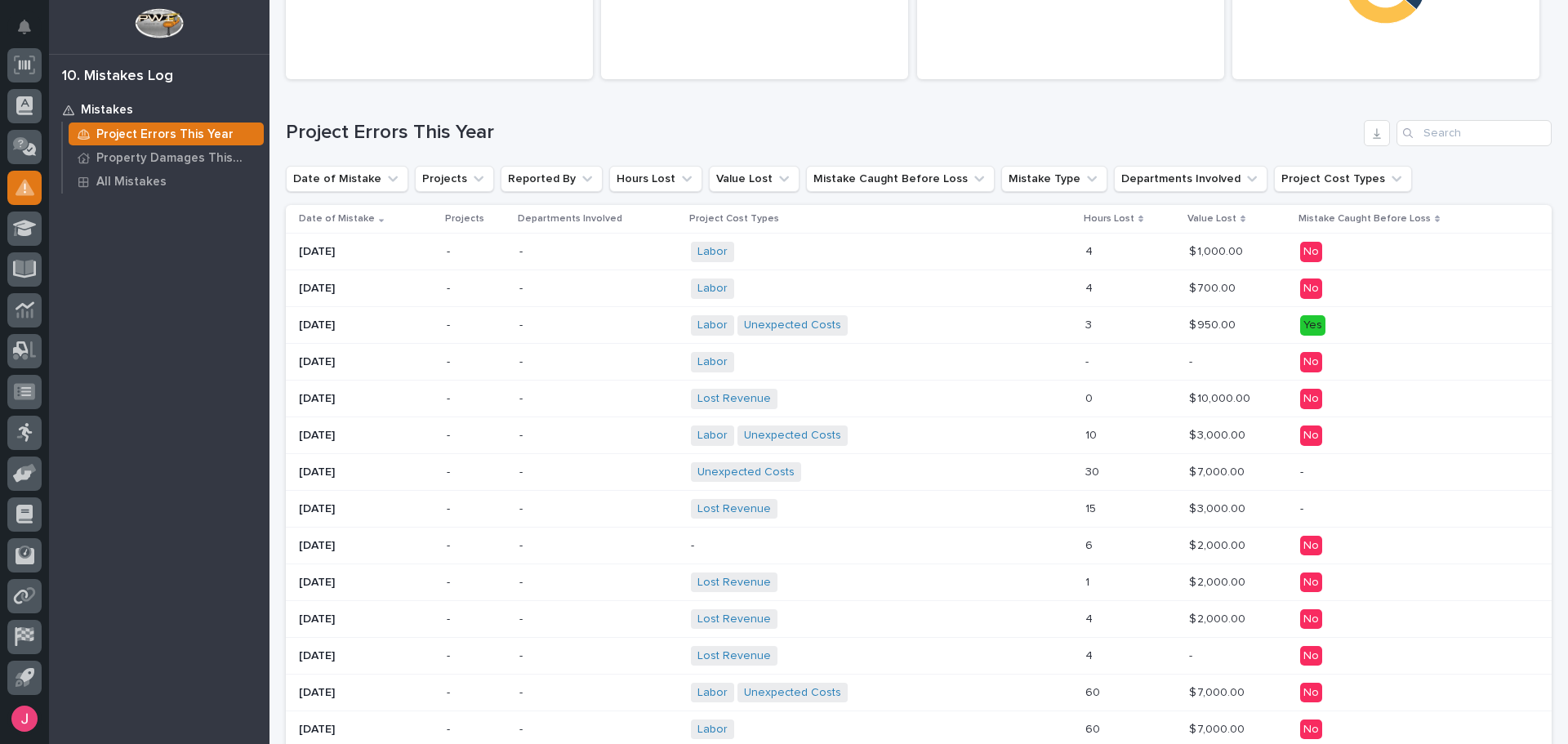
click at [820, 406] on div "Lost Revenue + 0" at bounding box center [834, 398] width 286 height 20
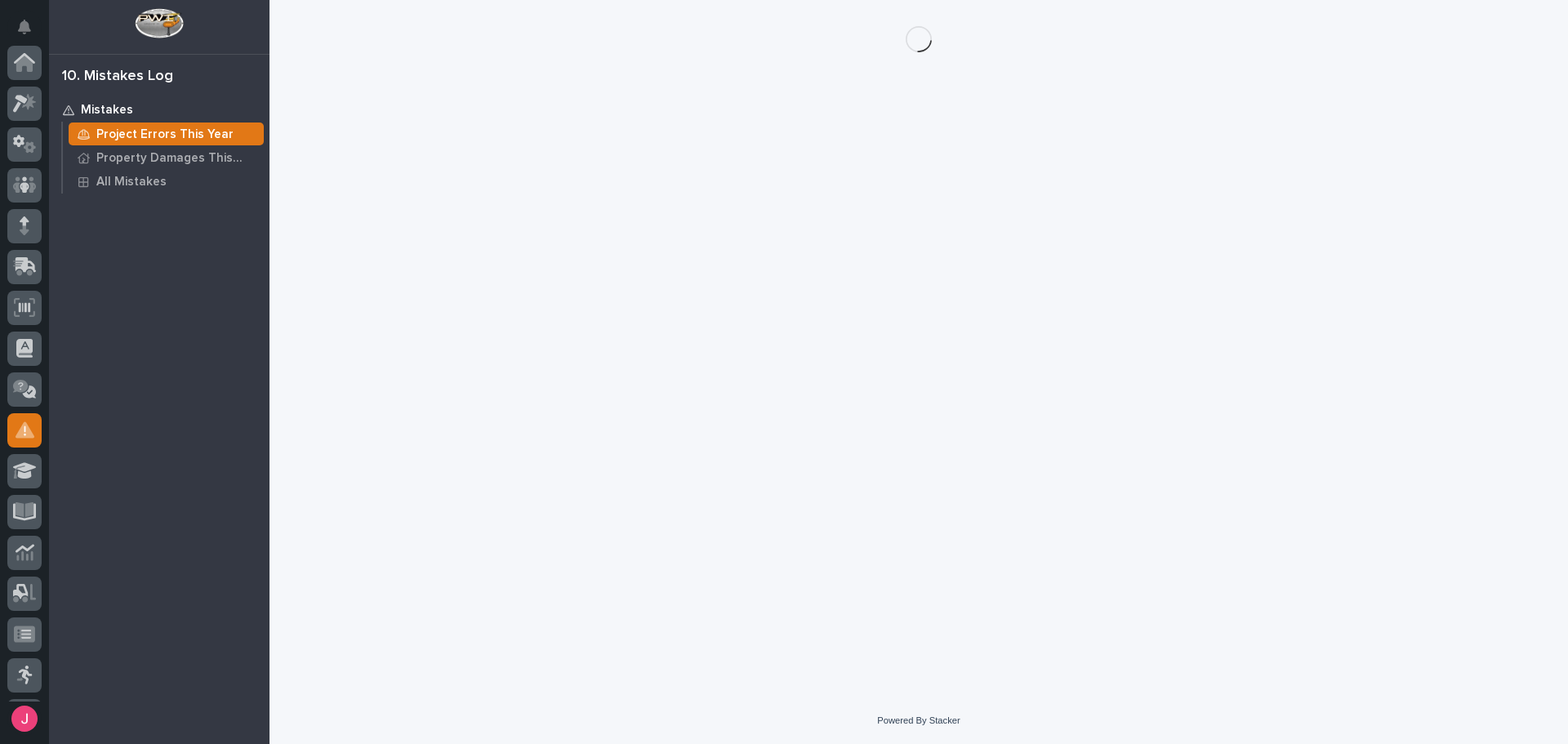
scroll to position [242, 0]
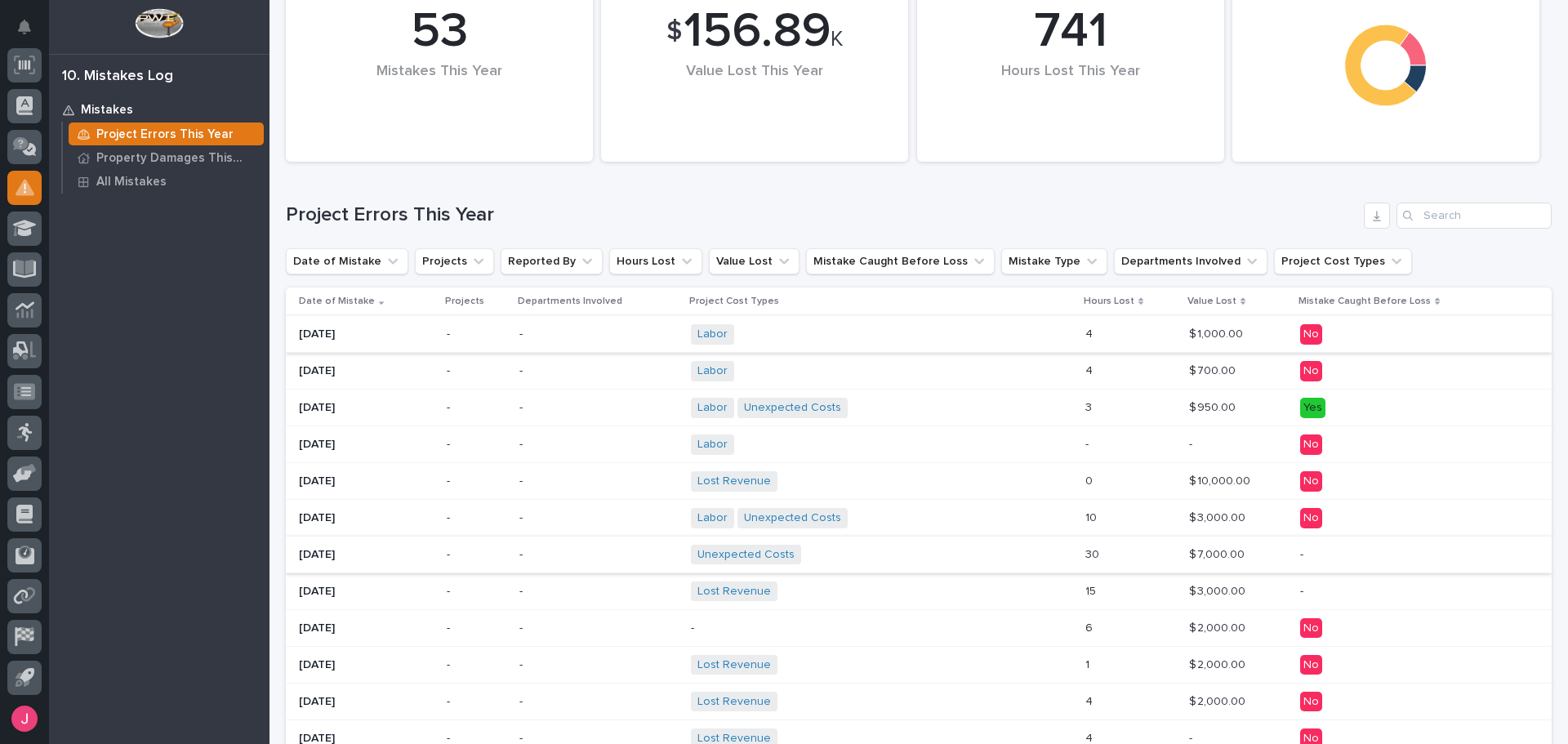
scroll to position [82, 0]
click at [911, 524] on div "Labor Unexpected Costs + 0" at bounding box center [834, 516] width 286 height 20
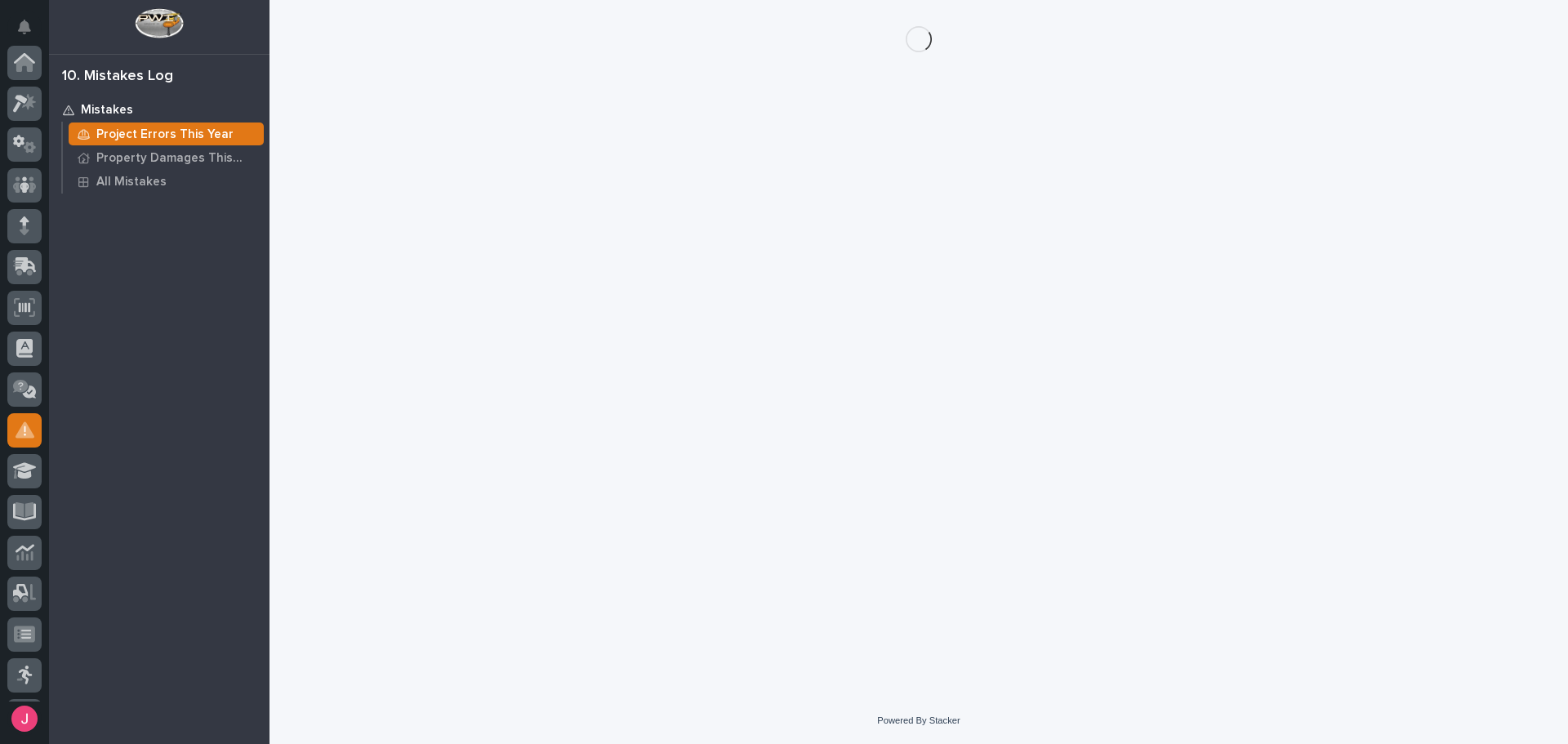
scroll to position [242, 0]
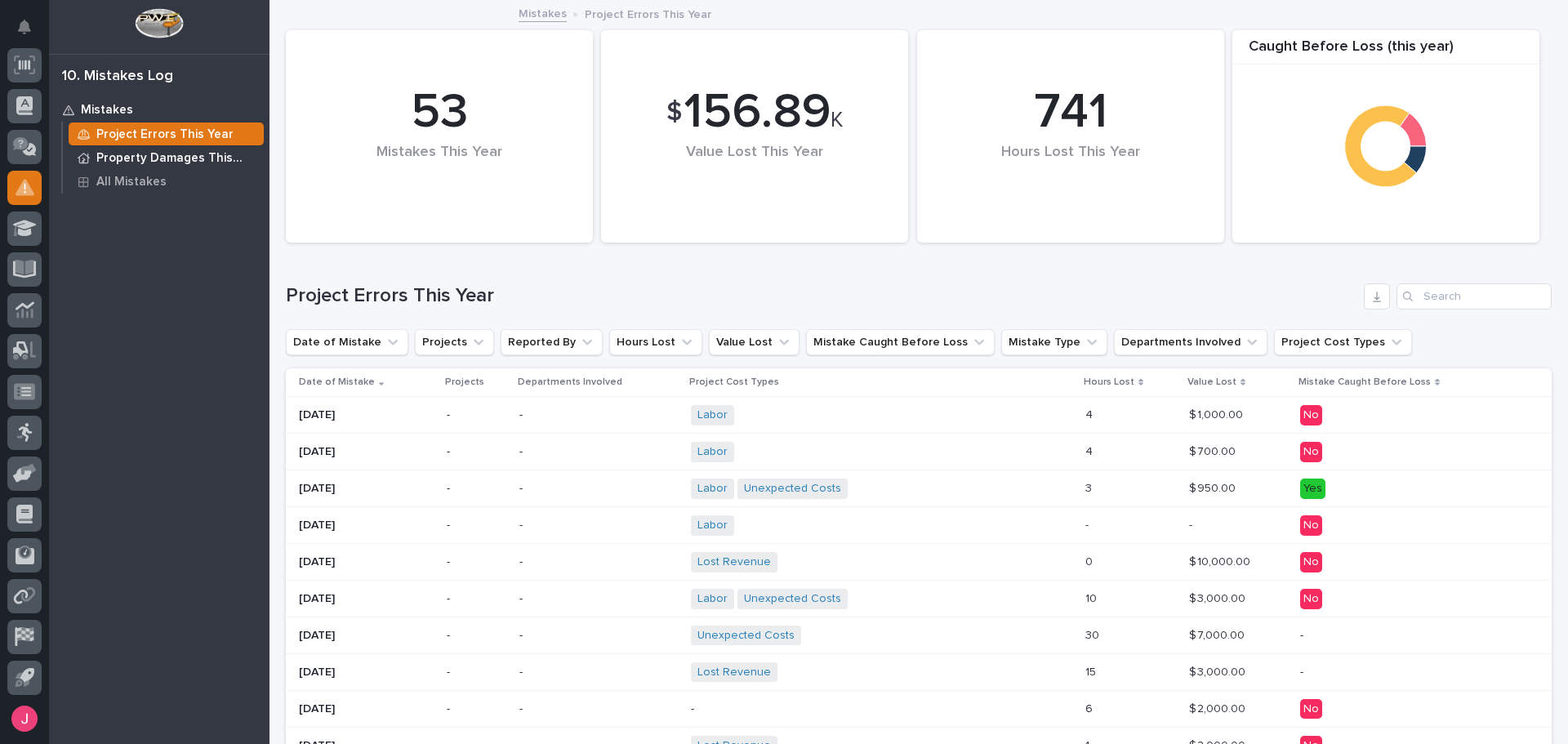
click at [182, 156] on p "Property Damages This Year" at bounding box center [176, 158] width 161 height 14
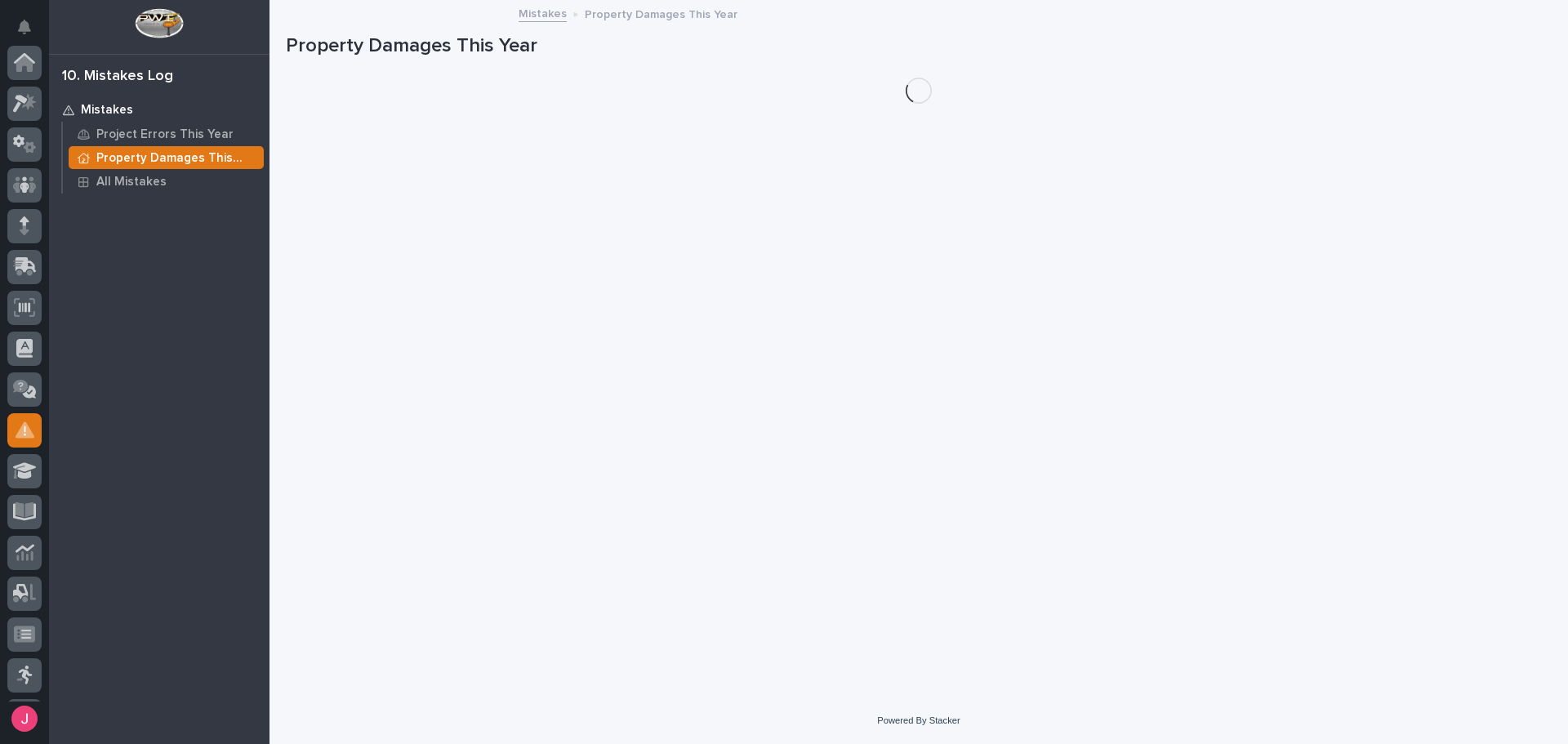
scroll to position [242, 0]
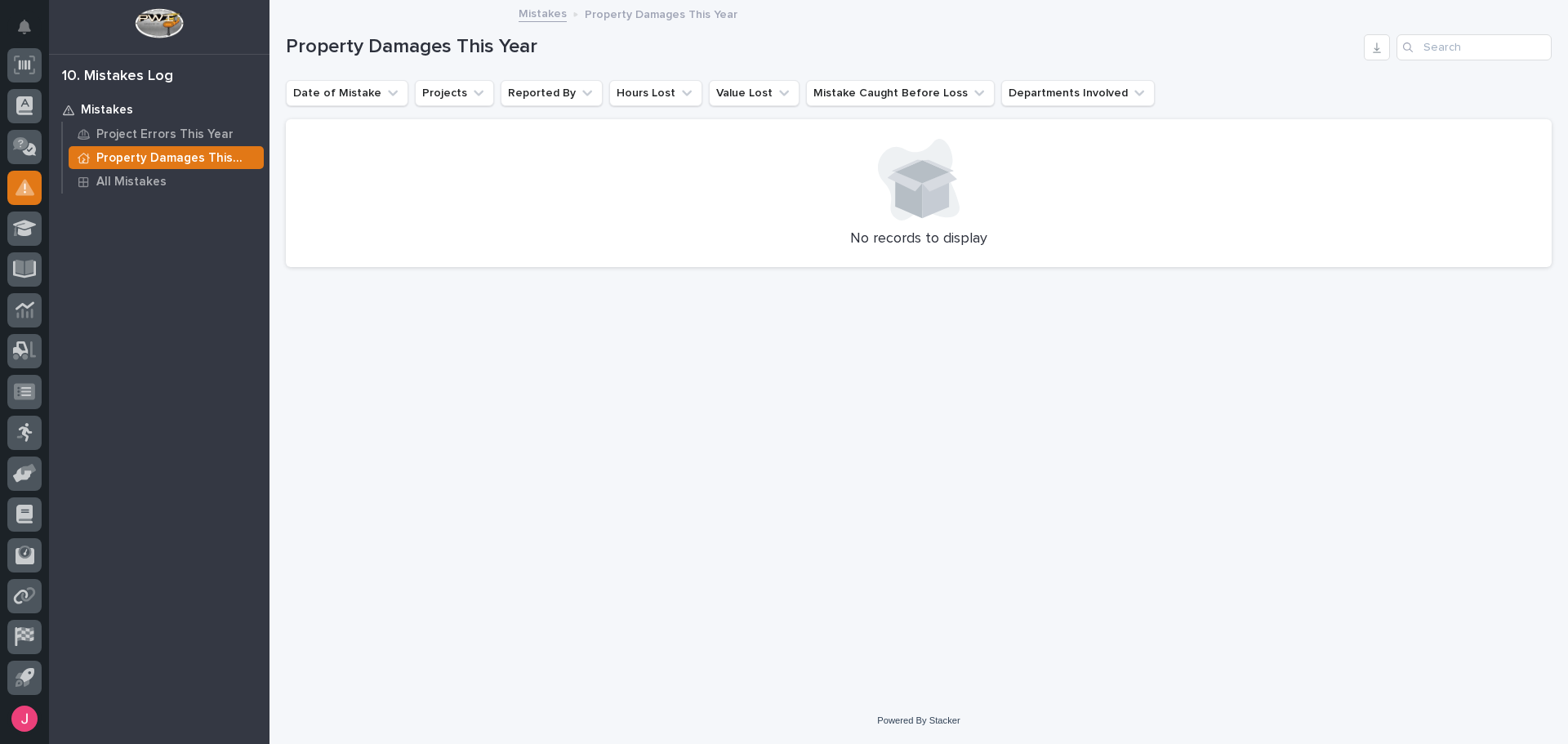
click at [141, 168] on div "Project Errors This Year Property Damages This Year All Mistakes" at bounding box center [165, 158] width 209 height 72
click at [140, 176] on p "All Mistakes" at bounding box center [131, 182] width 70 height 14
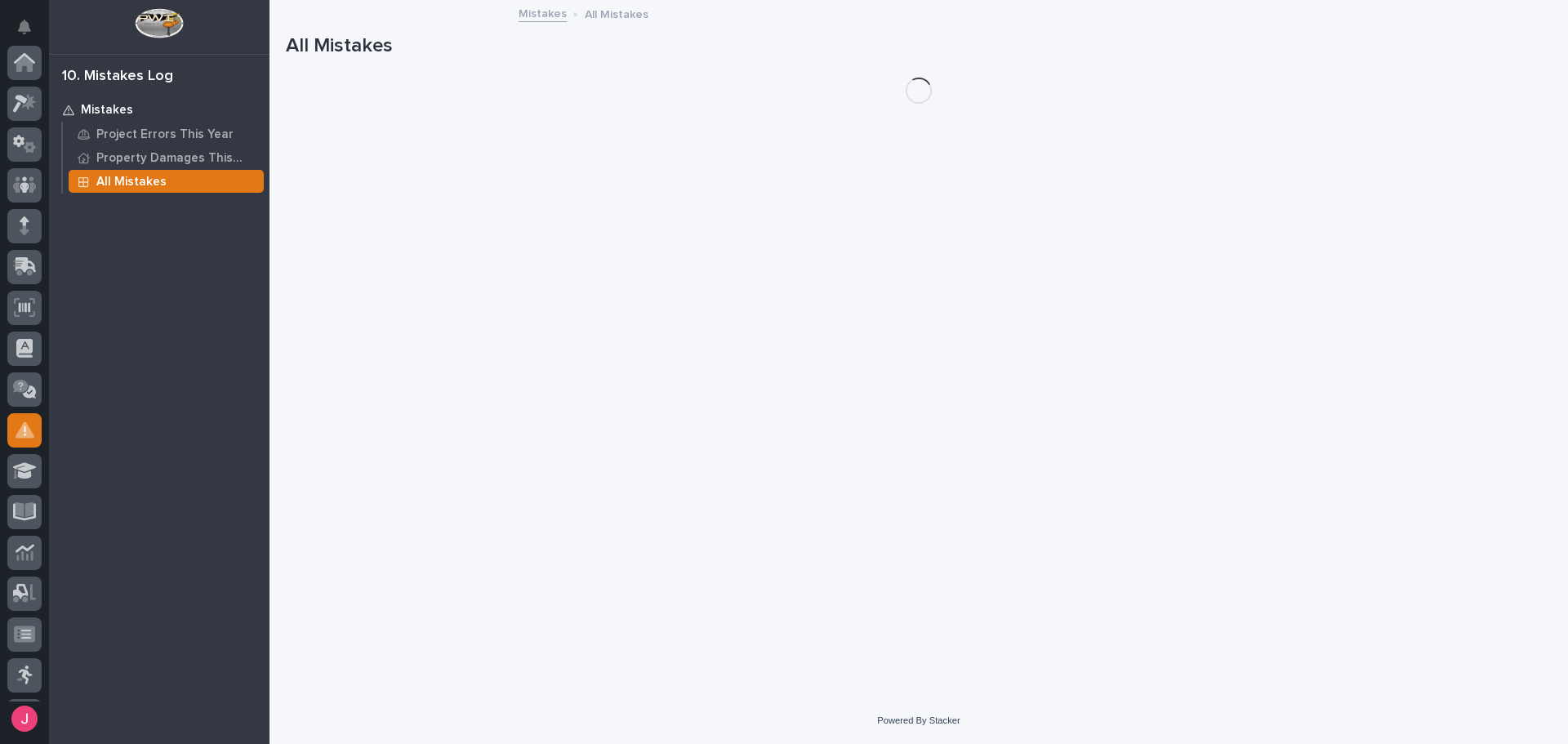
scroll to position [242, 0]
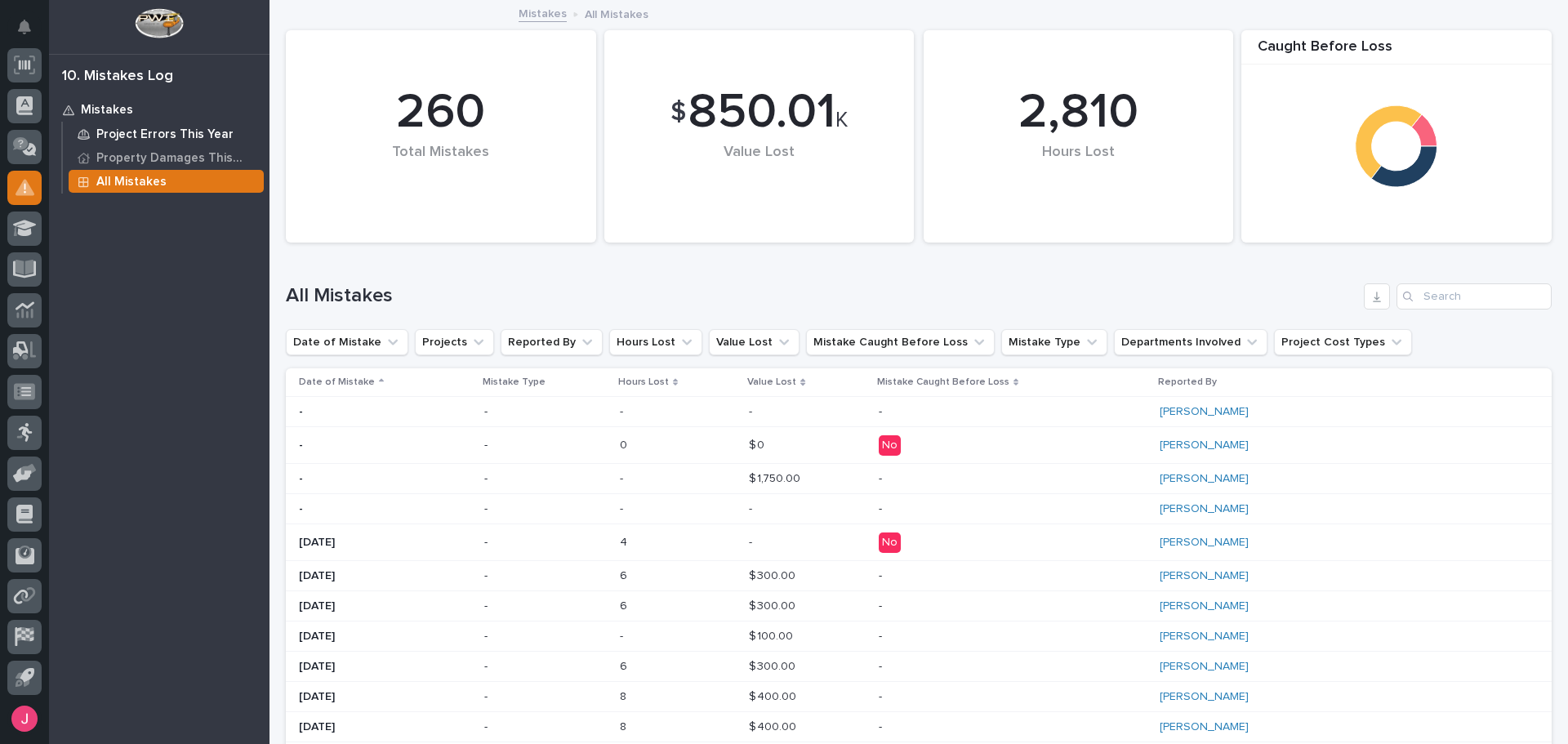
click at [182, 133] on p "Project Errors This Year" at bounding box center [164, 135] width 137 height 14
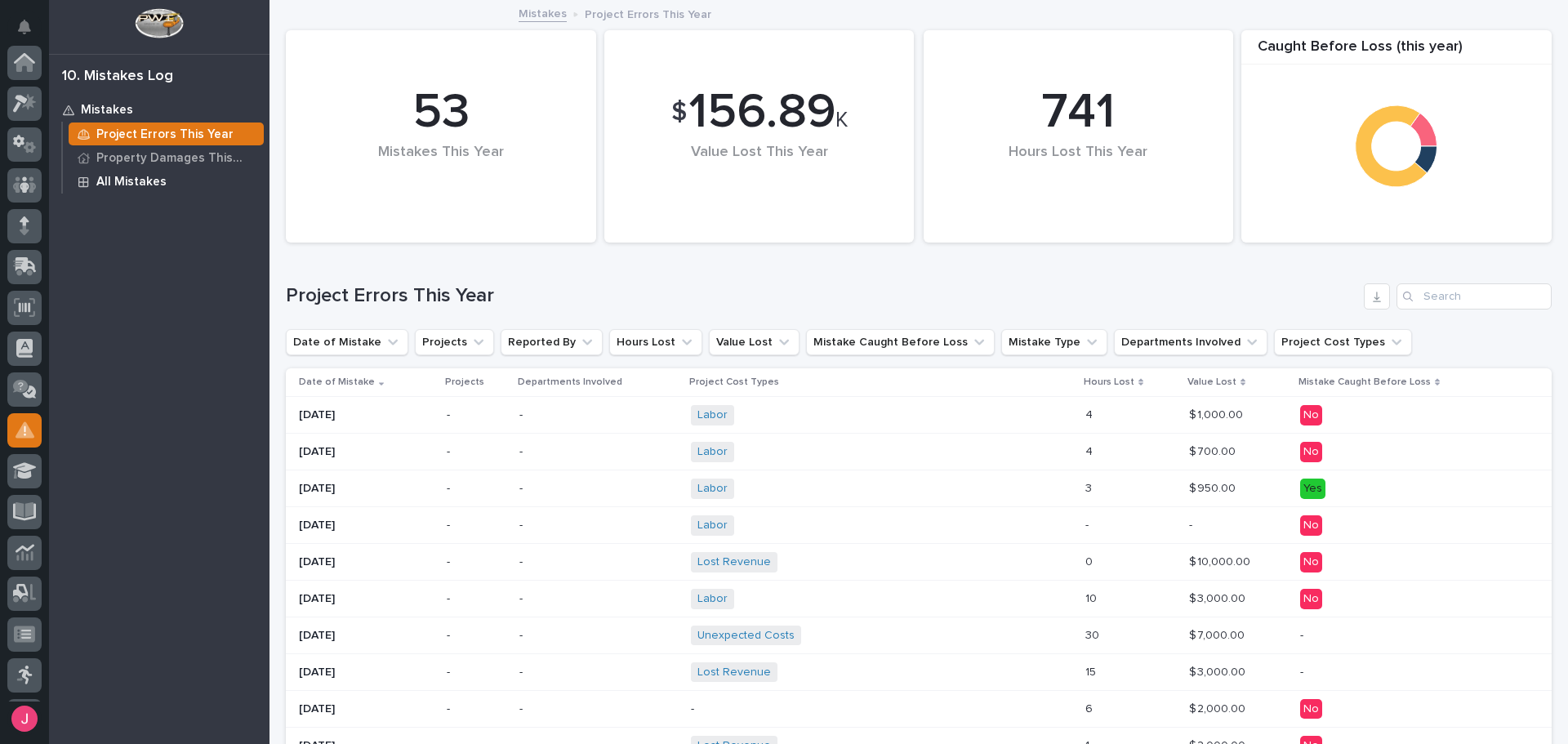
scroll to position [242, 0]
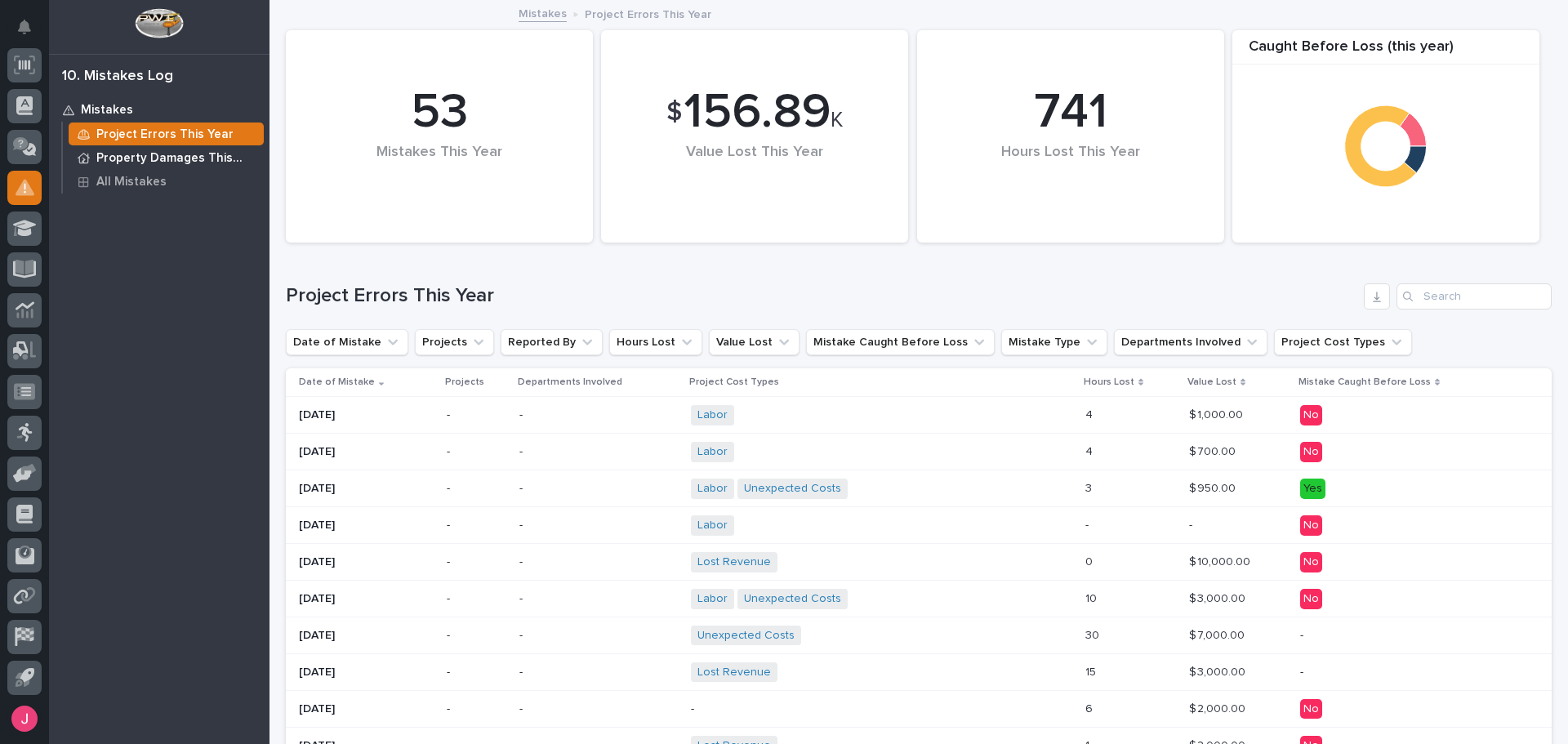
click at [223, 165] on p "Property Damages This Year" at bounding box center [176, 158] width 161 height 14
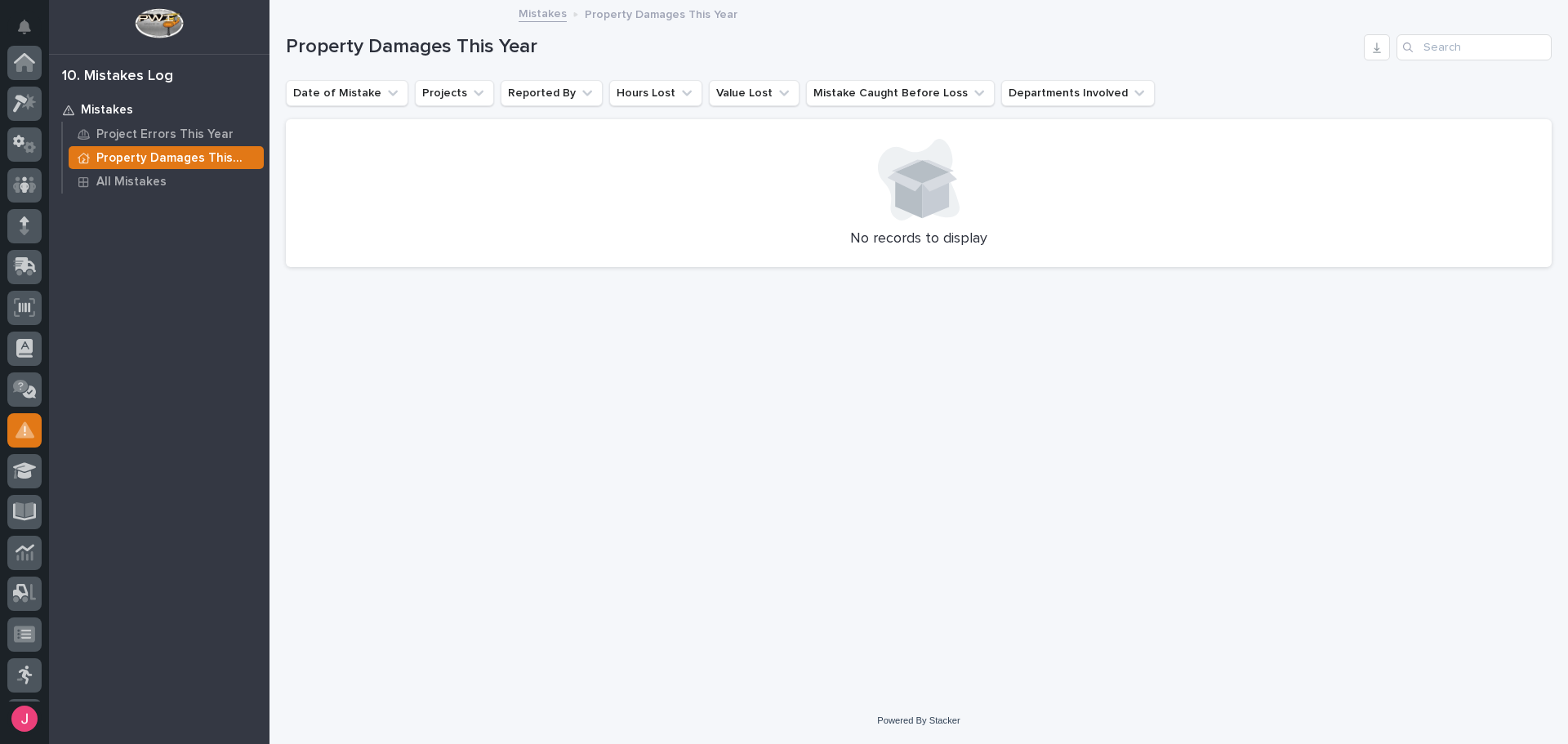
scroll to position [242, 0]
click at [215, 134] on p "Project Errors This Year" at bounding box center [164, 135] width 137 height 14
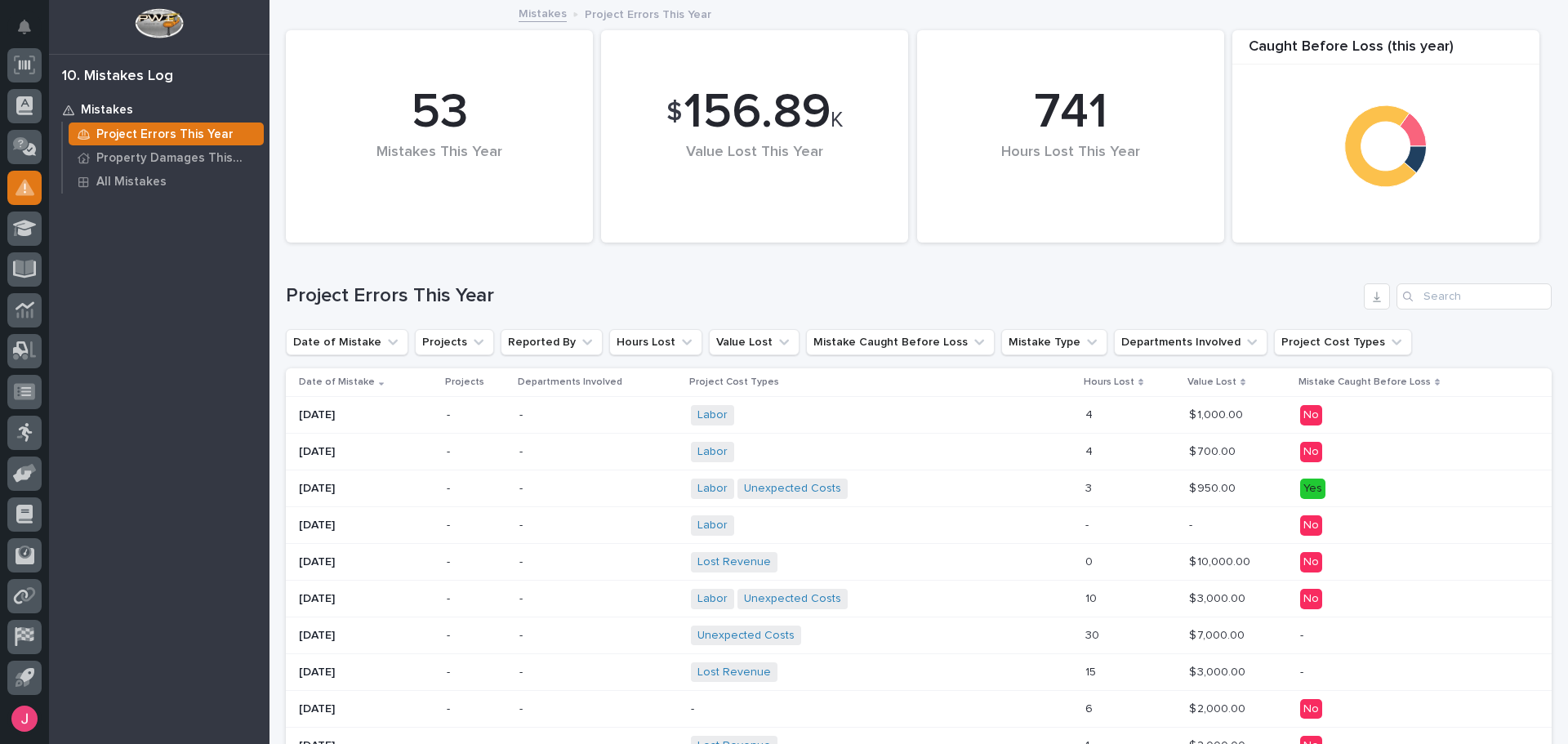
scroll to position [82, 0]
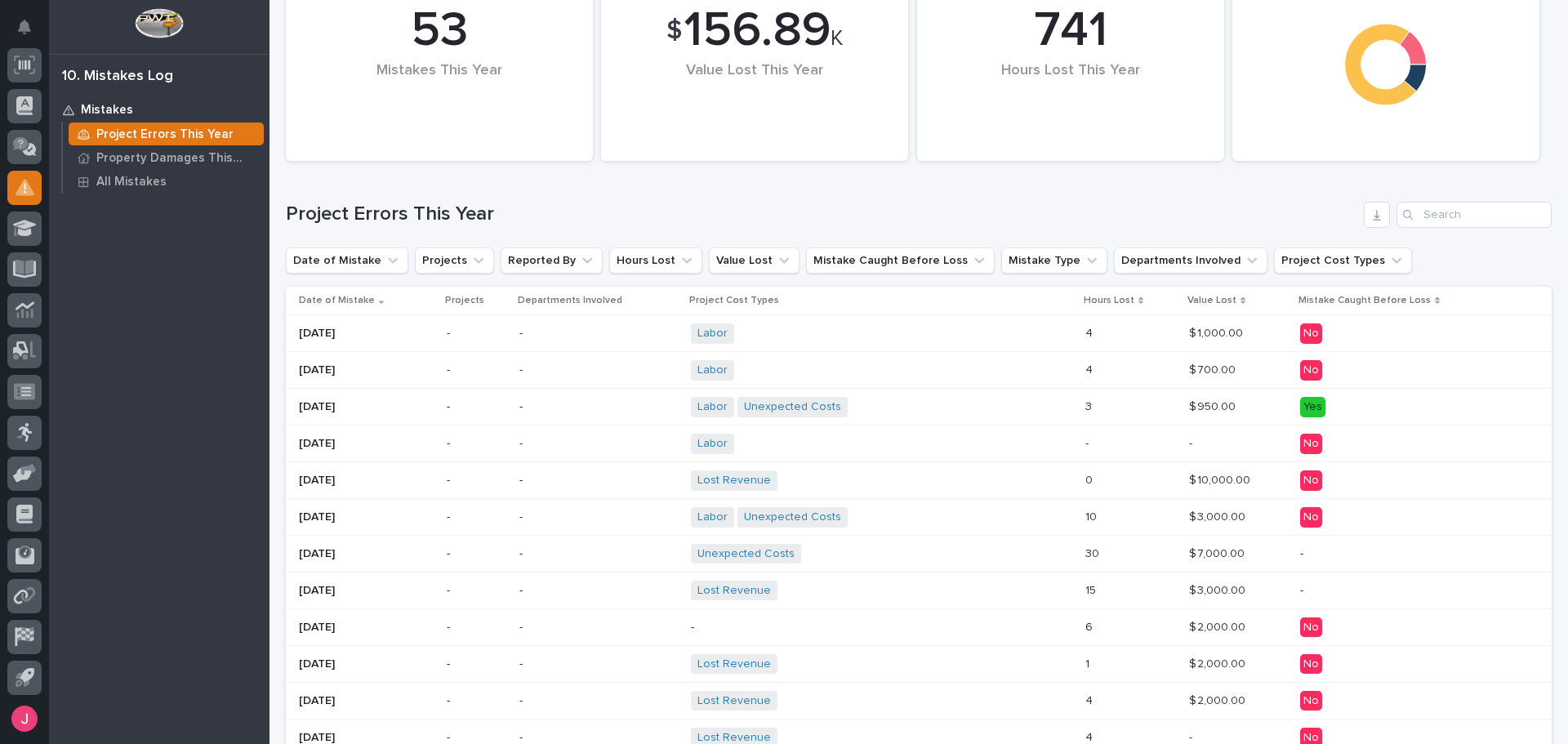
click at [1206, 305] on p "Value Lost" at bounding box center [1211, 300] width 49 height 18
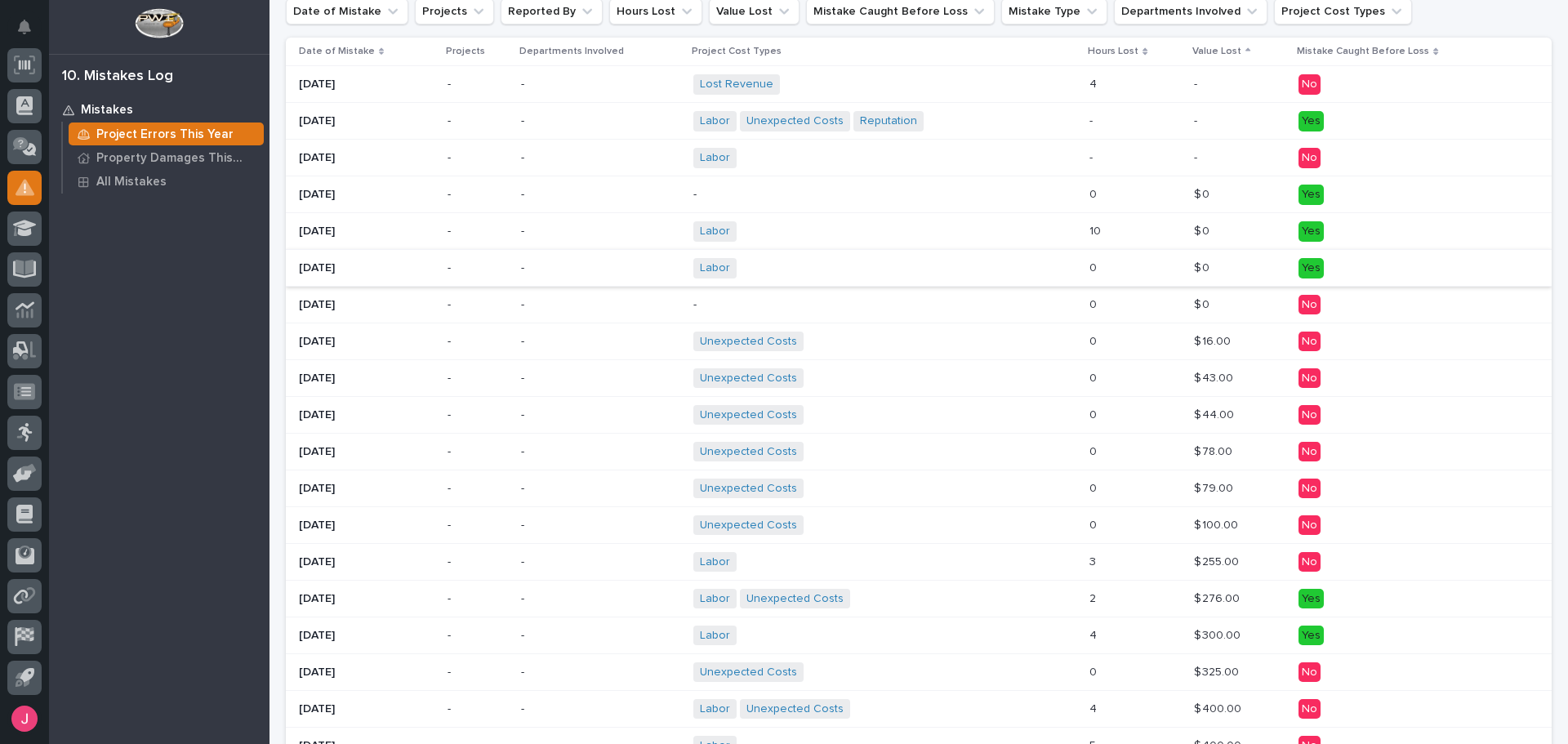
scroll to position [330, 0]
click at [1223, 347] on p at bounding box center [1239, 342] width 91 height 13
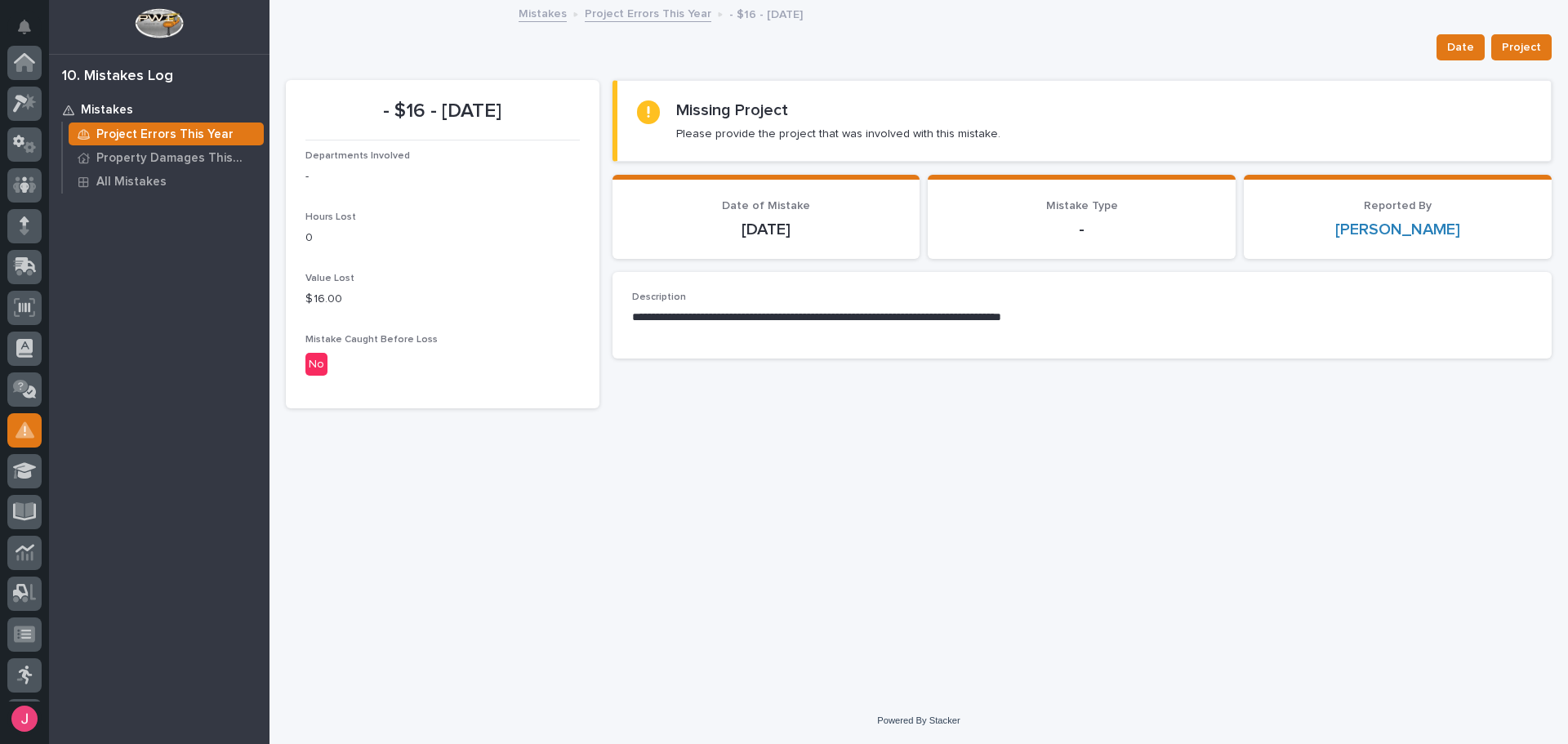
scroll to position [242, 0]
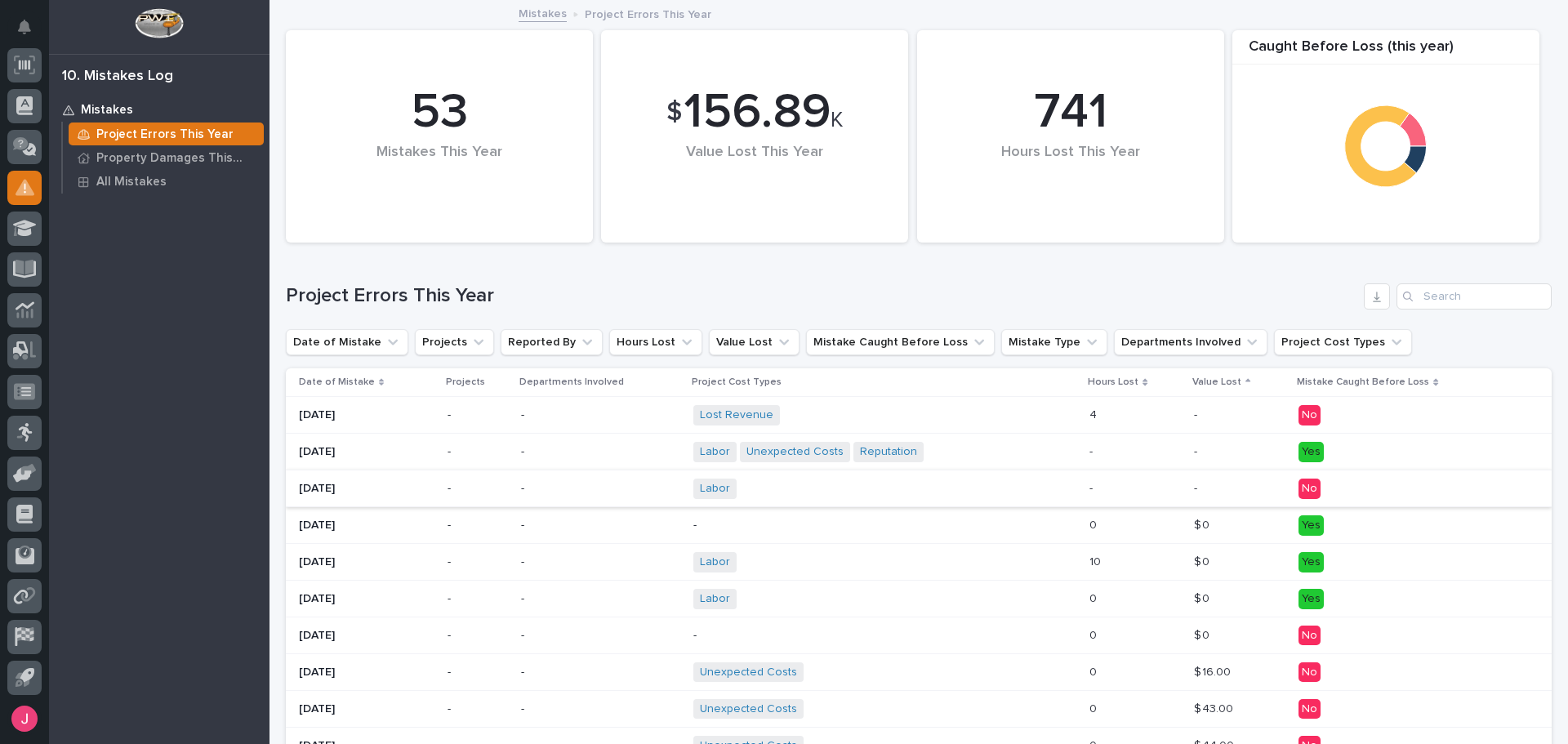
scroll to position [163, 0]
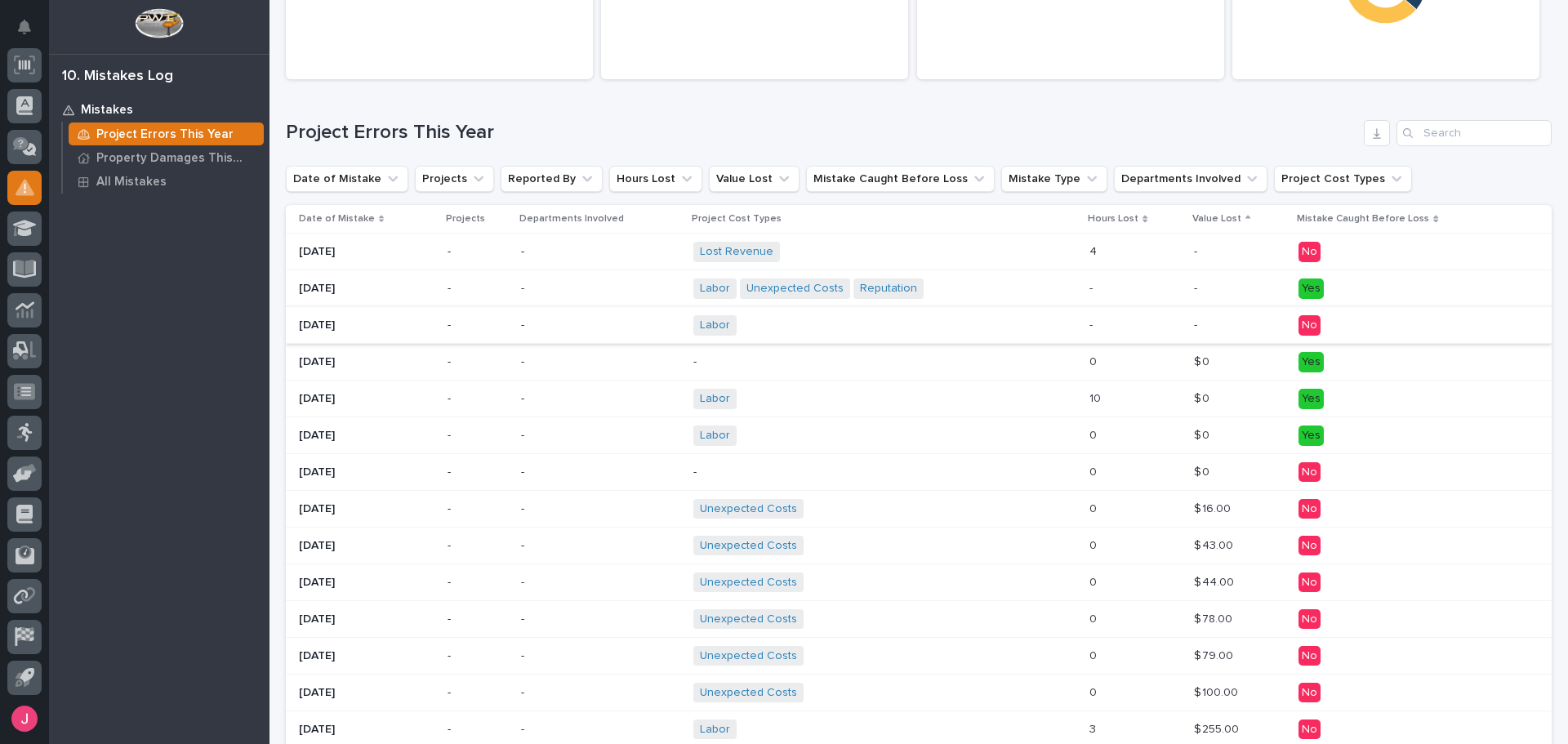
click at [1048, 258] on div "Lost Revenue + 0" at bounding box center [884, 252] width 384 height 34
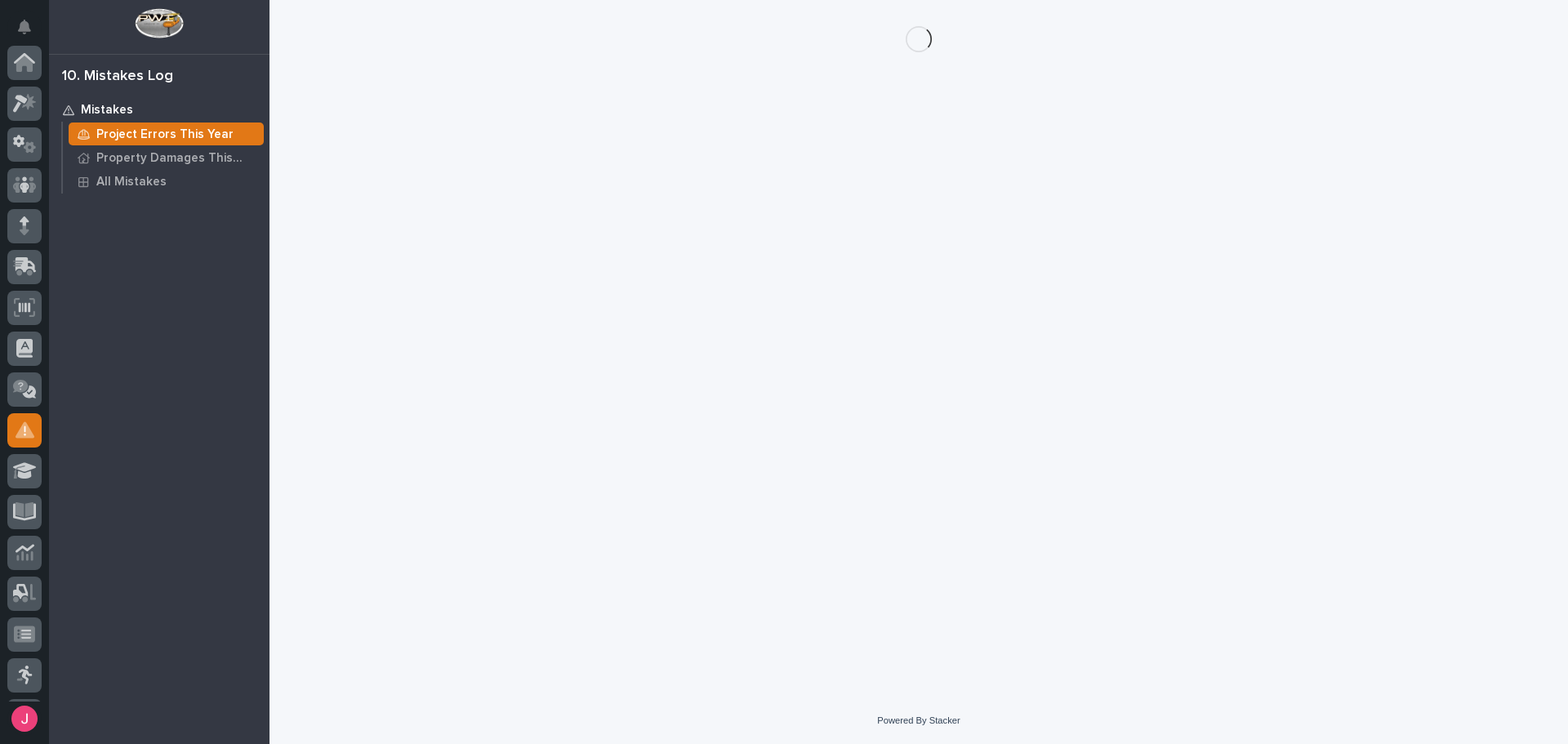
scroll to position [242, 0]
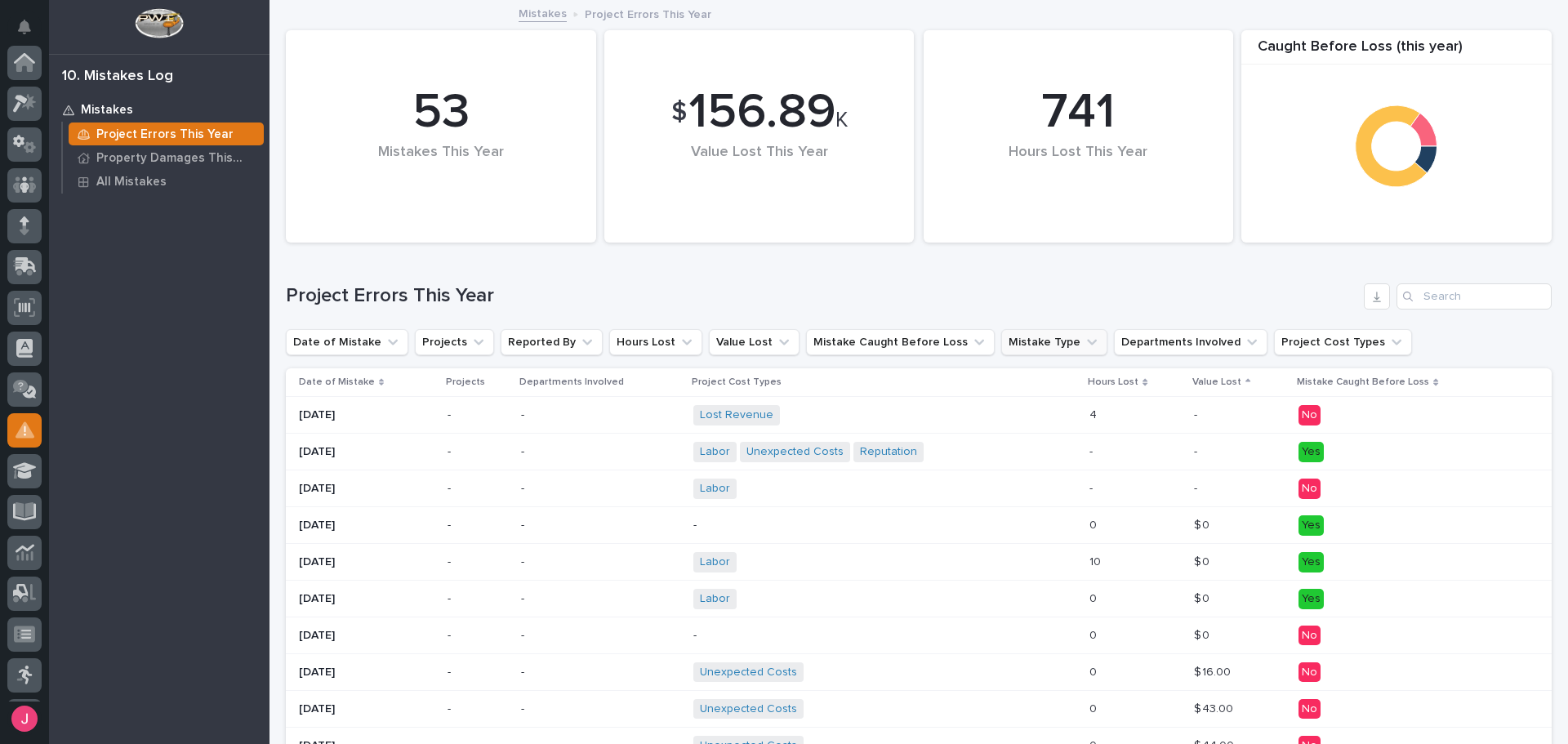
scroll to position [242, 0]
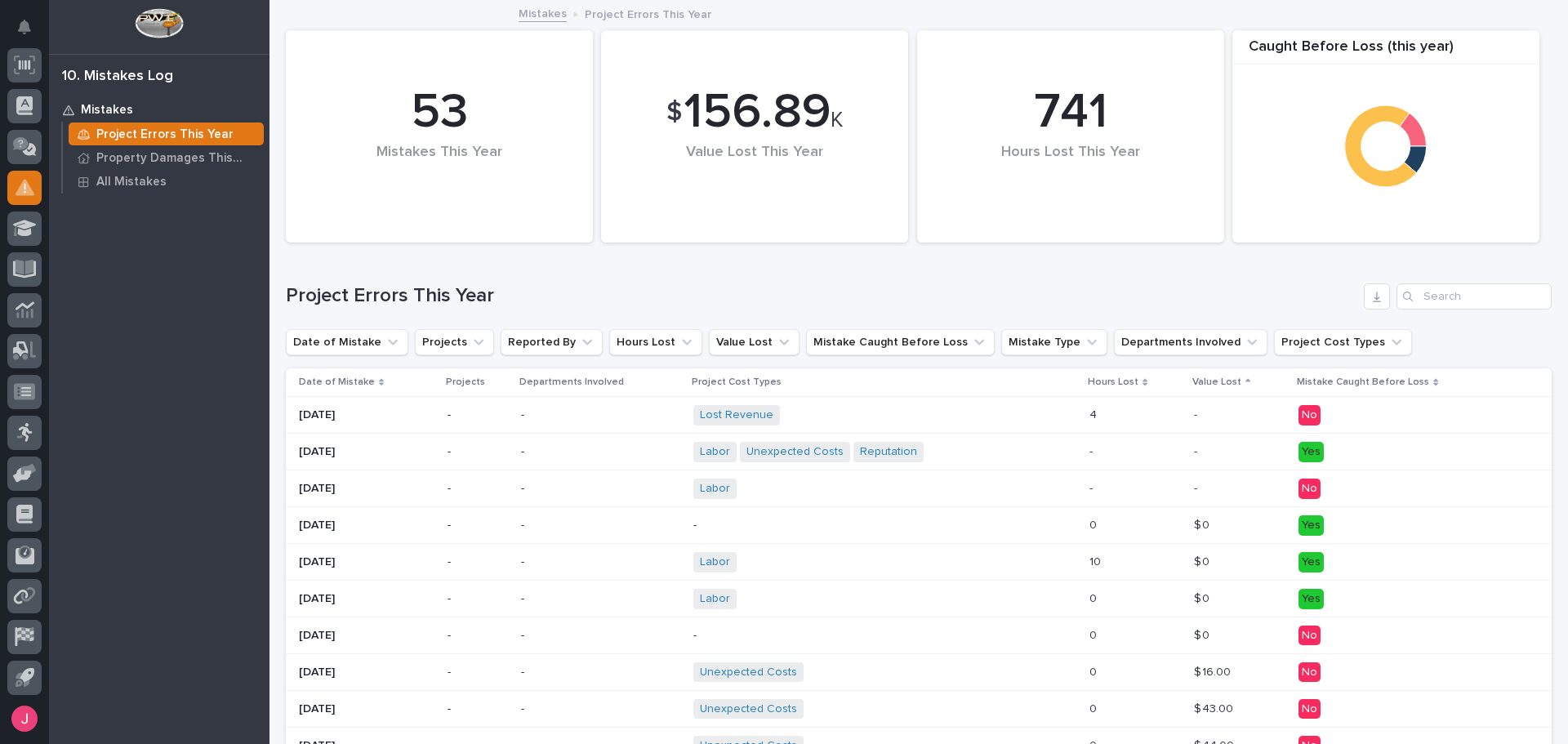
click at [970, 456] on div "Labor Unexpected Costs Reputation + 0" at bounding box center [884, 452] width 384 height 34
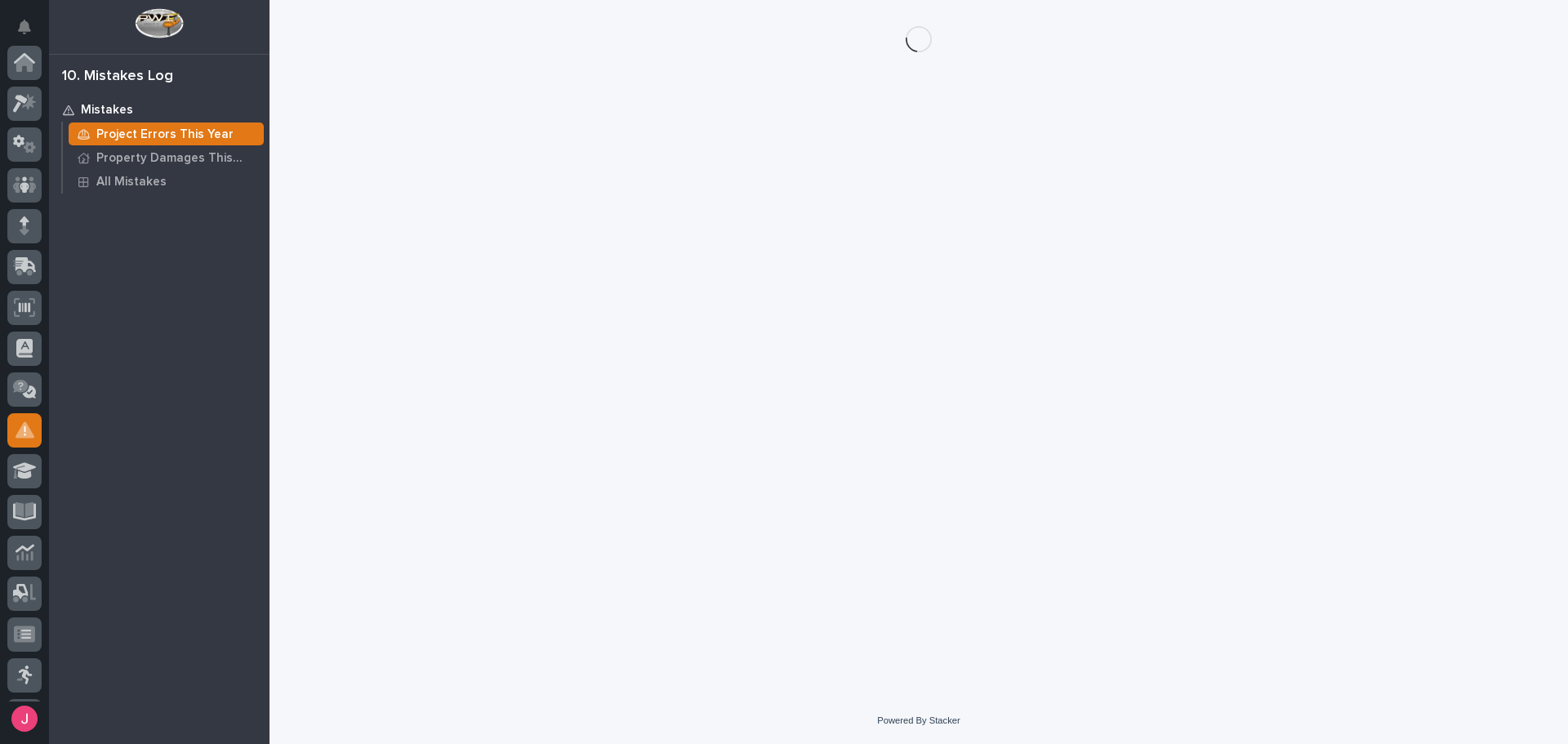
scroll to position [242, 0]
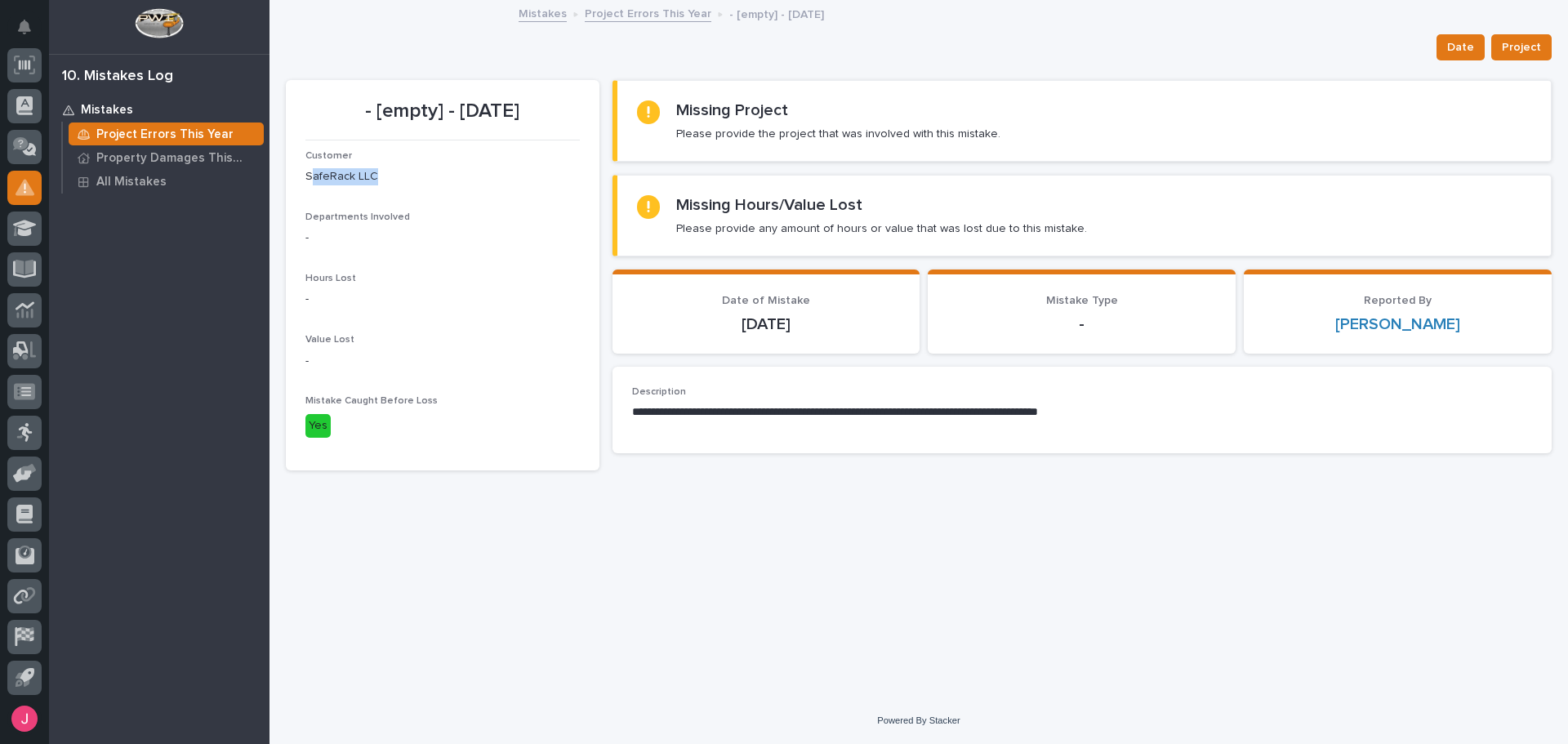
drag, startPoint x: 310, startPoint y: 173, endPoint x: 386, endPoint y: 176, distance: 76.1
click at [386, 176] on p "SafeRack LLC" at bounding box center [442, 177] width 274 height 17
click at [387, 176] on p "SafeRack LLC" at bounding box center [442, 177] width 274 height 17
click at [632, 442] on div "**********" at bounding box center [1083, 409] width 940 height 87
drag, startPoint x: 784, startPoint y: 419, endPoint x: 1037, endPoint y: 413, distance: 253.1
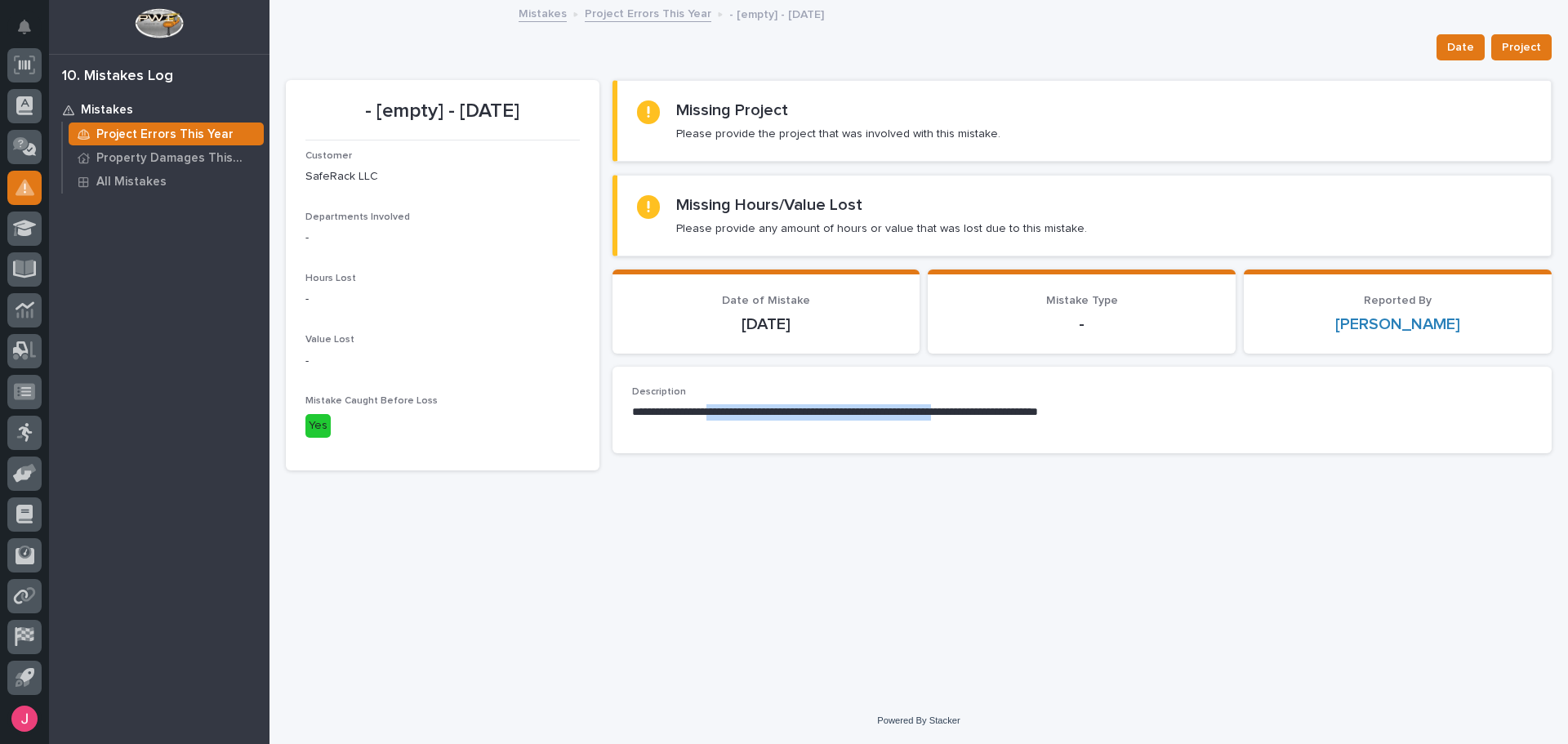
click at [990, 415] on div "**********" at bounding box center [1082, 409] width 900 height 47
click at [1038, 413] on p "**********" at bounding box center [1082, 411] width 900 height 16
drag, startPoint x: 930, startPoint y: 546, endPoint x: 936, endPoint y: 540, distance: 8.5
click at [931, 545] on div "**********" at bounding box center [919, 329] width 1282 height 655
click at [634, 24] on div "Mistakes Project Errors This Year - [empty] - 4/14/2025" at bounding box center [918, 14] width 816 height 23
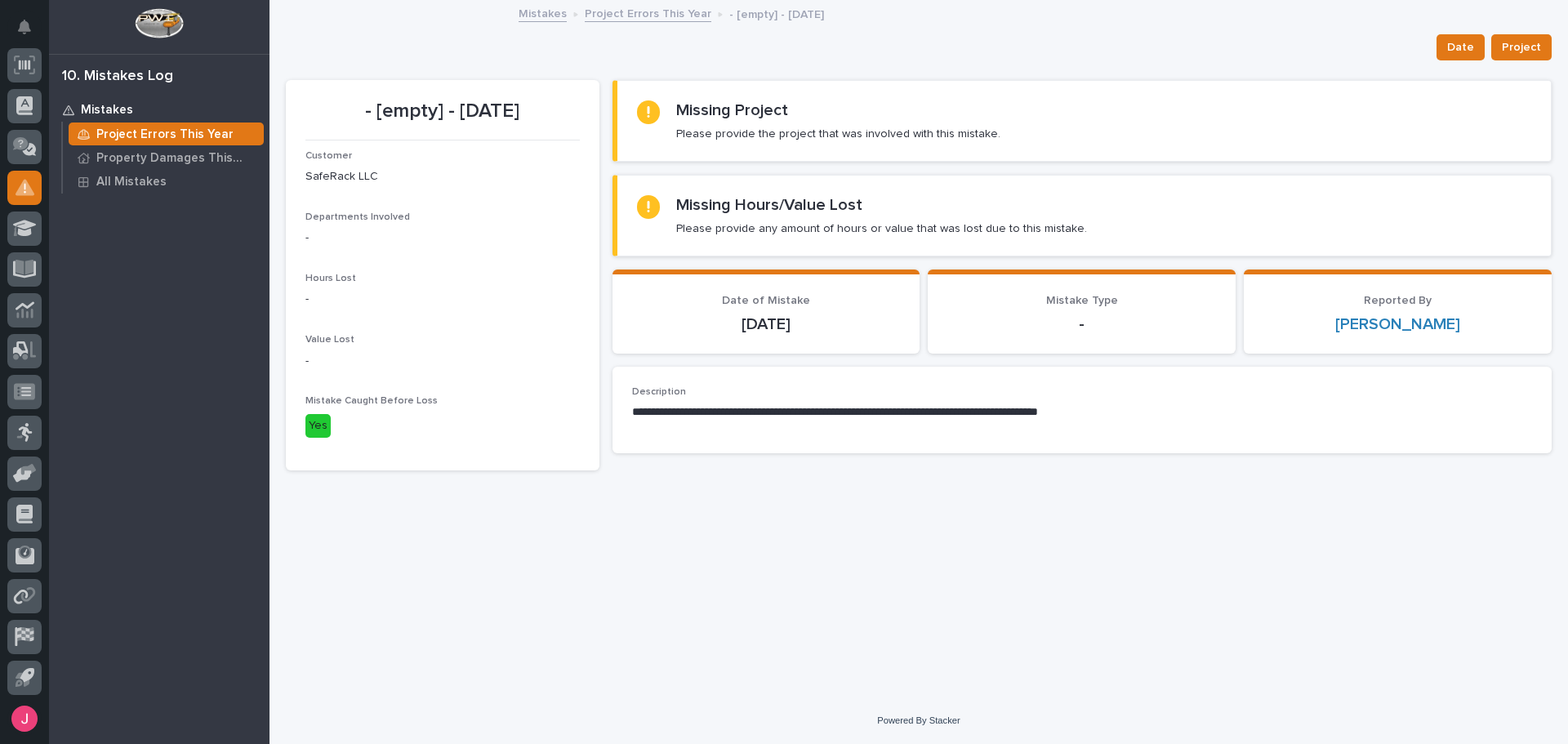
click at [636, 17] on link "Project Errors This Year" at bounding box center [648, 12] width 127 height 19
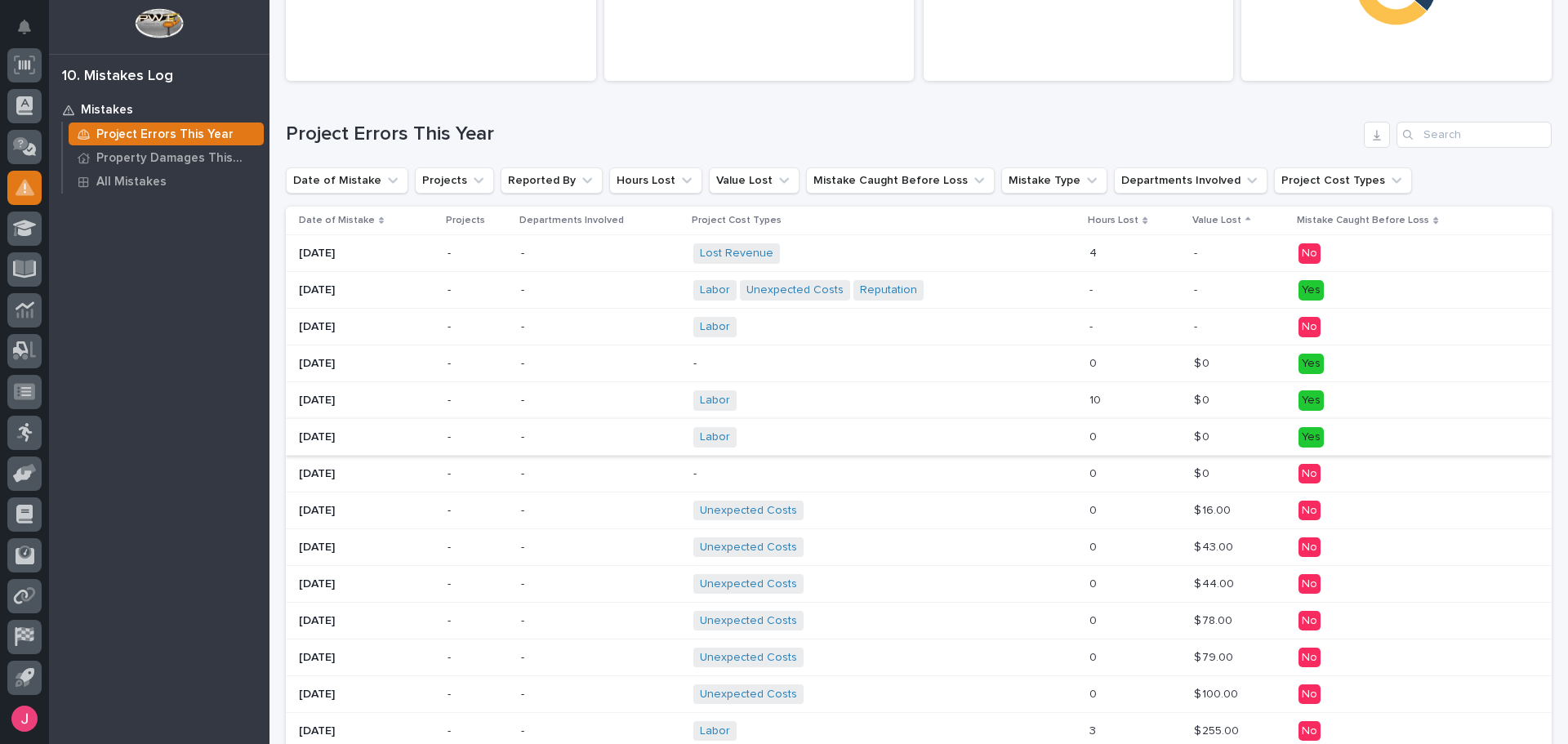
scroll to position [163, 0]
click at [1208, 215] on p "Value Lost" at bounding box center [1216, 218] width 49 height 18
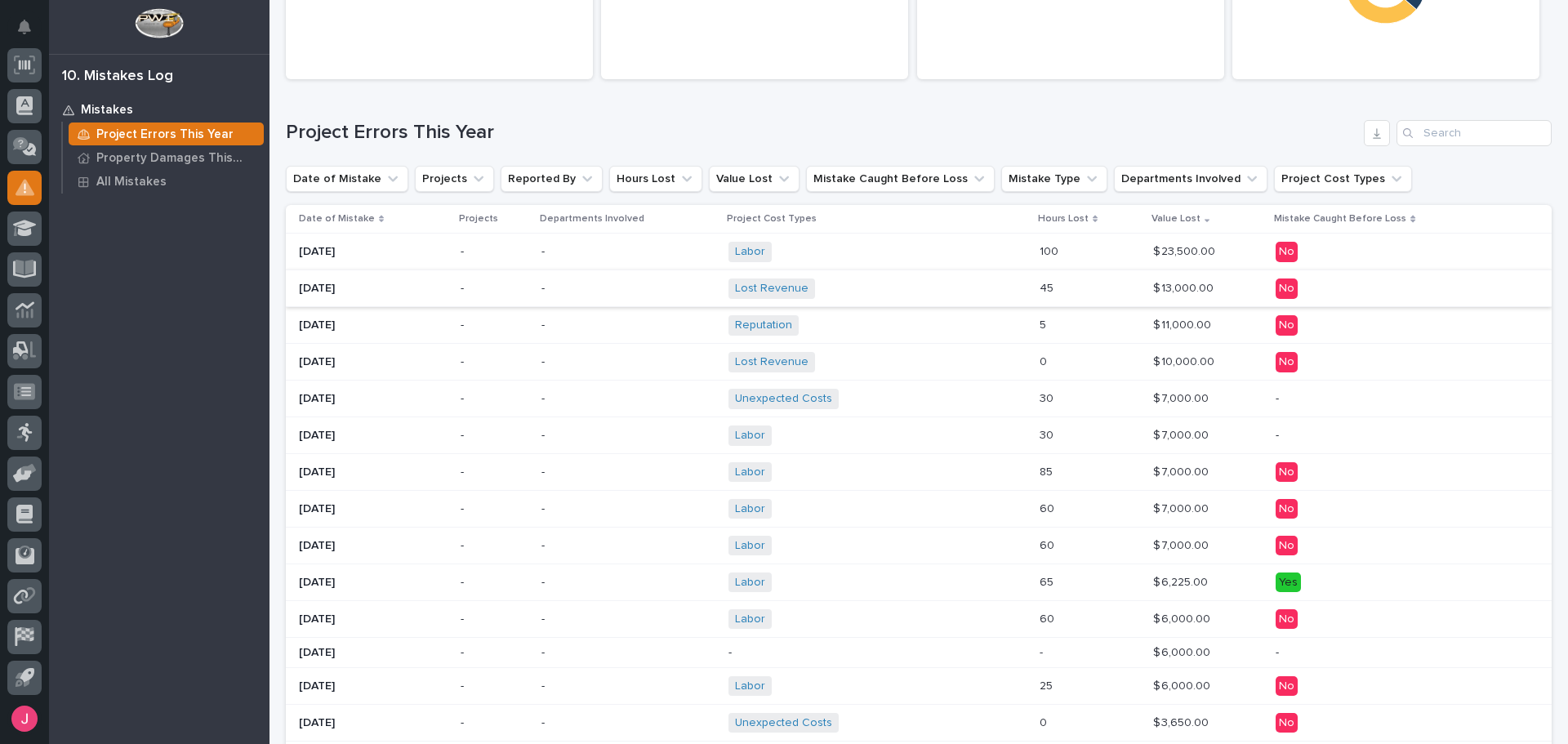
scroll to position [160, 0]
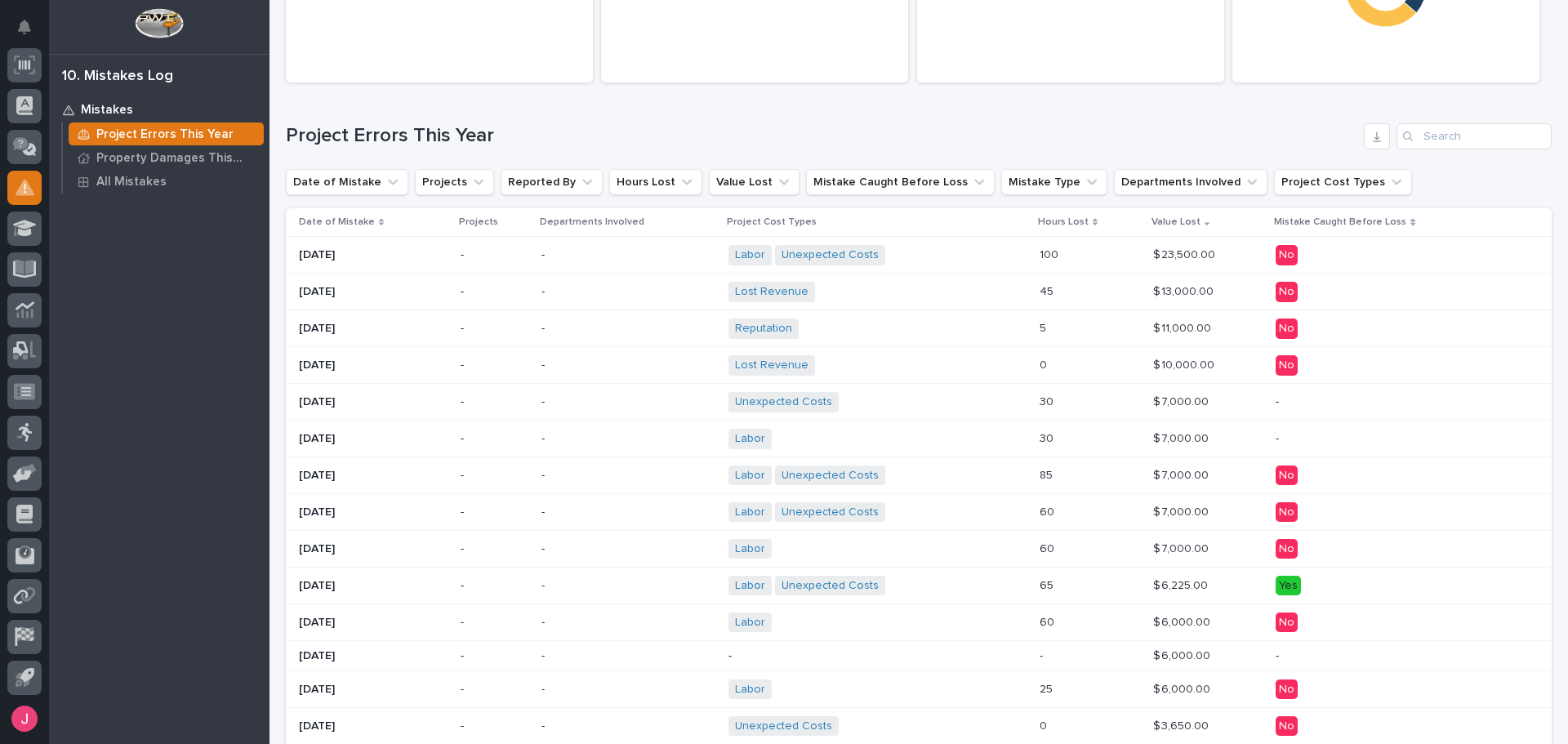
click at [984, 505] on div "Labor Unexpected Costs + 0" at bounding box center [871, 511] width 286 height 20
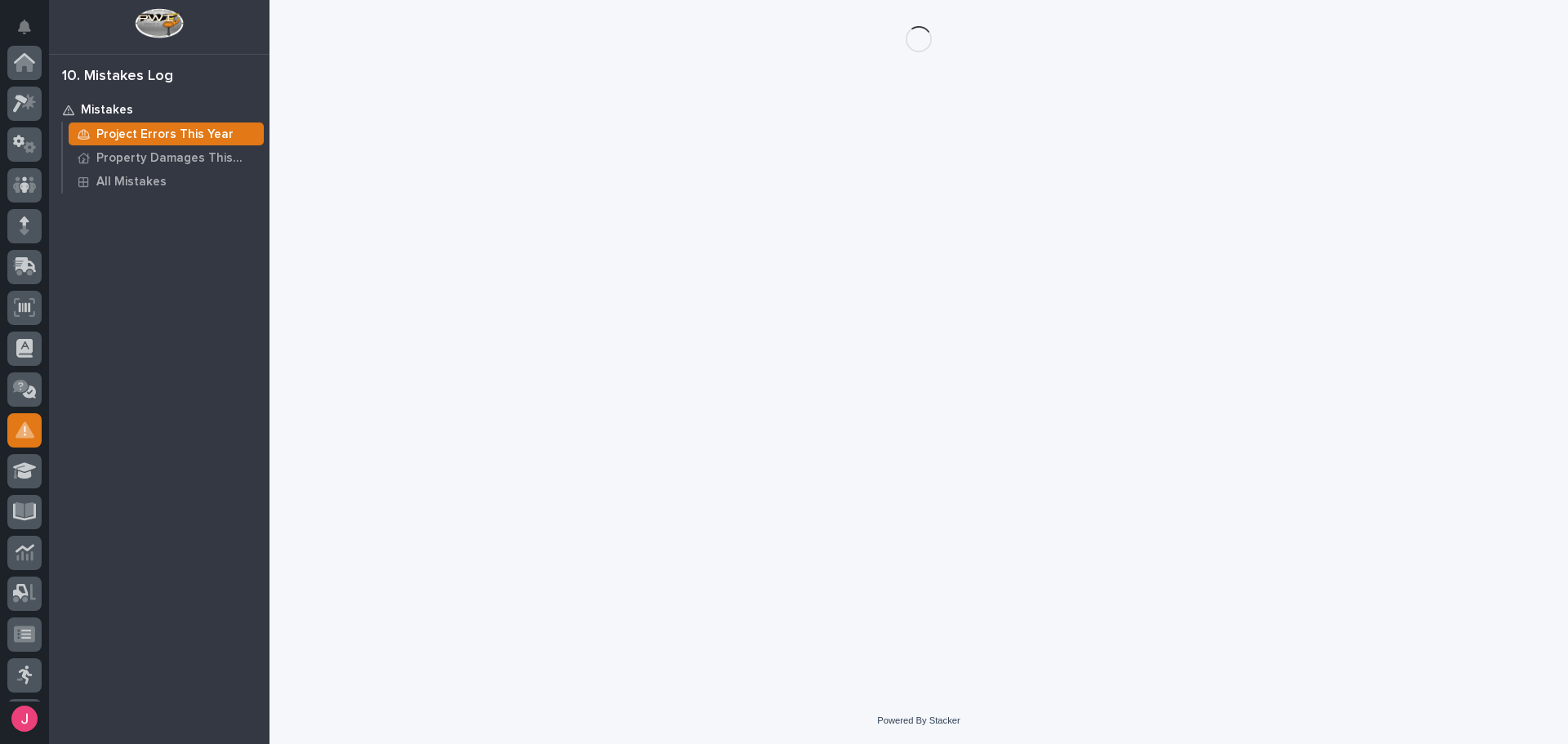
scroll to position [242, 0]
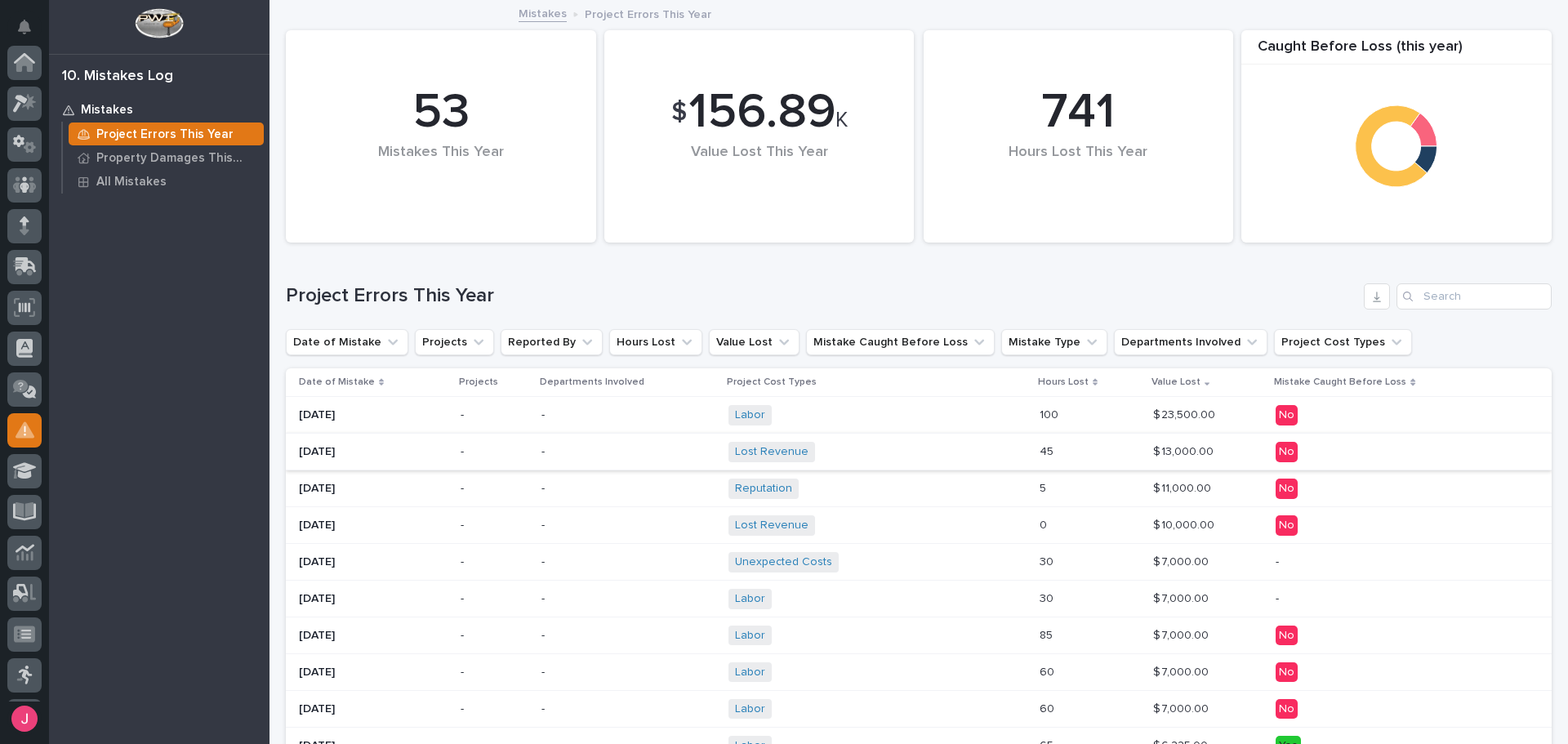
scroll to position [242, 0]
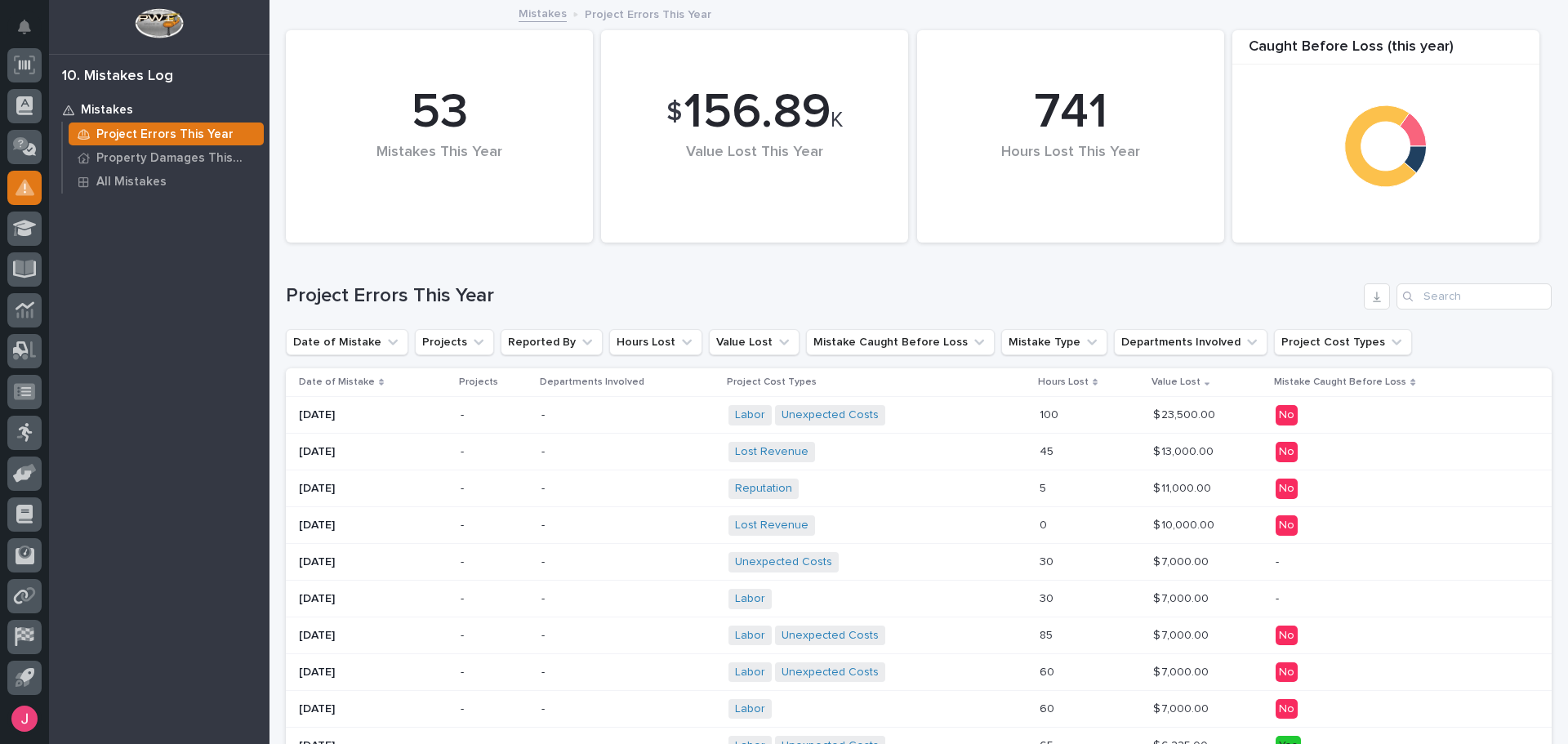
click at [689, 276] on div "Project Errors This Year" at bounding box center [918, 290] width 1266 height 79
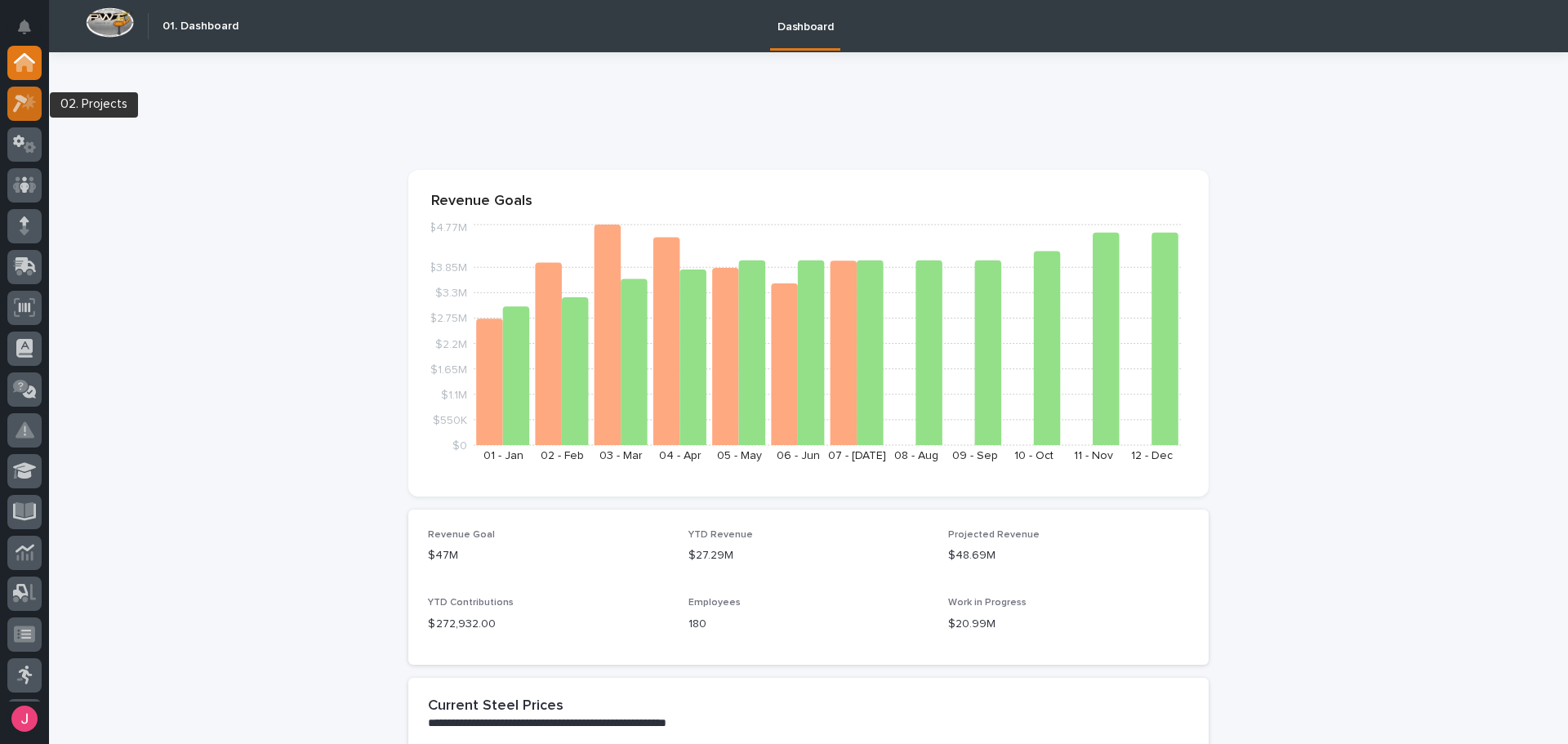
click at [30, 101] on icon at bounding box center [29, 101] width 13 height 16
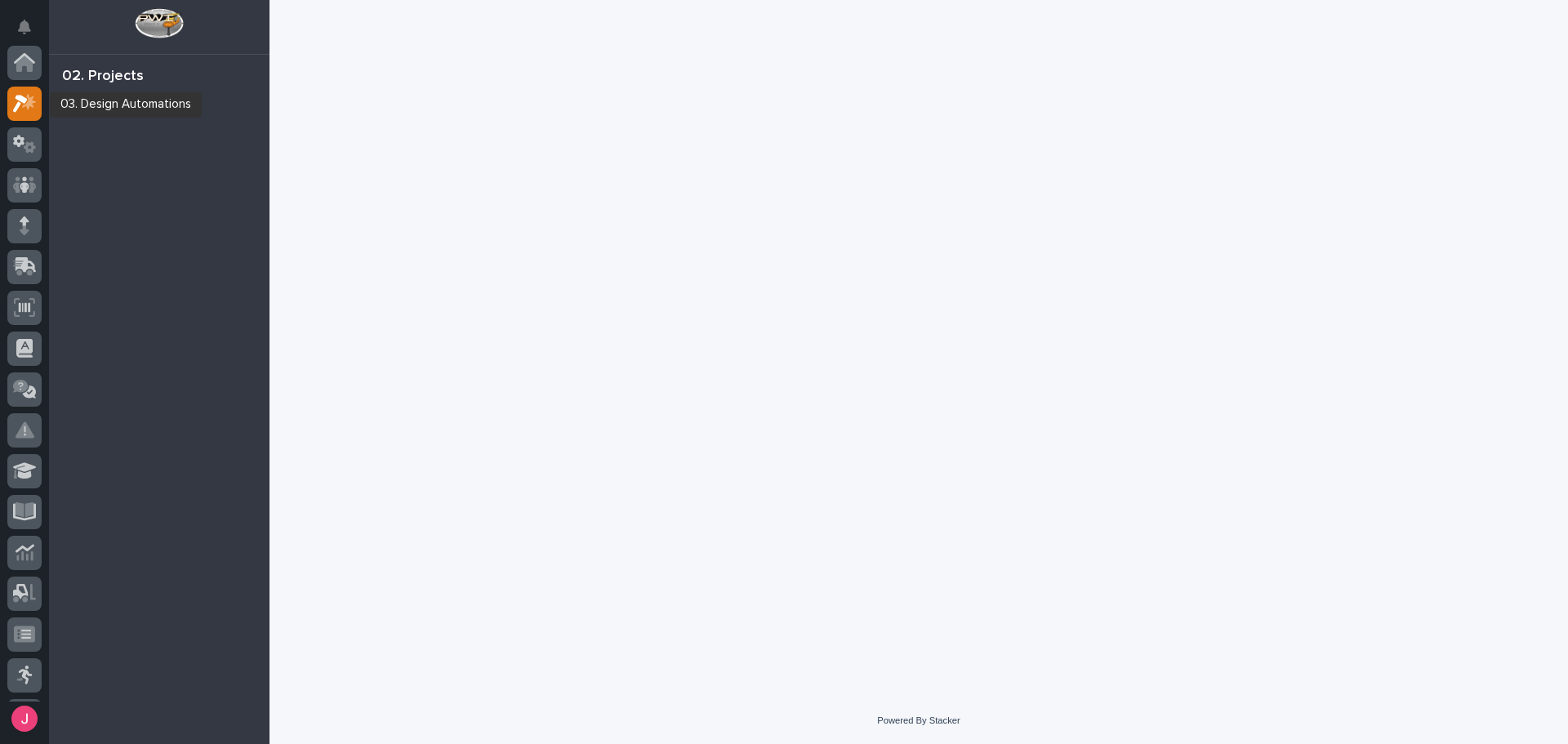
scroll to position [40, 0]
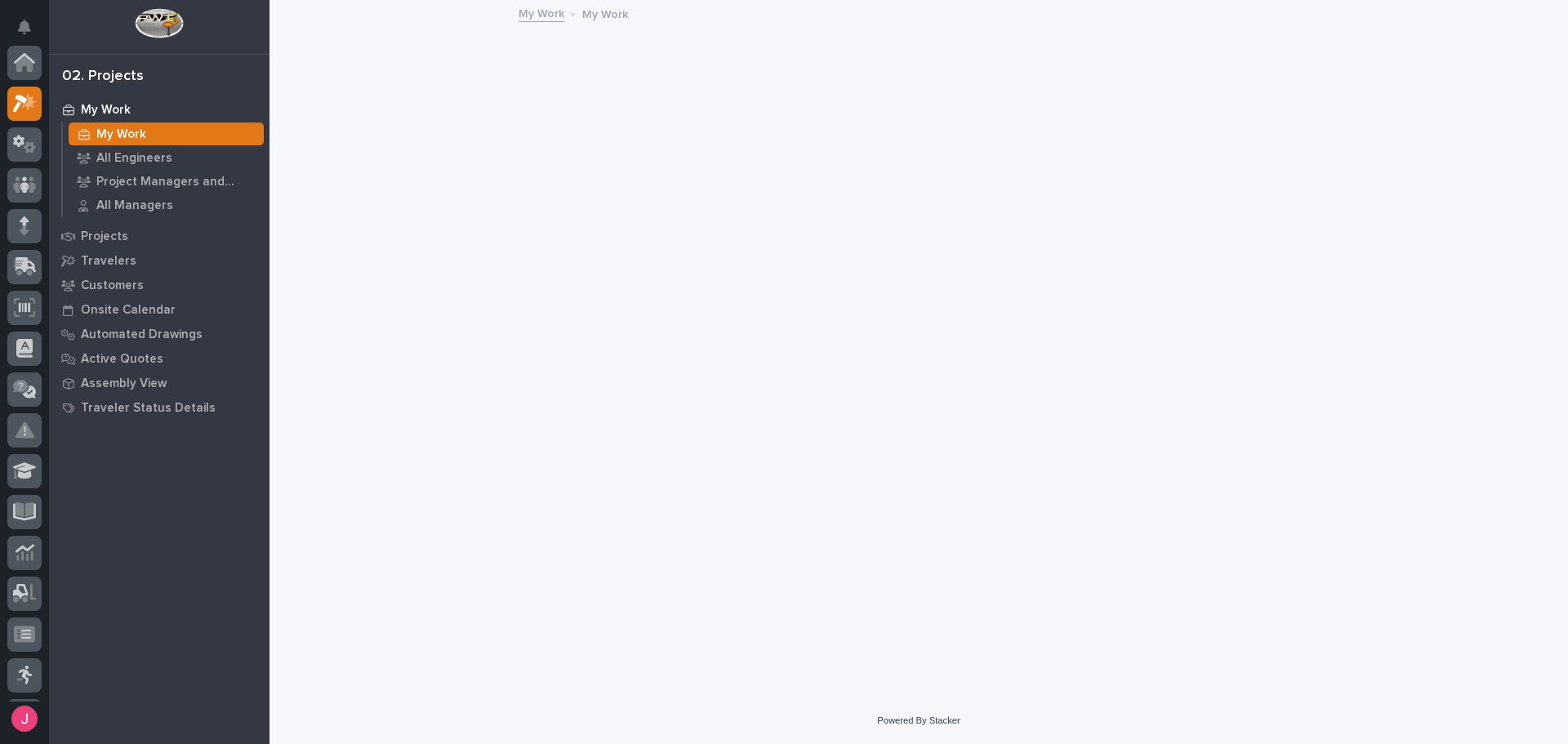
scroll to position [40, 0]
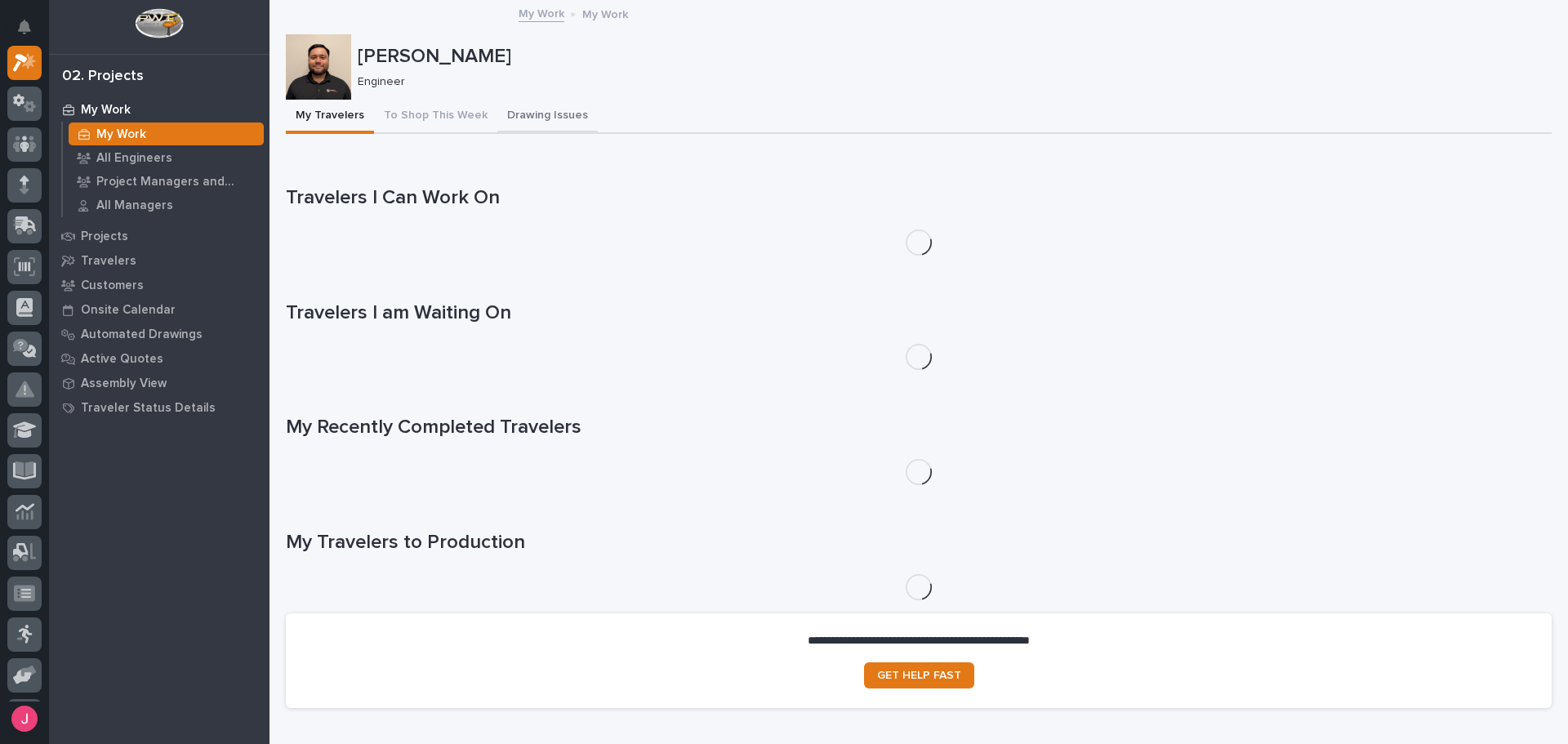
click at [539, 126] on button "Drawing Issues" at bounding box center [547, 117] width 100 height 35
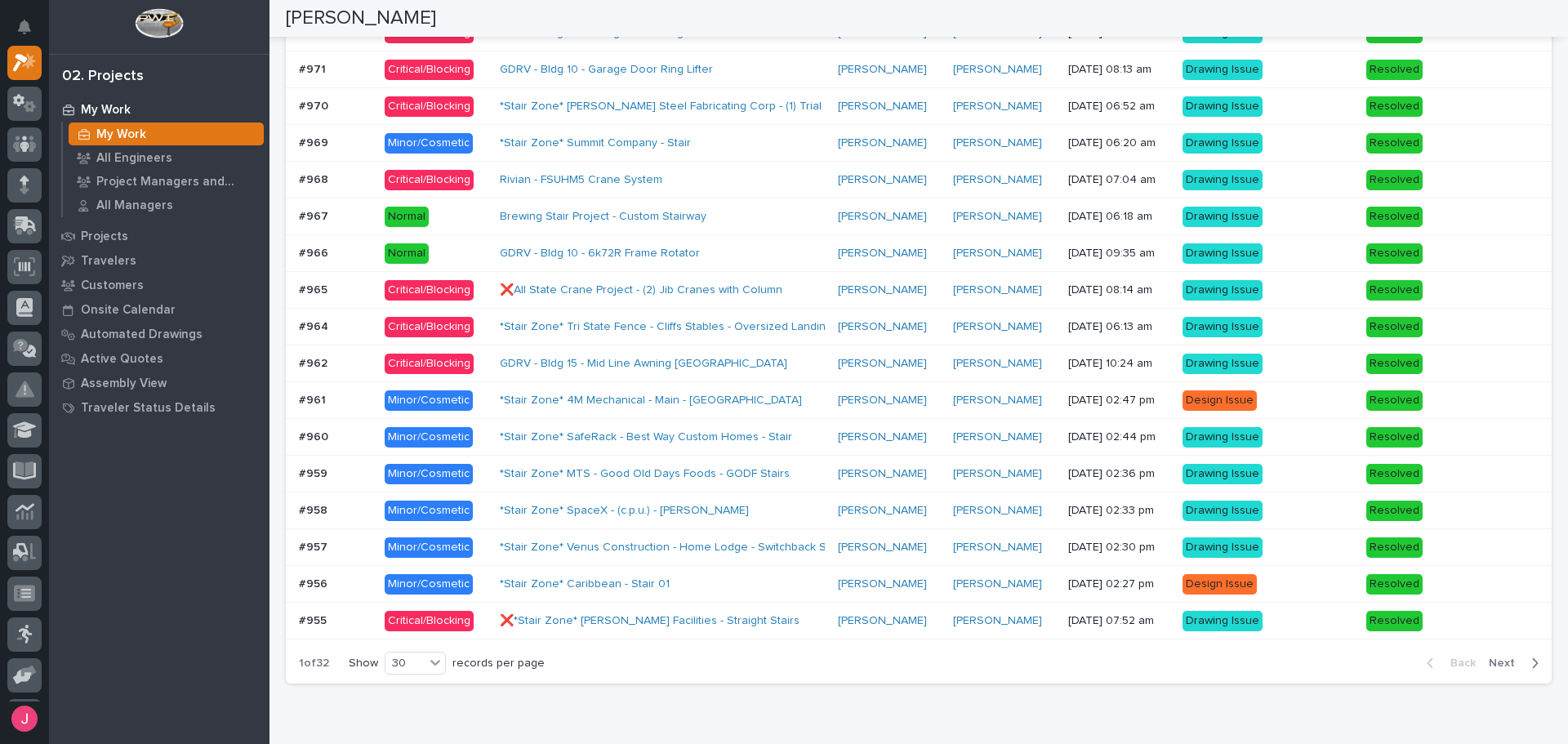
scroll to position [1866, 0]
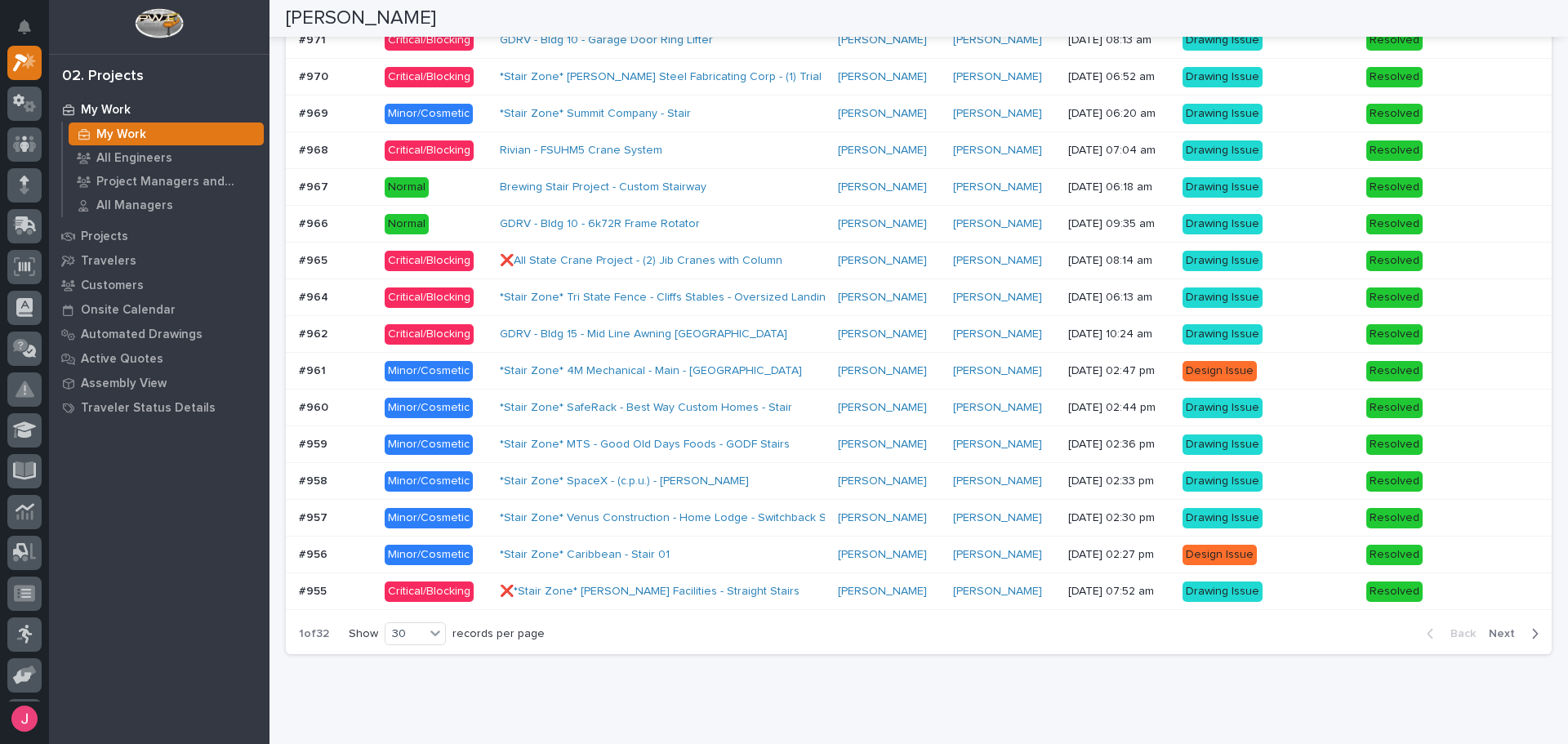
click at [1504, 637] on span "Next" at bounding box center [1506, 633] width 36 height 14
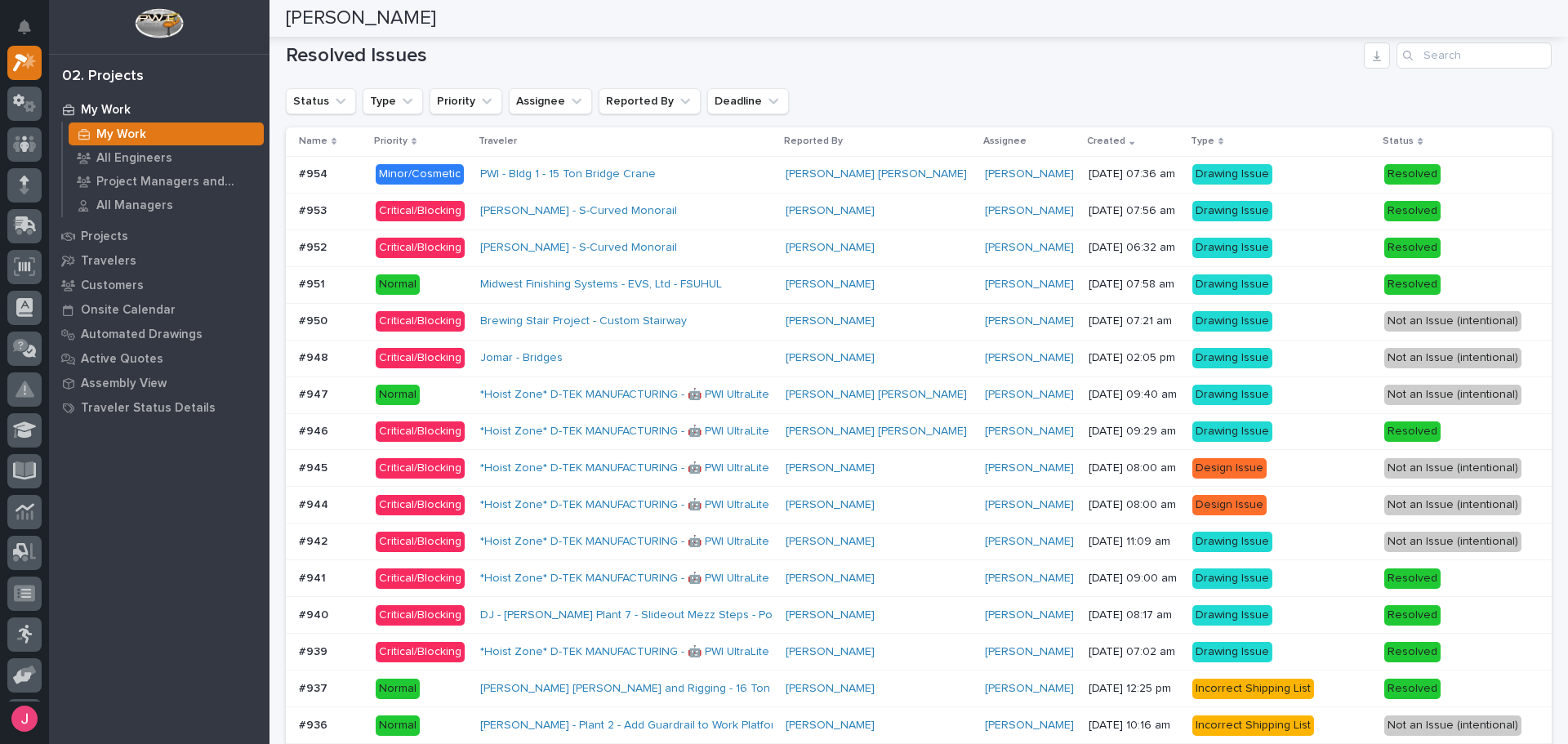
scroll to position [1212, 0]
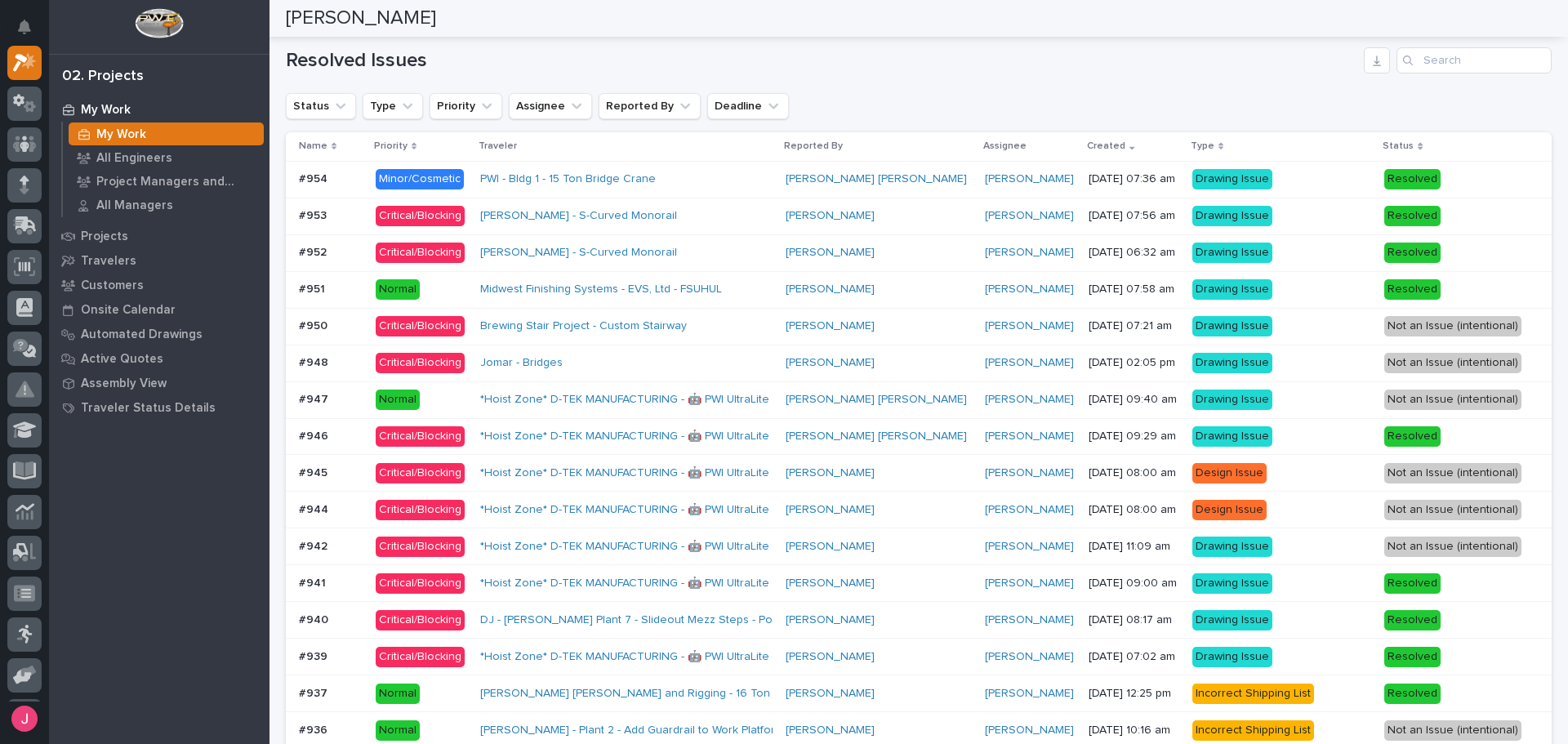
drag, startPoint x: 909, startPoint y: 95, endPoint x: 904, endPoint y: 0, distance: 95.1
click at [910, 94] on div "Status Type Priority Assignee Reported By Deadline" at bounding box center [918, 106] width 1266 height 26
click at [865, 77] on div "Issue Types Standard Product Additional Info Missing/Incorrect CAM Files Incorr…" at bounding box center [918, 546] width 1266 height 1521
click at [859, 74] on div "Issue Types Standard Product Additional Info Missing/Incorrect CAM Files Incorr…" at bounding box center [918, 546] width 1266 height 1521
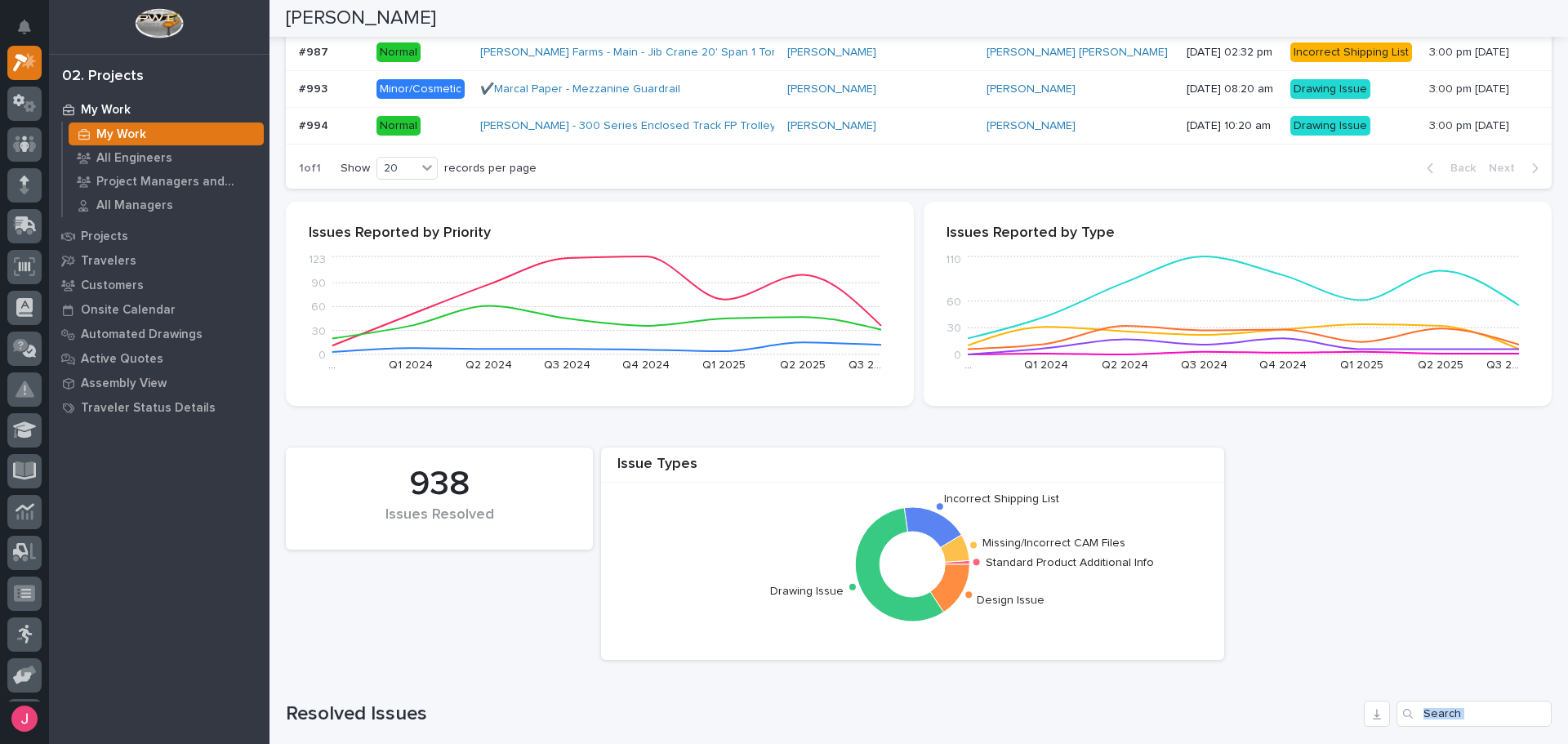
scroll to position [0, 0]
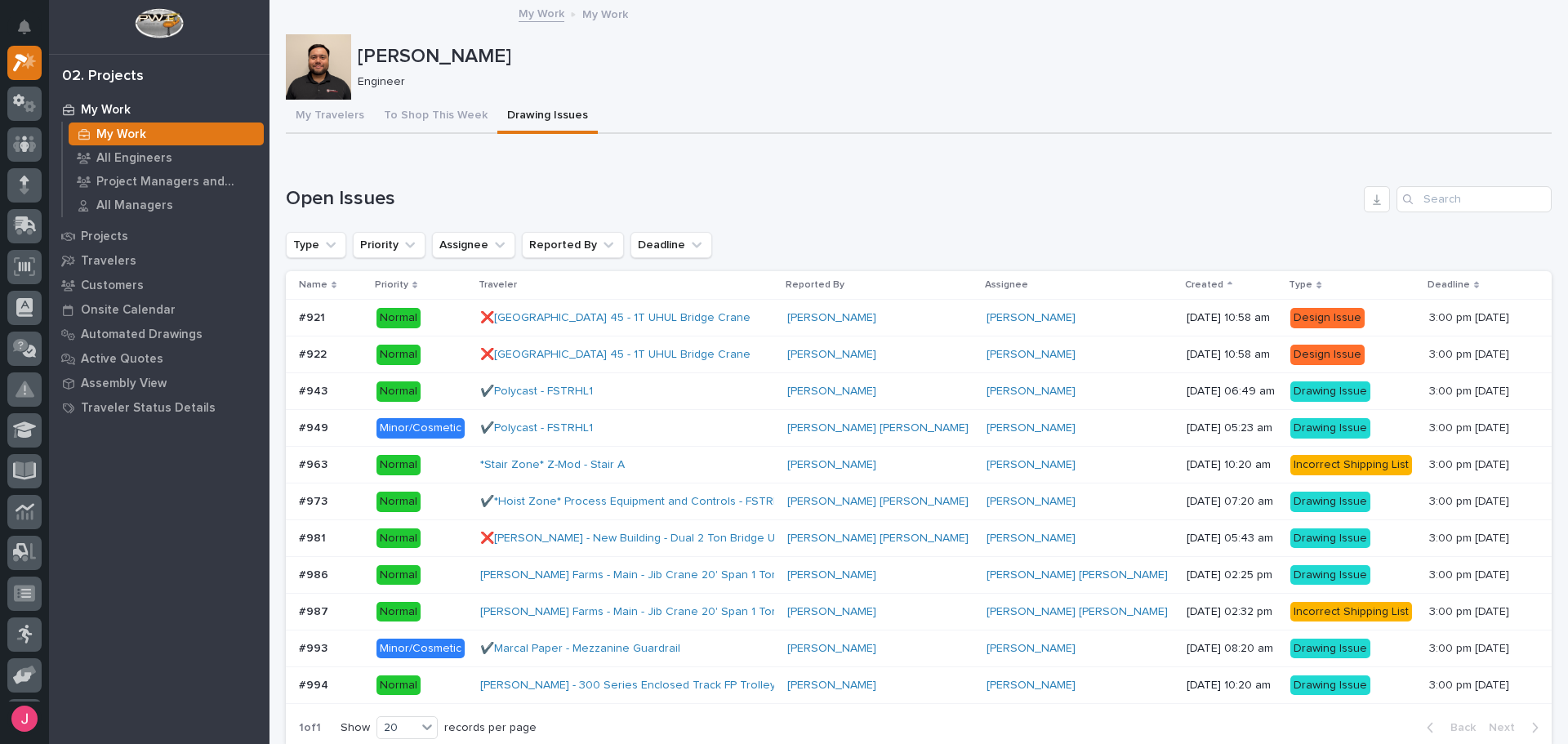
drag, startPoint x: 1019, startPoint y: 32, endPoint x: 1014, endPoint y: 44, distance: 13.0
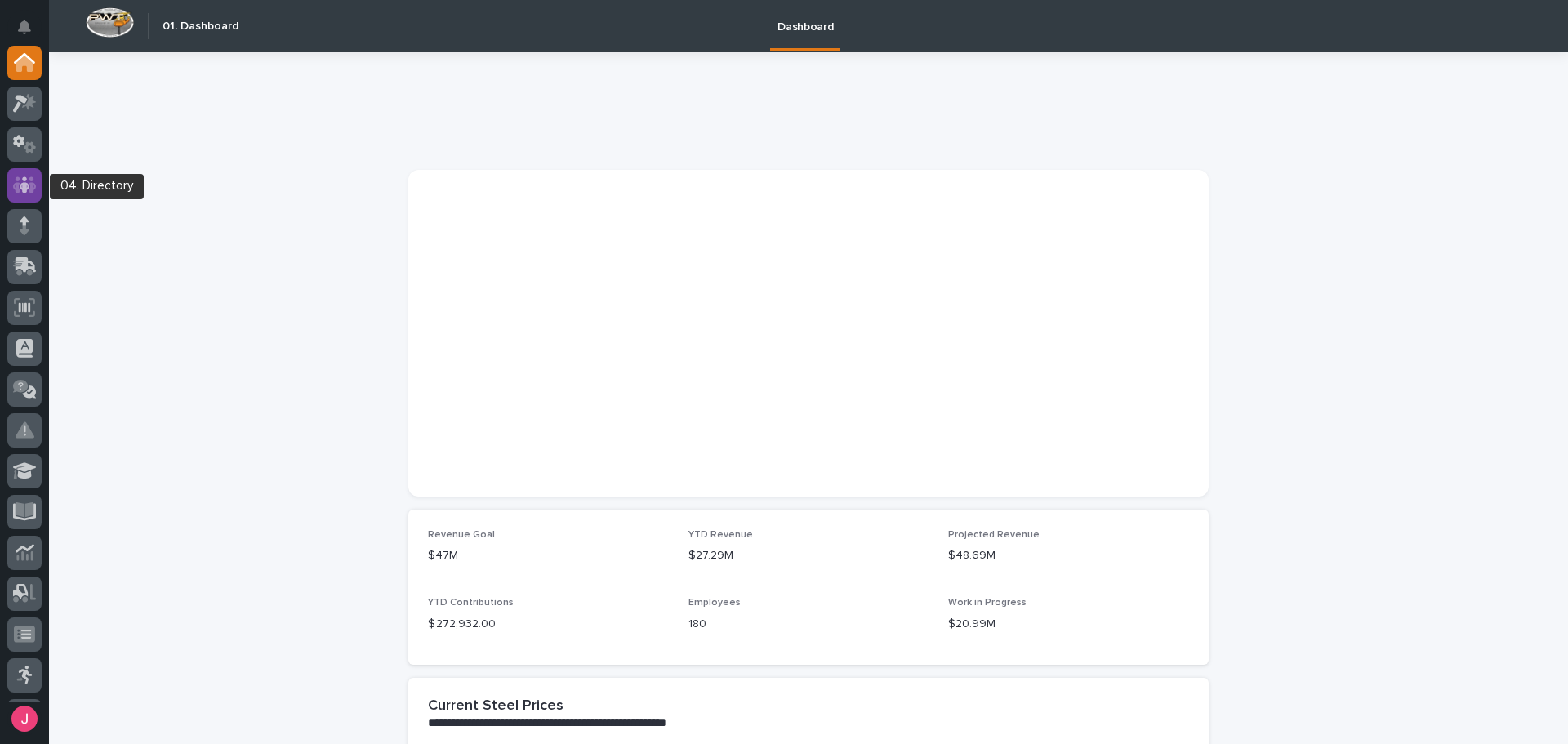
click at [29, 182] on icon at bounding box center [25, 186] width 24 height 19
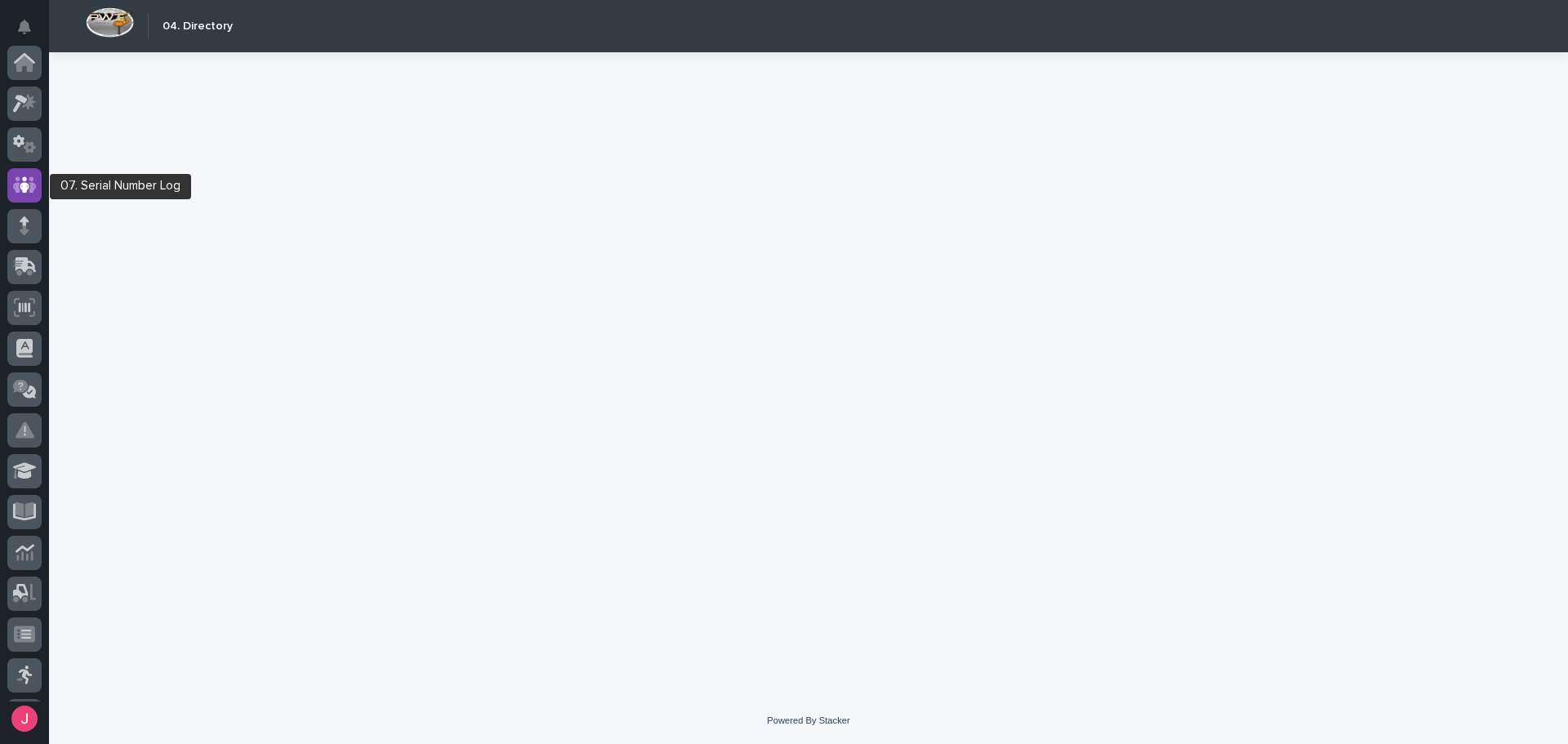
scroll to position [122, 0]
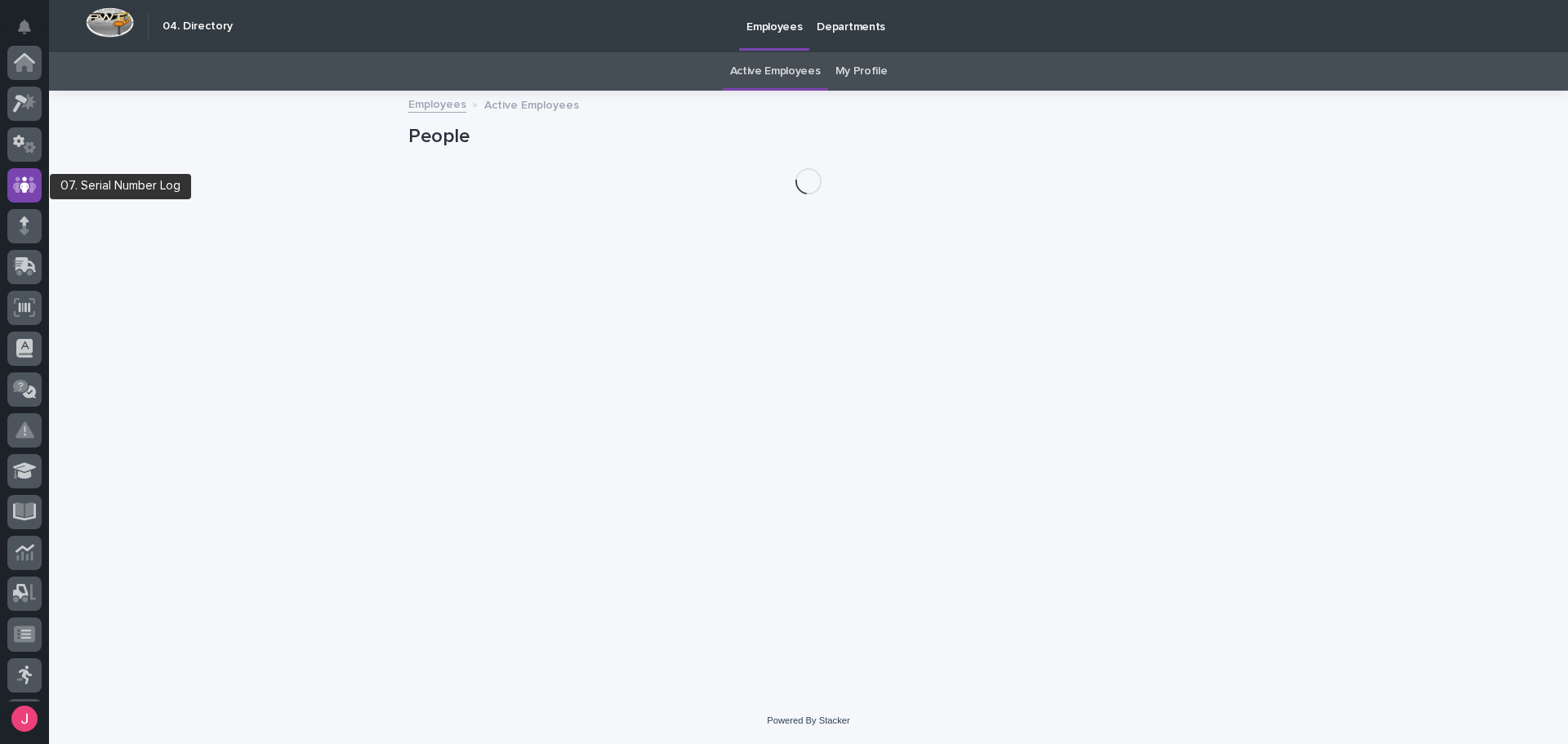
scroll to position [122, 0]
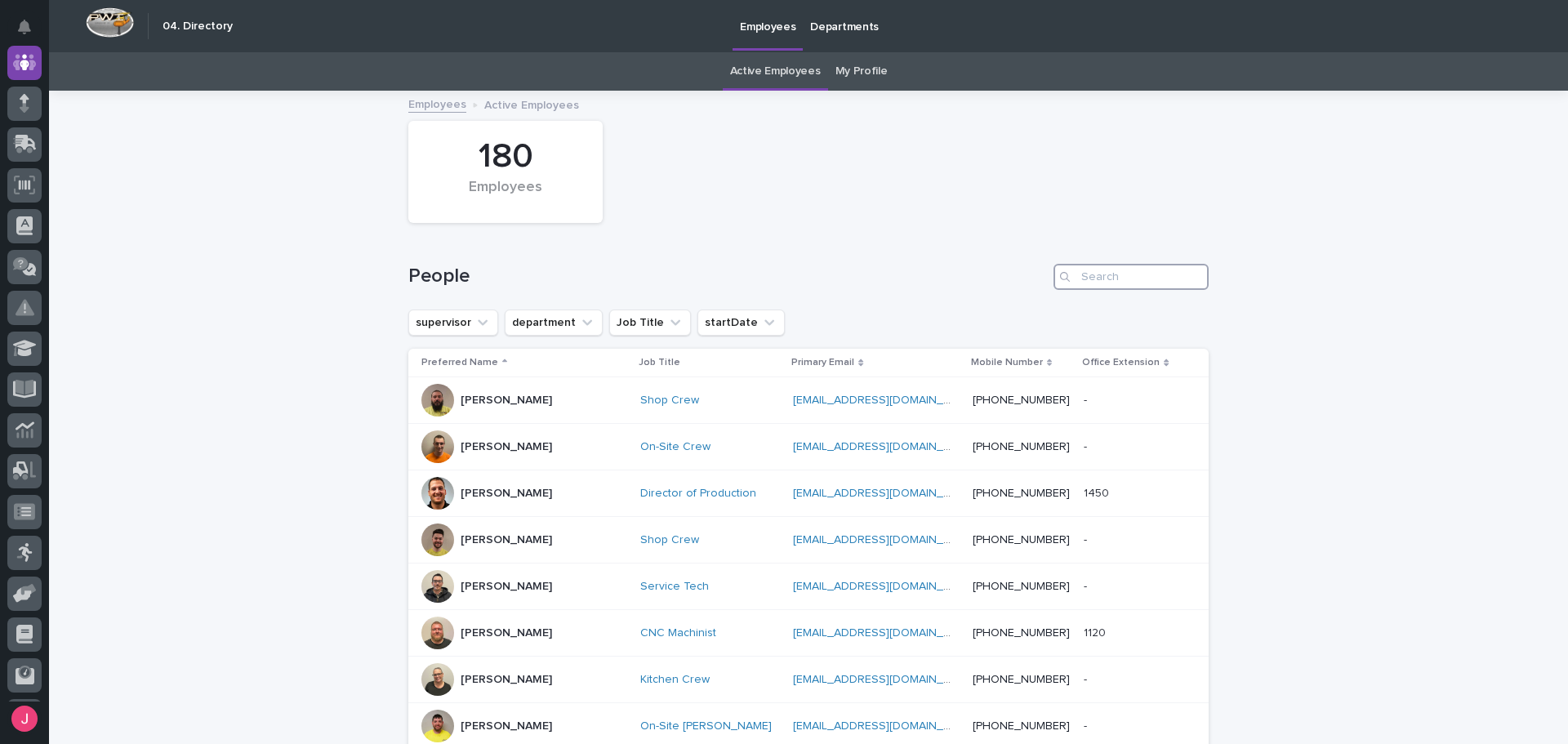
click at [1118, 273] on input "Search" at bounding box center [1131, 276] width 155 height 26
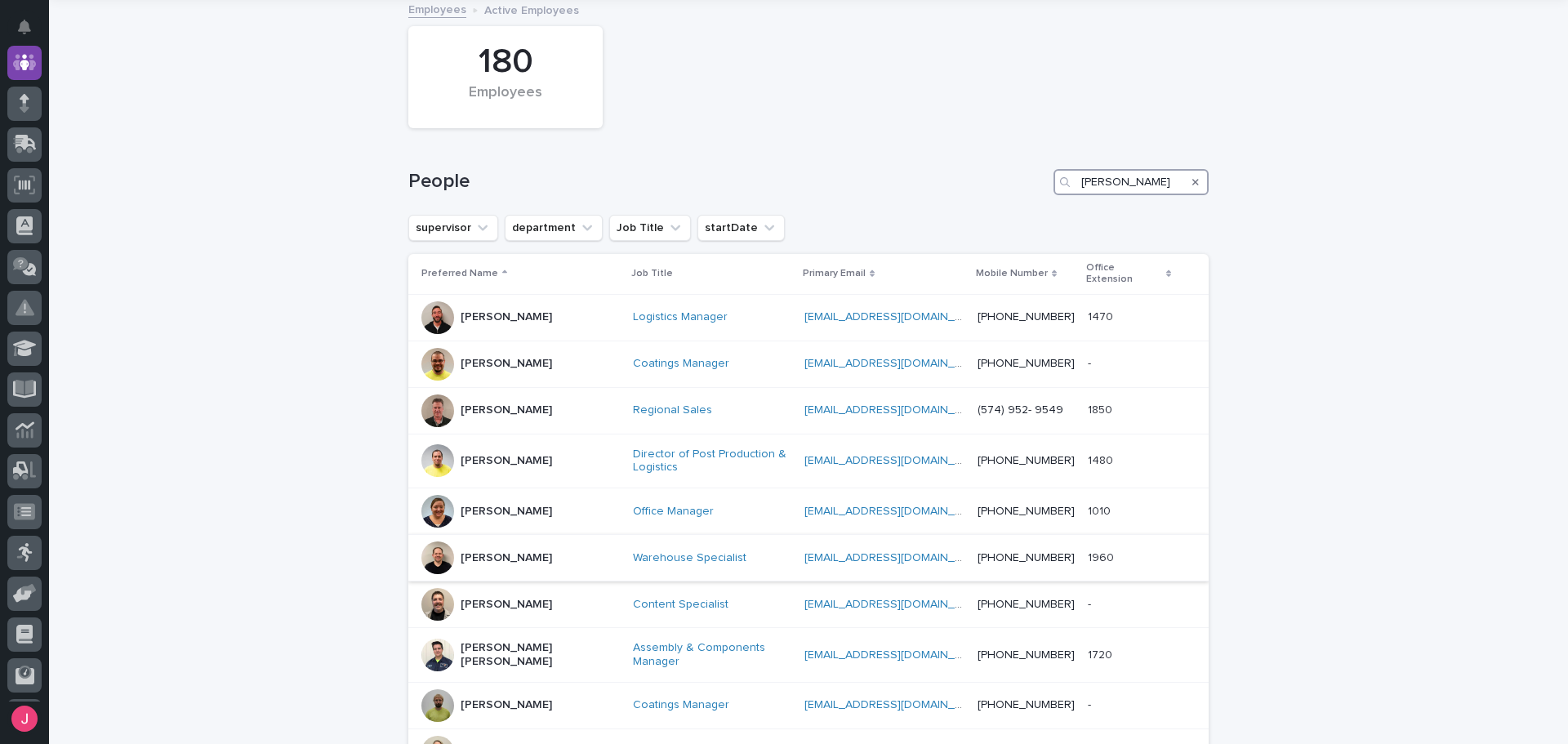
scroll to position [245, 0]
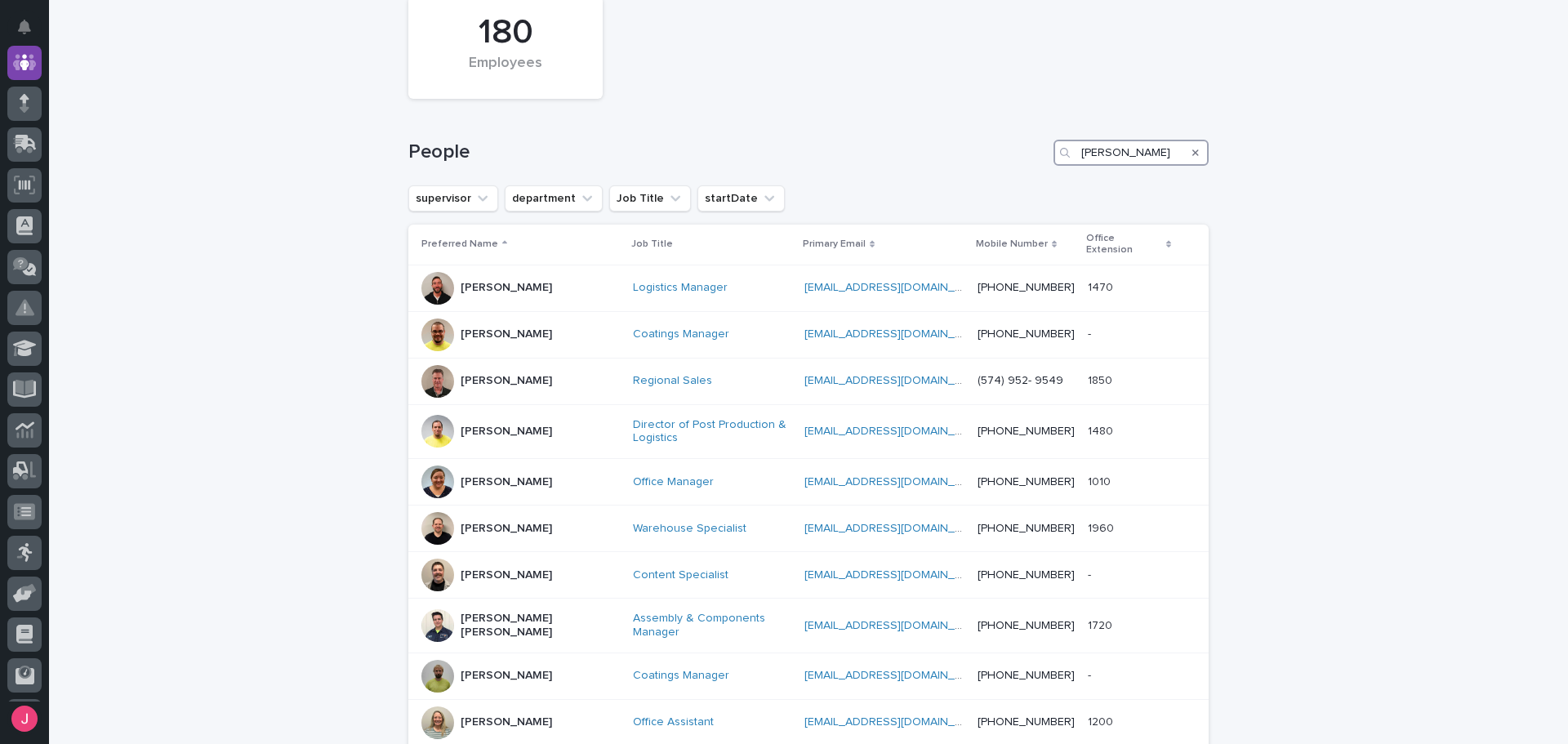
type input "KEN"
click at [1192, 148] on icon "Search" at bounding box center [1195, 153] width 7 height 10
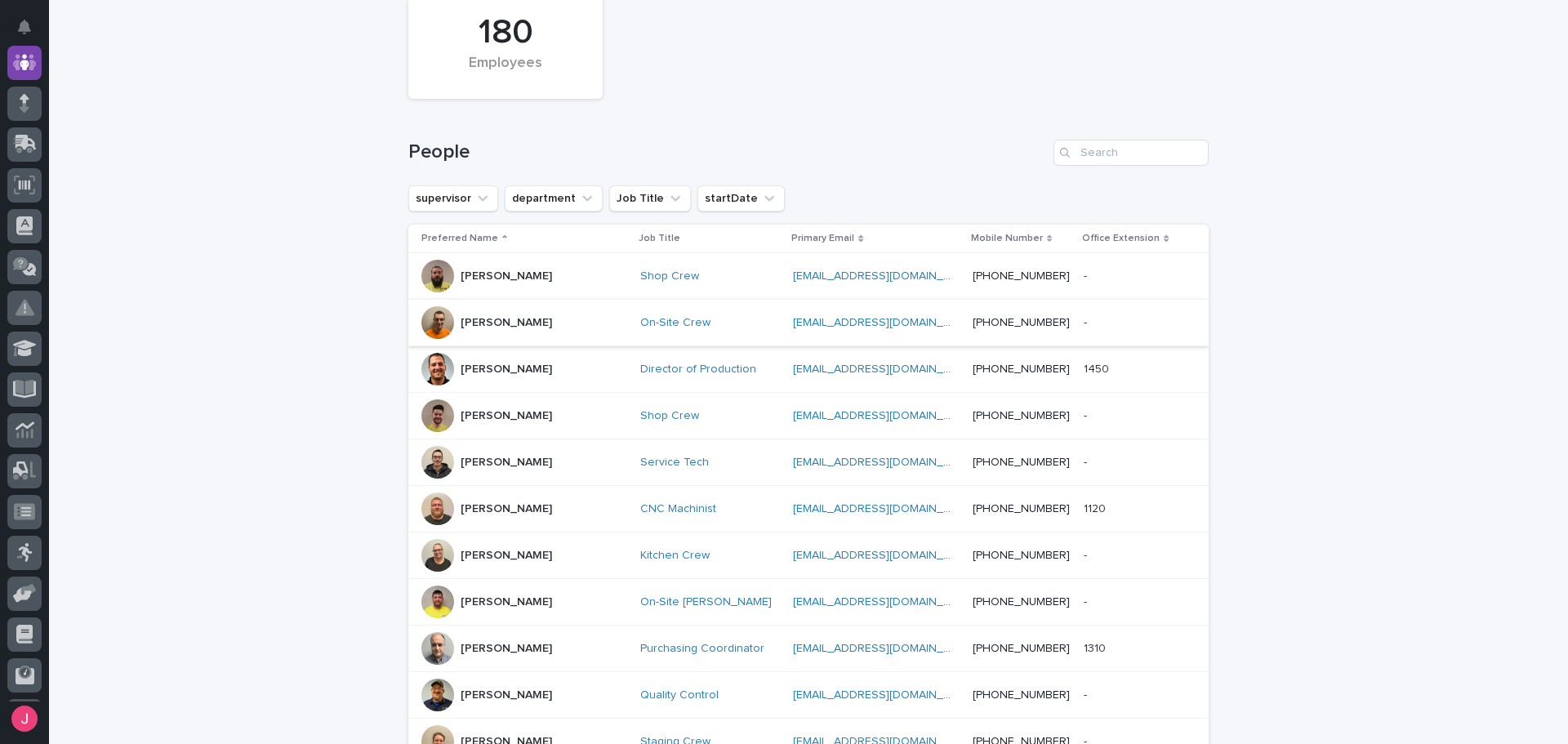
scroll to position [233, 0]
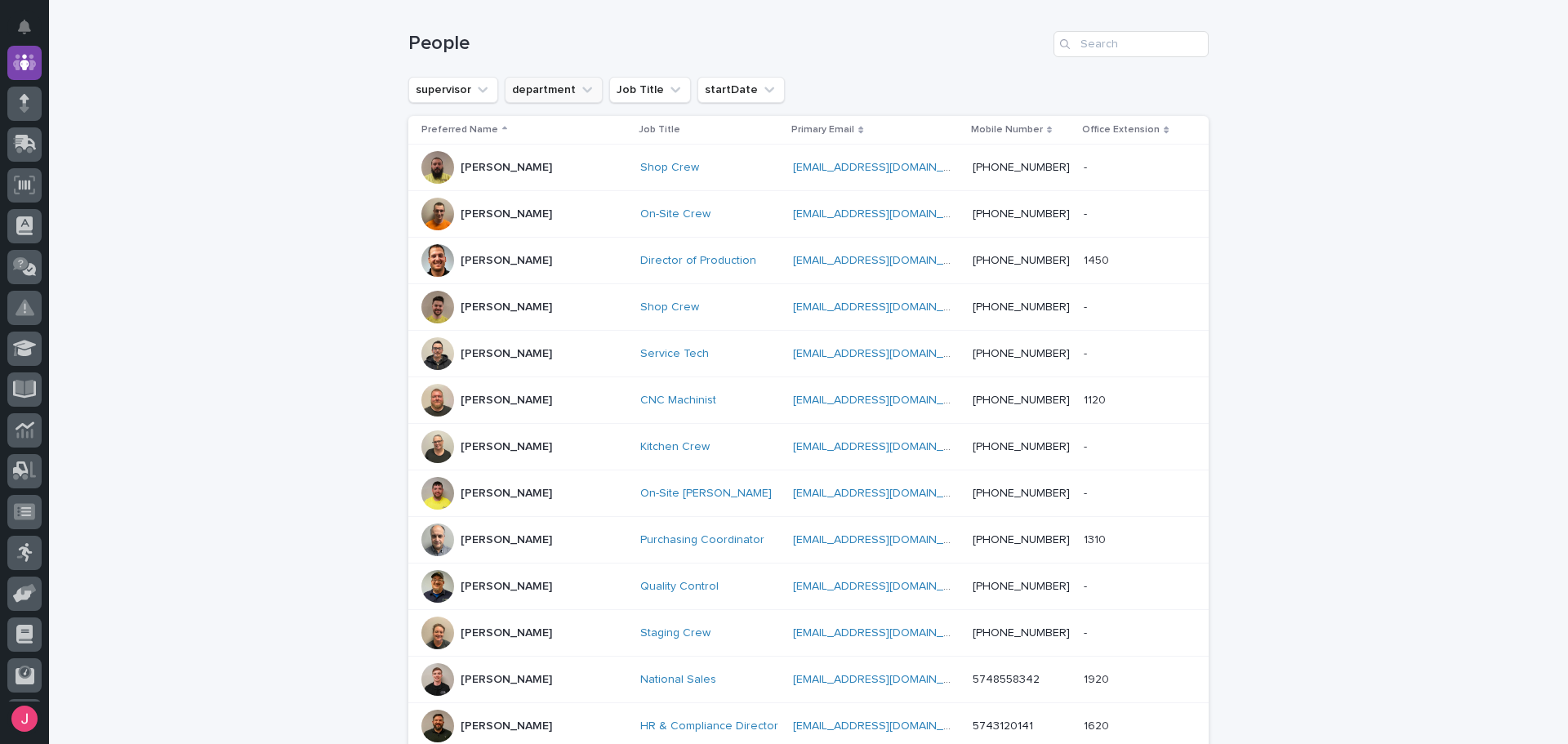
click at [535, 87] on button "department" at bounding box center [554, 89] width 98 height 26
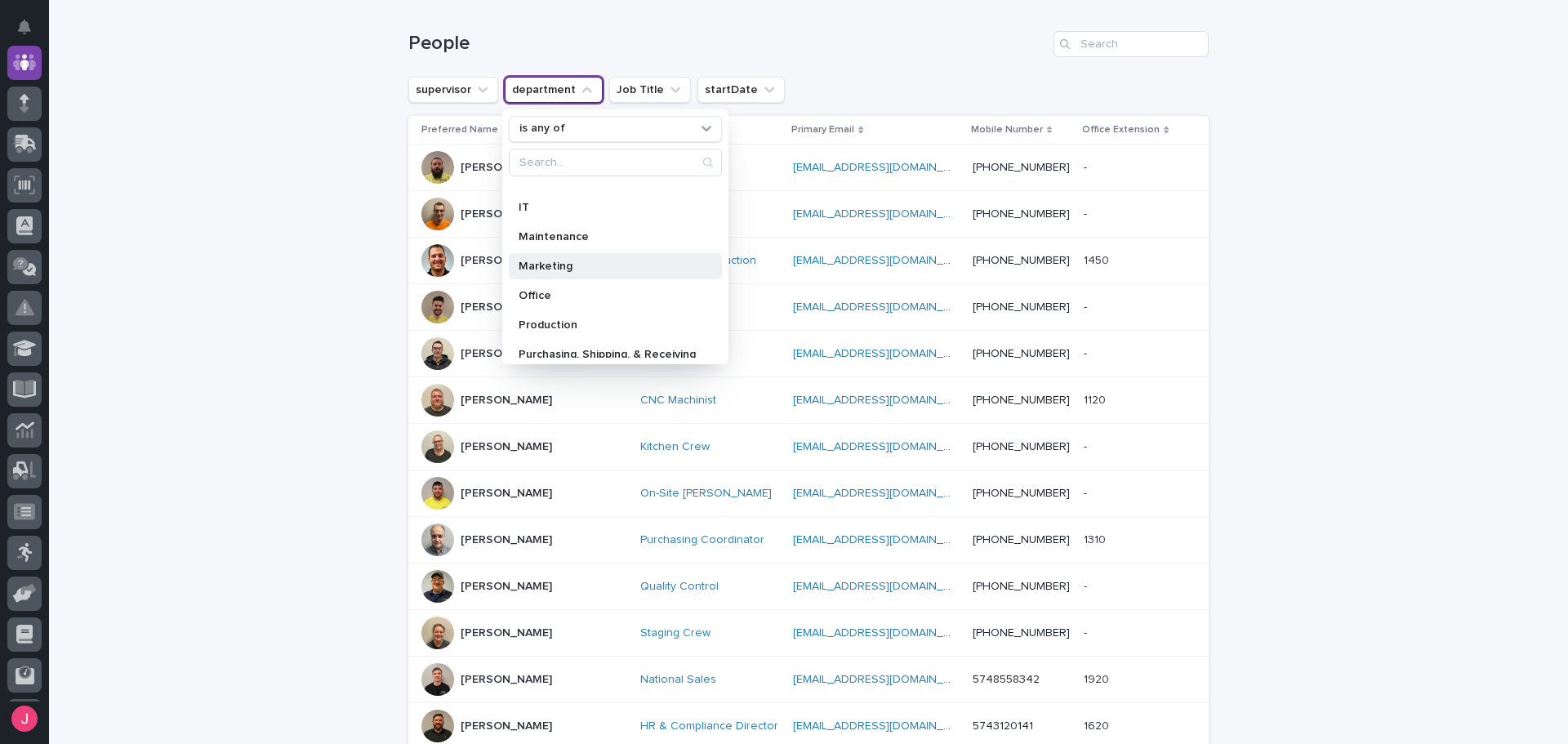
scroll to position [232, 0]
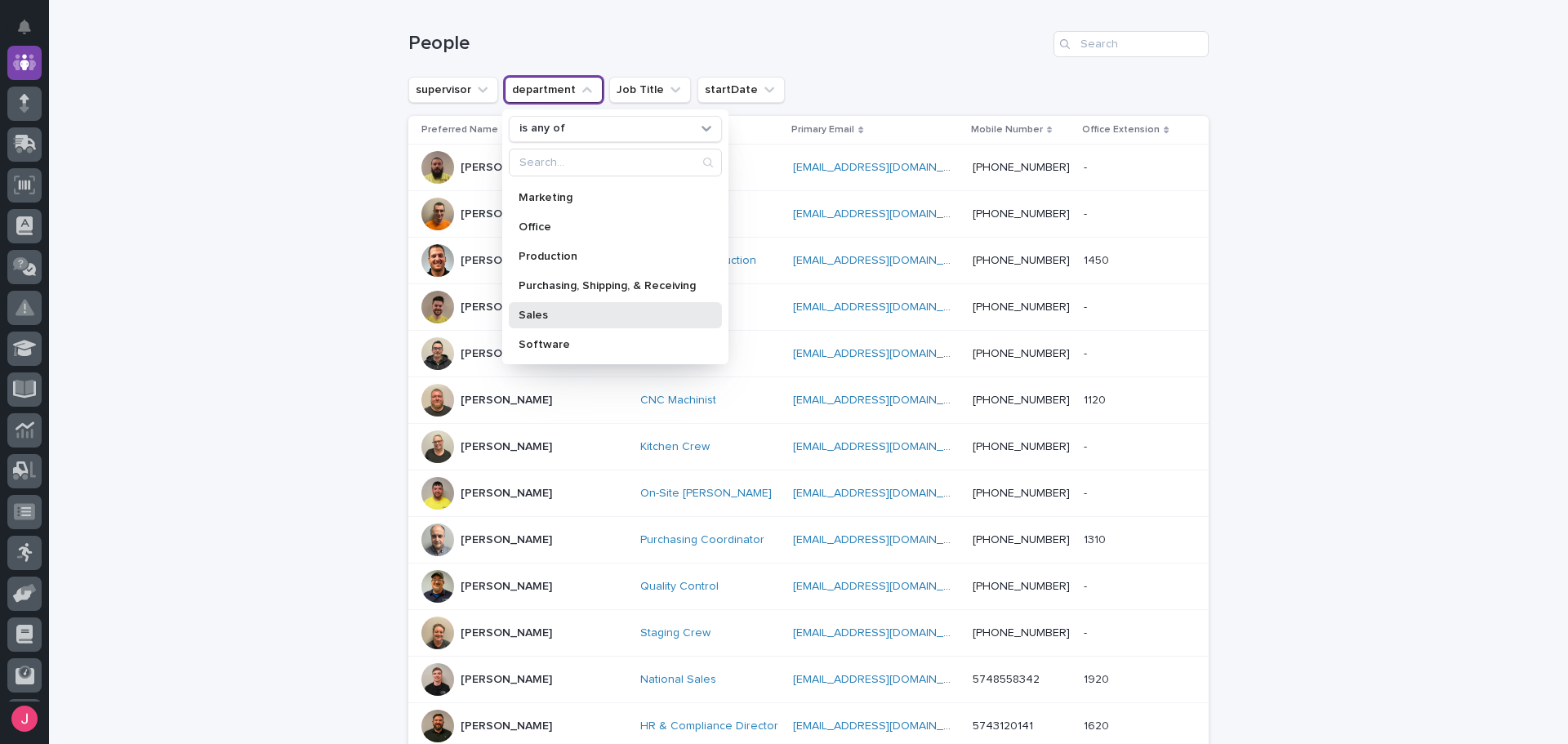
click at [572, 315] on p "Sales" at bounding box center [607, 315] width 177 height 12
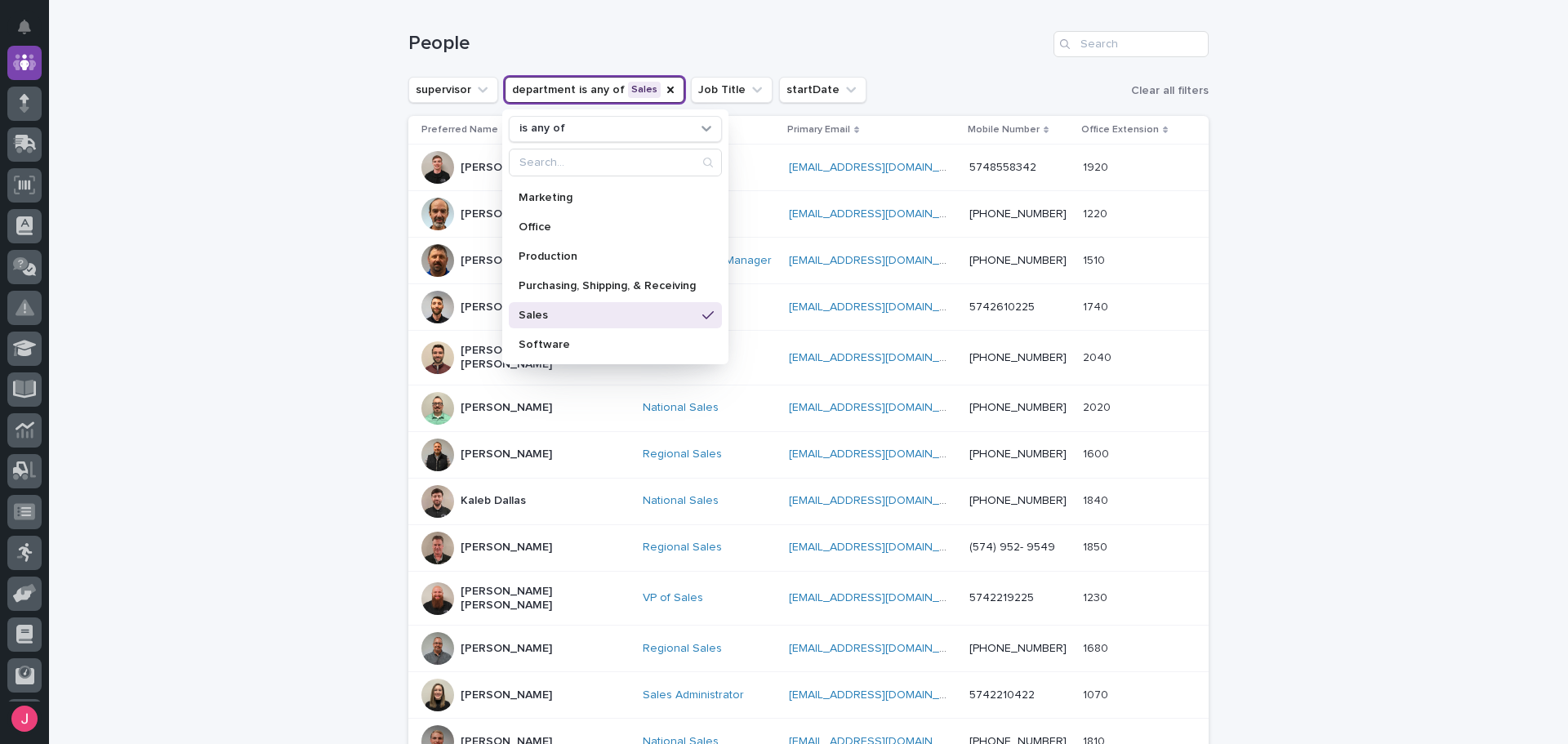
click at [321, 256] on div "Loading... Saving… Loading... Saving… 20 Employees People supervisor department…" at bounding box center [809, 549] width 1519 height 1378
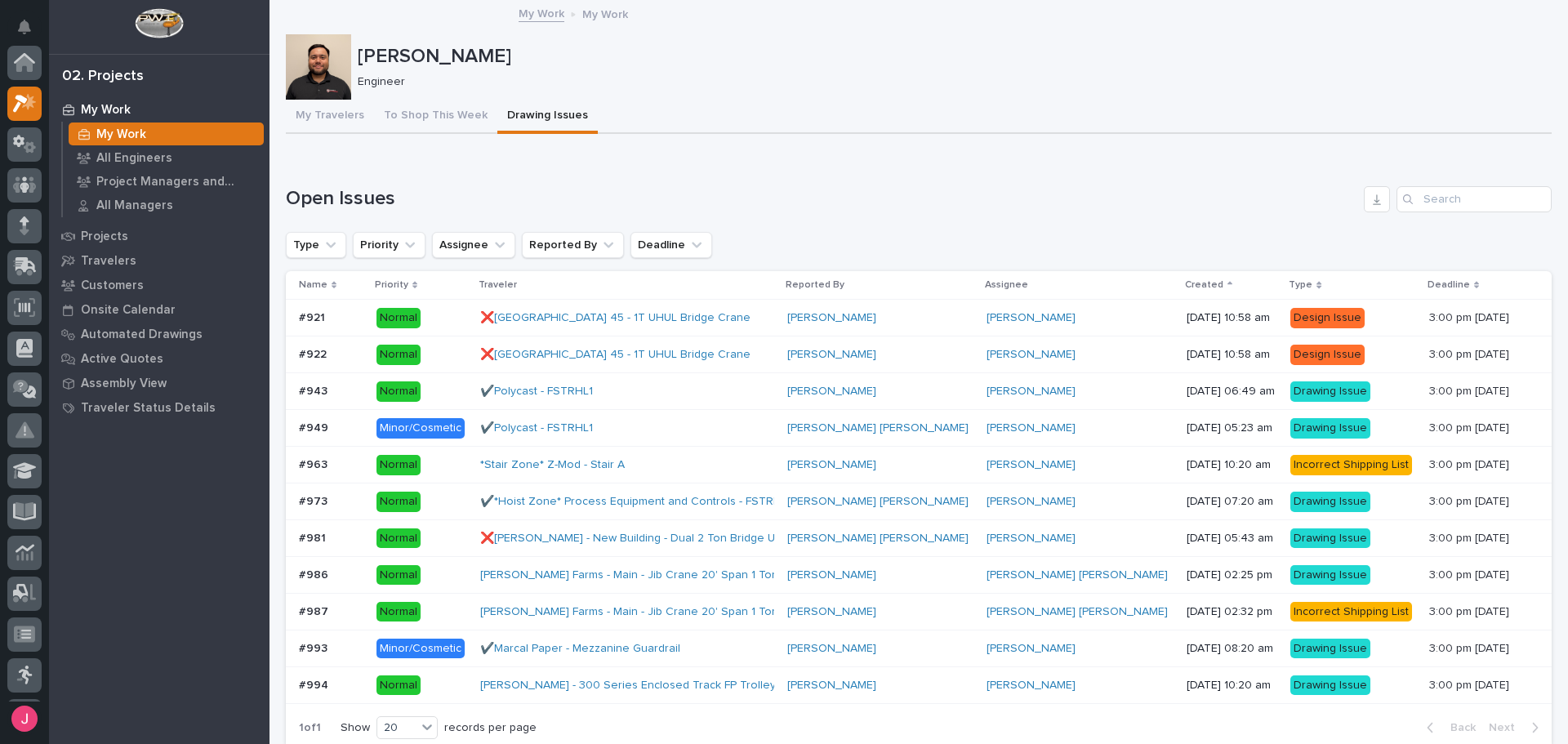
scroll to position [40, 0]
drag, startPoint x: 806, startPoint y: 112, endPoint x: 811, endPoint y: 103, distance: 10.3
click at [800, 116] on div "My Travelers To Shop This Week Drawing Issues" at bounding box center [918, 117] width 1266 height 35
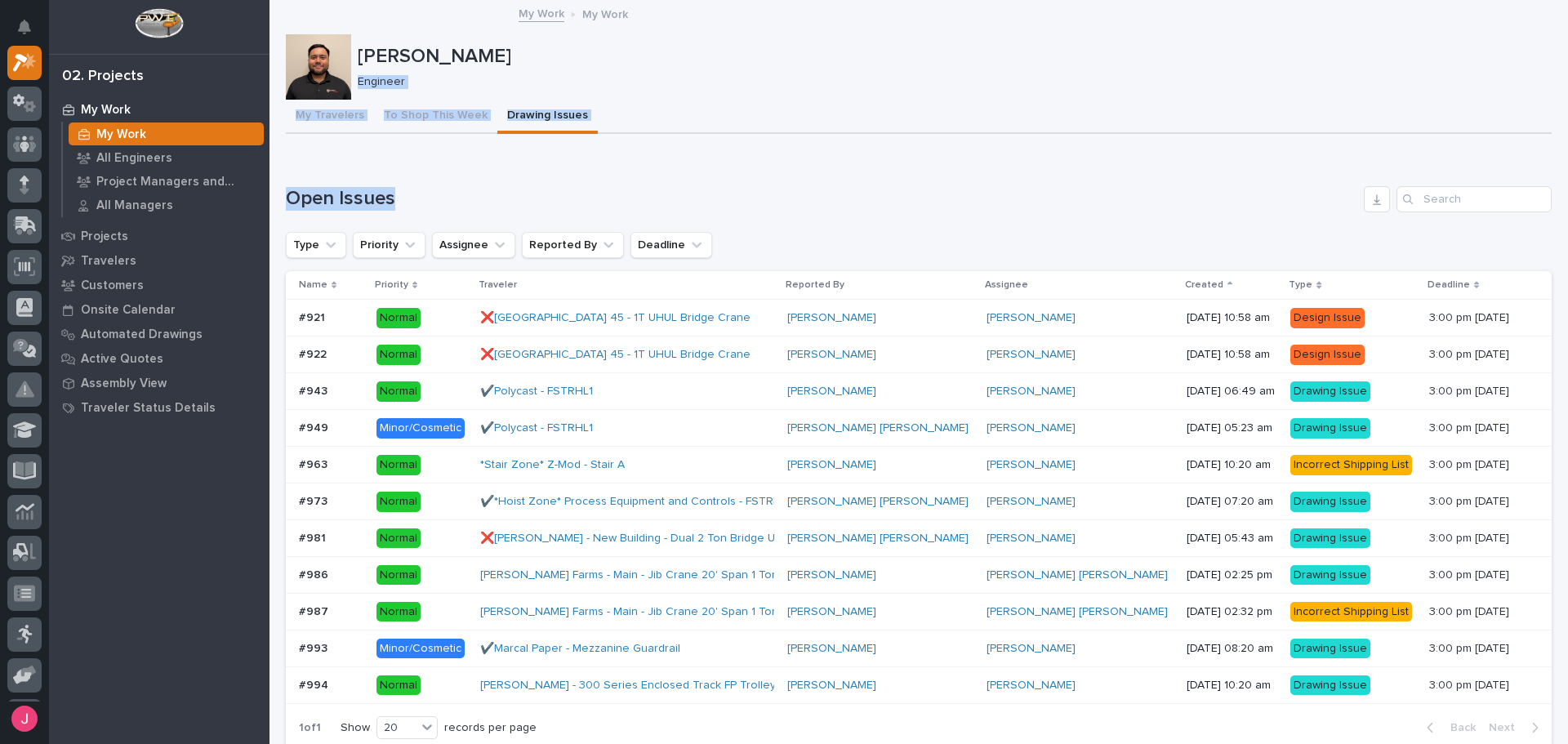
drag, startPoint x: 823, startPoint y: 39, endPoint x: 1009, endPoint y: 142, distance: 212.6
drag, startPoint x: 1200, startPoint y: 136, endPoint x: 1189, endPoint y: 135, distance: 11.0
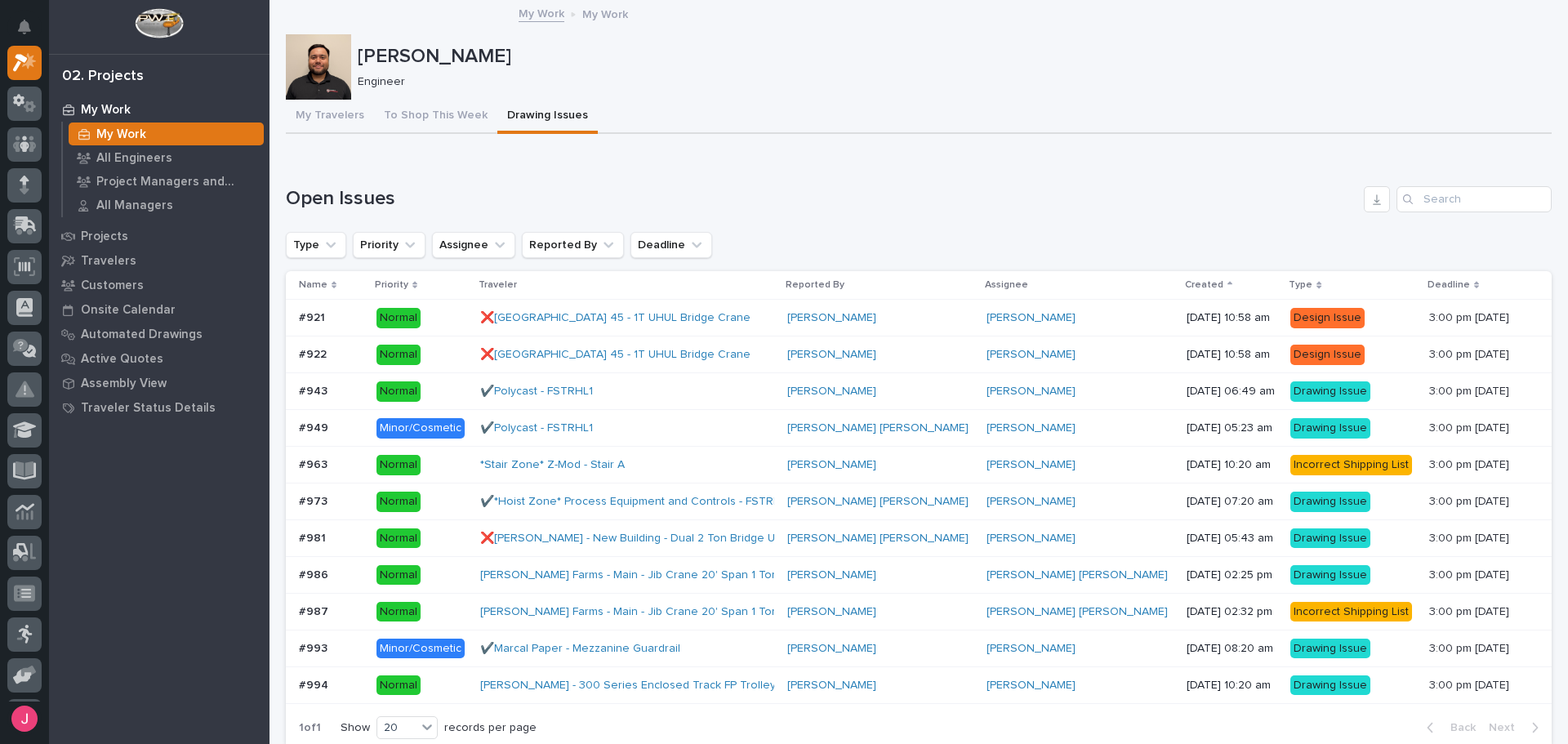
click at [893, 73] on div "Engineer" at bounding box center [948, 81] width 1181 height 17
click at [709, 113] on div "My Travelers To Shop This Week Drawing Issues" at bounding box center [918, 117] width 1266 height 35
click at [802, 73] on div "Josh Nakasone Engineer" at bounding box center [951, 67] width 1187 height 44
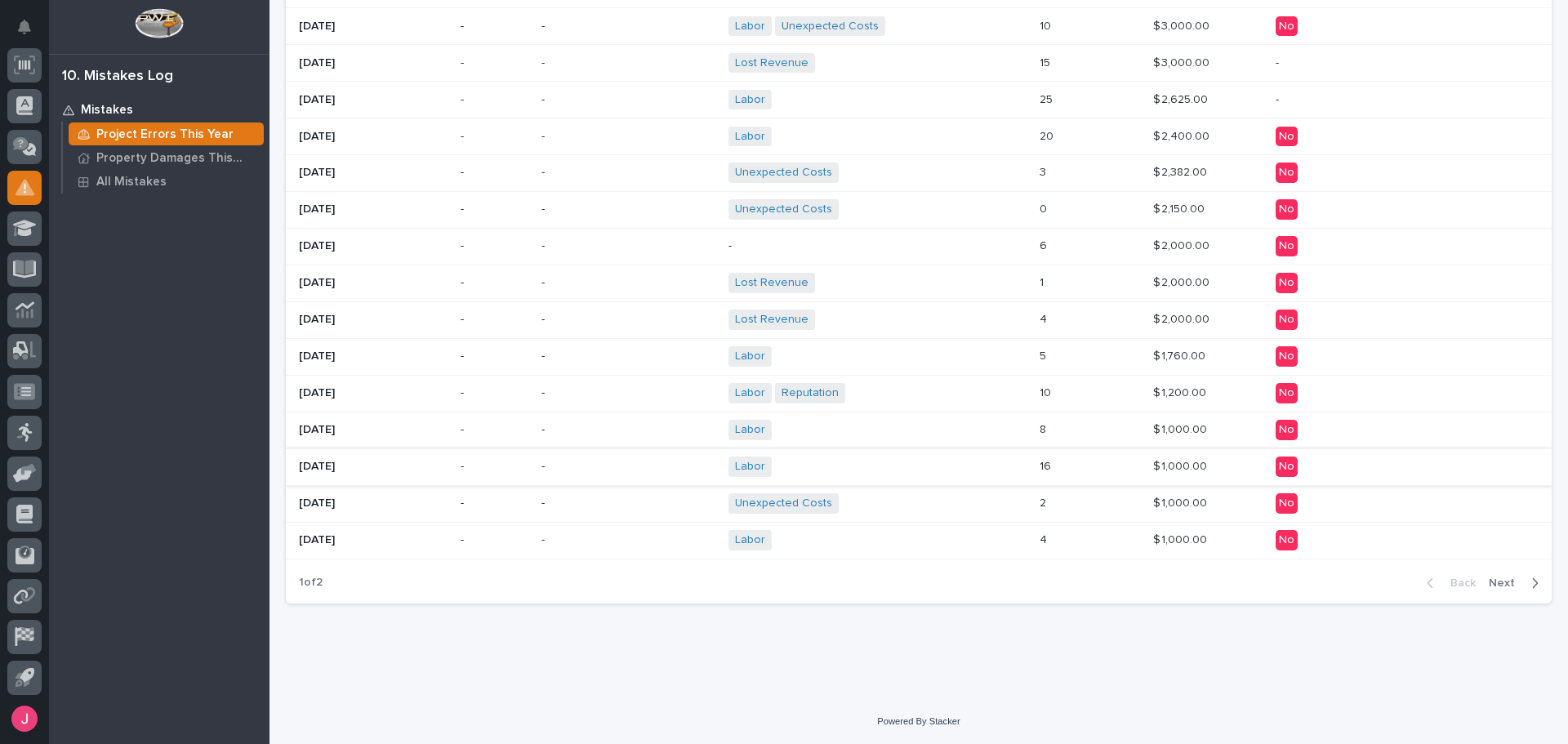
scroll to position [934, 0]
click at [868, 390] on div "Labor Reputation + 0" at bounding box center [871, 392] width 286 height 20
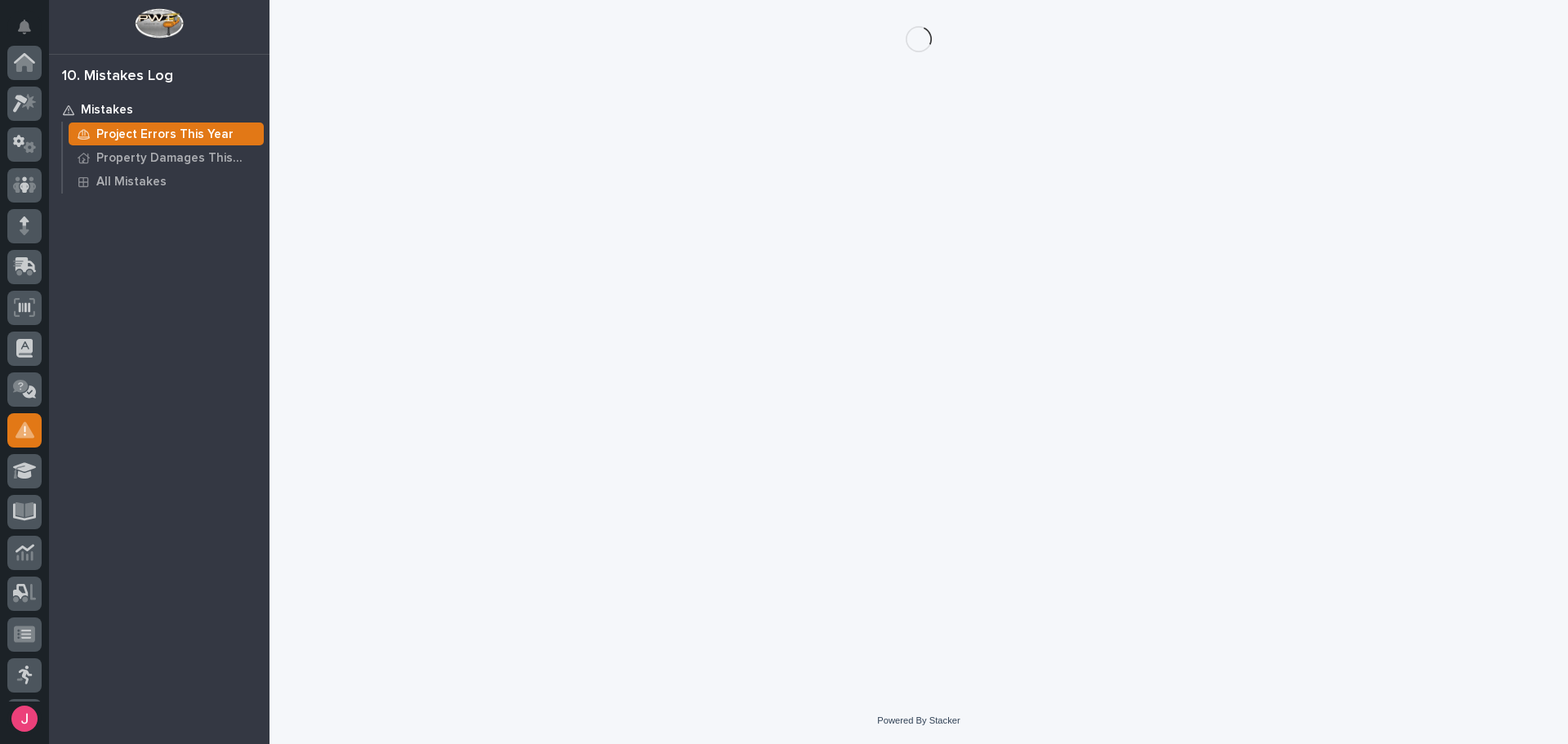
scroll to position [242, 0]
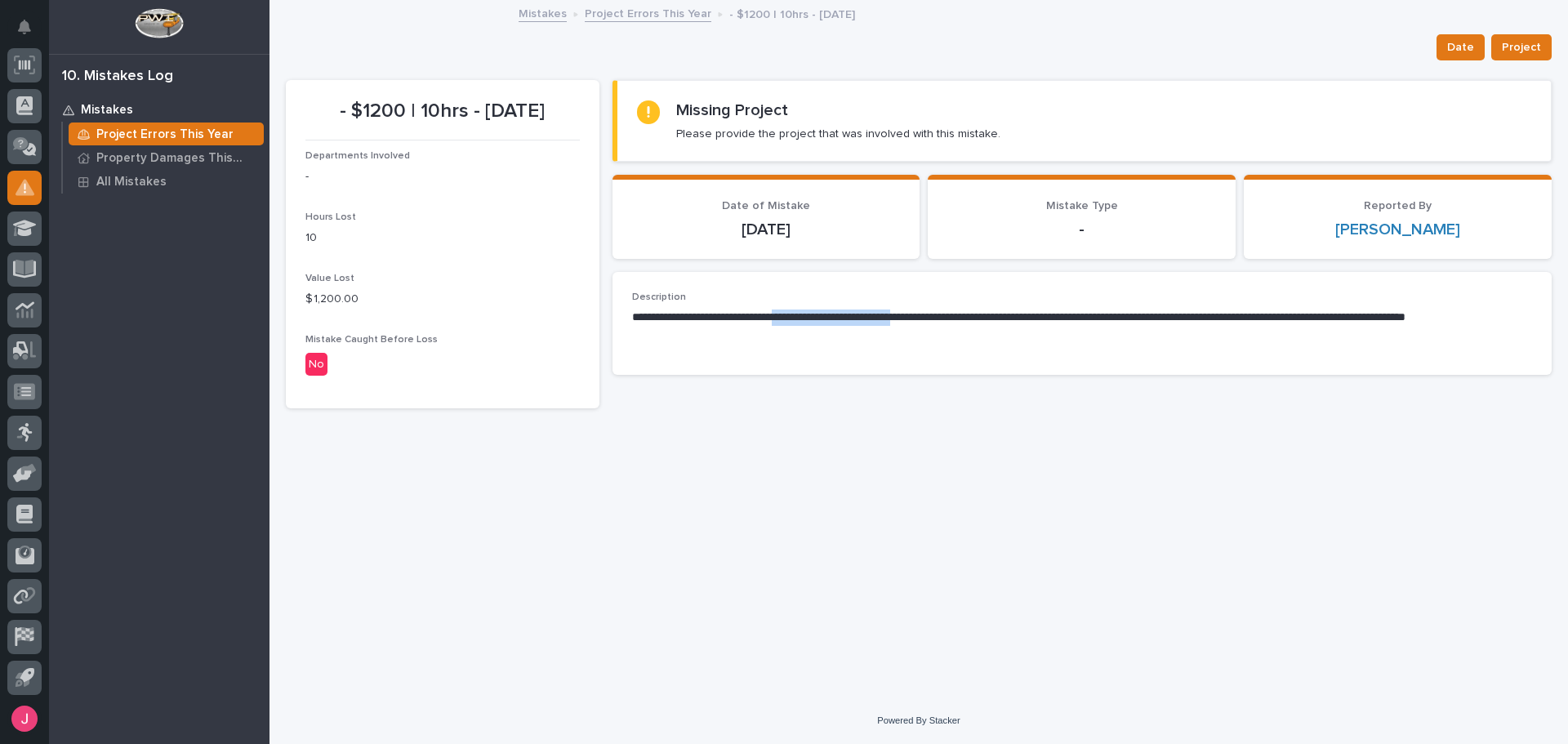
drag, startPoint x: 801, startPoint y: 325, endPoint x: 986, endPoint y: 316, distance: 185.2
click at [955, 318] on p "**********" at bounding box center [1082, 326] width 900 height 33
click at [992, 316] on p "**********" at bounding box center [1082, 326] width 900 height 33
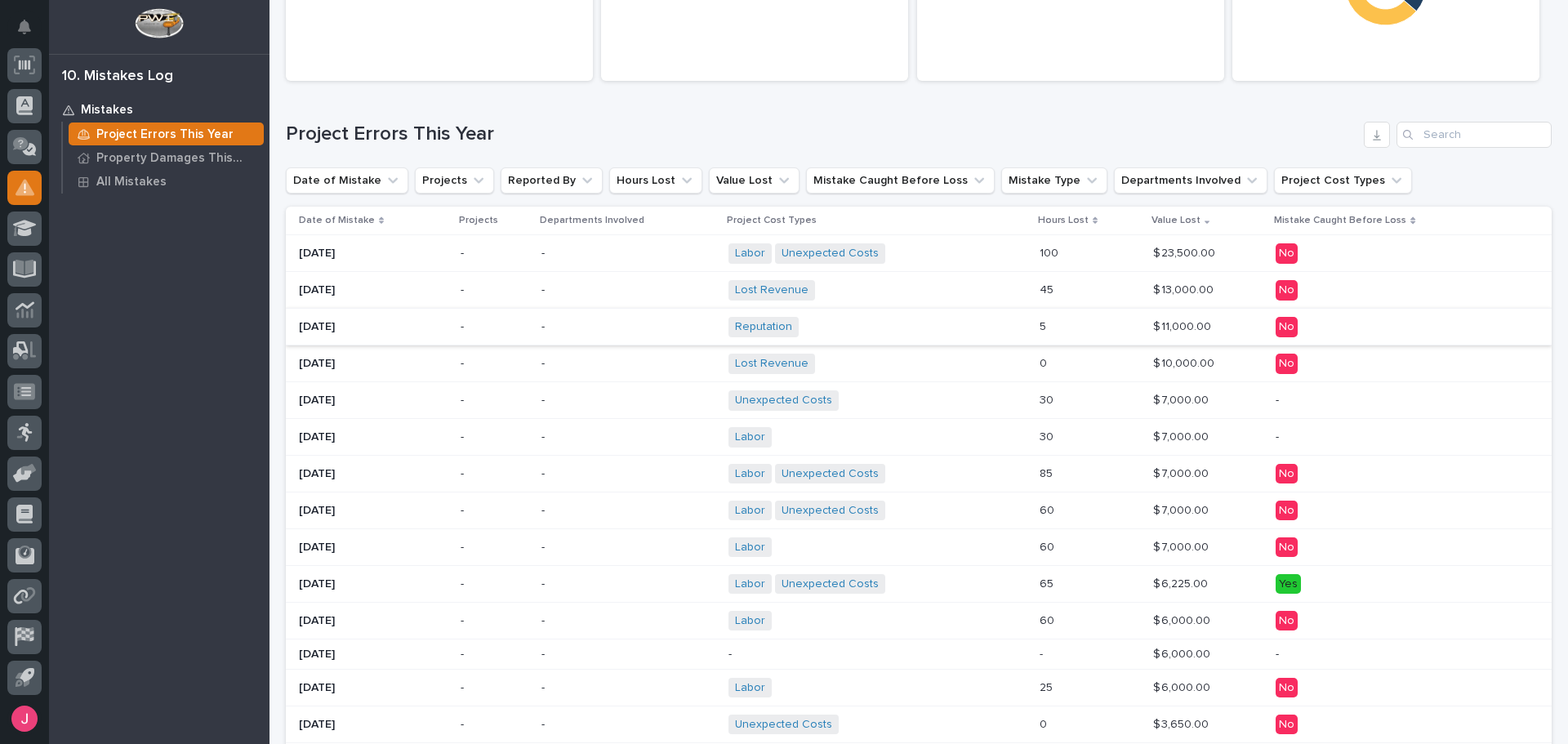
scroll to position [163, 0]
click at [825, 327] on div "Reputation + 0" at bounding box center [871, 325] width 286 height 20
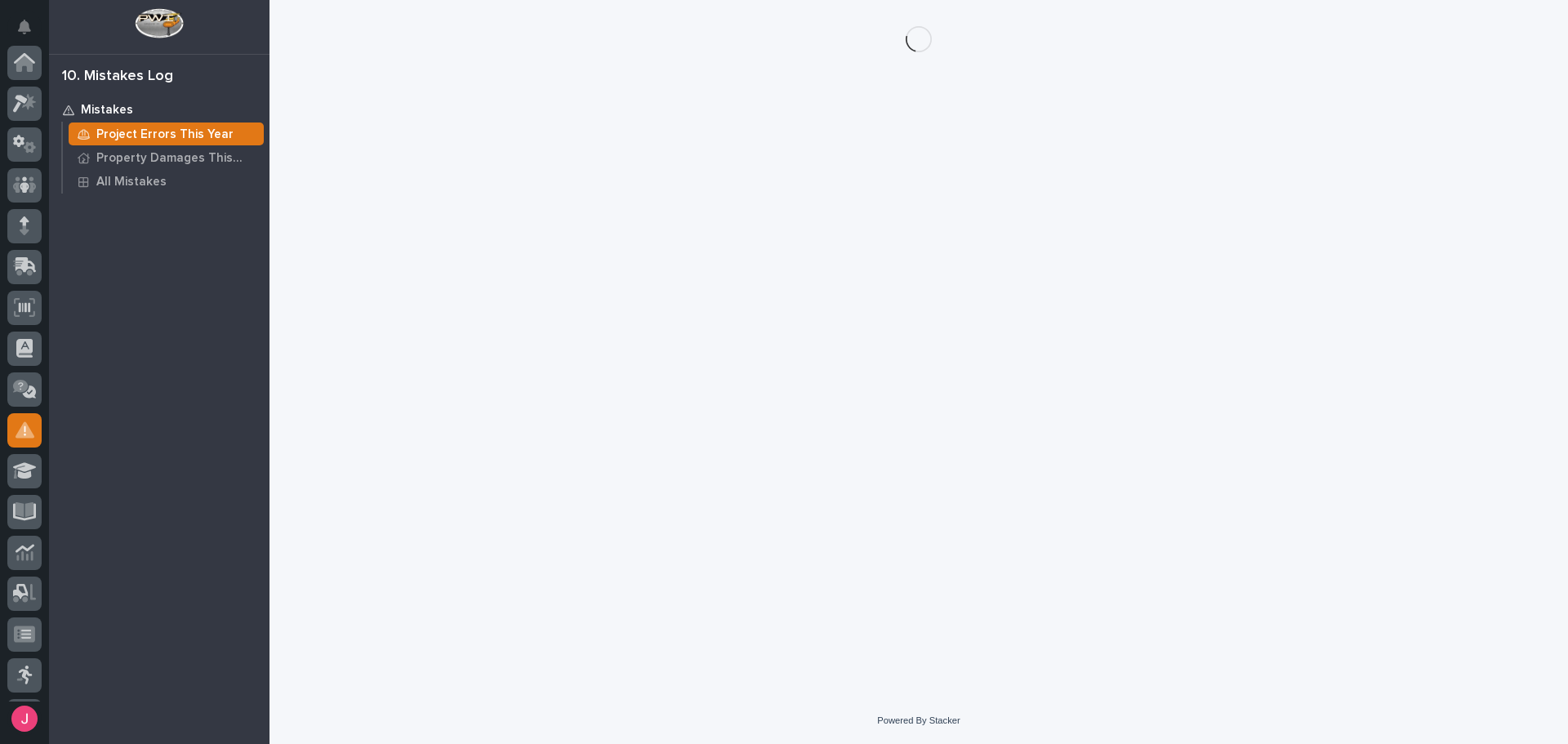
scroll to position [242, 0]
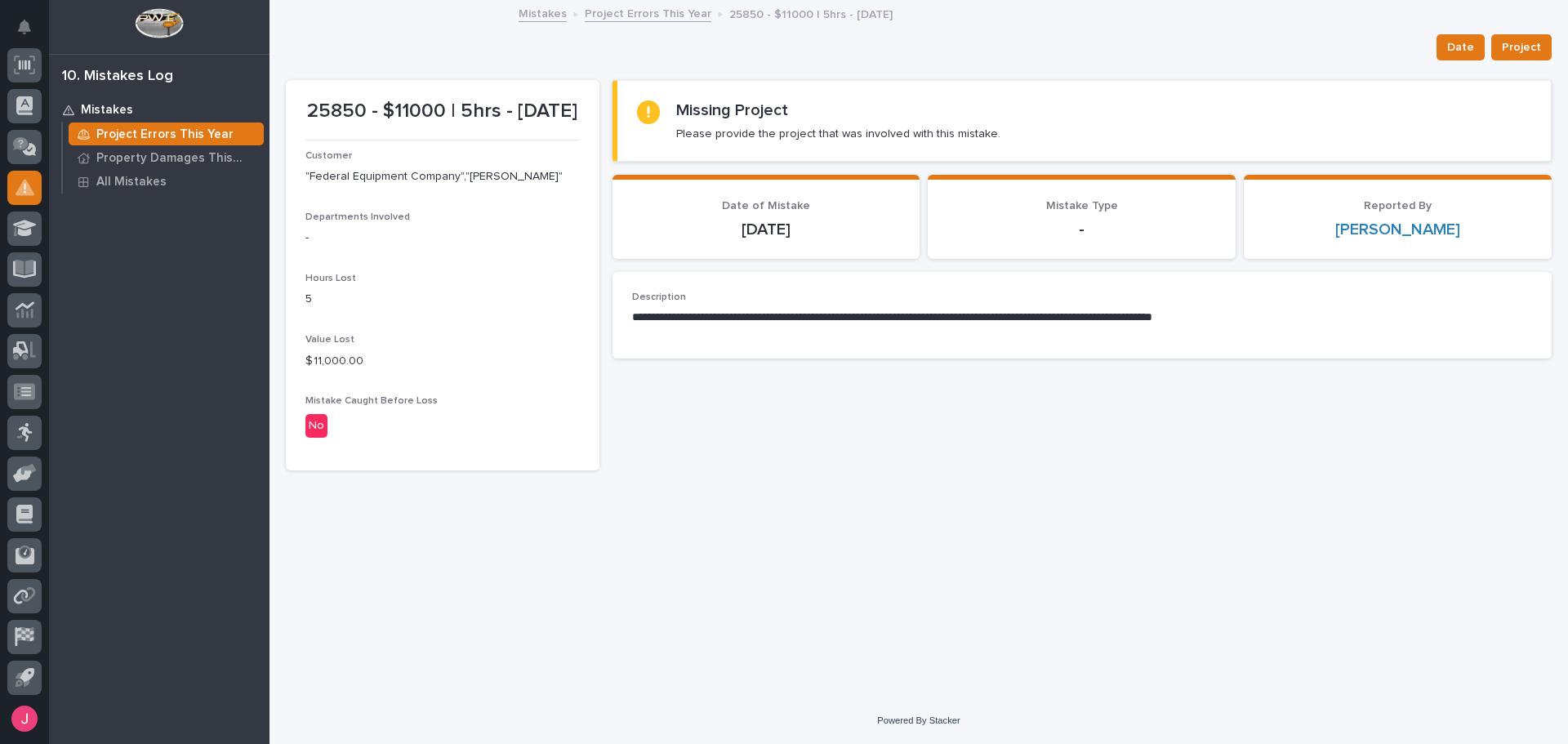
drag, startPoint x: 800, startPoint y: 310, endPoint x: 810, endPoint y: 304, distance: 11.7
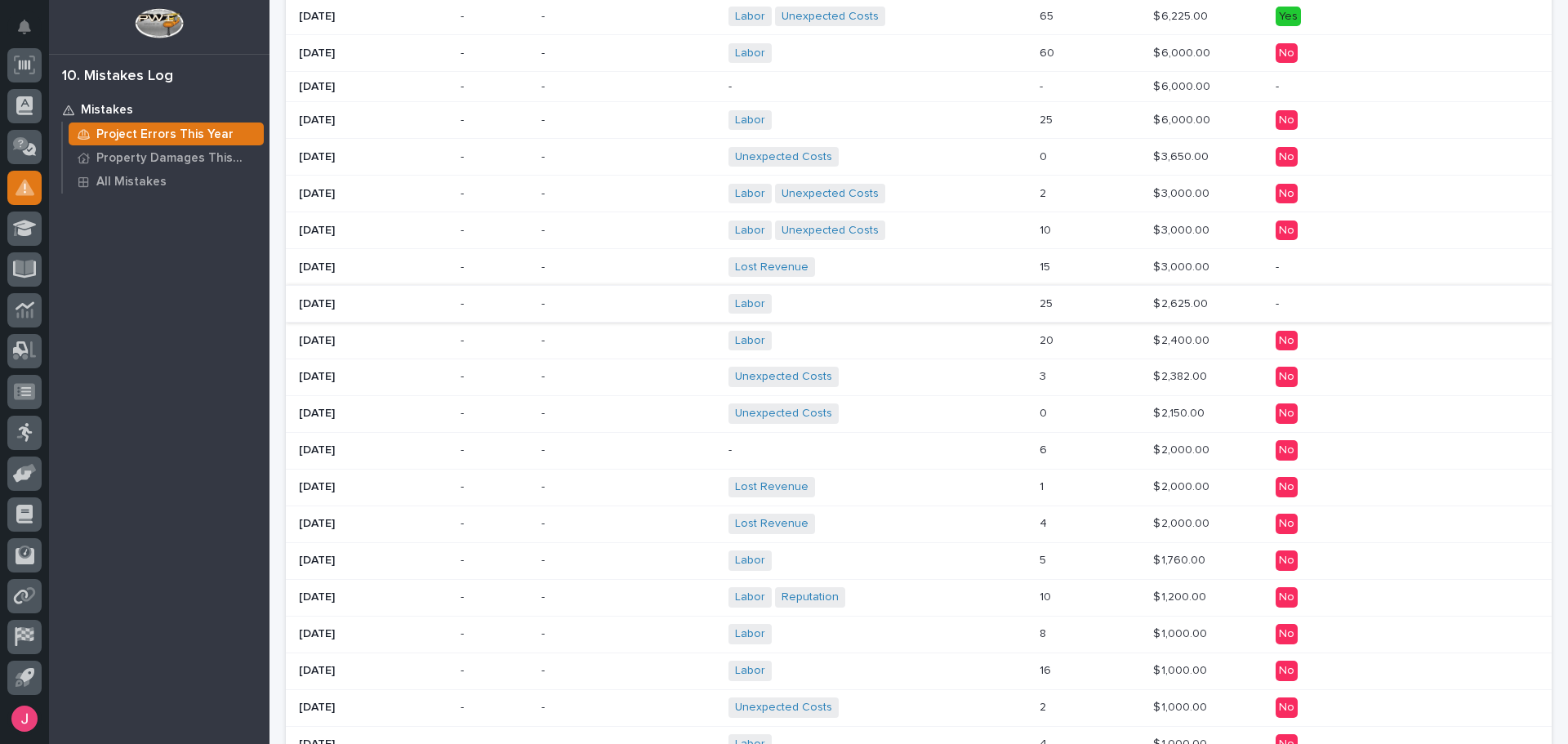
scroll to position [734, 0]
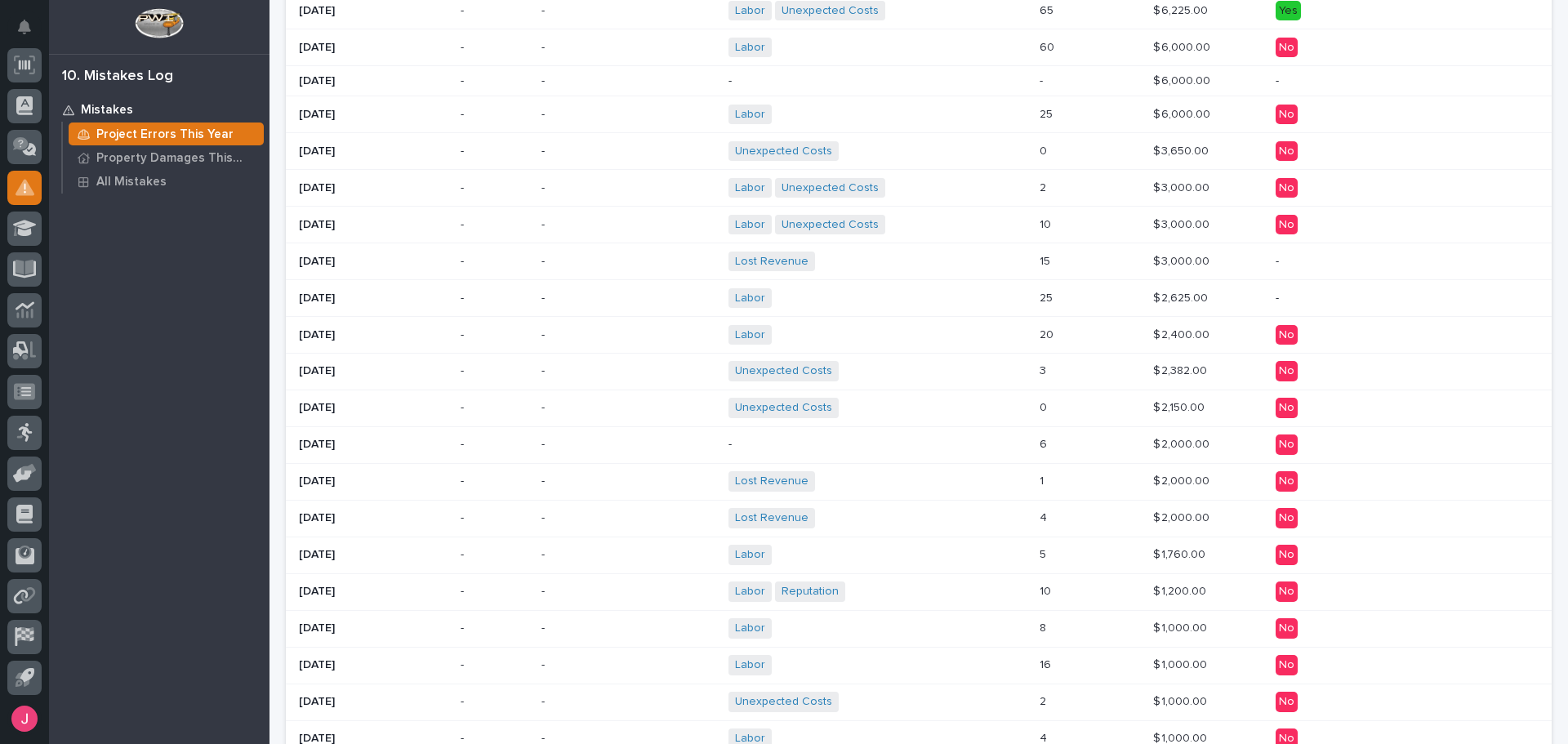
click at [856, 517] on div "Lost Revenue + 0" at bounding box center [871, 517] width 286 height 20
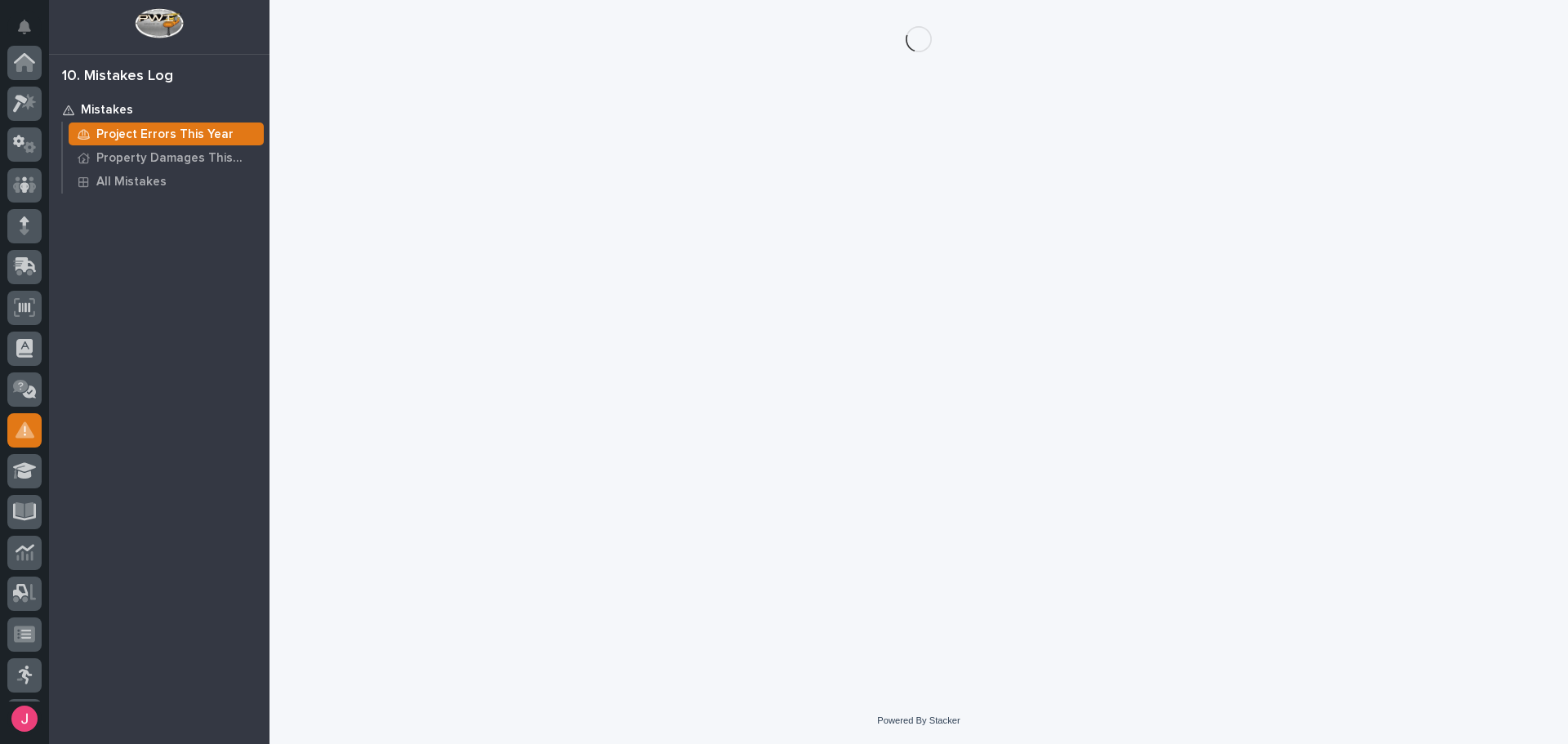
scroll to position [242, 0]
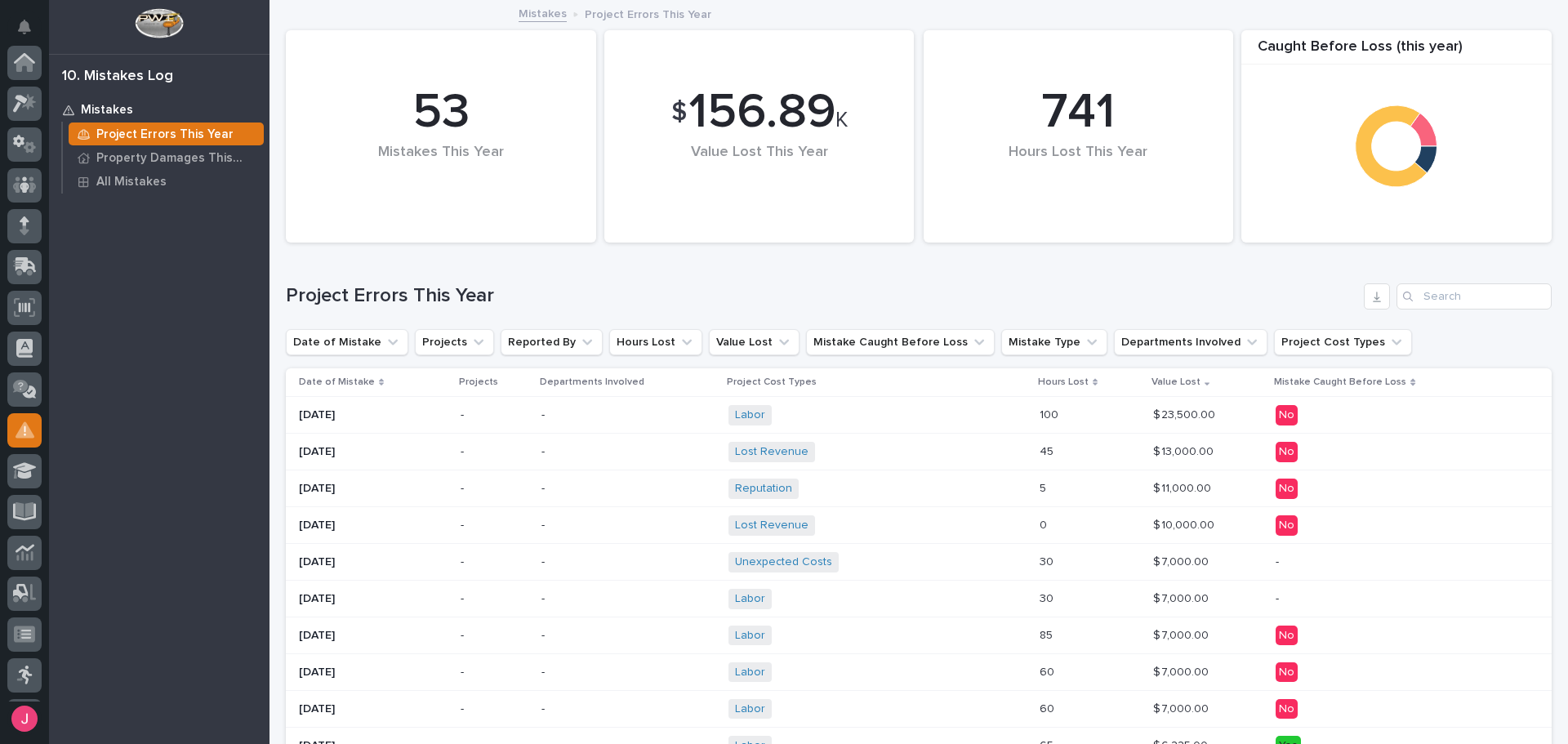
scroll to position [242, 0]
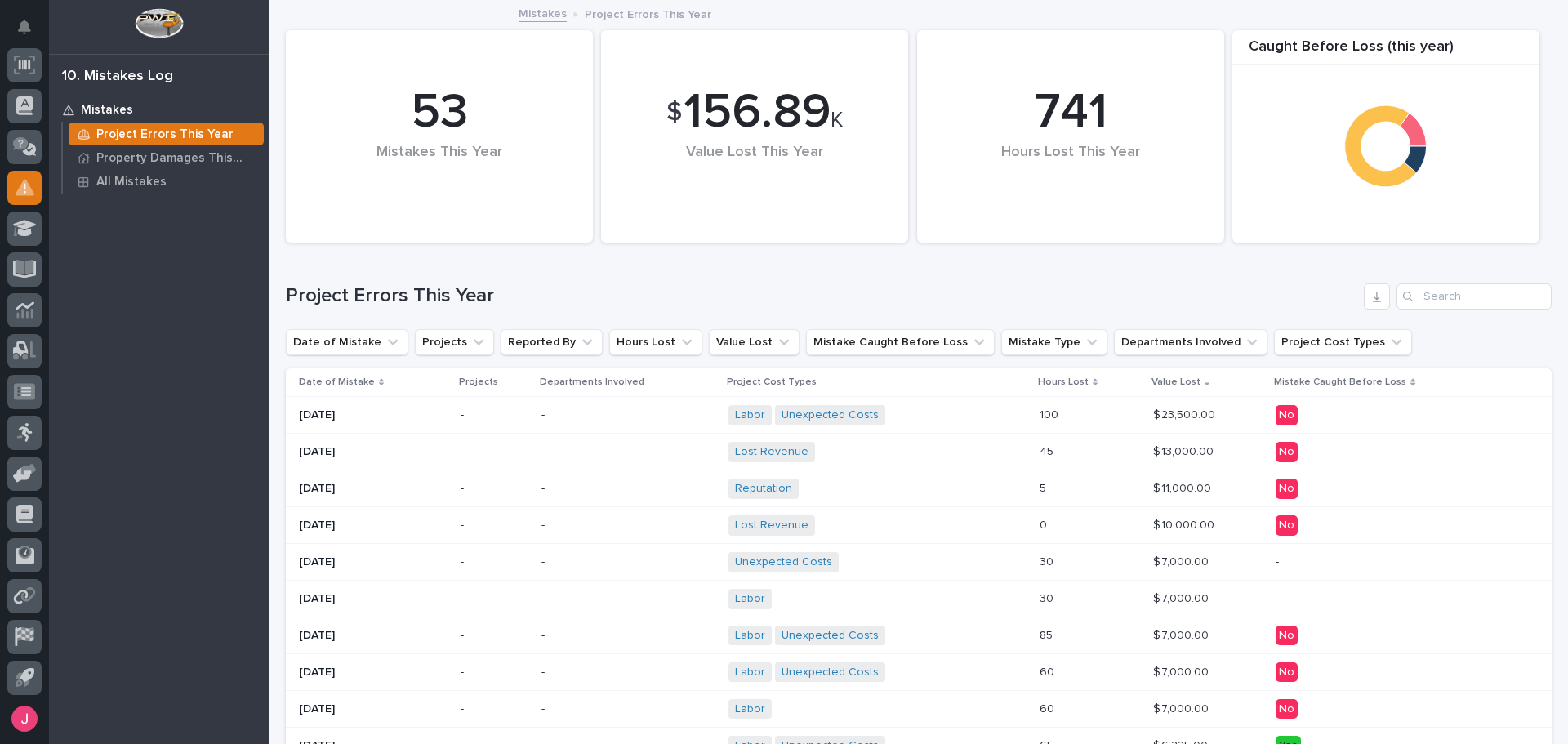
click at [1179, 382] on p "Value Lost" at bounding box center [1176, 382] width 49 height 18
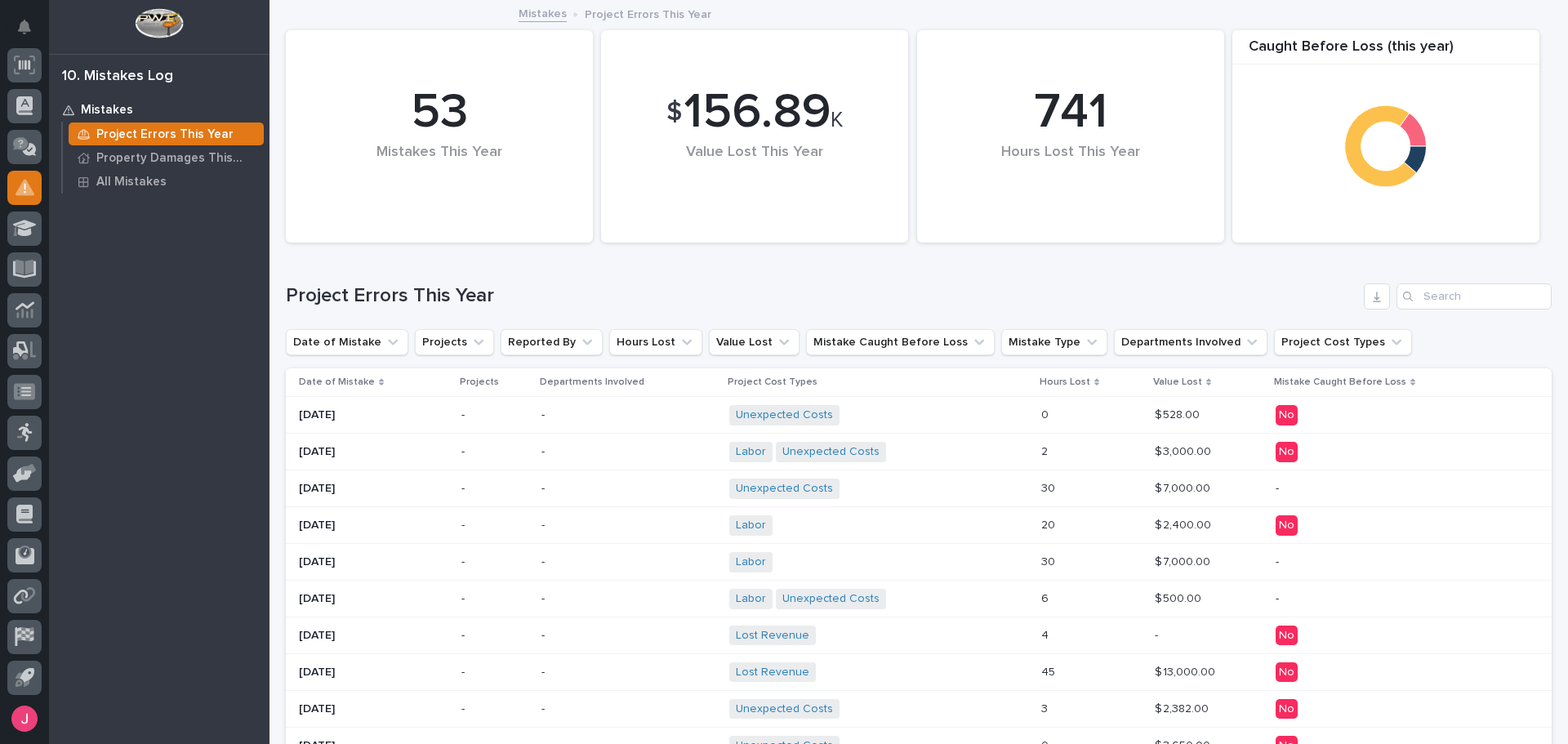
click at [374, 376] on div "Date of Mistake" at bounding box center [374, 382] width 151 height 18
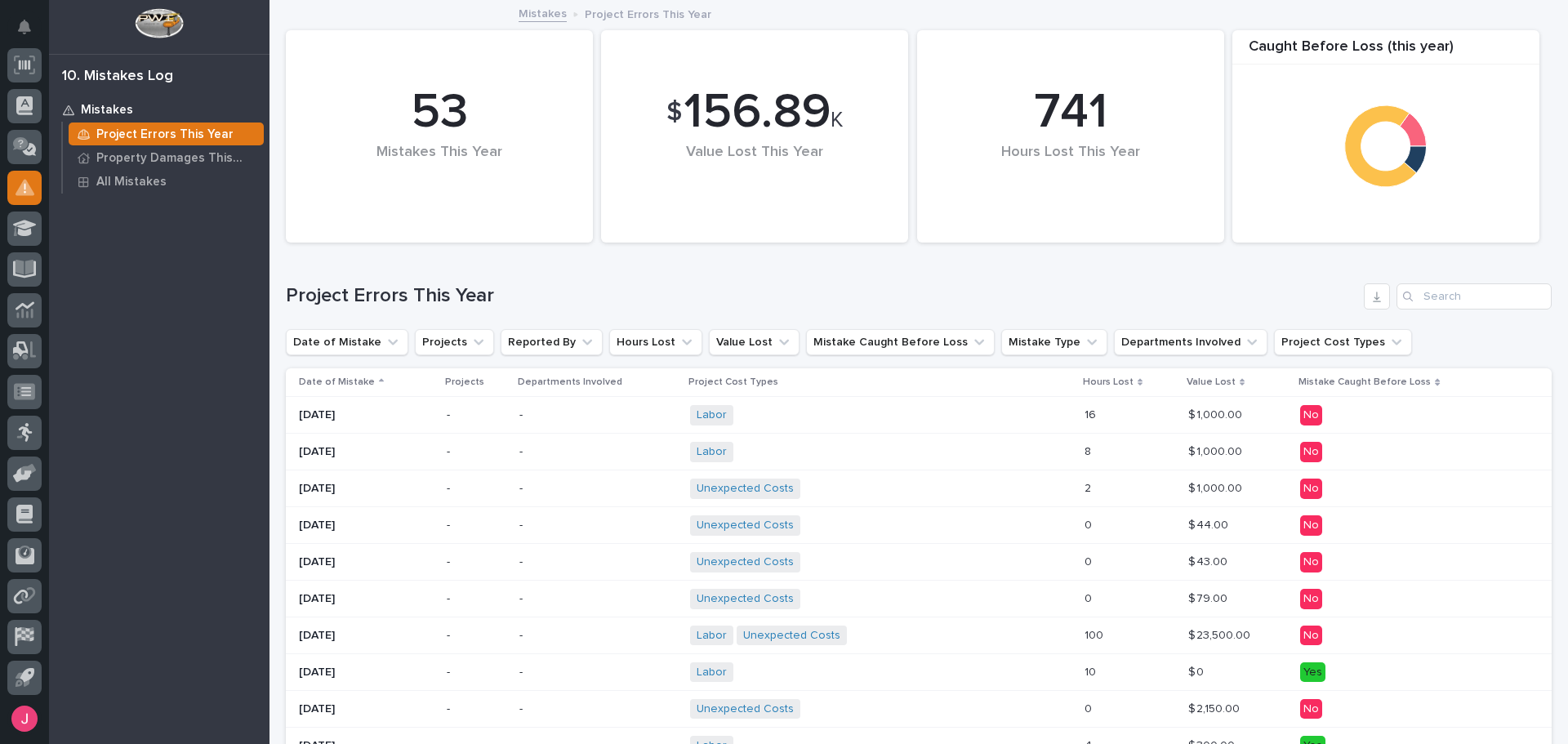
click at [336, 383] on p "Date of Mistake" at bounding box center [336, 382] width 76 height 18
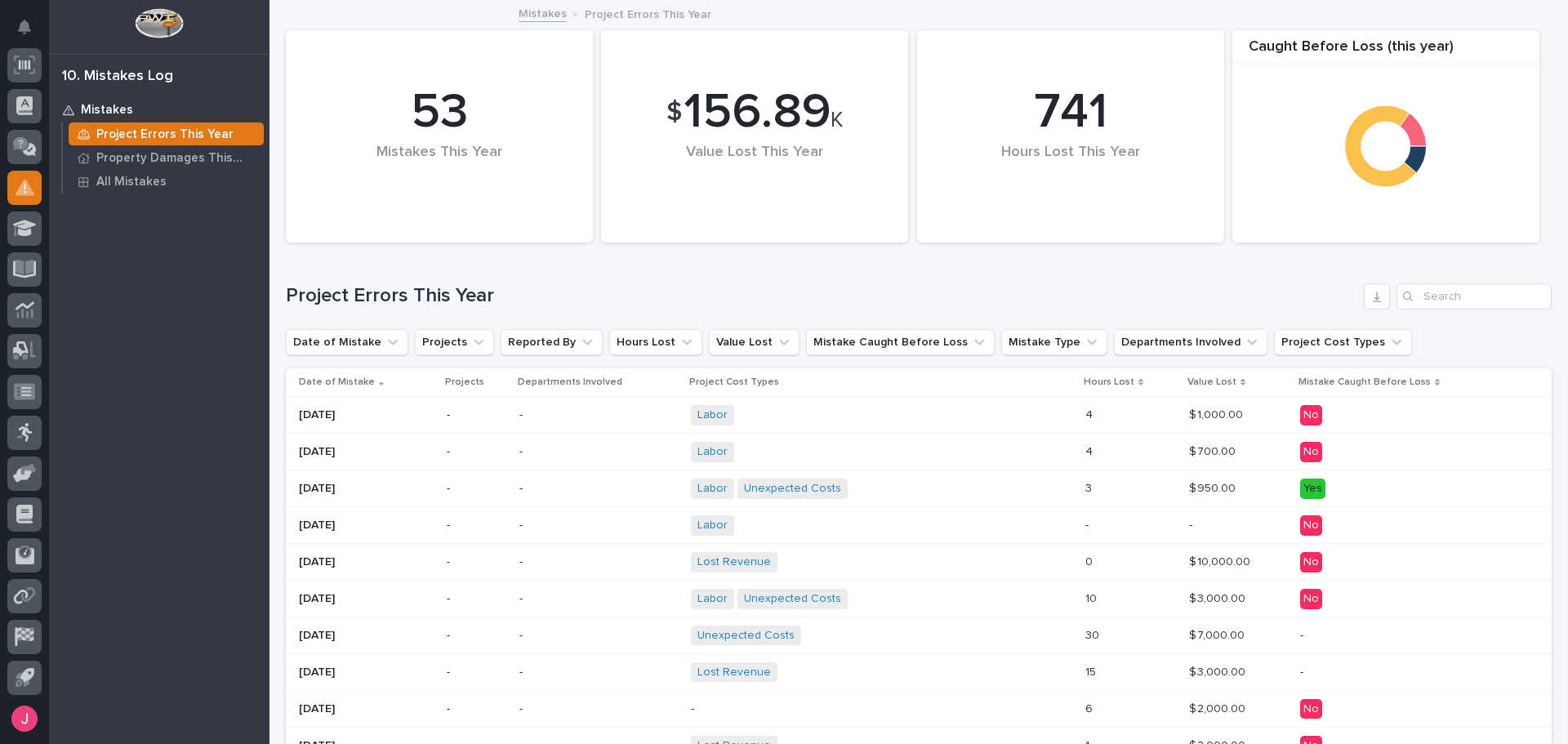
click at [379, 410] on p "[DATE]" at bounding box center [366, 415] width 135 height 13
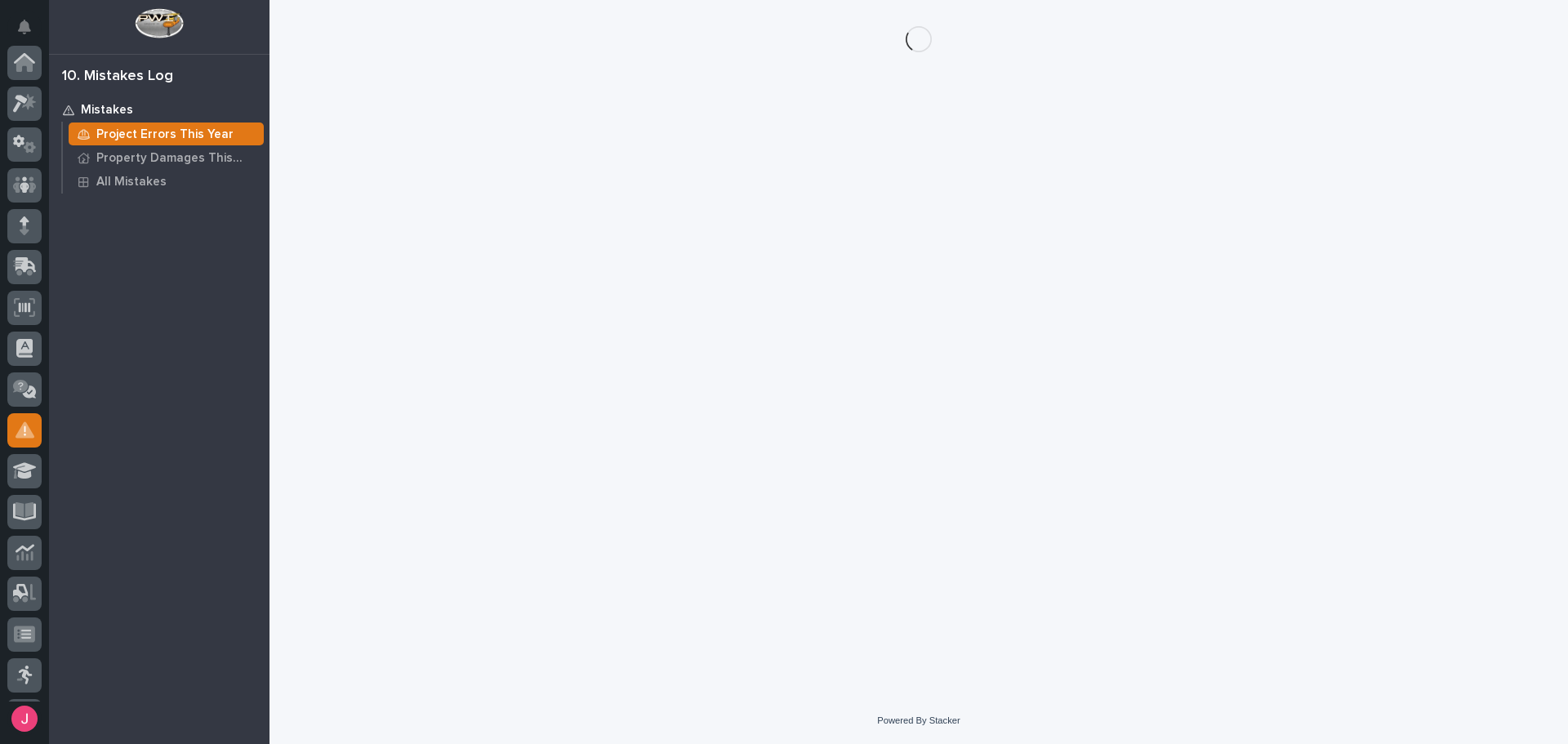
scroll to position [242, 0]
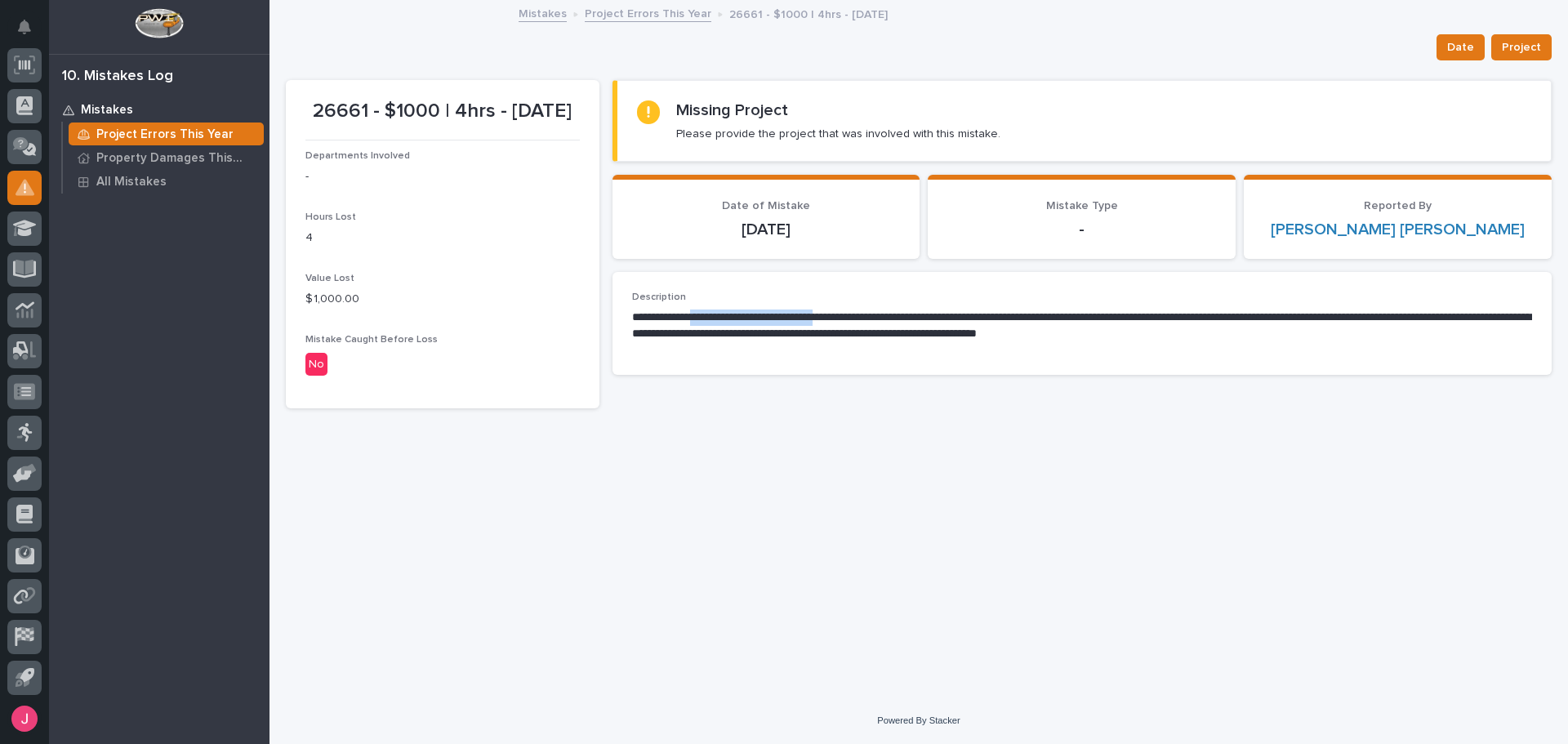
drag, startPoint x: 701, startPoint y: 309, endPoint x: 846, endPoint y: 313, distance: 145.1
click at [846, 313] on div "**********" at bounding box center [1082, 323] width 900 height 63
drag, startPoint x: 853, startPoint y: 315, endPoint x: 865, endPoint y: 316, distance: 12.0
click at [854, 315] on p "**********" at bounding box center [1082, 326] width 900 height 33
drag, startPoint x: 872, startPoint y: 313, endPoint x: 1079, endPoint y: 323, distance: 207.2
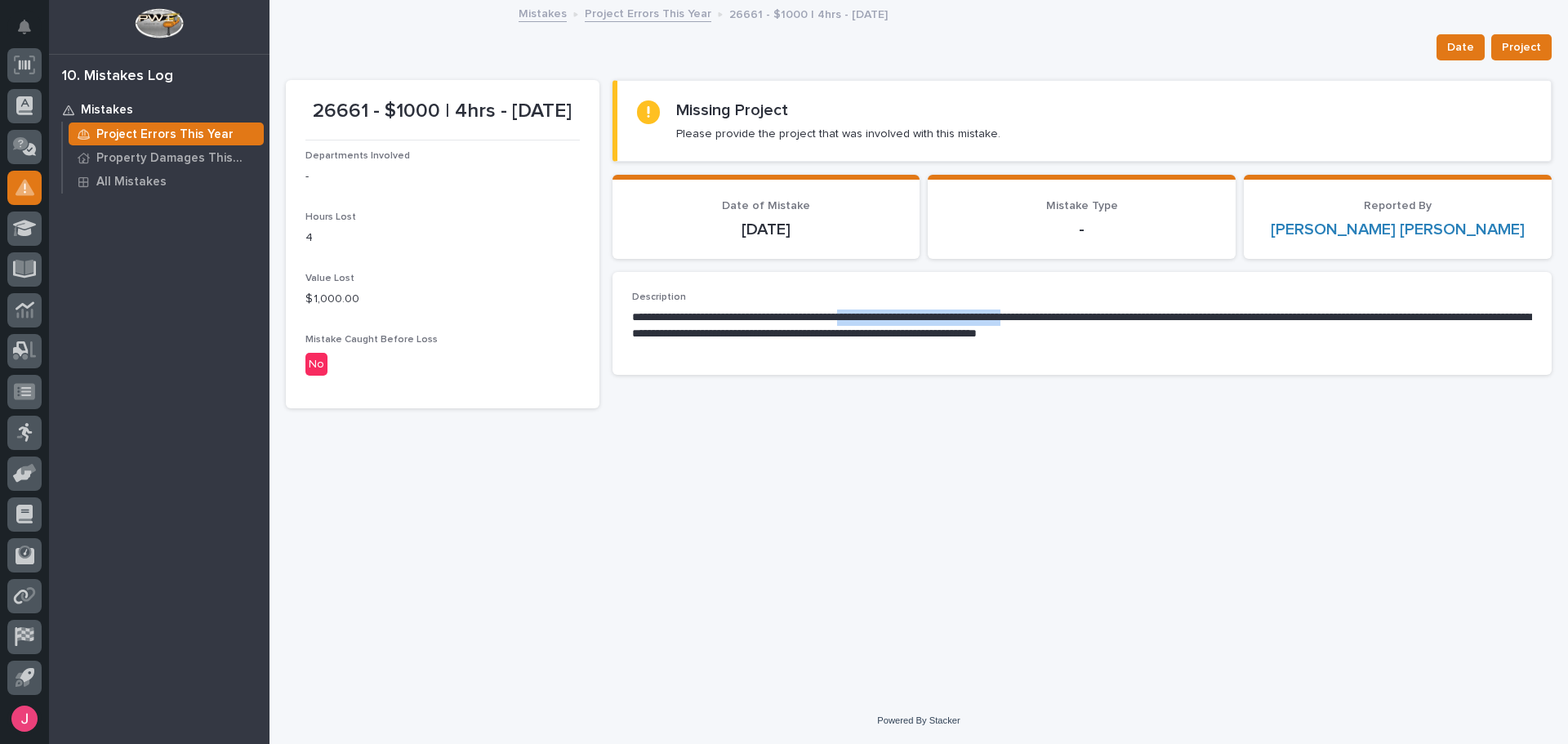
click at [1076, 323] on p "**********" at bounding box center [1082, 326] width 900 height 33
click at [1079, 323] on p "**********" at bounding box center [1082, 326] width 900 height 33
drag, startPoint x: 1263, startPoint y: 321, endPoint x: 1342, endPoint y: 321, distance: 79.0
click at [1333, 321] on p "**********" at bounding box center [1082, 326] width 900 height 33
click at [1342, 322] on p "**********" at bounding box center [1082, 326] width 900 height 33
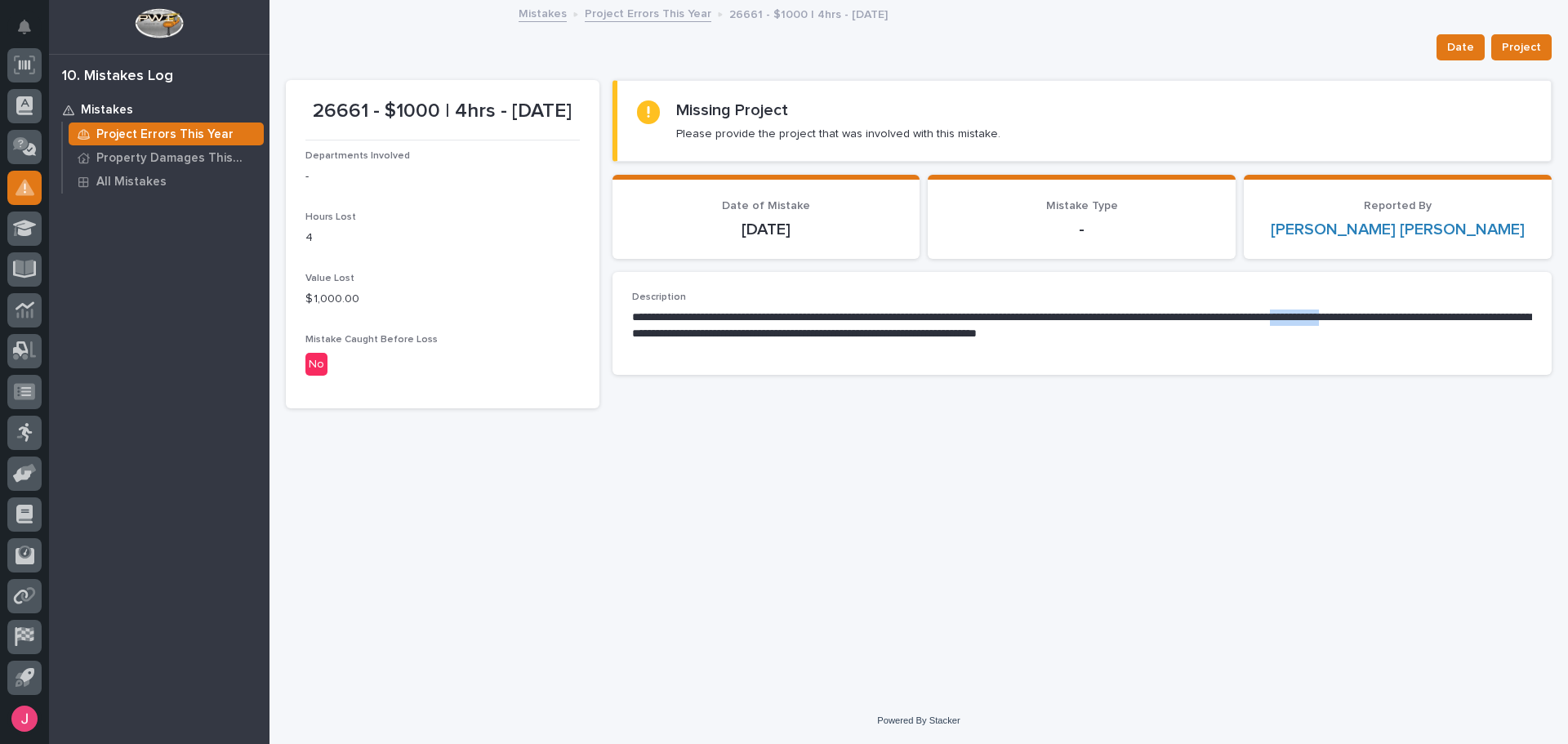
drag, startPoint x: 1445, startPoint y: 313, endPoint x: 1480, endPoint y: 313, distance: 35.0
click at [1480, 313] on p "**********" at bounding box center [1082, 326] width 900 height 33
click at [1498, 314] on p "**********" at bounding box center [1082, 326] width 900 height 33
drag, startPoint x: 651, startPoint y: 330, endPoint x: 925, endPoint y: 338, distance: 274.1
click at [883, 337] on p "**********" at bounding box center [1082, 326] width 900 height 33
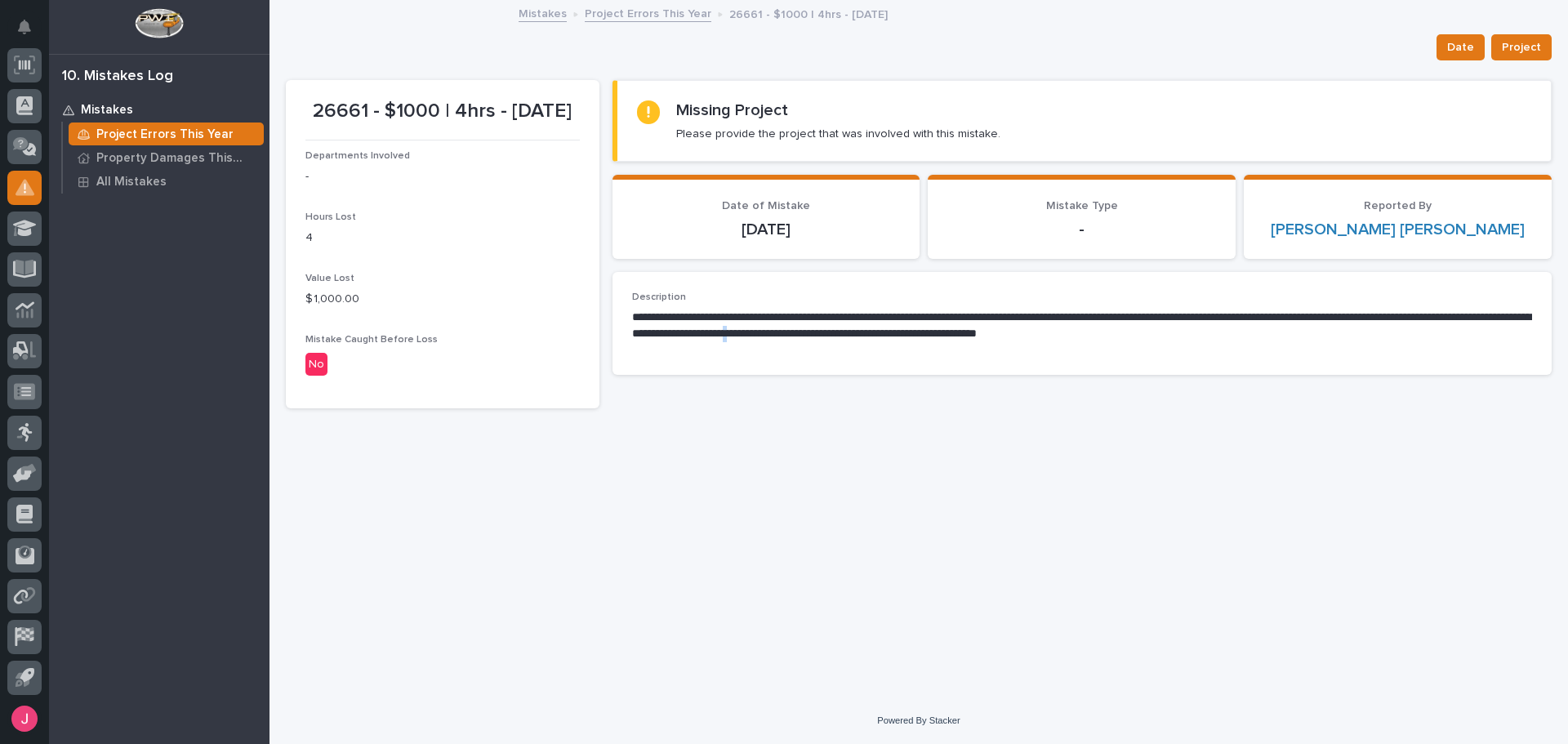
click at [952, 340] on p "**********" at bounding box center [1082, 326] width 900 height 33
click at [995, 359] on div "**********" at bounding box center [1083, 323] width 940 height 103
click at [1101, 336] on p "**********" at bounding box center [1082, 326] width 900 height 33
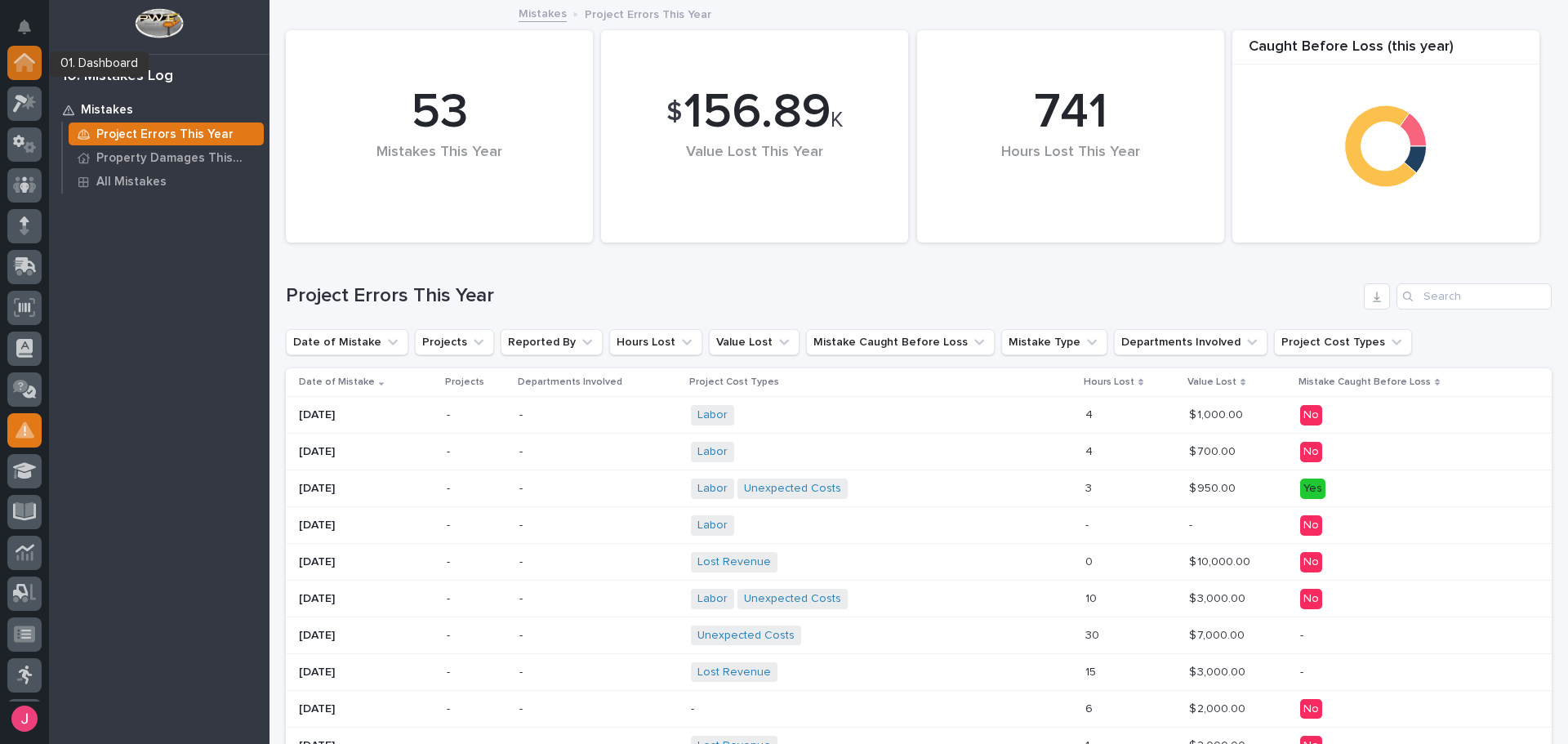
click at [25, 56] on icon at bounding box center [24, 58] width 21 height 11
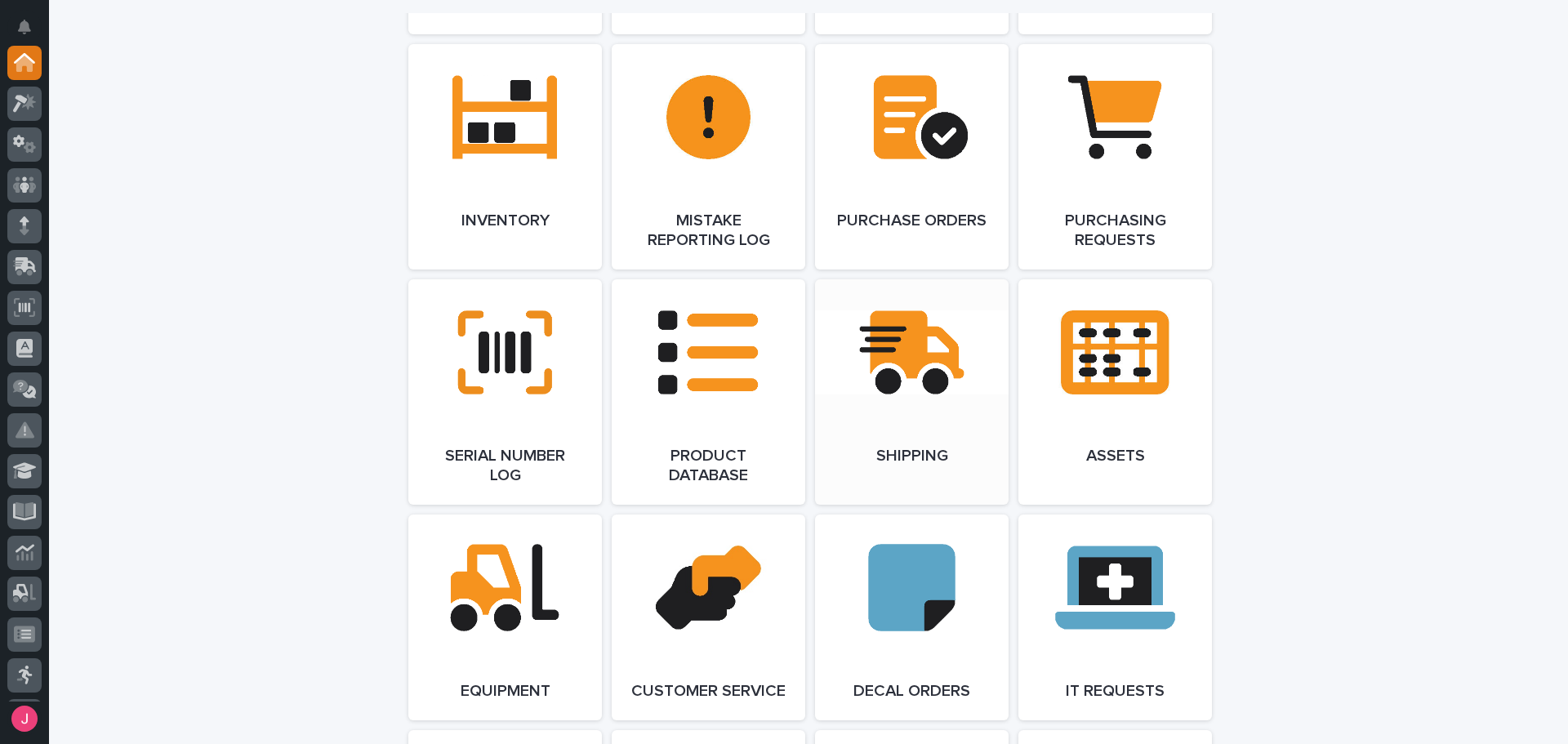
scroll to position [1470, 0]
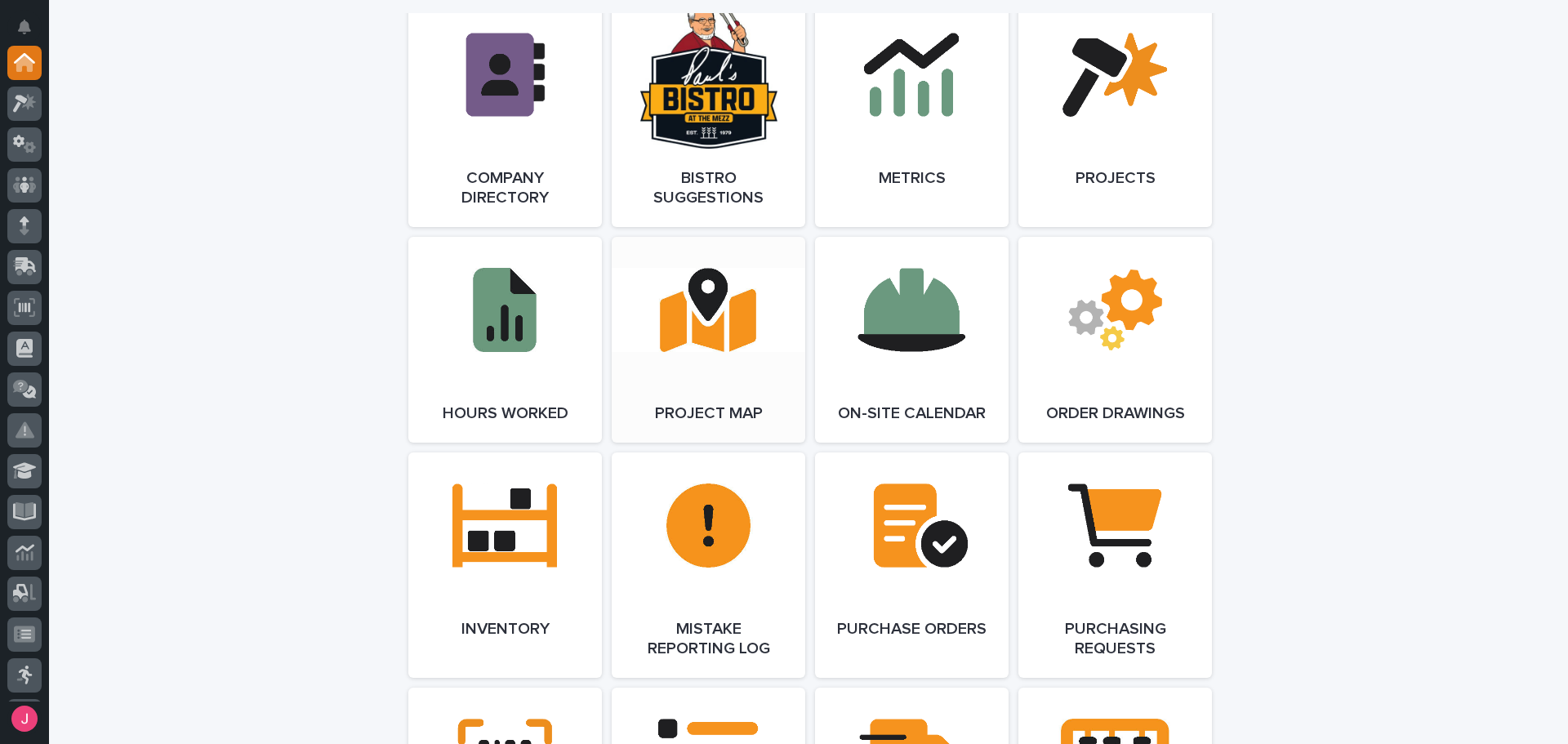
click at [775, 298] on link "Open Link" at bounding box center [708, 339] width 193 height 206
